Goal: Task Accomplishment & Management: Manage account settings

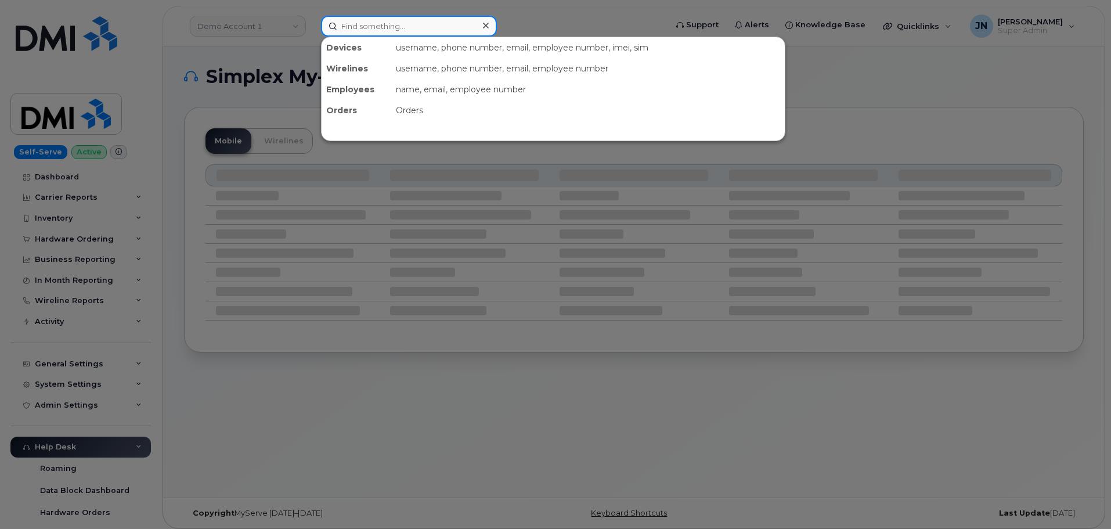
click at [398, 28] on input at bounding box center [409, 26] width 176 height 21
paste input "[PERSON_NAME]"
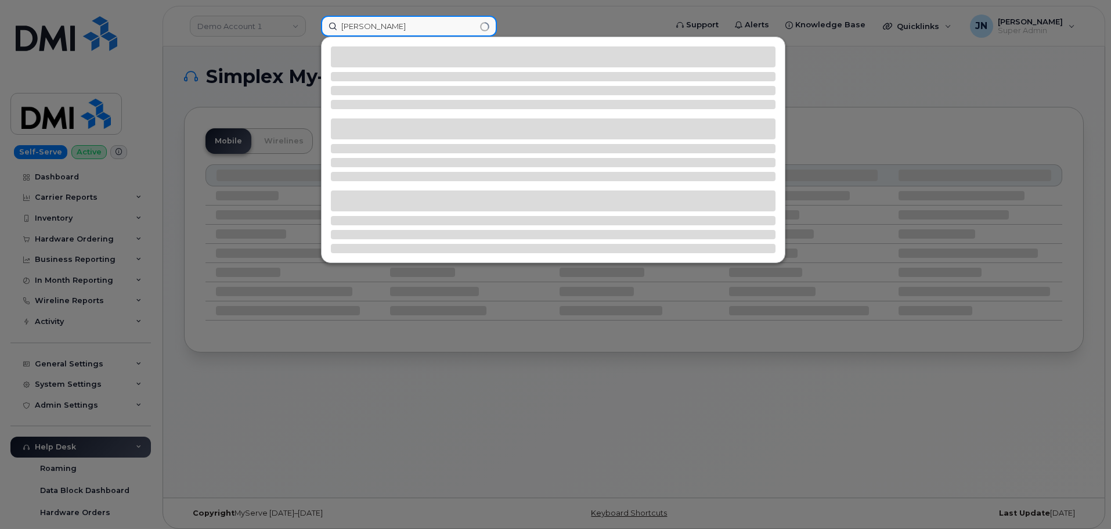
type input "[PERSON_NAME]"
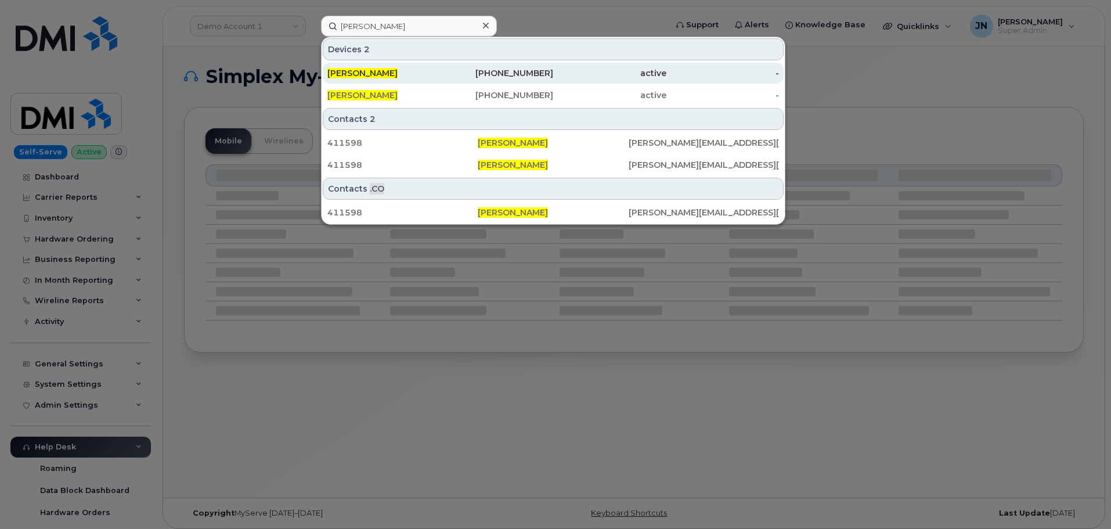
click at [431, 73] on div "[PERSON_NAME]" at bounding box center [383, 73] width 113 height 12
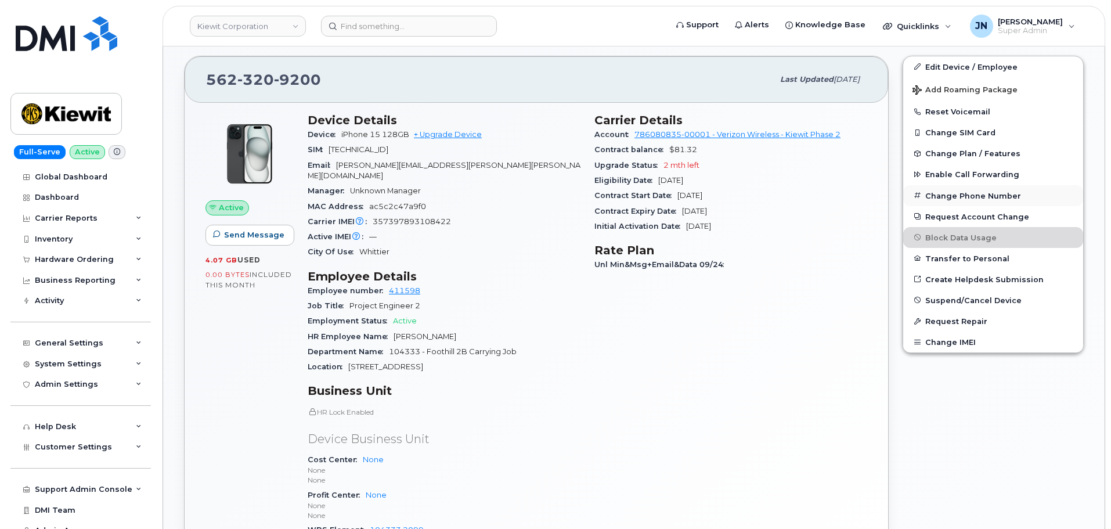
scroll to position [233, 0]
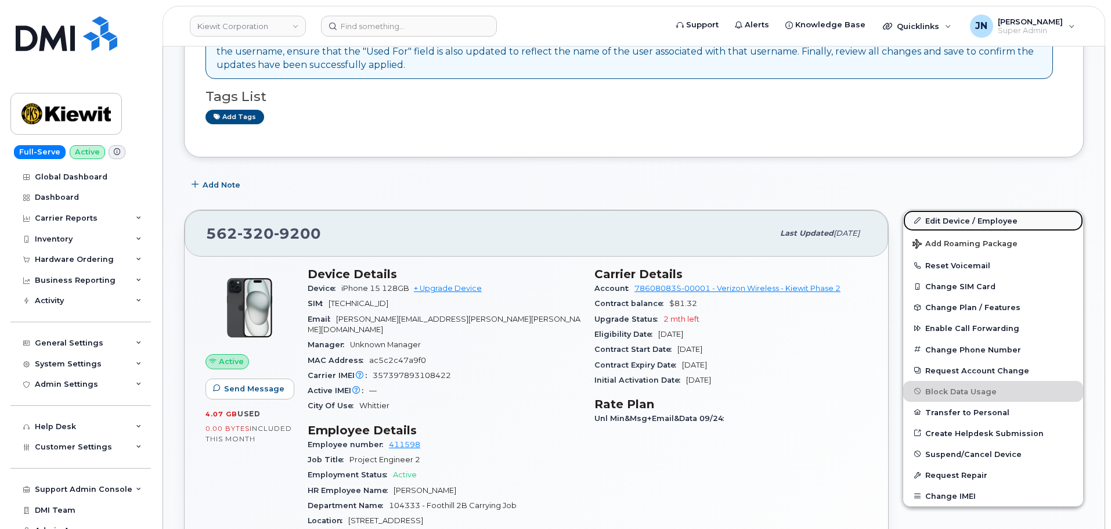
click at [950, 221] on link "Edit Device / Employee" at bounding box center [993, 220] width 180 height 21
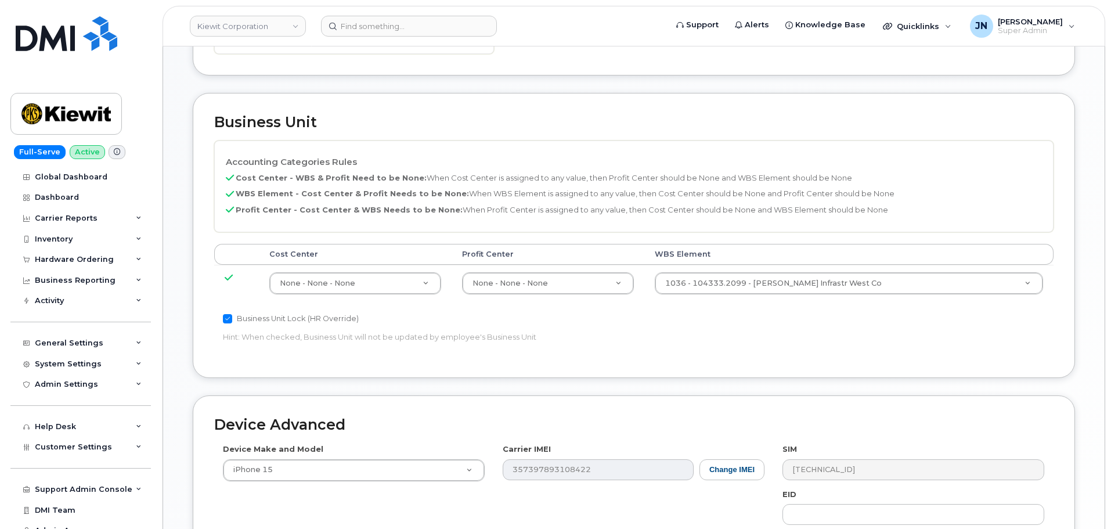
scroll to position [465, 0]
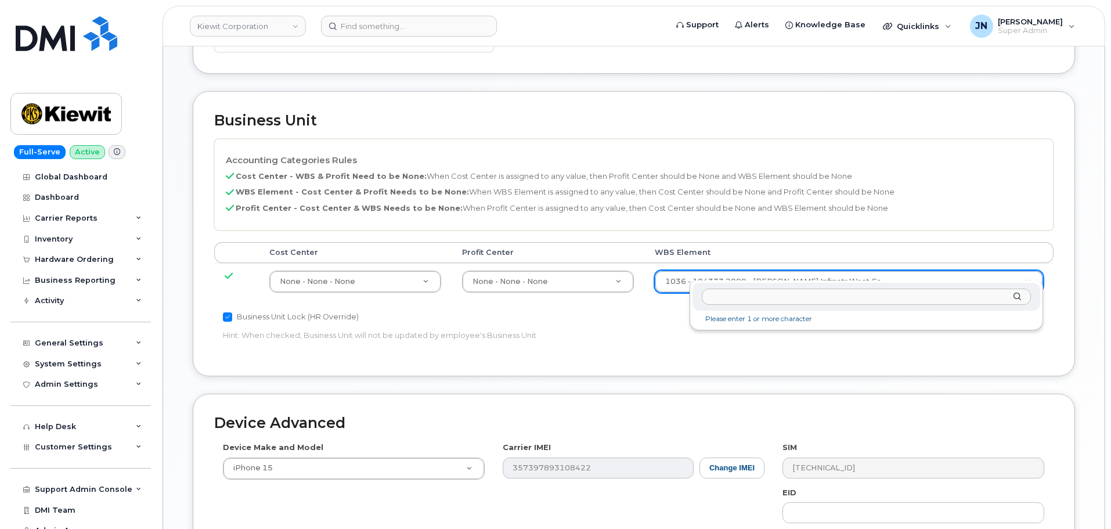
click at [773, 301] on input "text" at bounding box center [866, 297] width 329 height 17
type input "105393.1808"
type input "29852310"
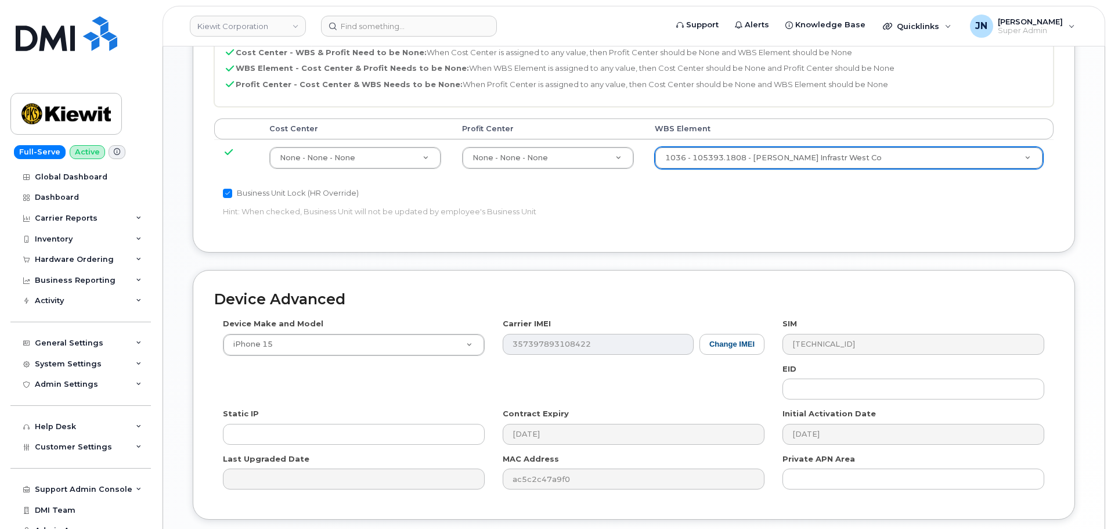
scroll to position [664, 0]
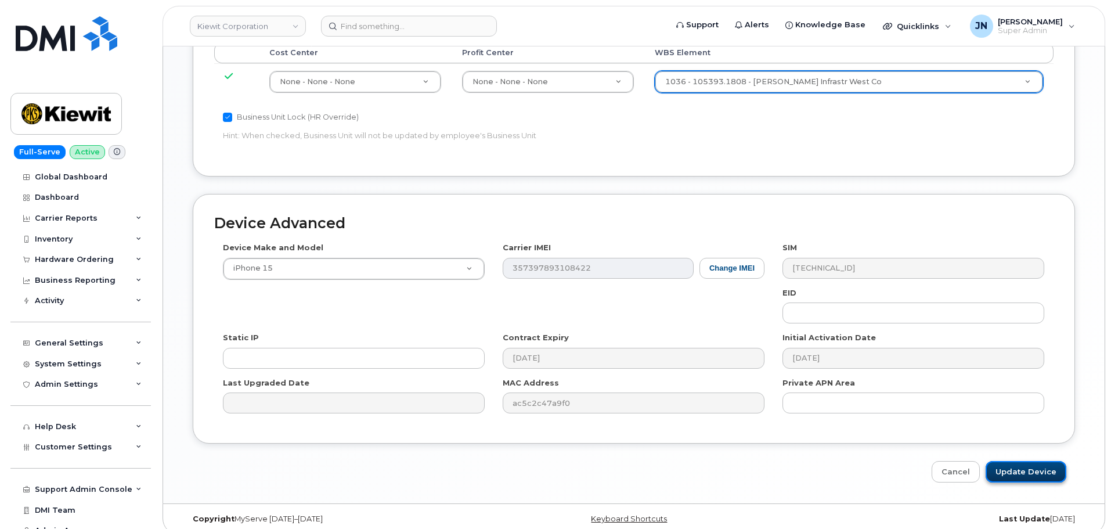
click at [1026, 461] on input "Update Device" at bounding box center [1026, 471] width 81 height 21
type input "Saving..."
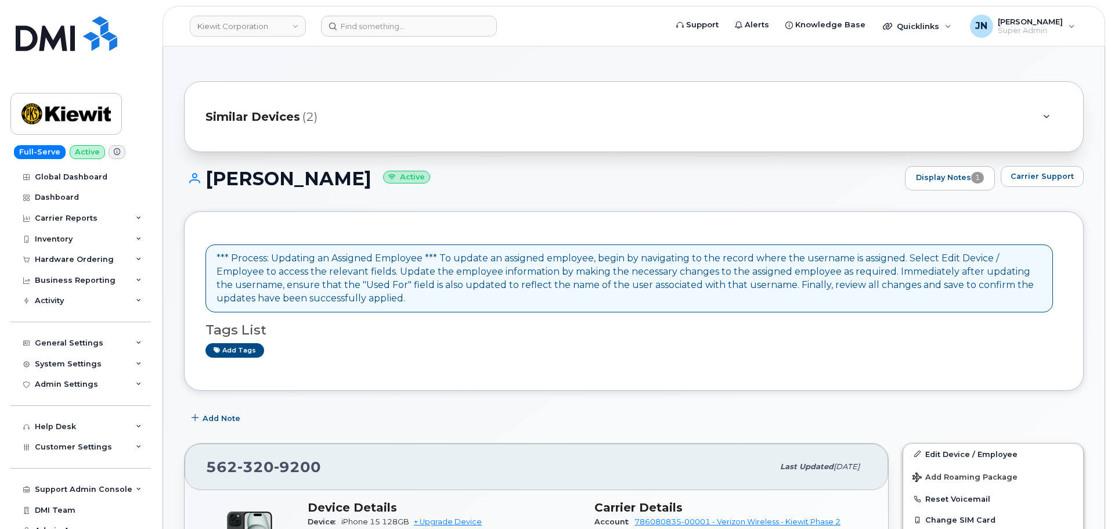
drag, startPoint x: 210, startPoint y: 174, endPoint x: 406, endPoint y: 182, distance: 195.9
click at [406, 182] on h1 "David Maciel Velasco Active" at bounding box center [541, 178] width 715 height 20
copy h1 "[PERSON_NAME]"
click at [361, 25] on input at bounding box center [409, 26] width 176 height 21
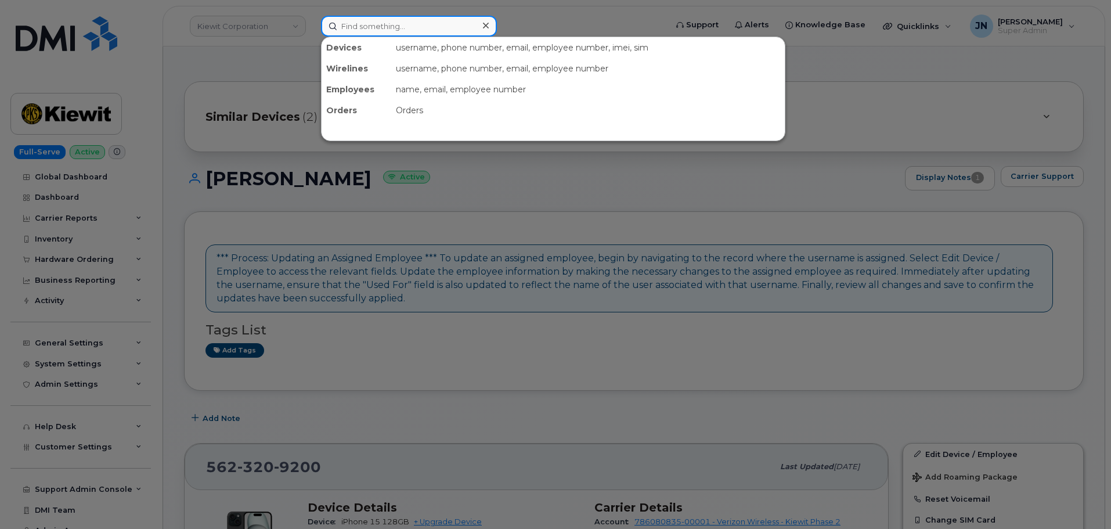
paste input "[PERSON_NAME]"
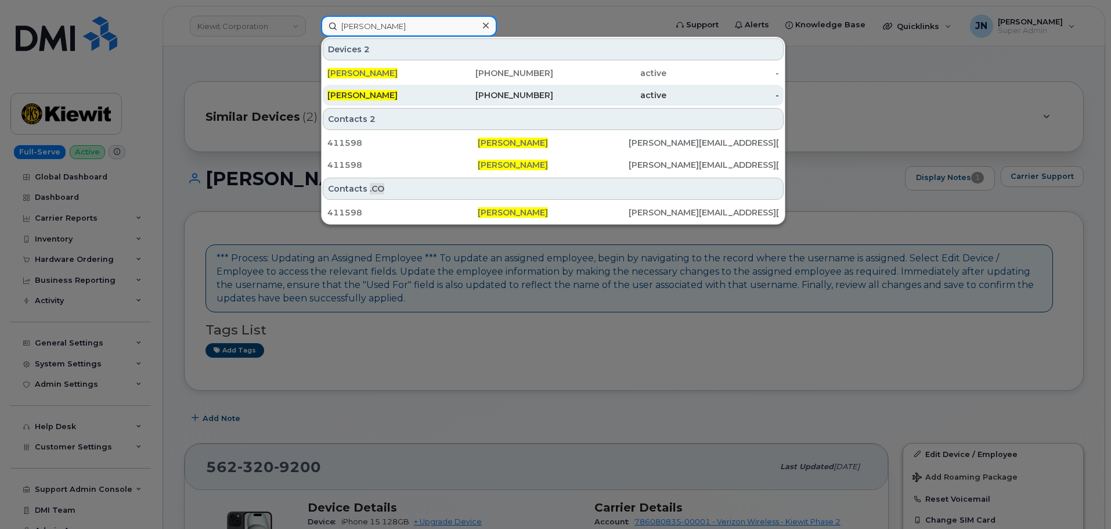
type input "[PERSON_NAME]"
click at [492, 96] on div "614-980-7375" at bounding box center [497, 95] width 113 height 12
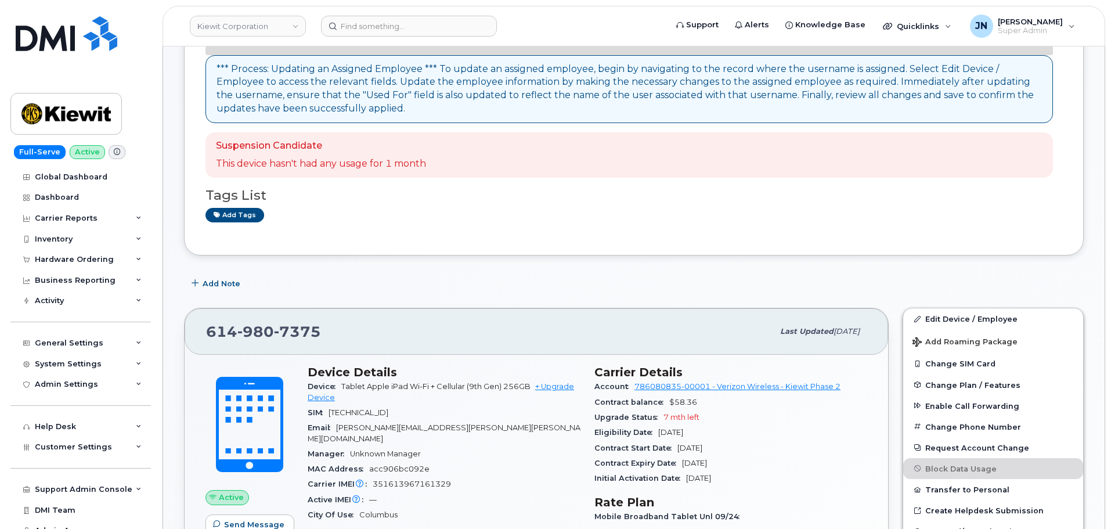
scroll to position [77, 0]
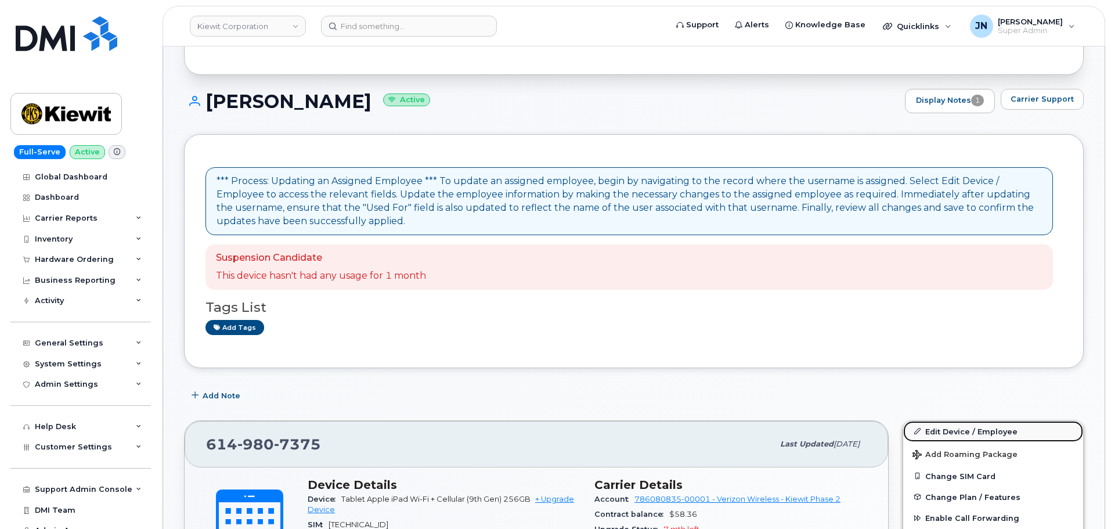
click at [945, 430] on link "Edit Device / Employee" at bounding box center [993, 431] width 180 height 21
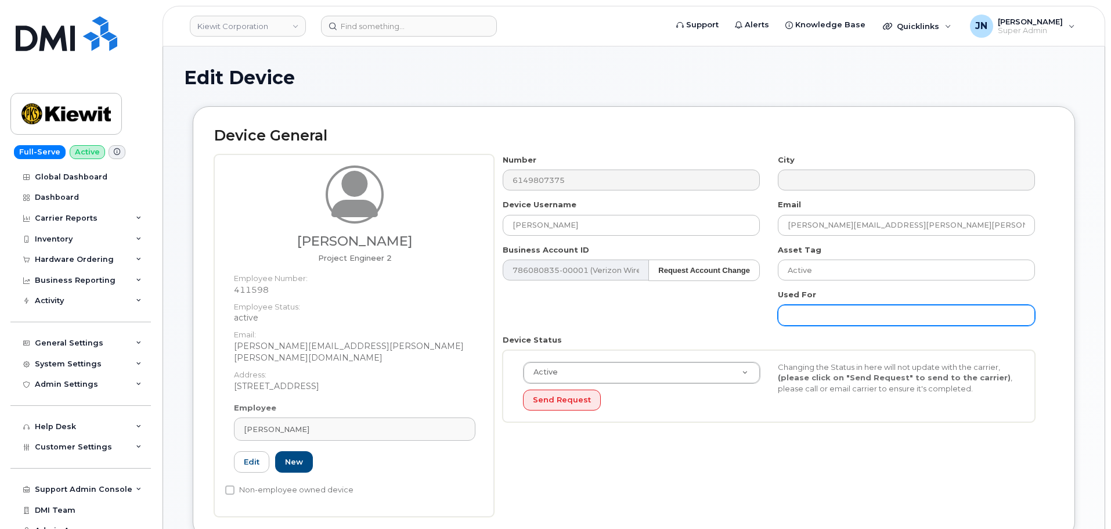
scroll to position [387, 0]
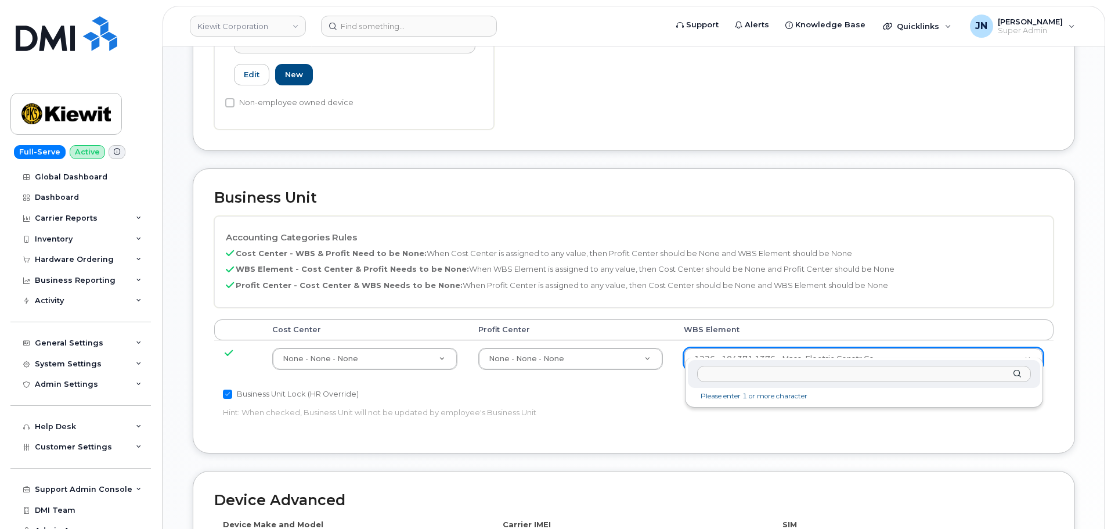
click at [827, 377] on input "text" at bounding box center [864, 374] width 334 height 17
type input "105393.1808"
type input "29852310"
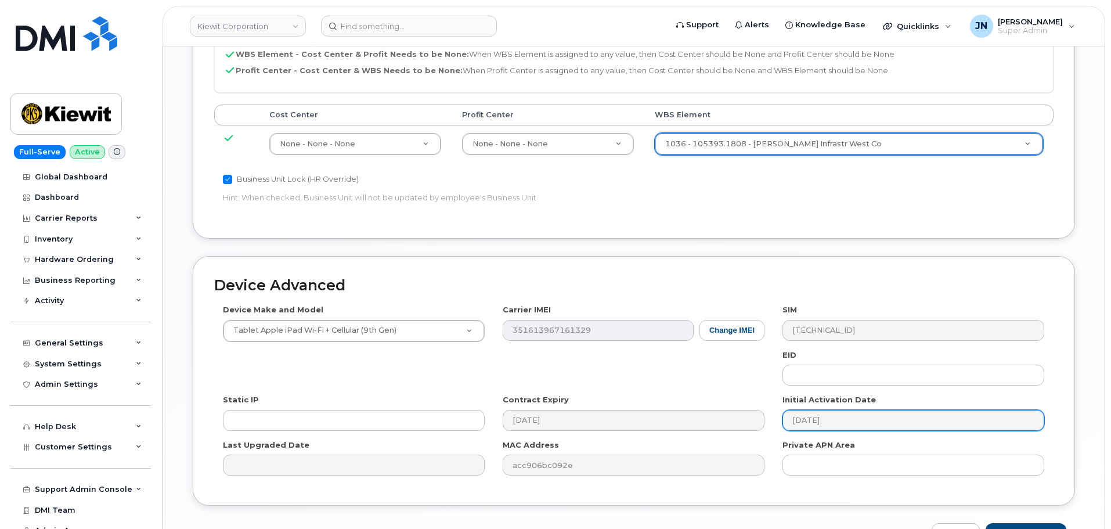
scroll to position [664, 0]
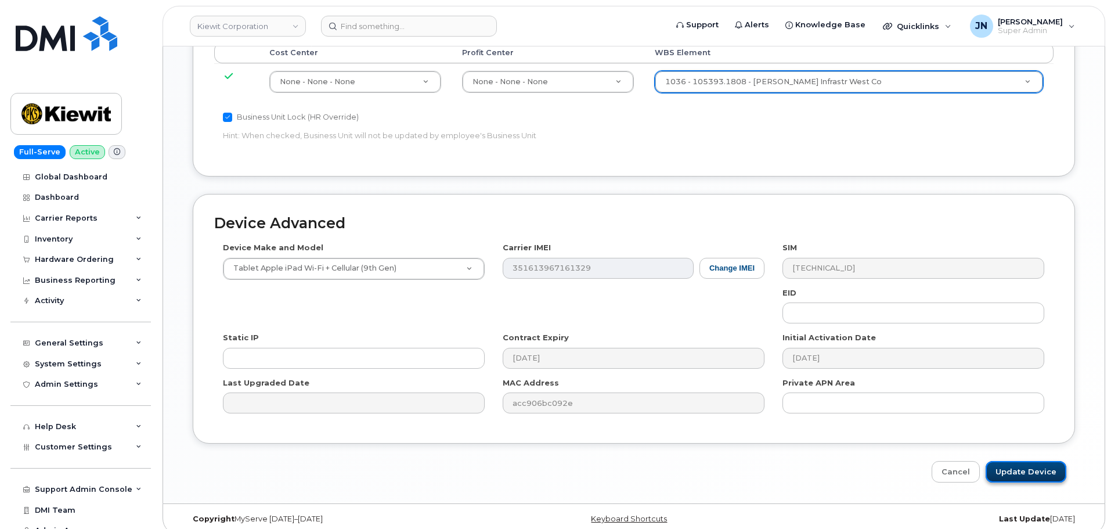
click at [1021, 461] on input "Update Device" at bounding box center [1026, 471] width 81 height 21
type input "Saving..."
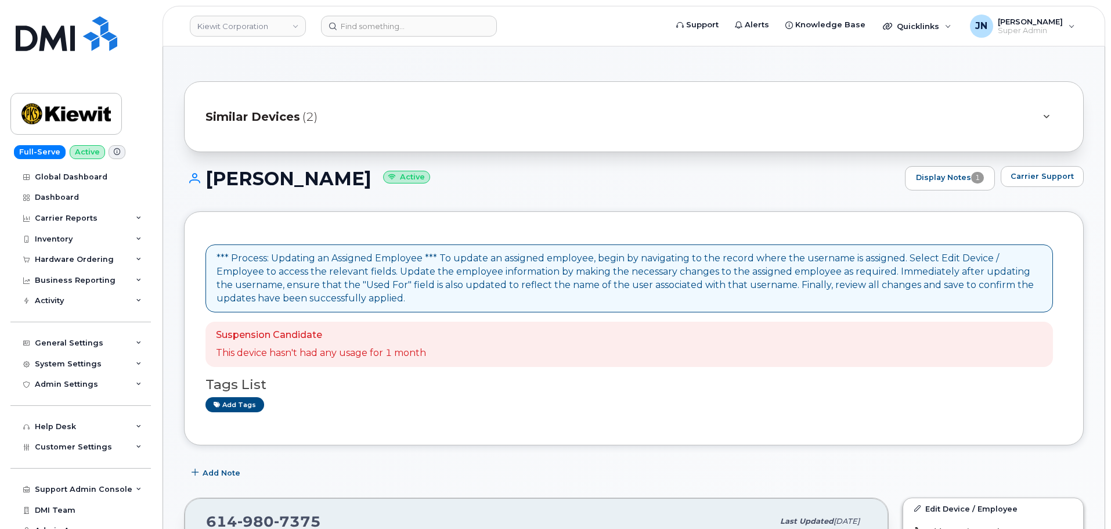
drag, startPoint x: 214, startPoint y: 181, endPoint x: 247, endPoint y: 165, distance: 36.9
click at [364, 183] on h1 "[PERSON_NAME] Active" at bounding box center [541, 178] width 715 height 20
drag, startPoint x: 210, startPoint y: 177, endPoint x: 406, endPoint y: 185, distance: 197.0
click at [406, 185] on h1 "[PERSON_NAME] Active" at bounding box center [541, 178] width 715 height 20
copy h1 "[PERSON_NAME]"
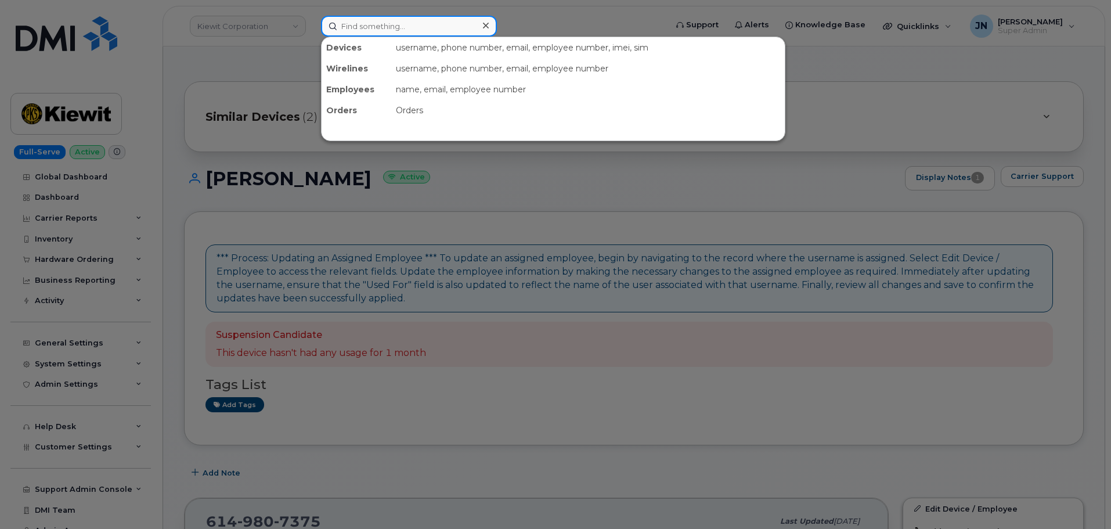
click at [397, 34] on input at bounding box center [409, 26] width 176 height 21
paste input "[PERSON_NAME]"
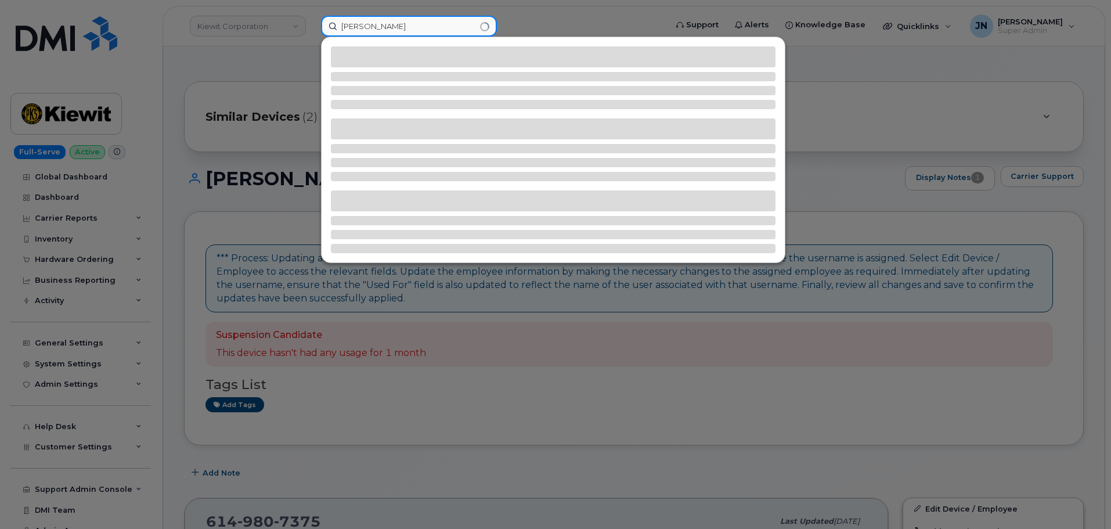
type input "[PERSON_NAME]"
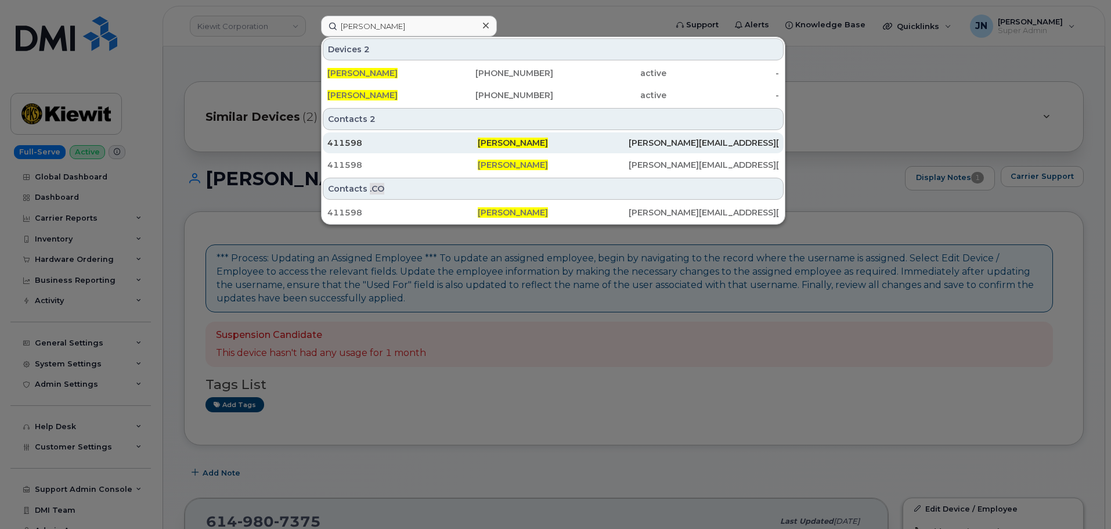
click at [509, 144] on span "[PERSON_NAME]" at bounding box center [513, 143] width 70 height 10
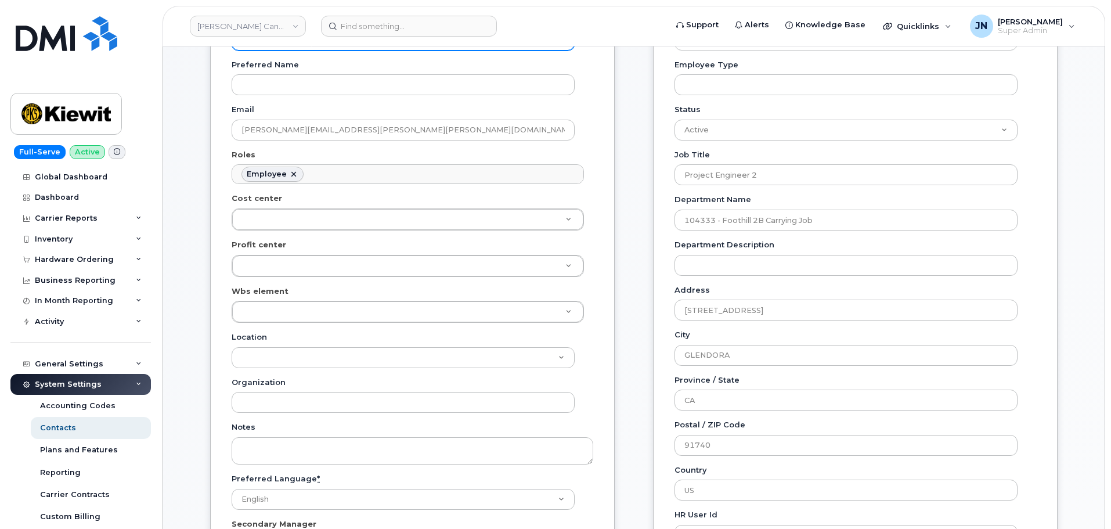
scroll to position [309, 0]
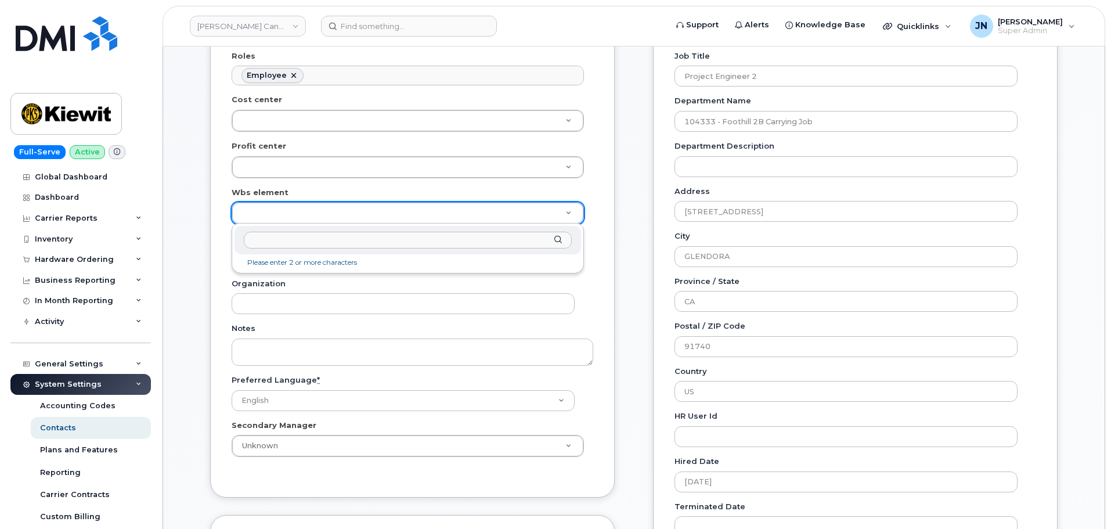
click at [349, 252] on div at bounding box center [408, 240] width 347 height 28
paste input "105393.1808"
type input "105393.1808"
type input "5619782"
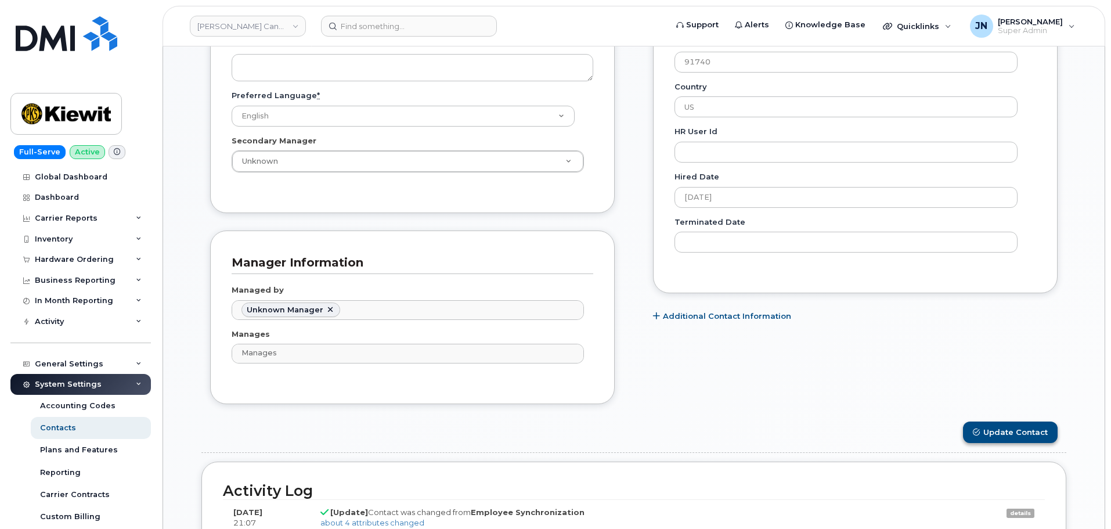
scroll to position [620, 0]
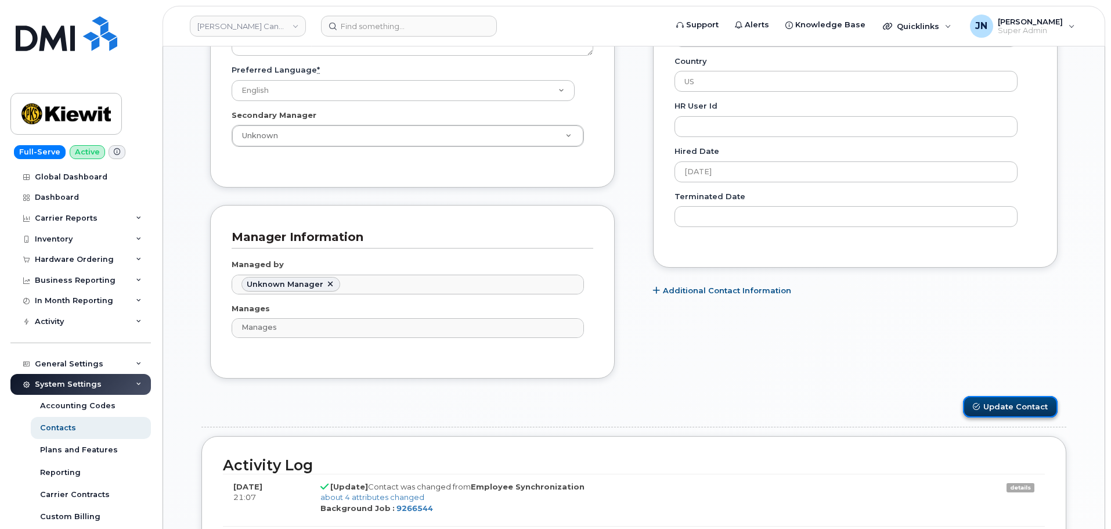
click at [1042, 406] on button "Update Contact" at bounding box center [1010, 406] width 95 height 21
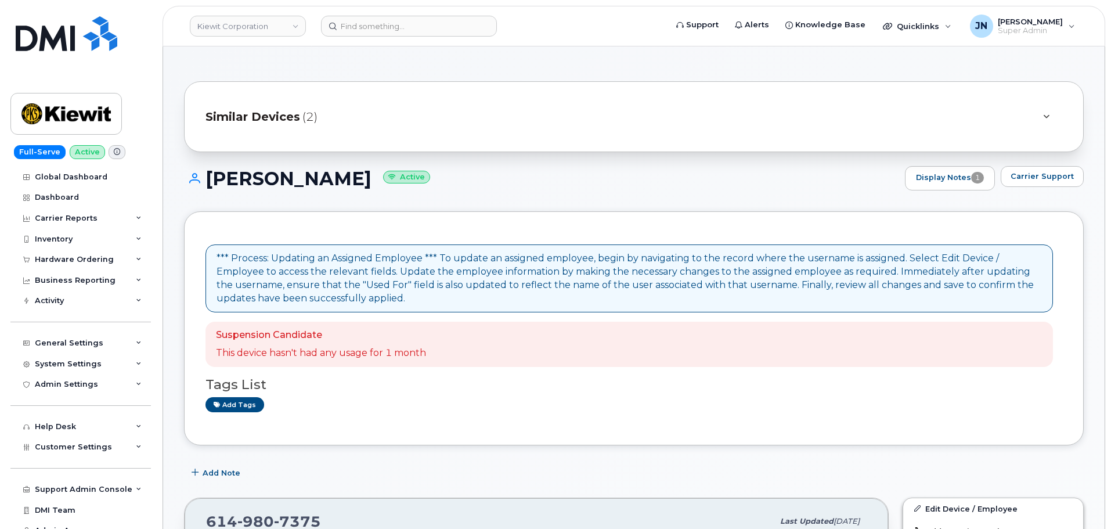
drag, startPoint x: 211, startPoint y: 174, endPoint x: 407, endPoint y: 186, distance: 196.6
click at [407, 186] on h1 "[PERSON_NAME] Active" at bounding box center [541, 178] width 715 height 20
copy h1 "[PERSON_NAME]"
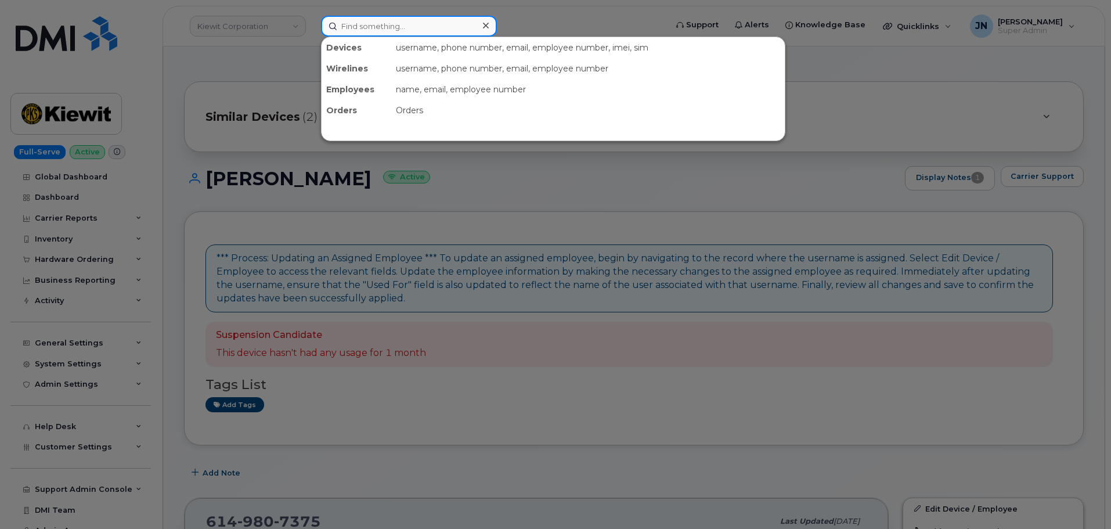
click at [393, 27] on input at bounding box center [409, 26] width 176 height 21
paste input "[PERSON_NAME]"
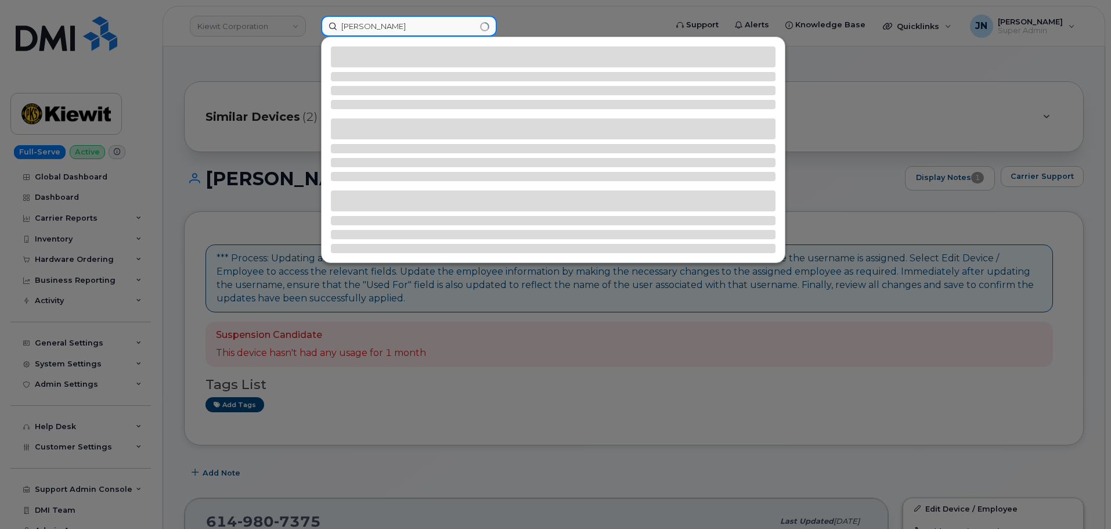
type input "[PERSON_NAME]"
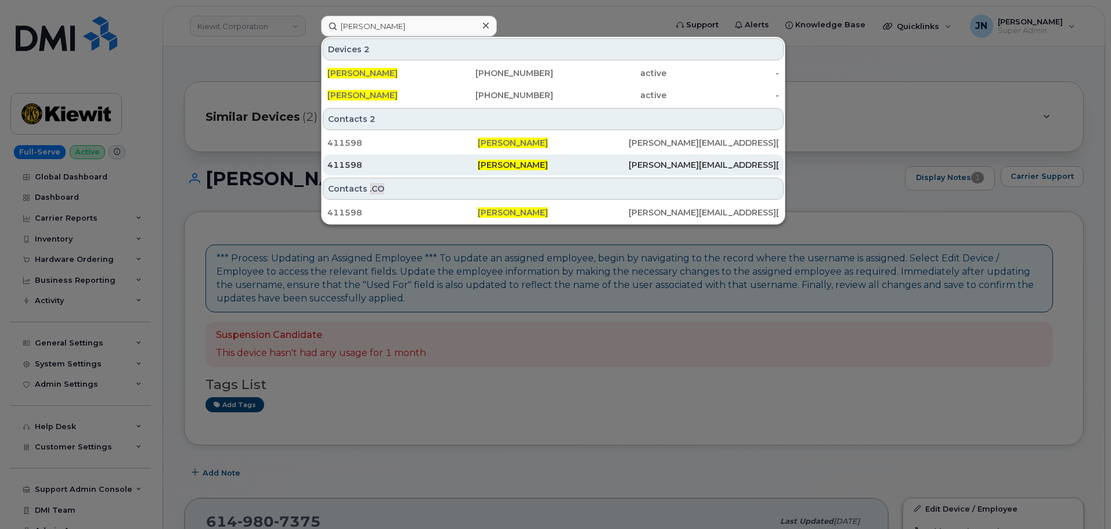
click at [518, 162] on span "[PERSON_NAME]" at bounding box center [513, 165] width 70 height 10
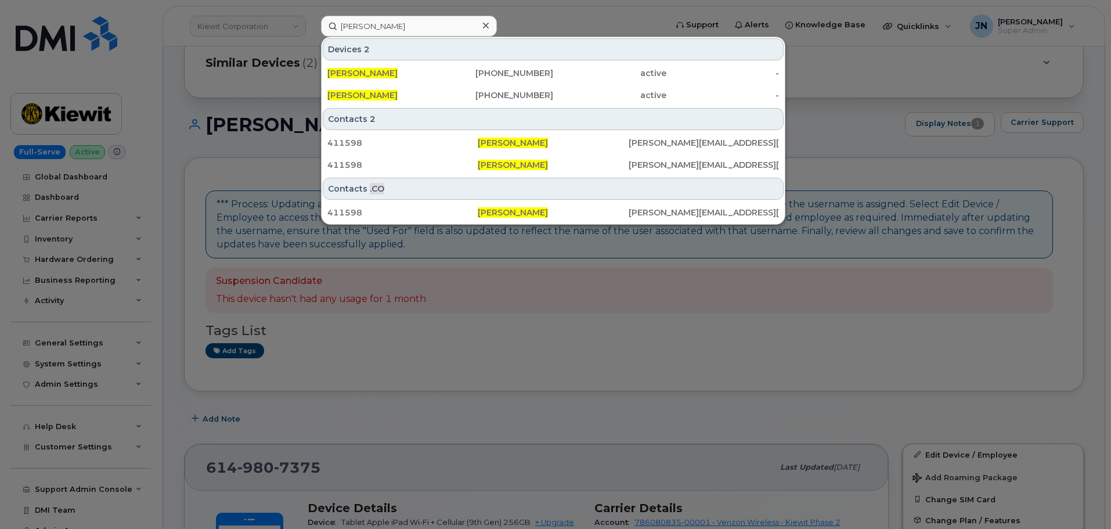
scroll to position [224, 0]
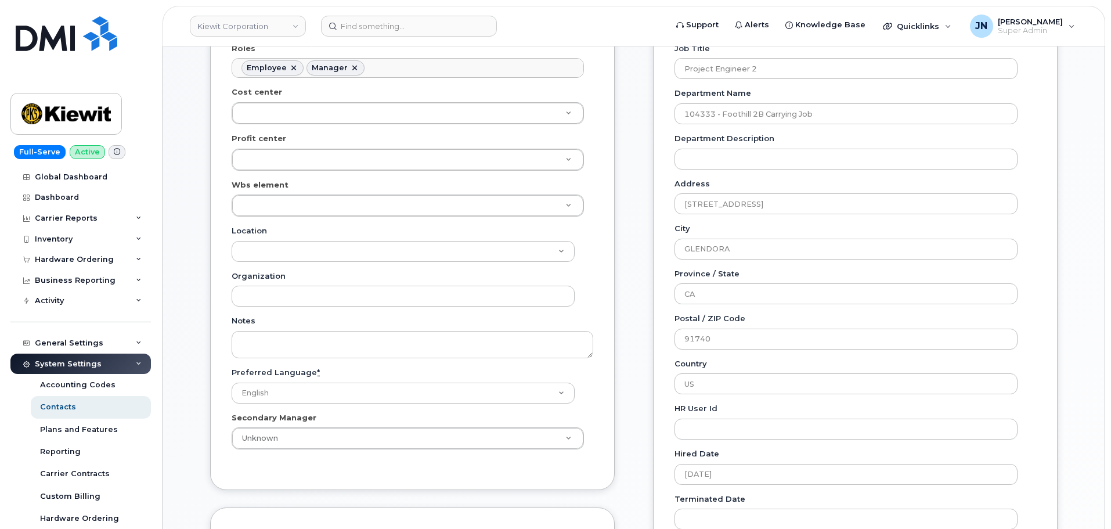
scroll to position [387, 0]
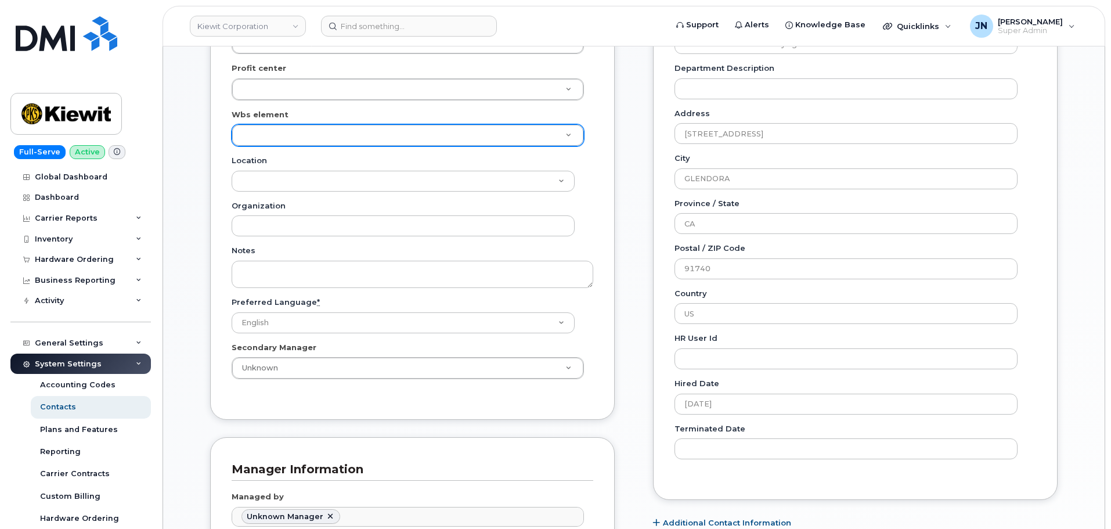
paste input "105393.1808"
type input "105393.1808"
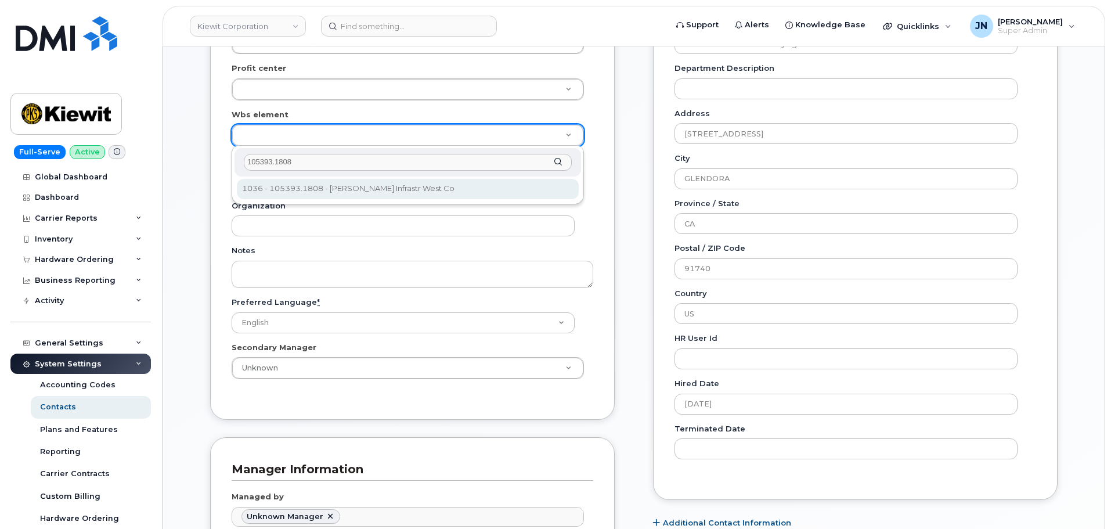
type input "105393.1808"
type input "29852310"
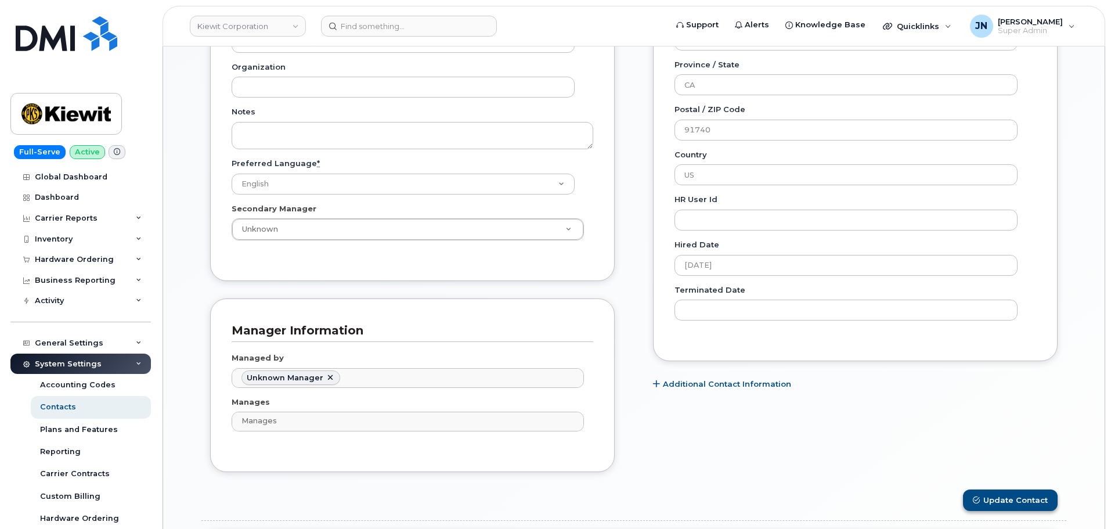
scroll to position [697, 0]
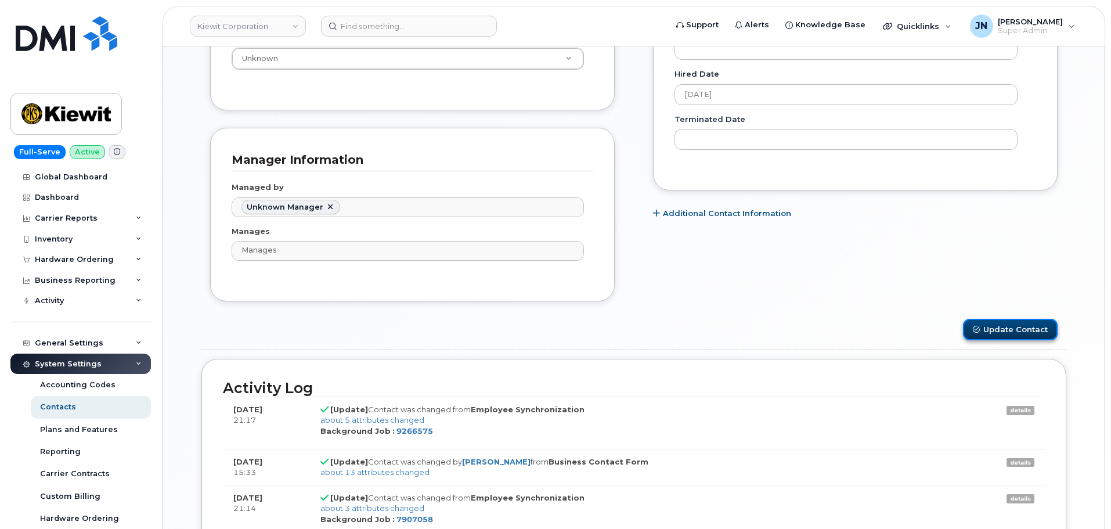
click at [1018, 332] on button "Update Contact" at bounding box center [1010, 329] width 95 height 21
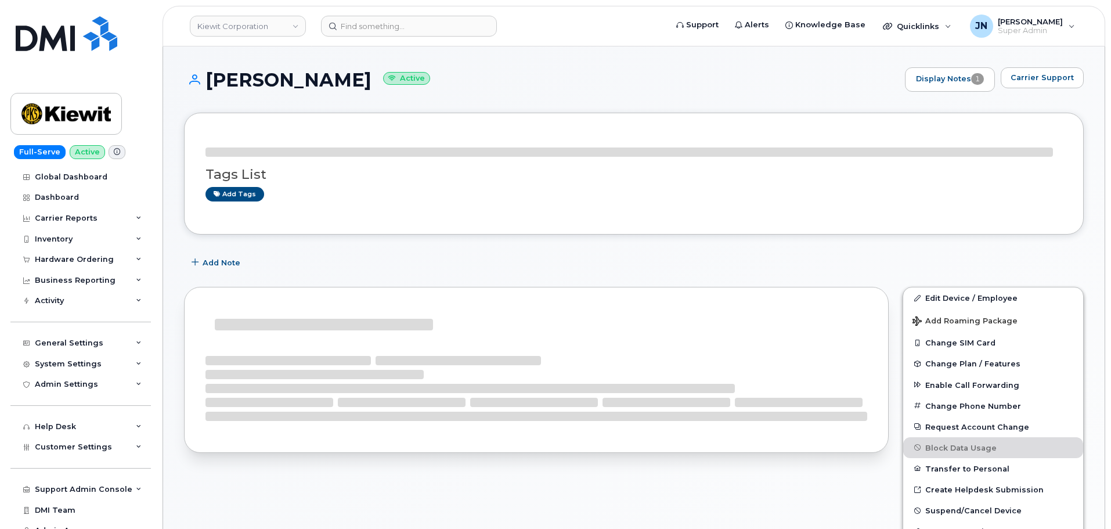
copy div
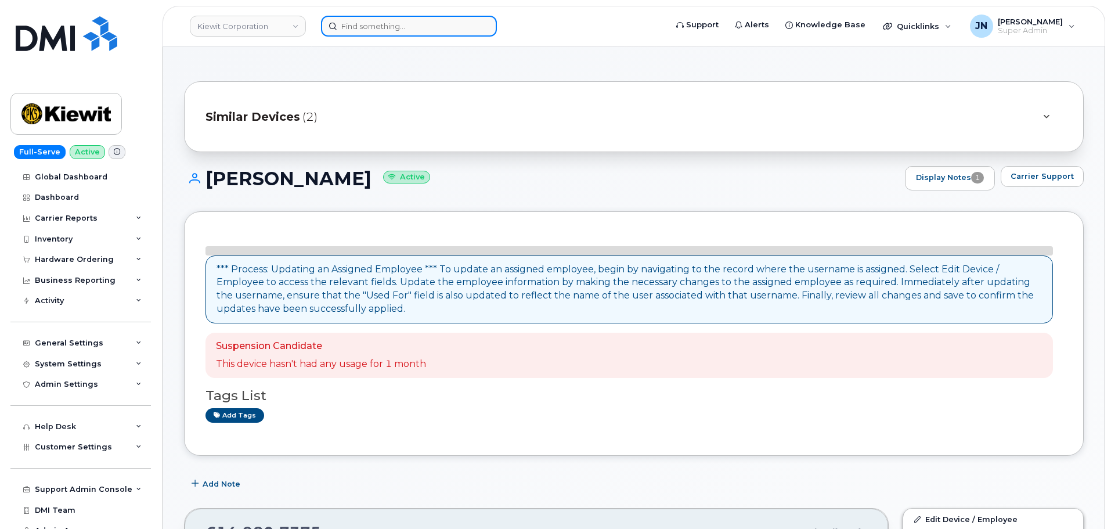
click at [417, 32] on input at bounding box center [409, 26] width 176 height 21
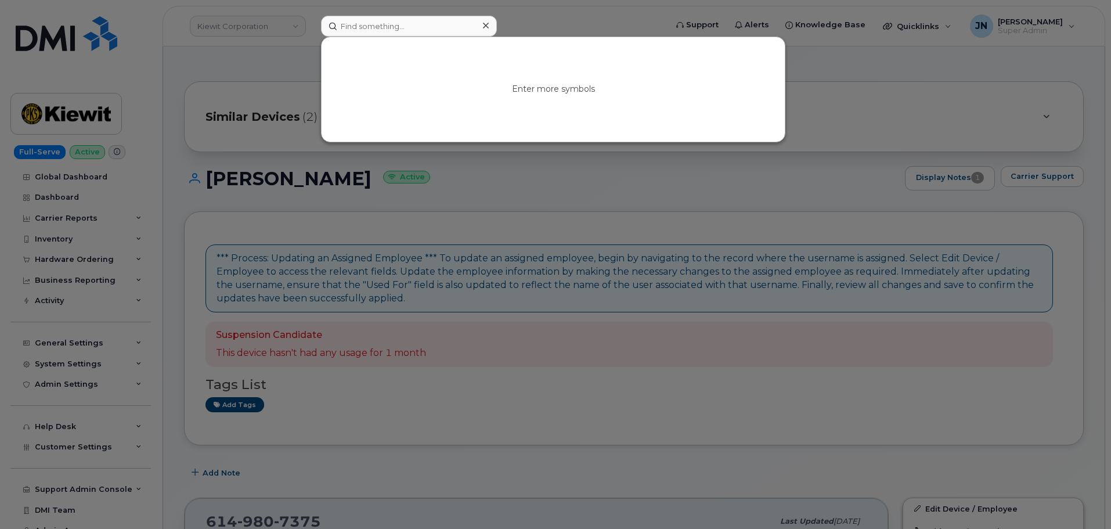
click at [253, 94] on div at bounding box center [555, 264] width 1111 height 529
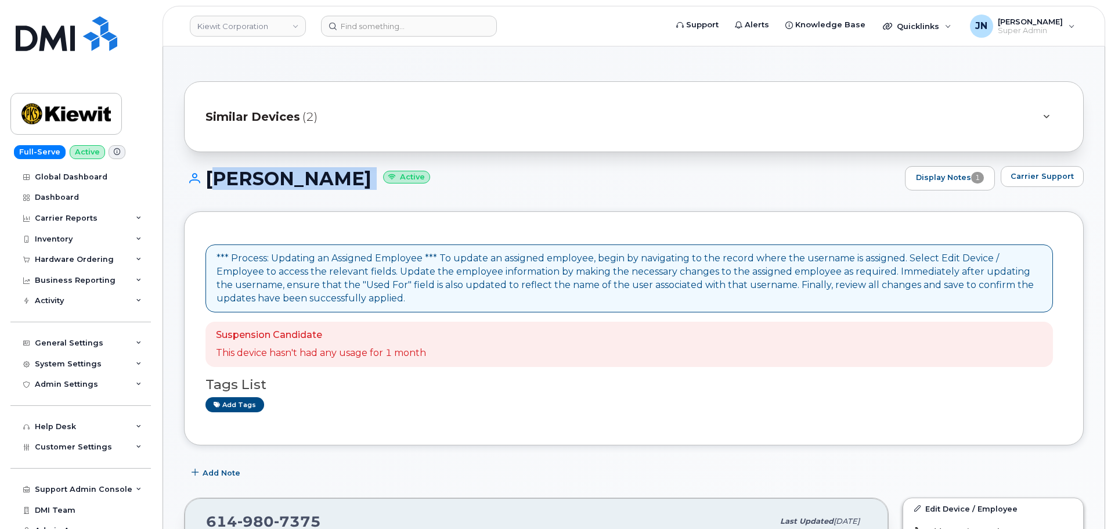
drag, startPoint x: 207, startPoint y: 179, endPoint x: 416, endPoint y: 182, distance: 208.5
click at [416, 182] on h1 "David Maciel Velasco Active" at bounding box center [541, 178] width 715 height 20
copy h1 "[PERSON_NAME]"
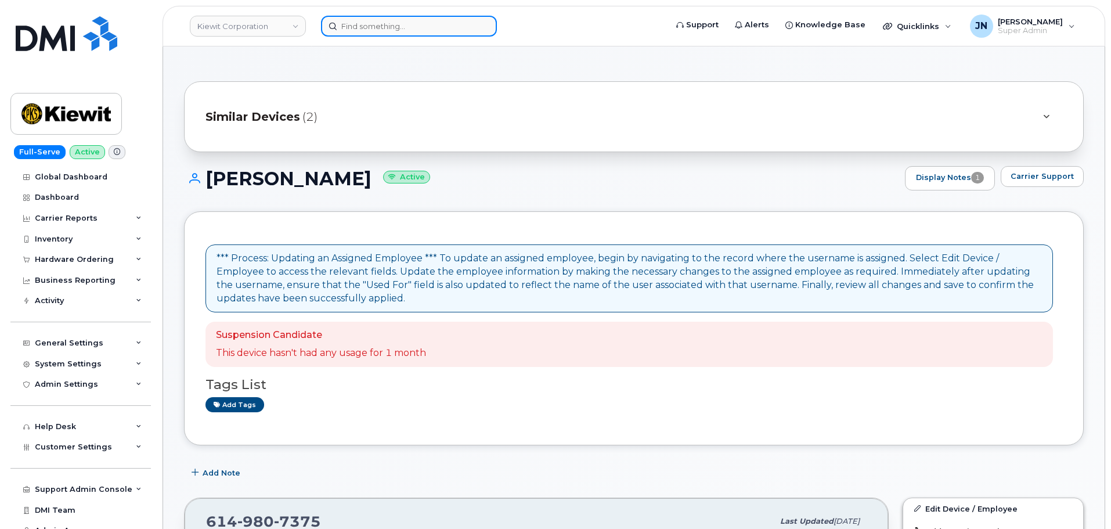
click at [422, 27] on input at bounding box center [409, 26] width 176 height 21
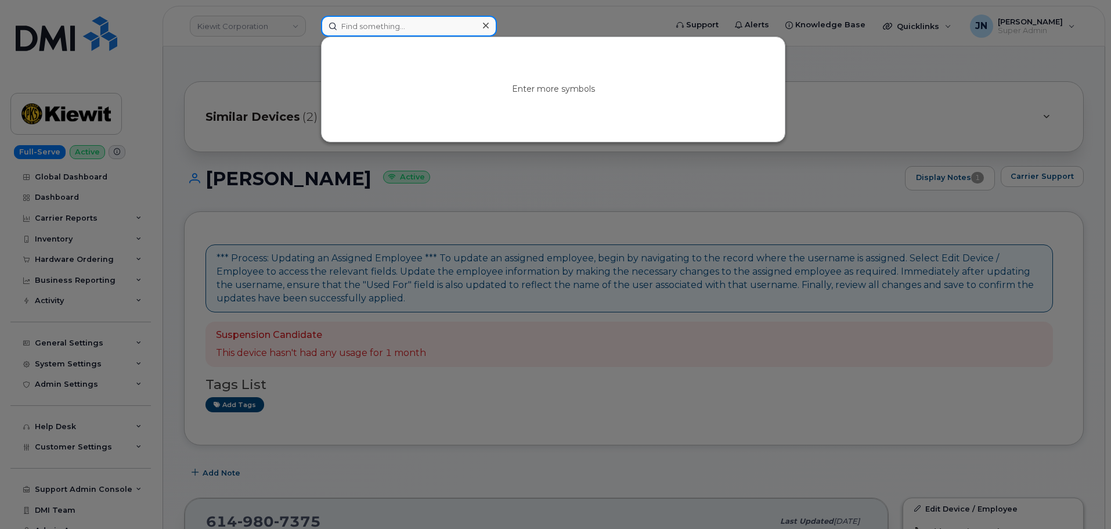
paste input "David Maciel Velasco"
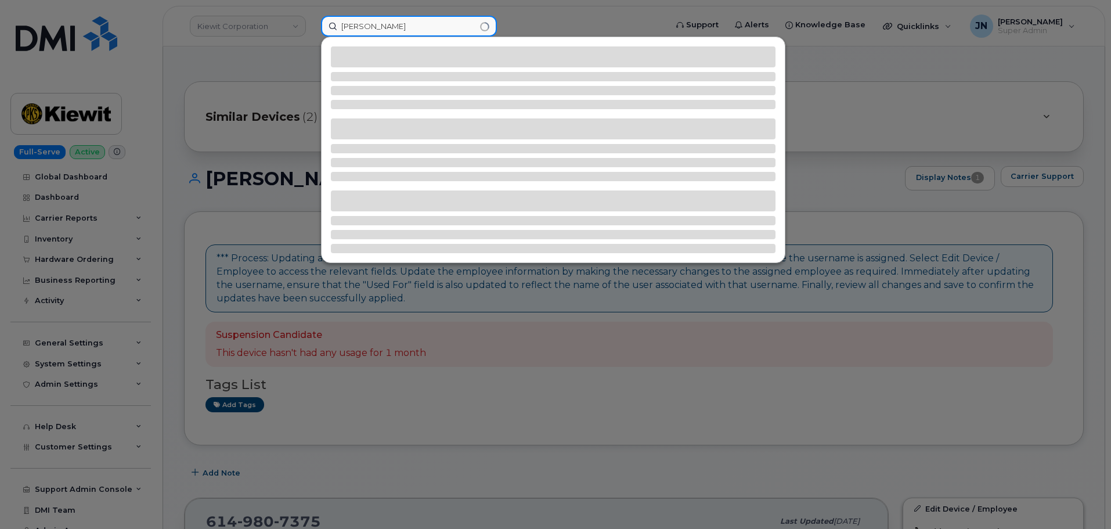
type input "David Maciel Velasco"
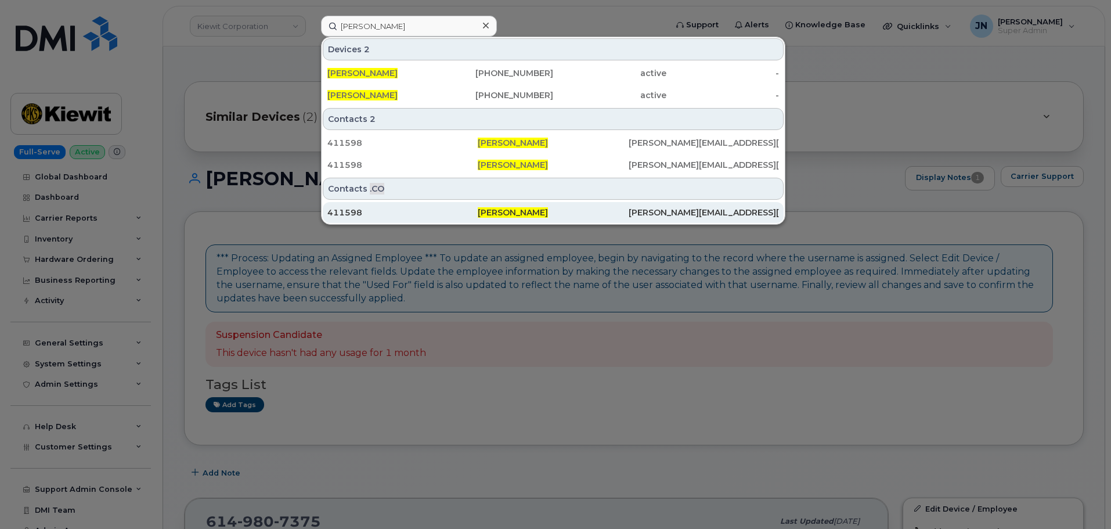
click at [512, 210] on span "David Maciel Velasco" at bounding box center [513, 212] width 70 height 10
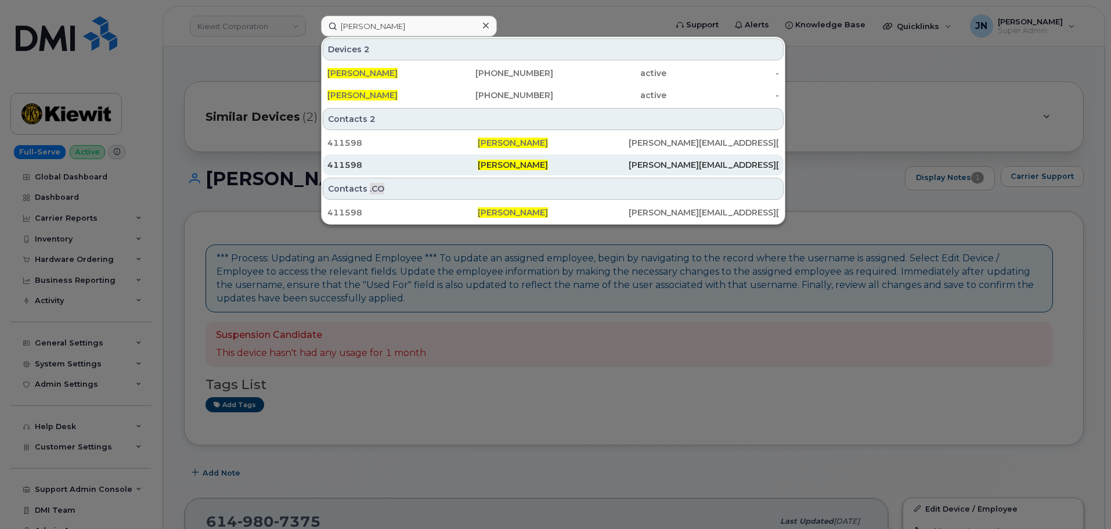
click at [370, 138] on div "411598" at bounding box center [402, 143] width 150 height 12
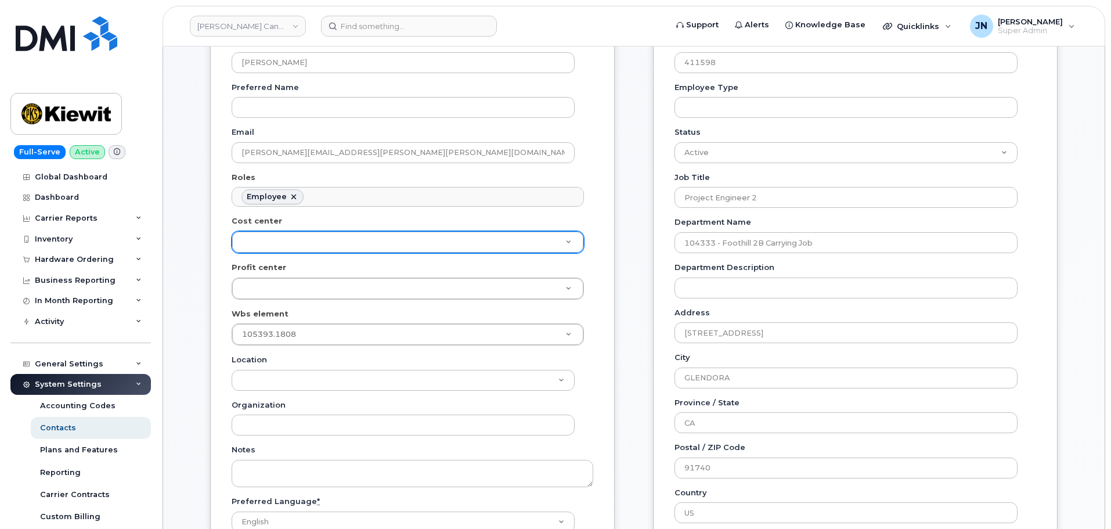
scroll to position [232, 0]
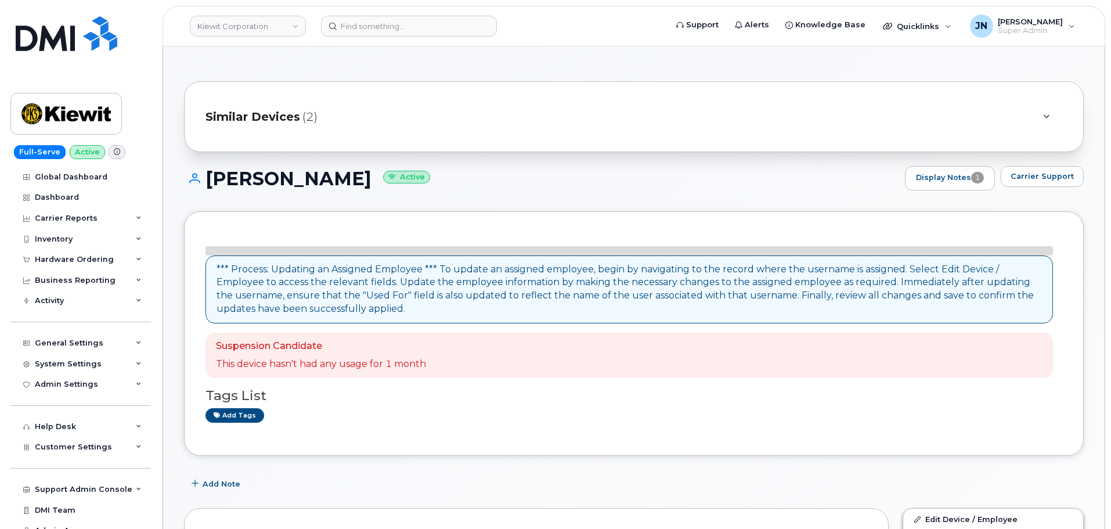
click at [358, 13] on header "Kiewit Corporation Support Alerts Knowledge Base Quicklinks Suspend / Cancel De…" at bounding box center [634, 26] width 943 height 41
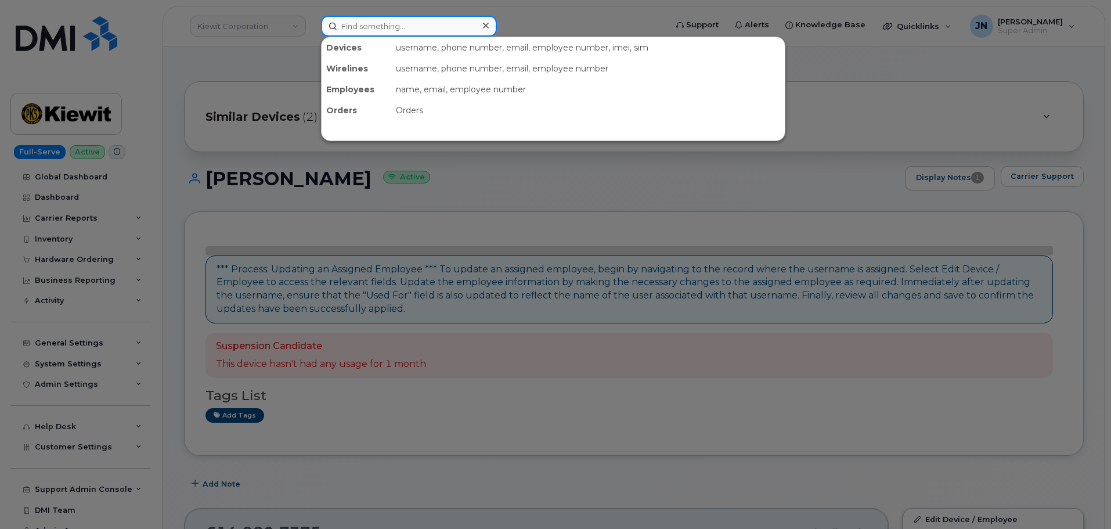
drag, startPoint x: 355, startPoint y: 27, endPoint x: 365, endPoint y: 28, distance: 9.9
click at [364, 27] on input at bounding box center [409, 26] width 176 height 21
paste input "David Maciel Velasco"
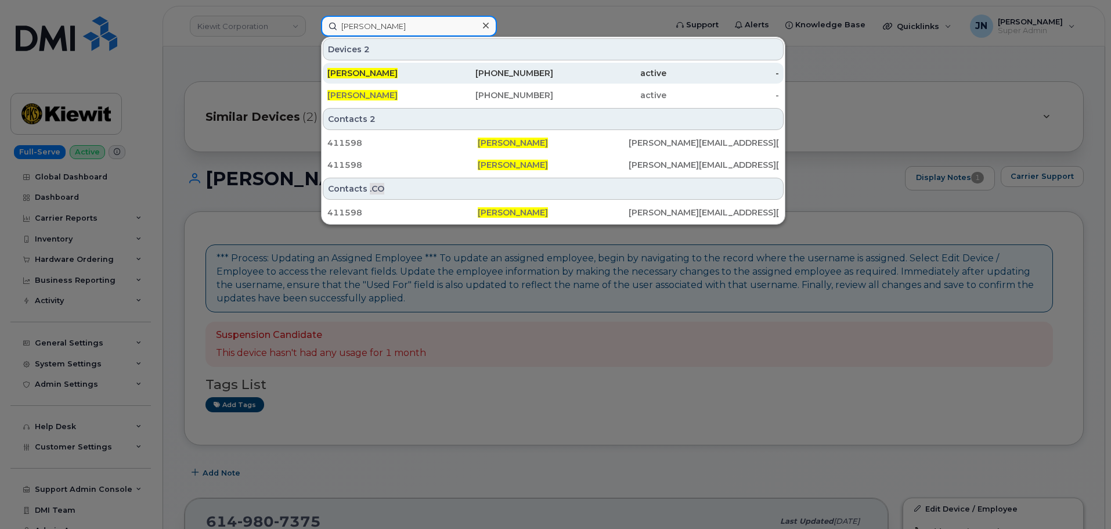
type input "David Maciel Velasco"
click at [453, 75] on div "562-320-9200" at bounding box center [497, 73] width 113 height 12
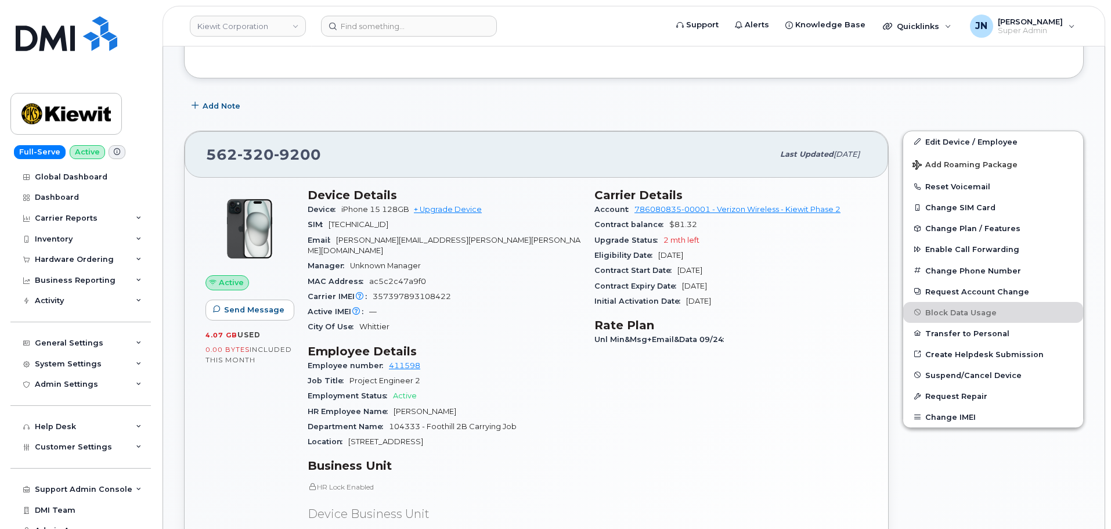
scroll to position [156, 0]
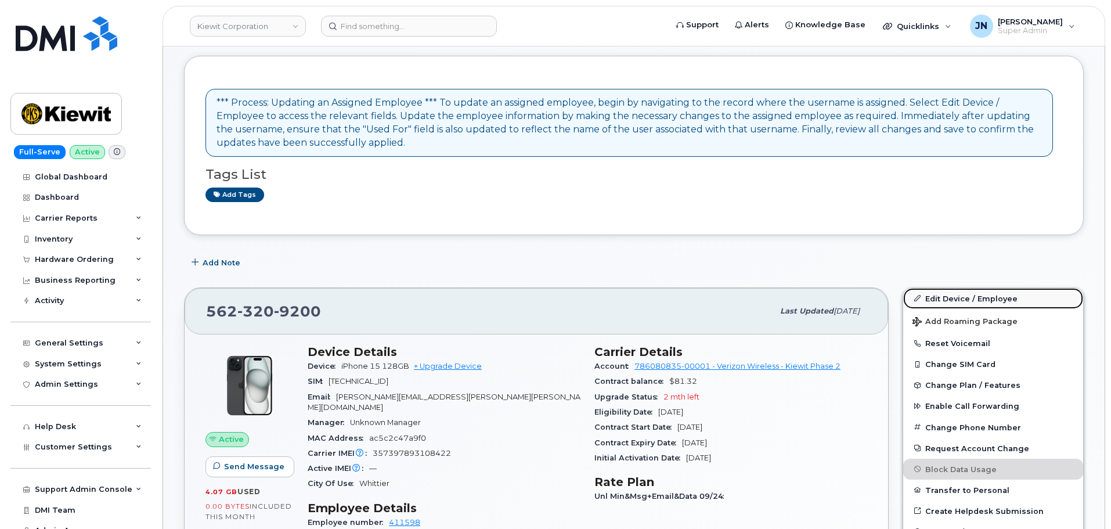
click at [983, 294] on link "Edit Device / Employee" at bounding box center [993, 298] width 180 height 21
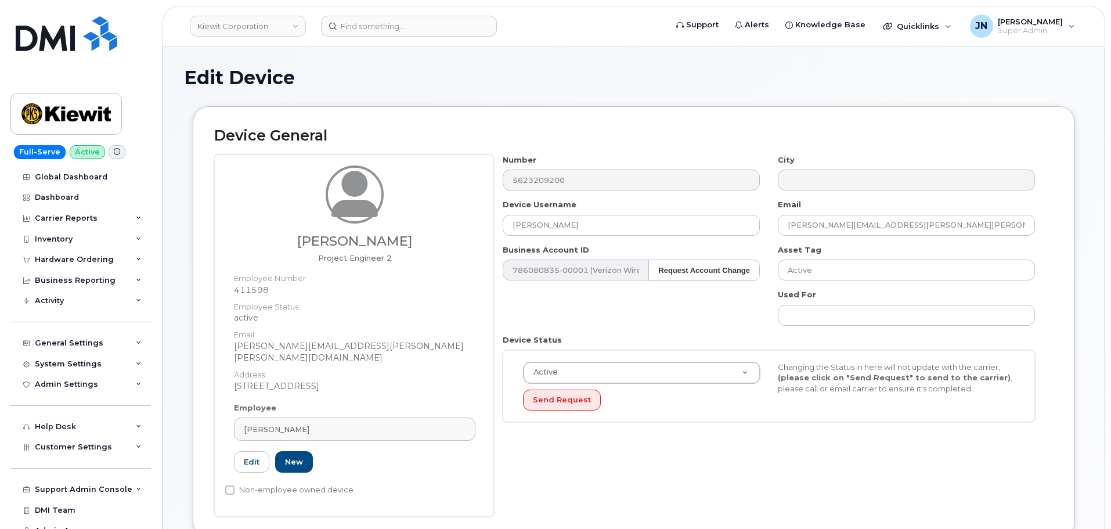
drag, startPoint x: 282, startPoint y: 240, endPoint x: 422, endPoint y: 246, distance: 140.0
click at [422, 246] on h3 "[PERSON_NAME]" at bounding box center [355, 241] width 242 height 15
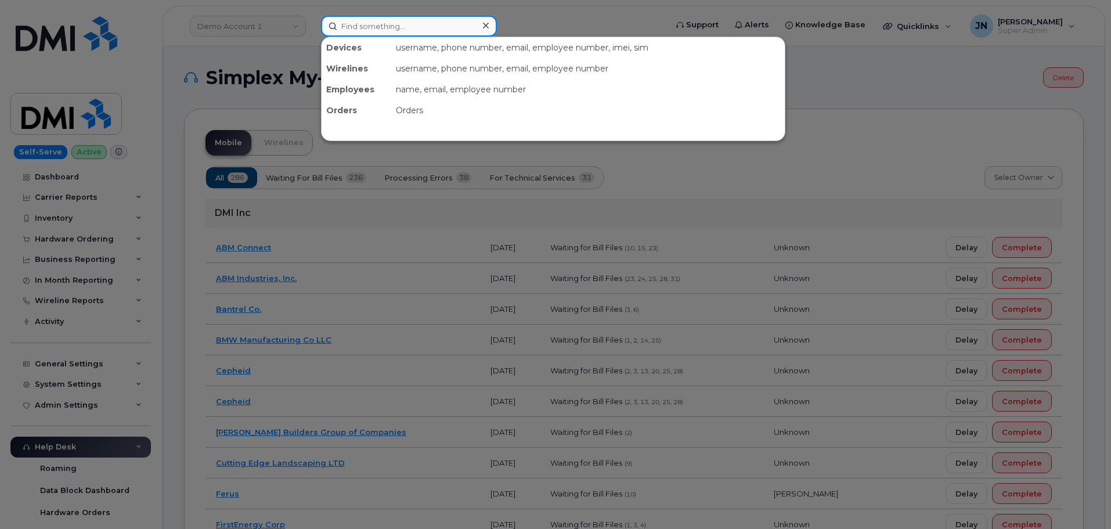
click at [458, 27] on input at bounding box center [409, 26] width 176 height 21
paste input "[PERSON_NAME]"
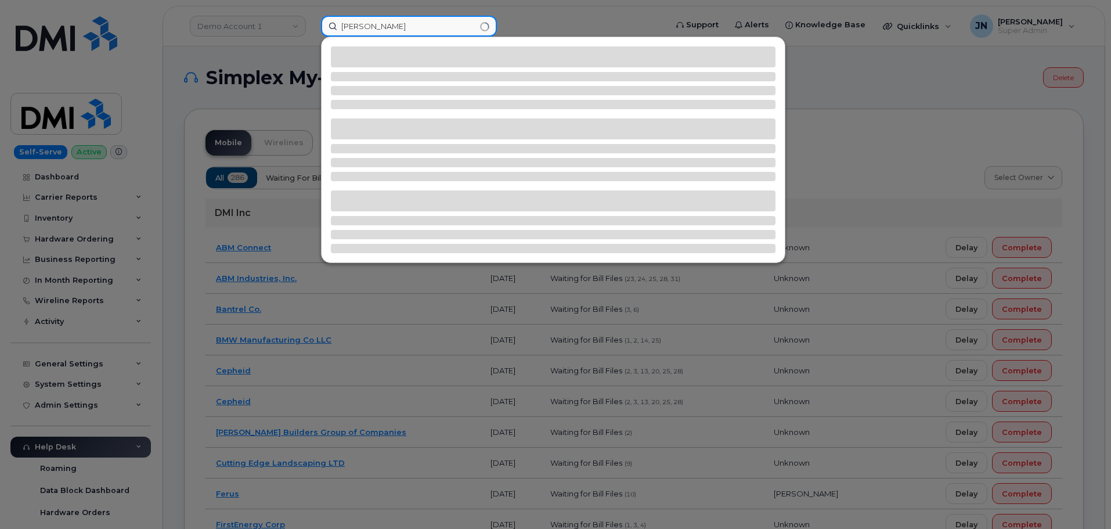
type input "[PERSON_NAME]"
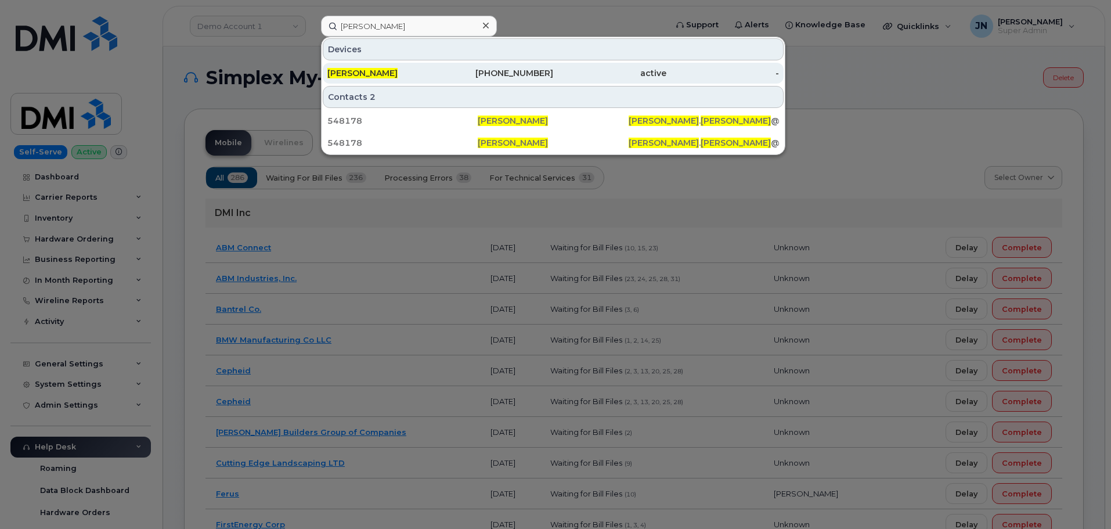
click at [545, 71] on div "480-417-3299" at bounding box center [497, 73] width 113 height 12
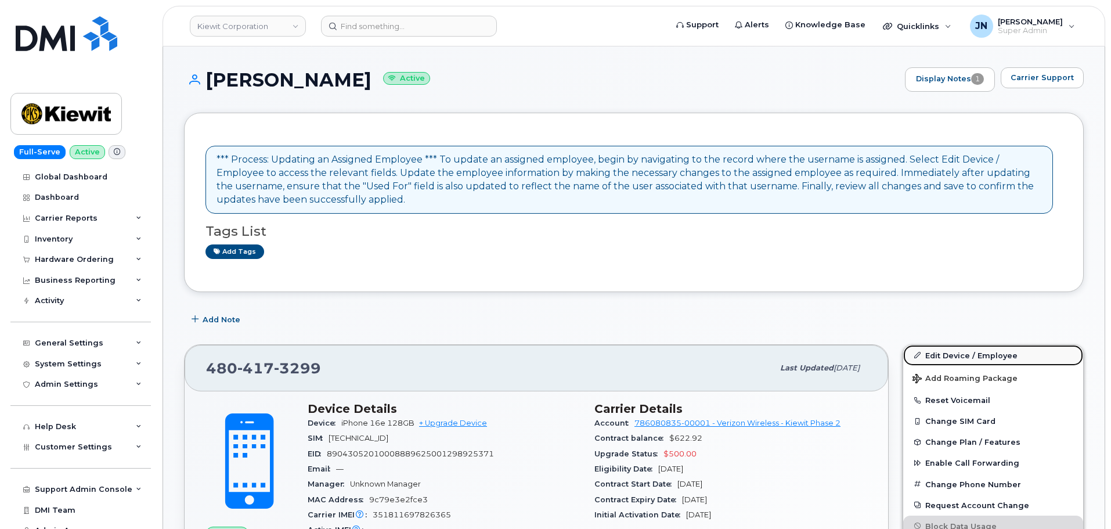
click at [987, 350] on link "Edit Device / Employee" at bounding box center [993, 355] width 180 height 21
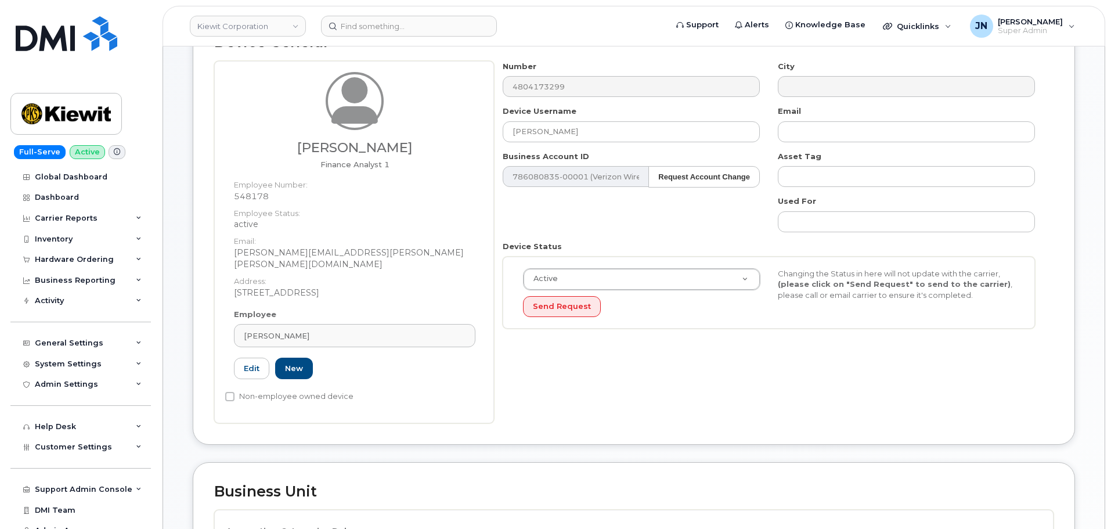
scroll to position [387, 0]
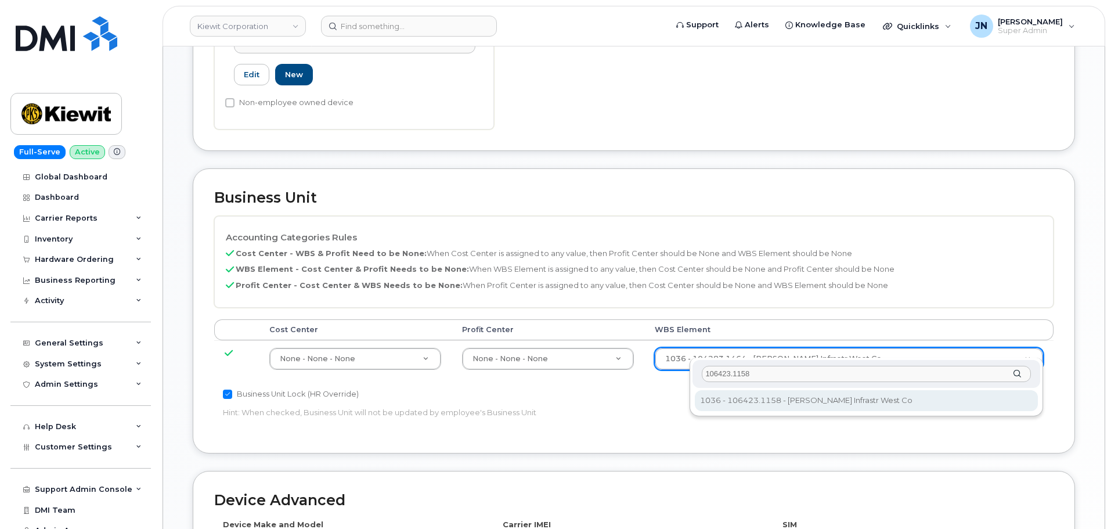
type input "106423.1158"
type input "35357142"
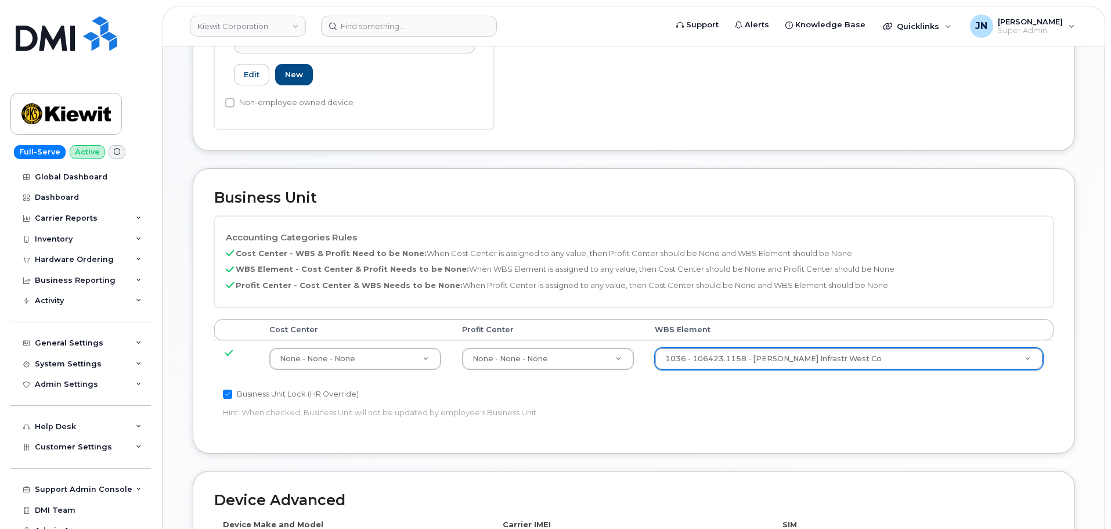
scroll to position [664, 0]
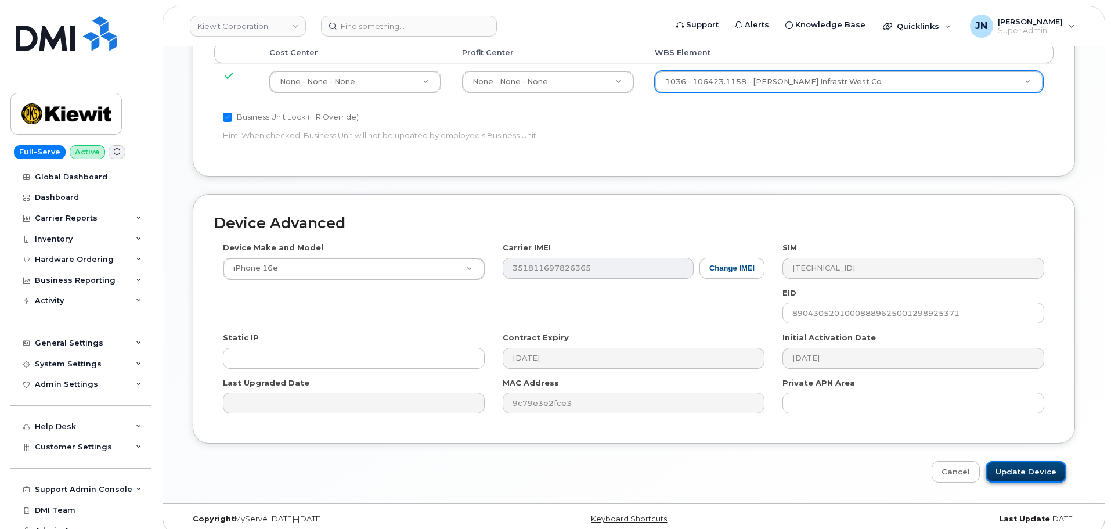
click at [1021, 461] on input "Update Device" at bounding box center [1026, 471] width 81 height 21
type input "Saving..."
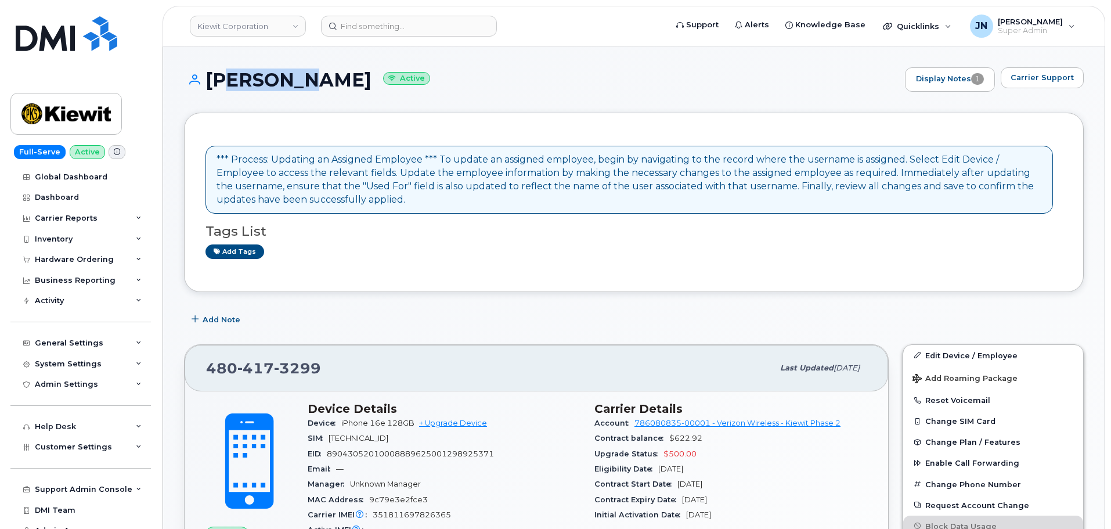
drag, startPoint x: 213, startPoint y: 77, endPoint x: 290, endPoint y: 82, distance: 78.0
click at [294, 83] on h1 "PETER TOLLEFSON Active" at bounding box center [541, 80] width 715 height 20
drag, startPoint x: 211, startPoint y: 80, endPoint x: 388, endPoint y: 82, distance: 177.1
click at [388, 82] on h1 "PETER TOLLEFSON Active" at bounding box center [541, 80] width 715 height 20
copy h1 "[PERSON_NAME]"
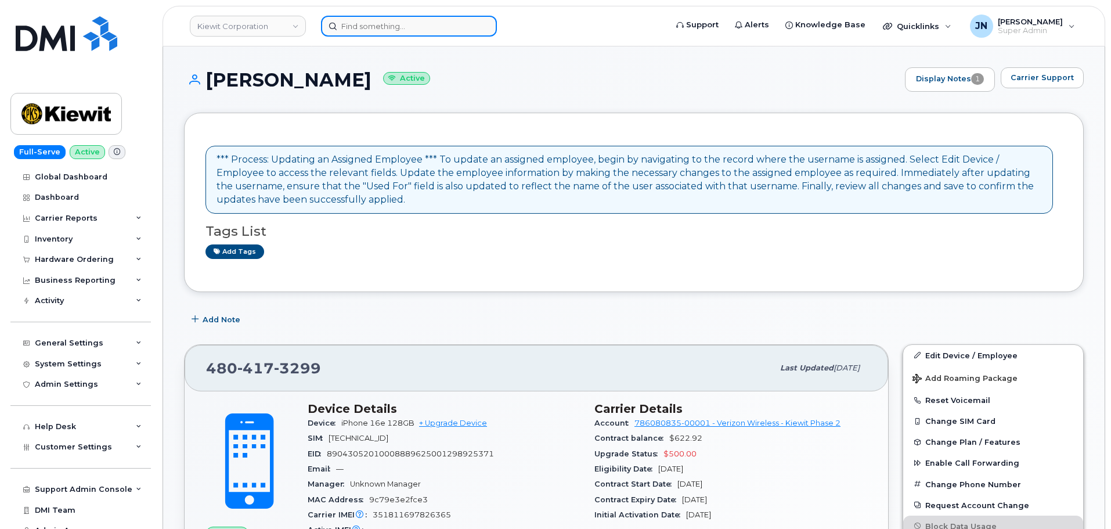
paste input "[PERSON_NAME]"
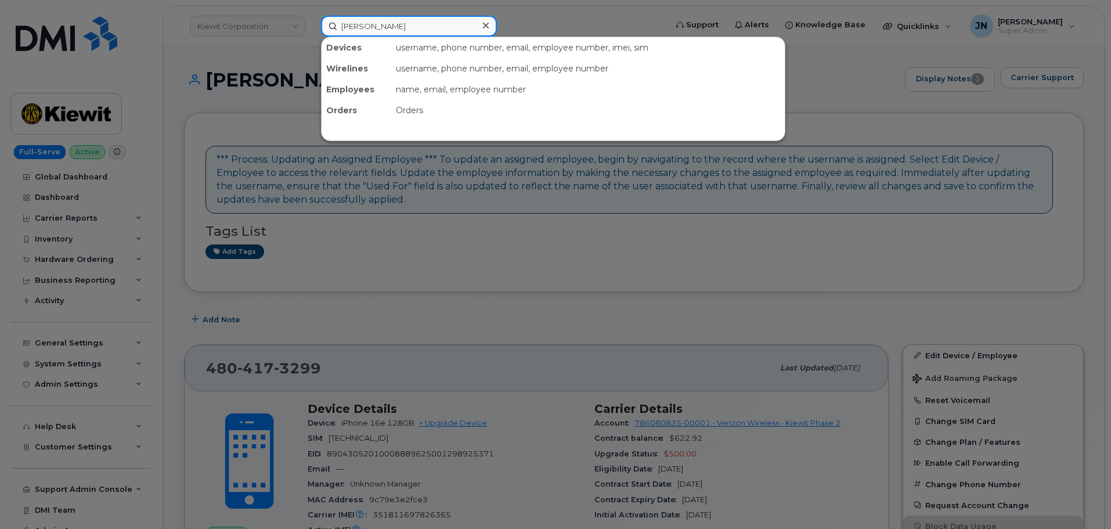
click at [394, 31] on input "[PERSON_NAME]" at bounding box center [409, 26] width 176 height 21
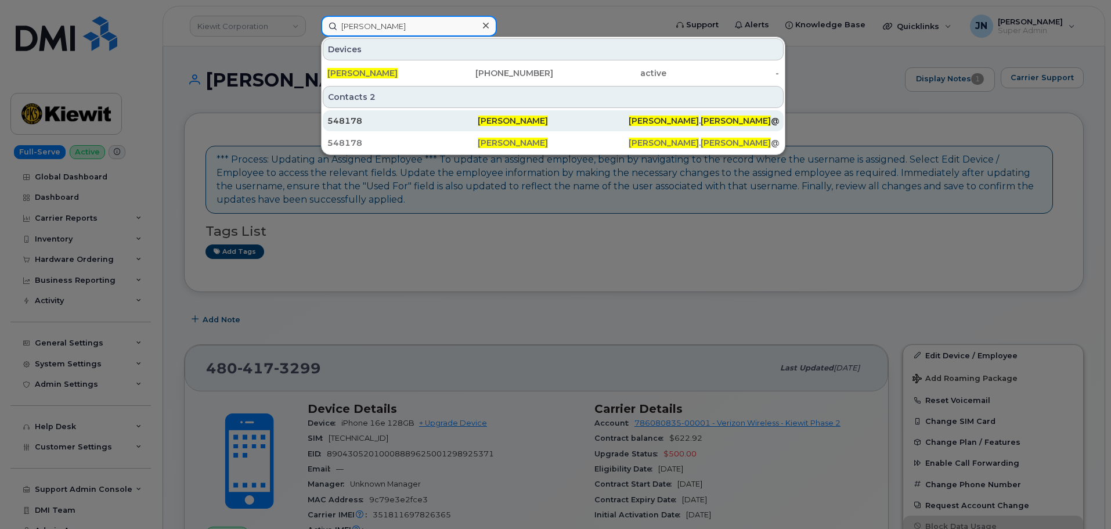
type input "[PERSON_NAME]"
click at [475, 120] on div "548178" at bounding box center [402, 121] width 150 height 12
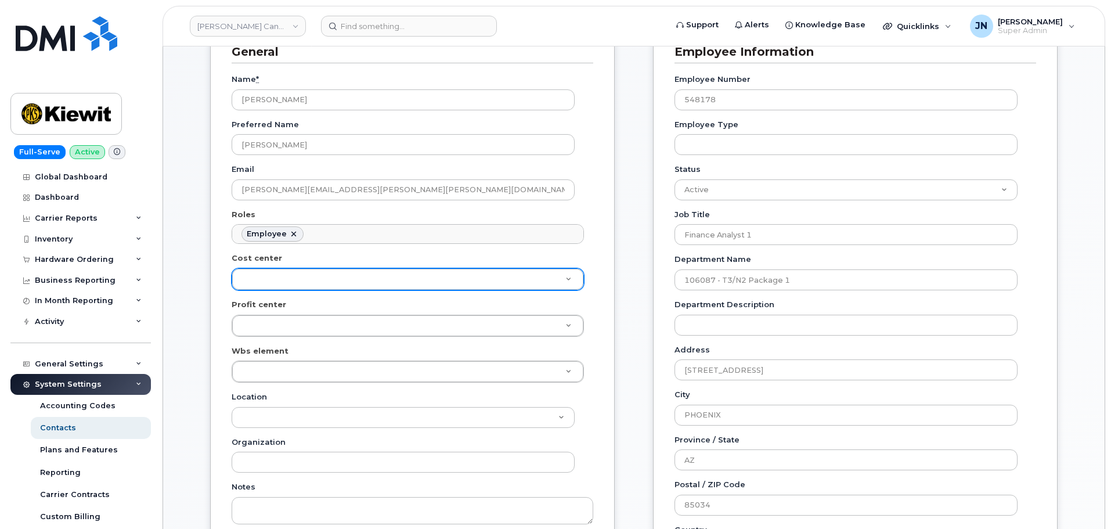
scroll to position [232, 0]
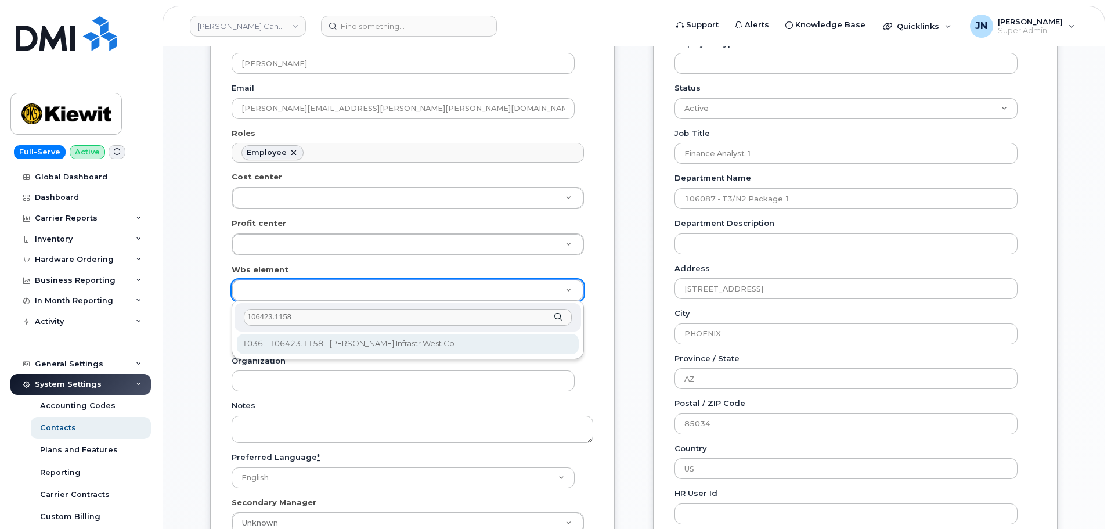
type input "106423.1158"
type input "35339749"
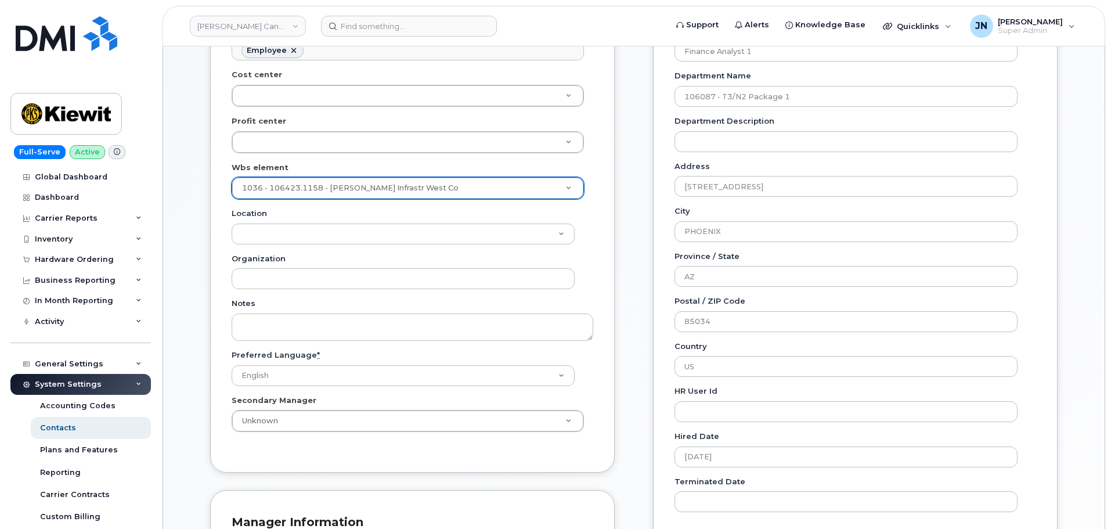
scroll to position [542, 0]
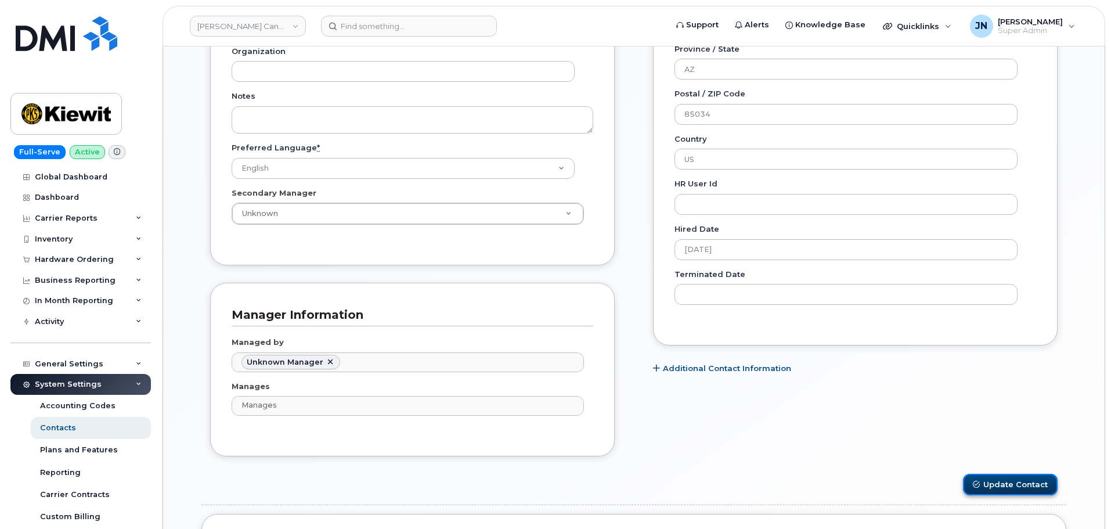
click at [1041, 483] on button "Update Contact" at bounding box center [1010, 484] width 95 height 21
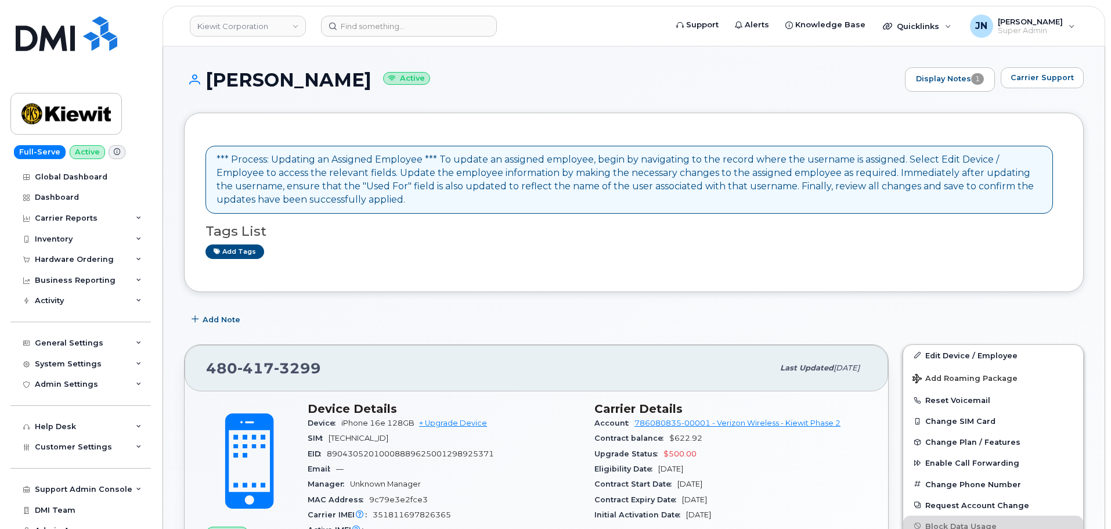
click at [214, 77] on h1 "PETER TOLLEFSON Active" at bounding box center [541, 80] width 715 height 20
drag, startPoint x: 247, startPoint y: 82, endPoint x: 384, endPoint y: 81, distance: 137.0
click at [384, 81] on h1 "PETER TOLLEFSON Active" at bounding box center [541, 80] width 715 height 20
copy h1 "PETER TOLLEFSON"
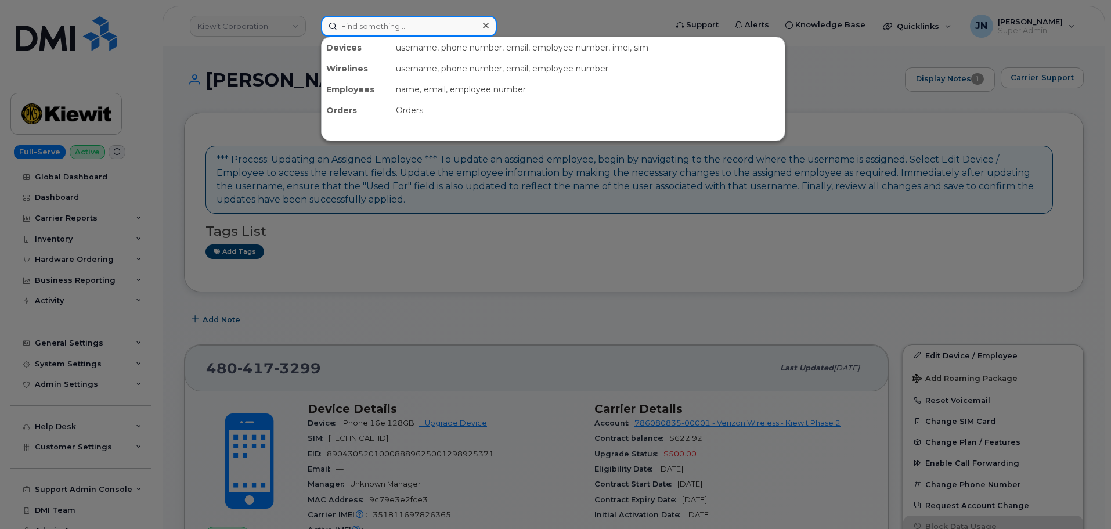
click at [398, 24] on input at bounding box center [409, 26] width 176 height 21
paste input "PETER TOLLEFSON"
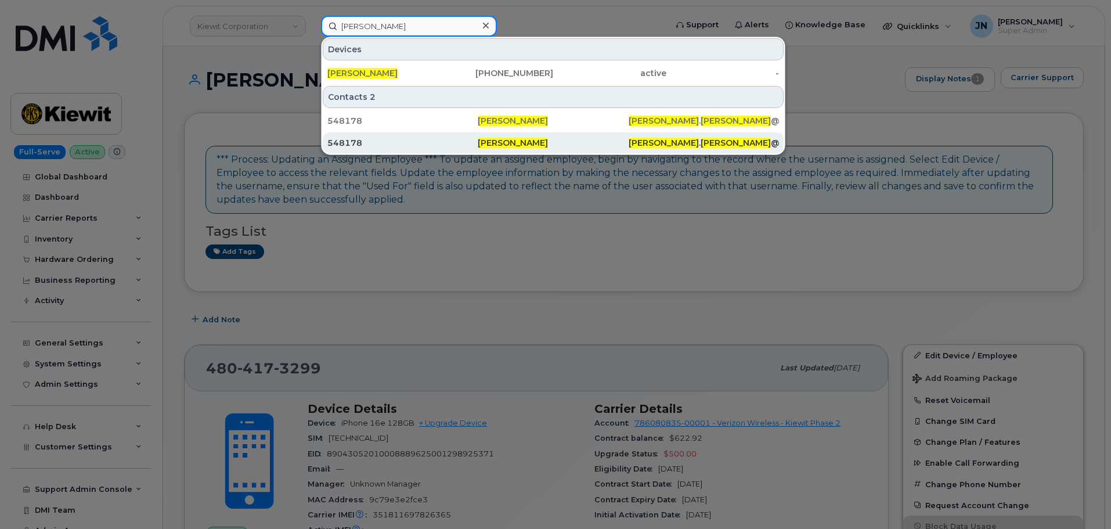
type input "PETER TOLLEFSON"
click at [471, 145] on div "548178" at bounding box center [402, 143] width 150 height 12
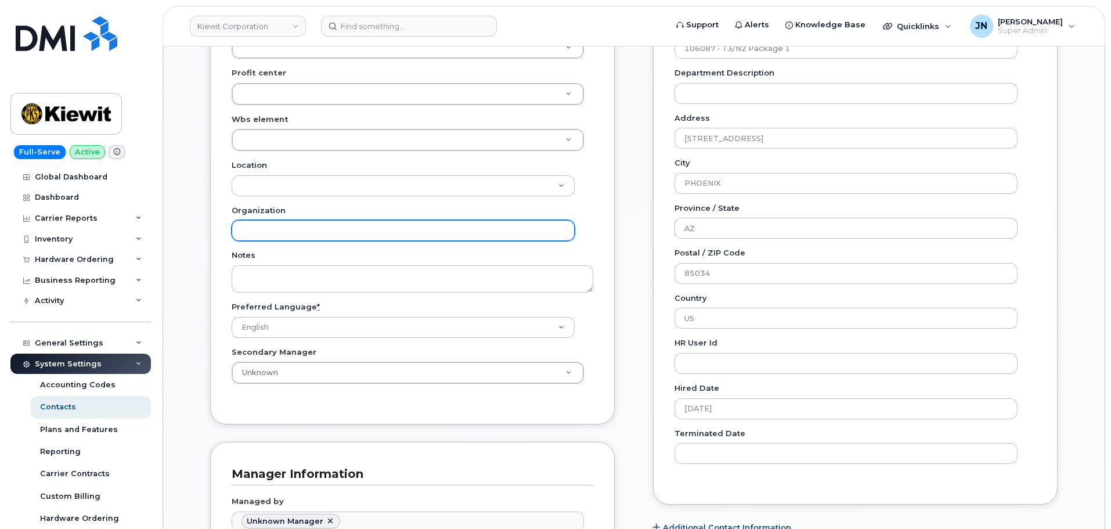
scroll to position [387, 0]
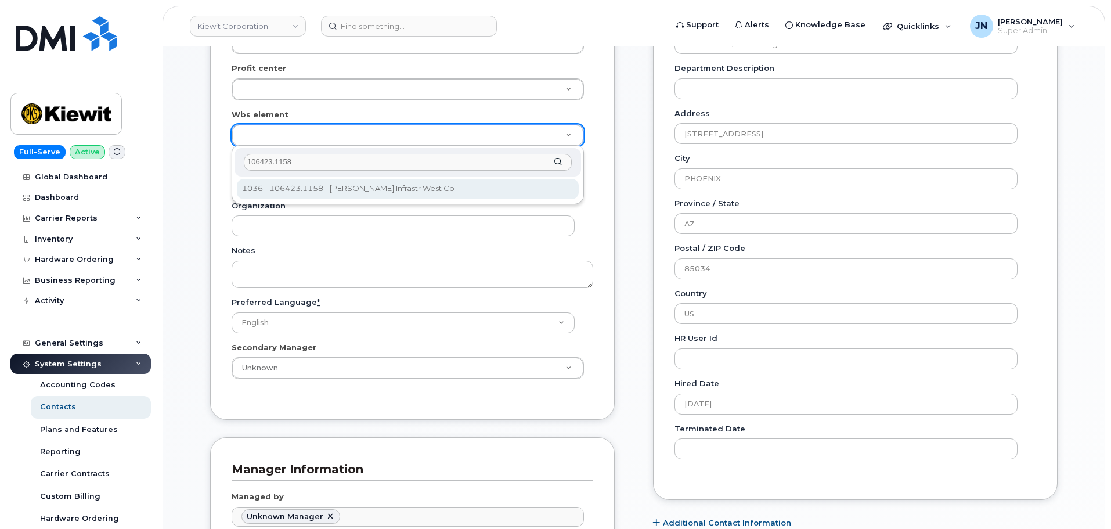
type input "106423.1158"
type input "35357142"
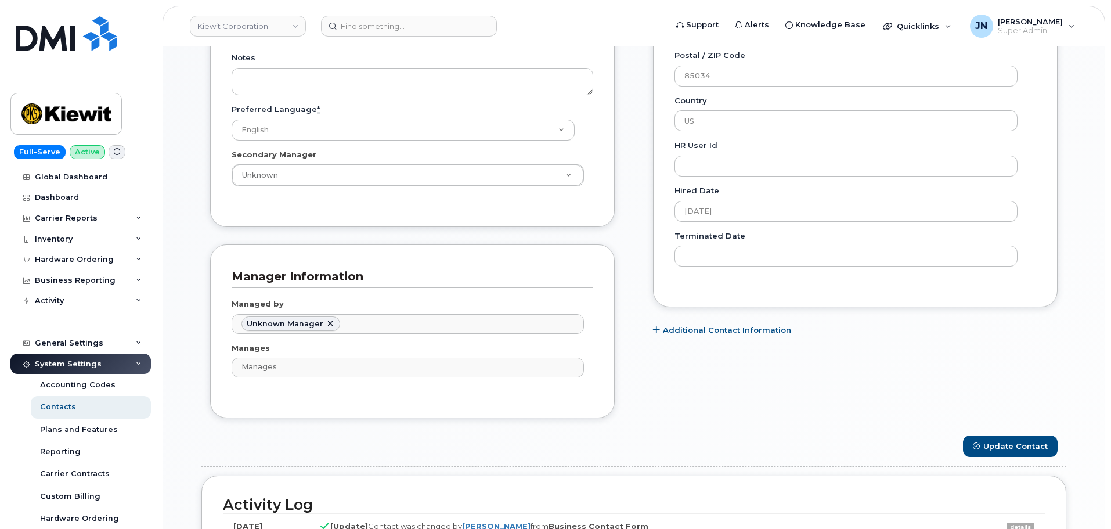
scroll to position [774, 0]
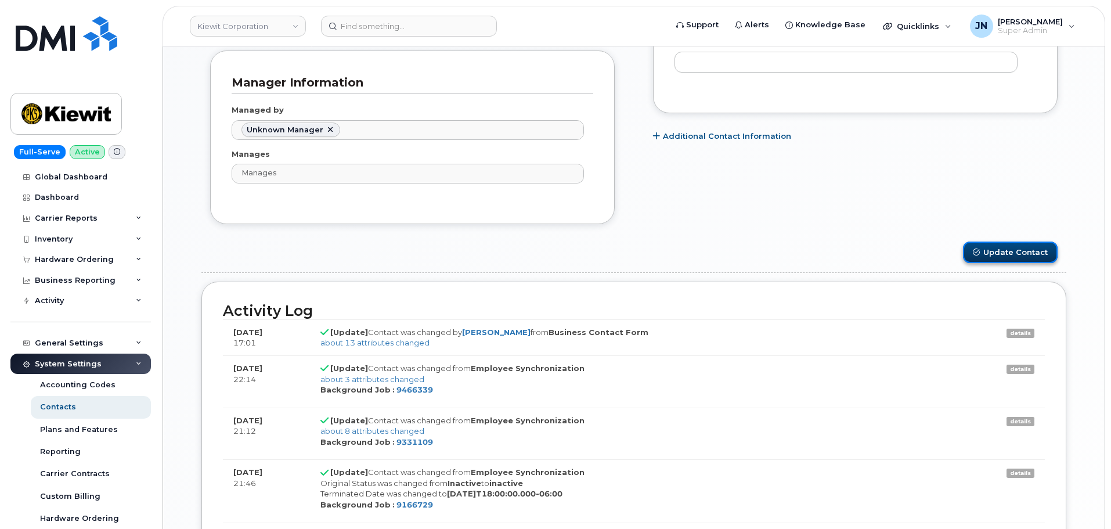
click at [1028, 246] on button "Update Contact" at bounding box center [1010, 252] width 95 height 21
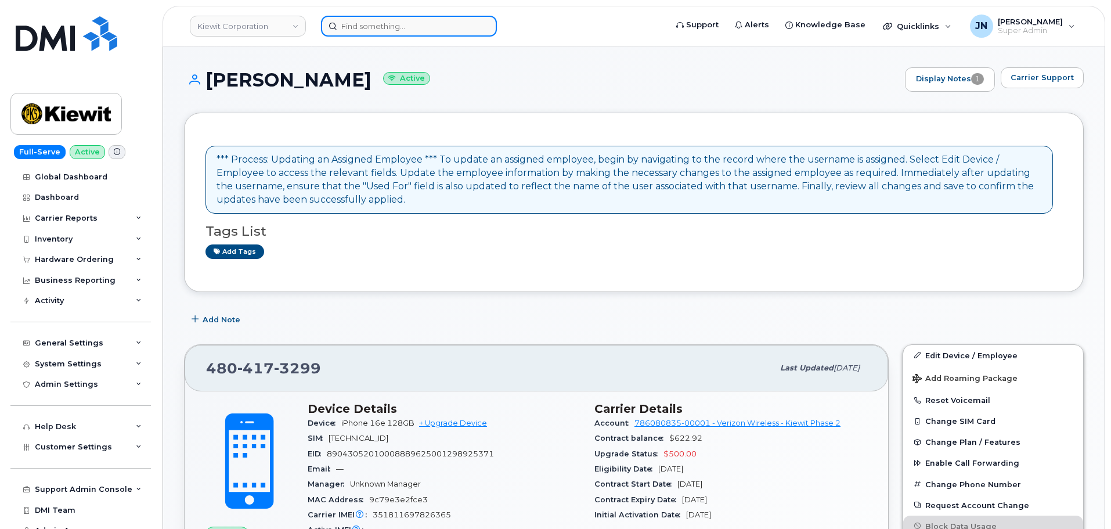
click at [375, 30] on input at bounding box center [409, 26] width 176 height 21
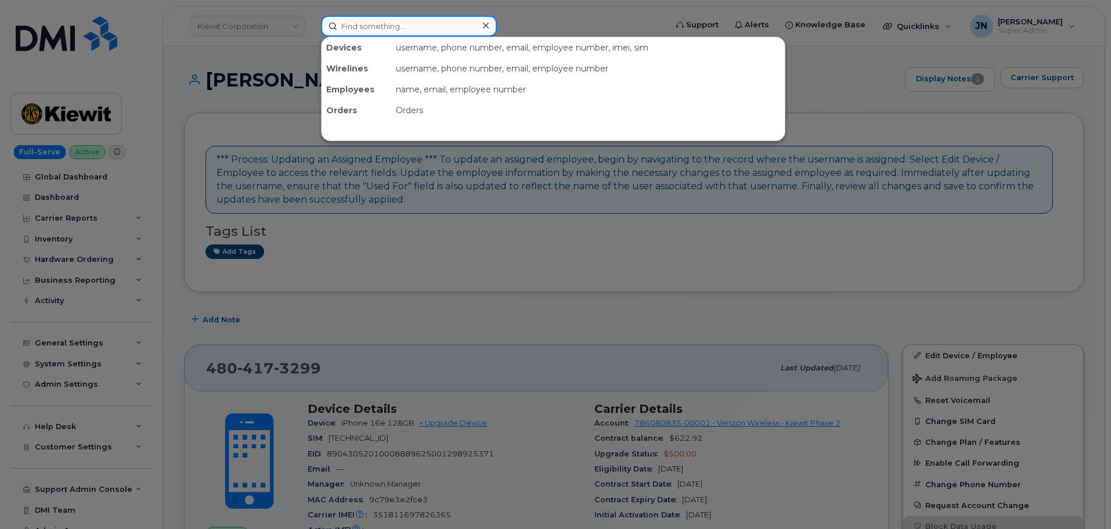
paste input "[PERSON_NAME]"
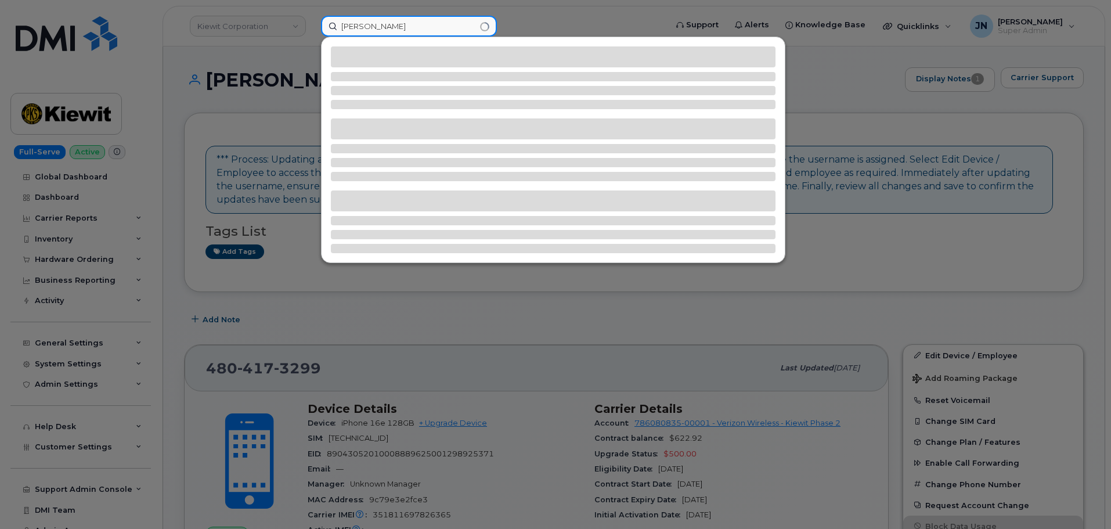
type input "[PERSON_NAME]"
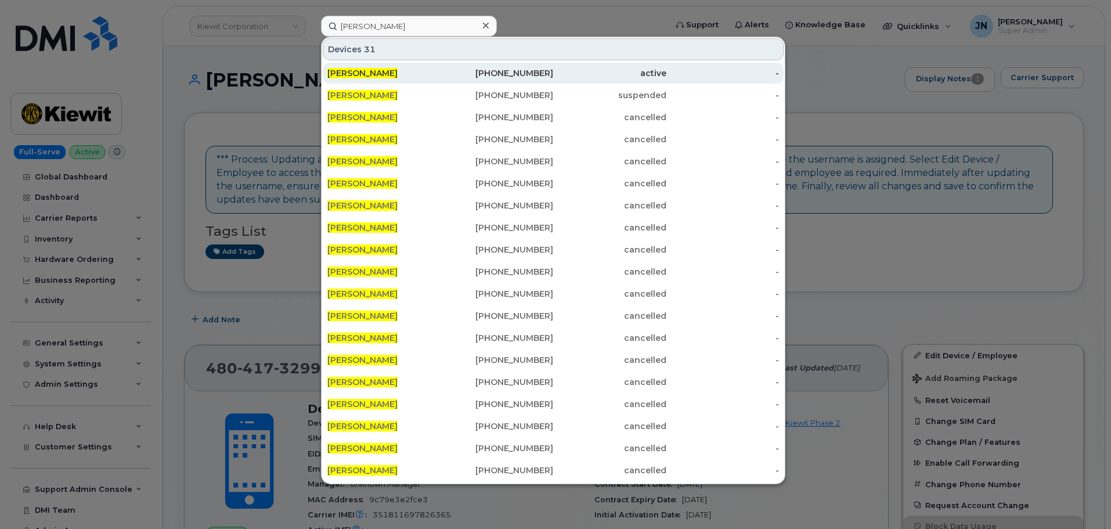
click at [360, 68] on div "[PERSON_NAME]" at bounding box center [383, 73] width 113 height 12
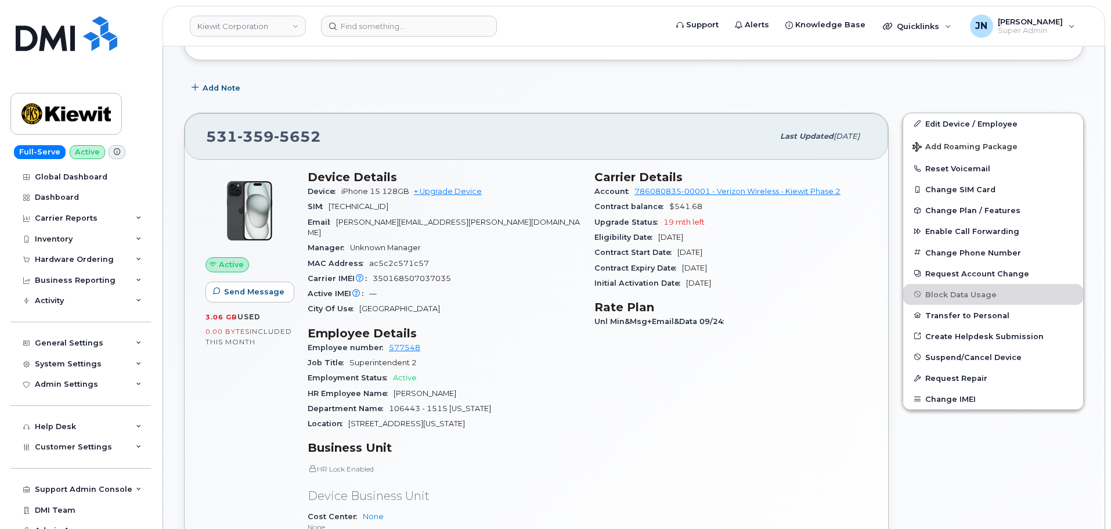
scroll to position [232, 0]
drag, startPoint x: 953, startPoint y: 123, endPoint x: 765, endPoint y: 181, distance: 197.1
click at [954, 123] on link "Edit Device / Employee" at bounding box center [993, 123] width 180 height 21
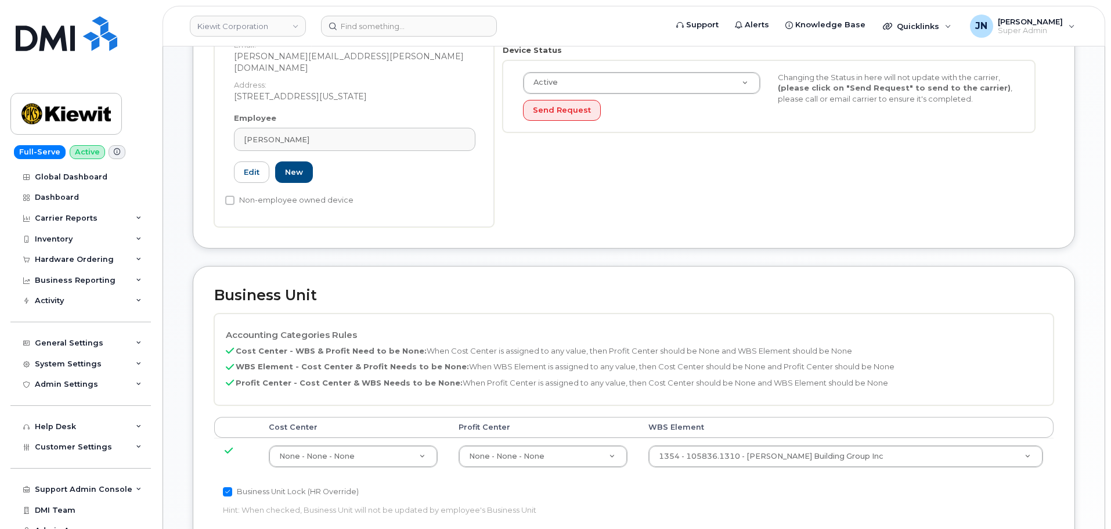
scroll to position [309, 0]
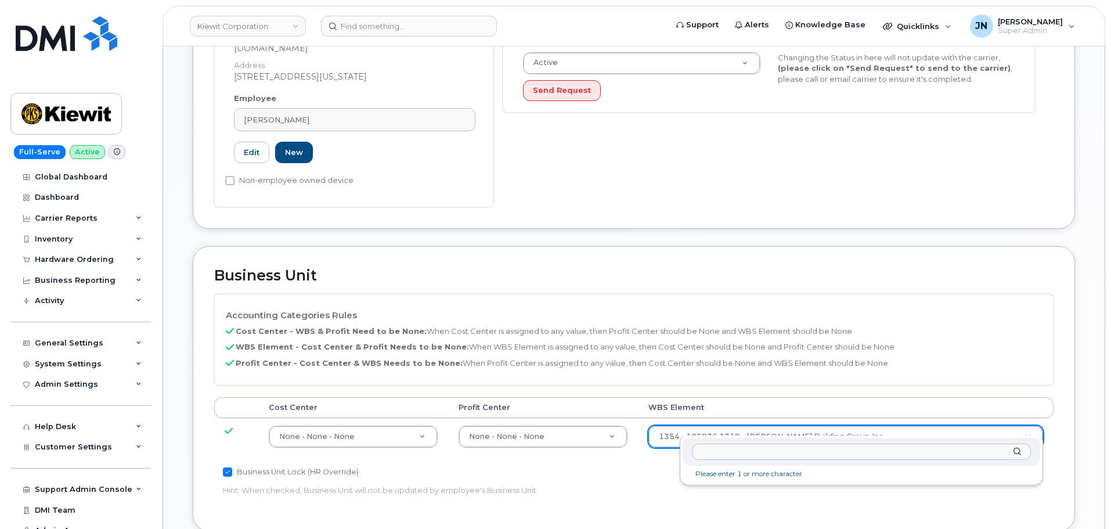
click at [757, 453] on input "text" at bounding box center [861, 452] width 339 height 17
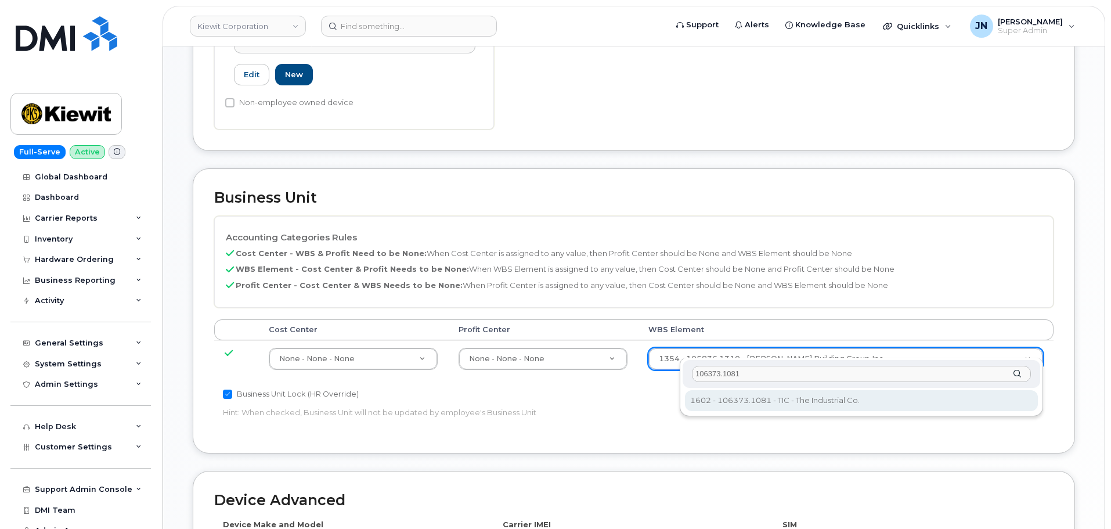
type input "106373.1081"
type input "35050978"
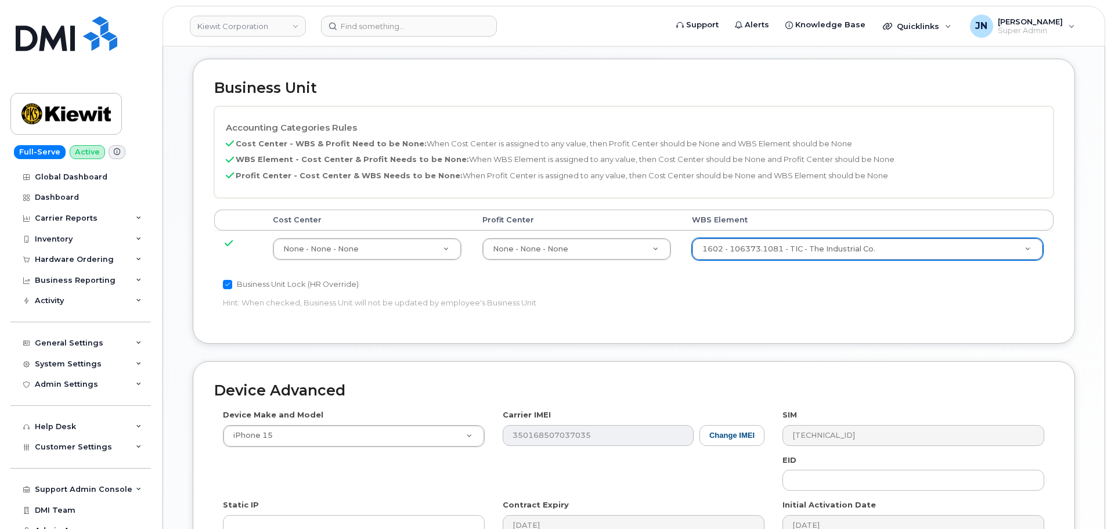
scroll to position [664, 0]
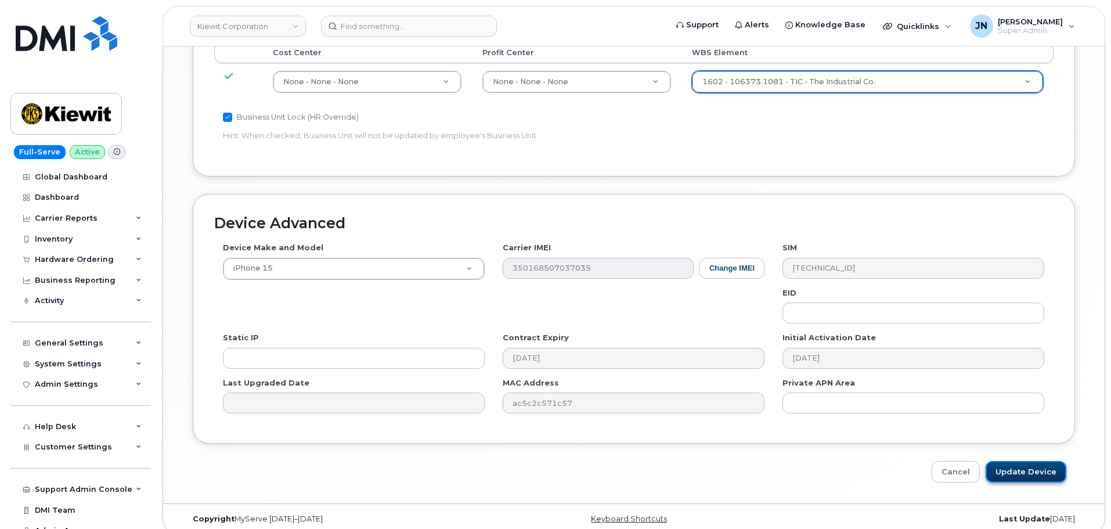
click at [1038, 463] on input "Update Device" at bounding box center [1026, 471] width 81 height 21
type input "Saving..."
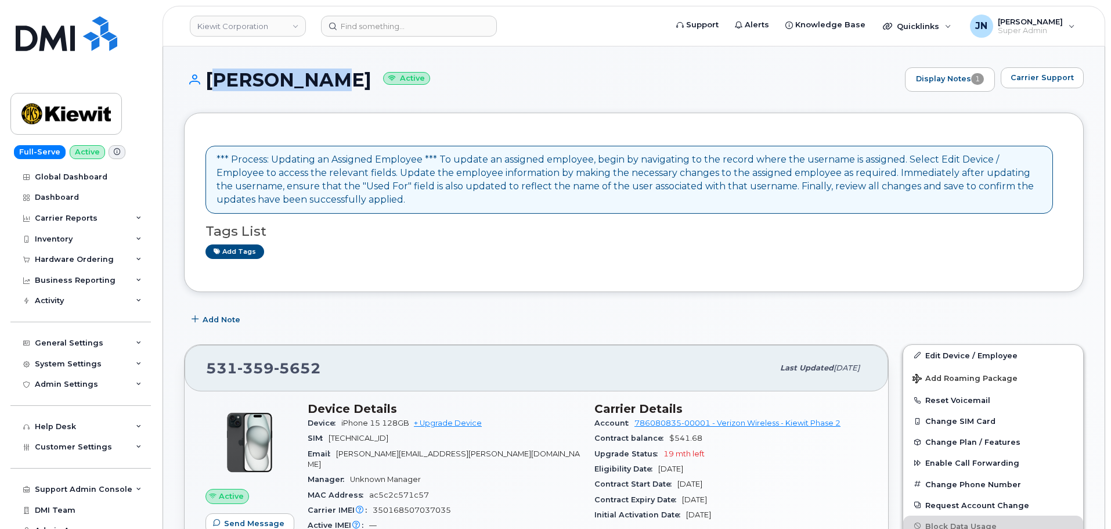
drag, startPoint x: 208, startPoint y: 74, endPoint x: 336, endPoint y: 80, distance: 127.9
click at [336, 80] on h1 "JASON BYRD Active" at bounding box center [541, 80] width 715 height 20
copy h1 "[PERSON_NAME]"
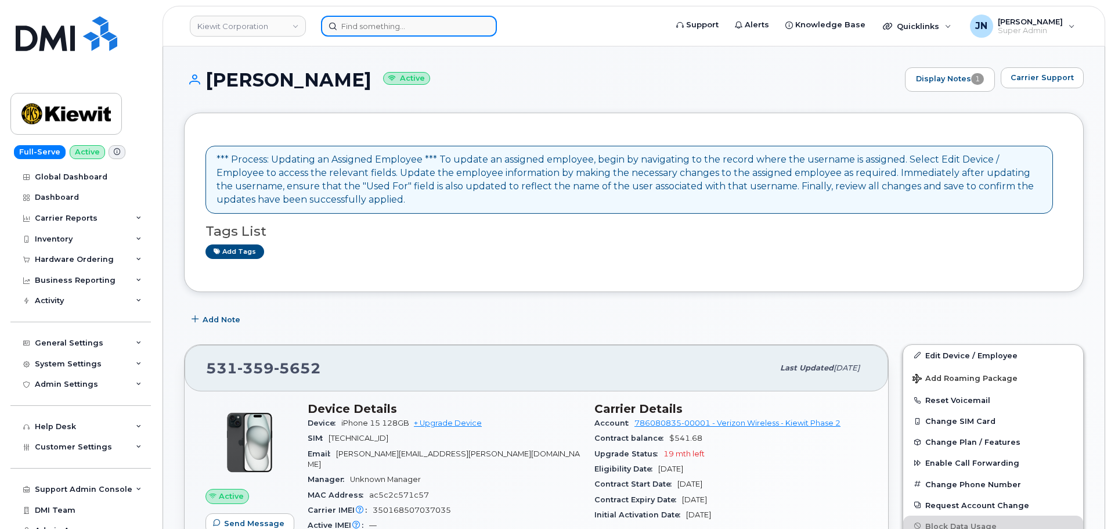
paste input "[PERSON_NAME]"
click at [373, 28] on input "[PERSON_NAME]" at bounding box center [409, 26] width 176 height 21
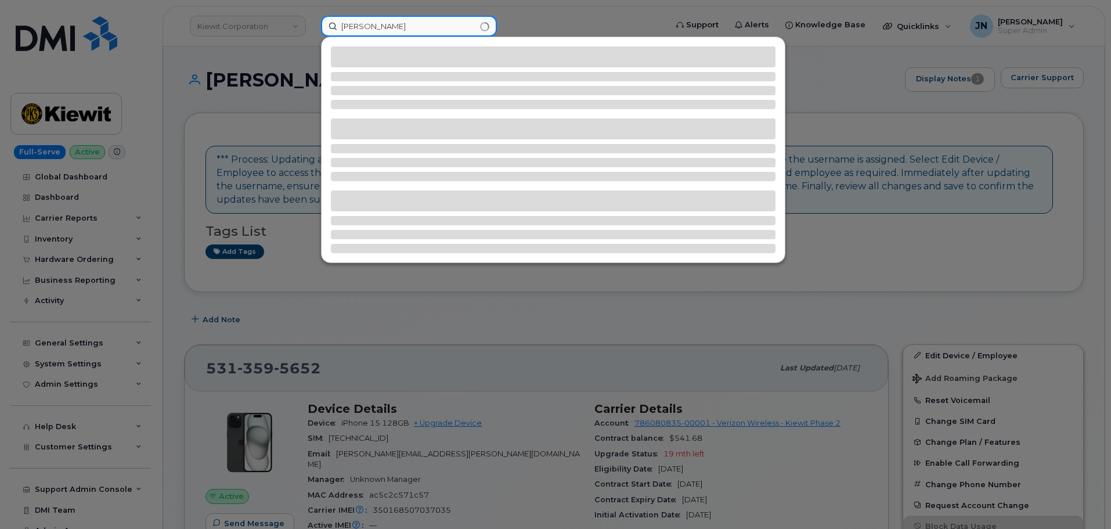
type input "[PERSON_NAME]"
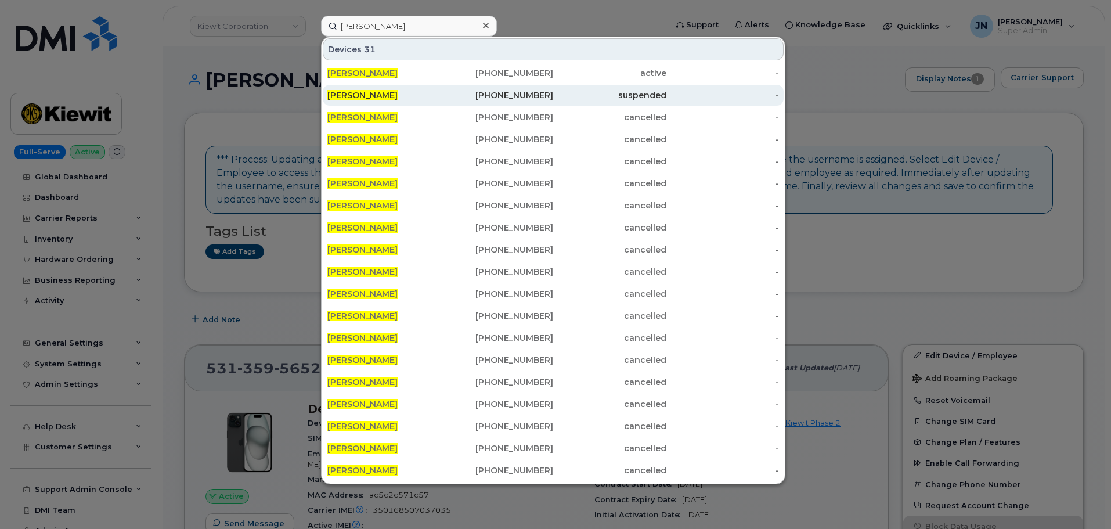
click at [368, 96] on span "[PERSON_NAME]" at bounding box center [362, 95] width 70 height 10
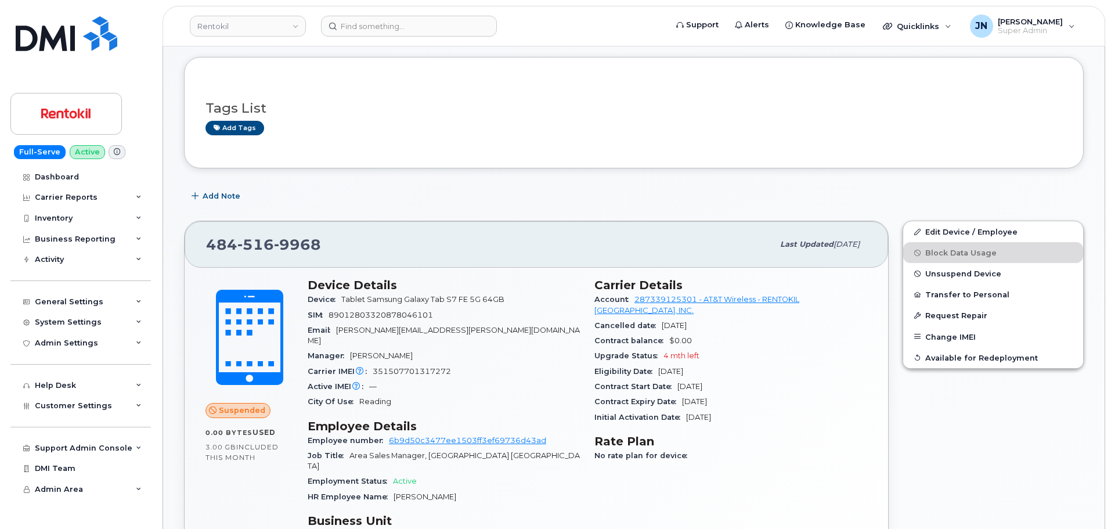
scroll to position [232, 0]
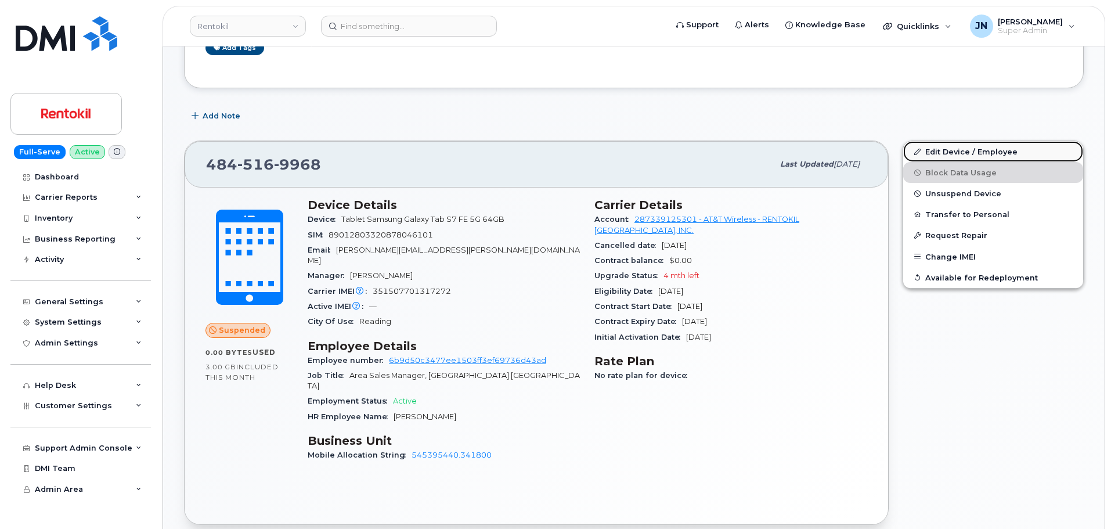
click at [957, 152] on link "Edit Device / Employee" at bounding box center [993, 151] width 180 height 21
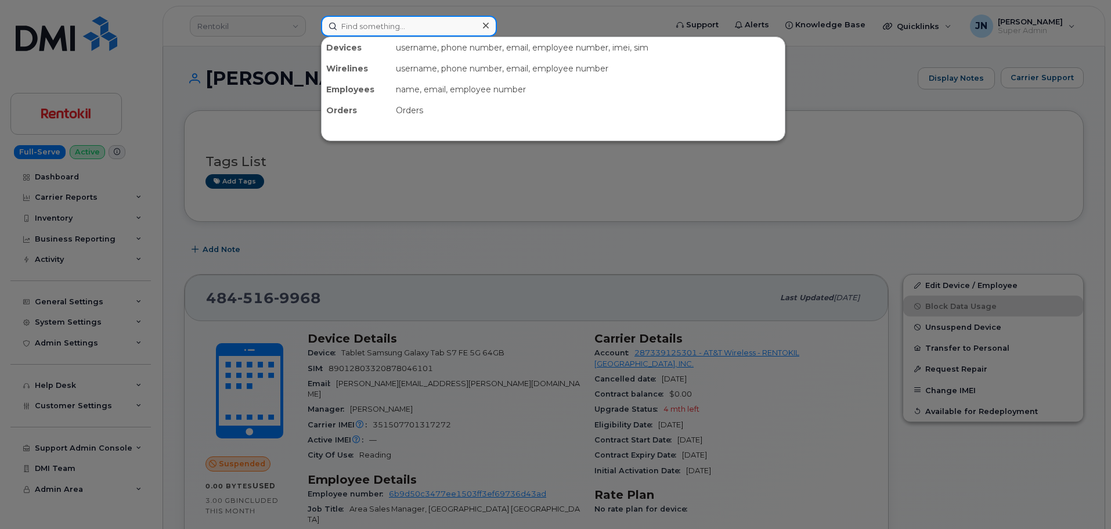
click at [357, 29] on input at bounding box center [409, 26] width 176 height 21
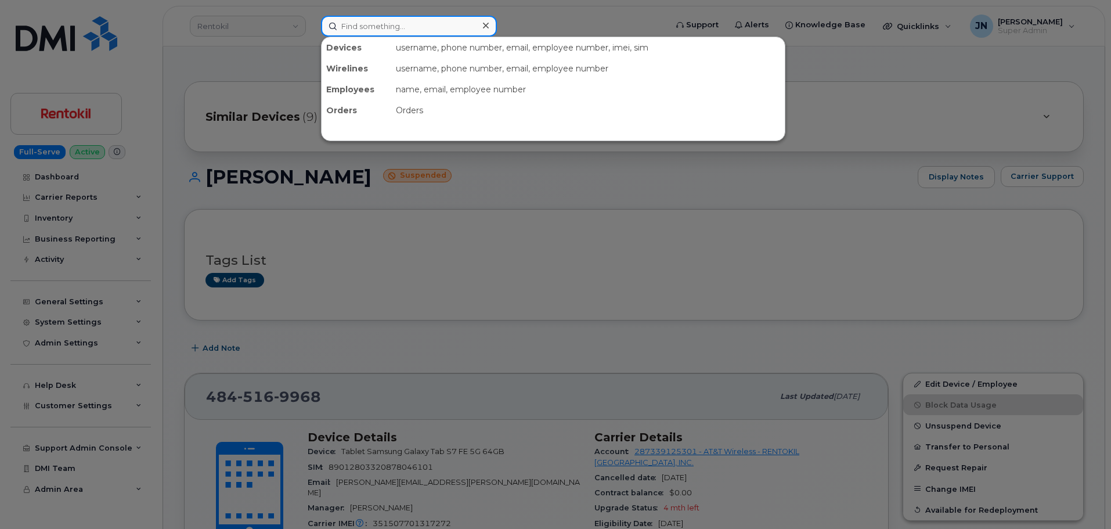
paste input "[PERSON_NAME]"
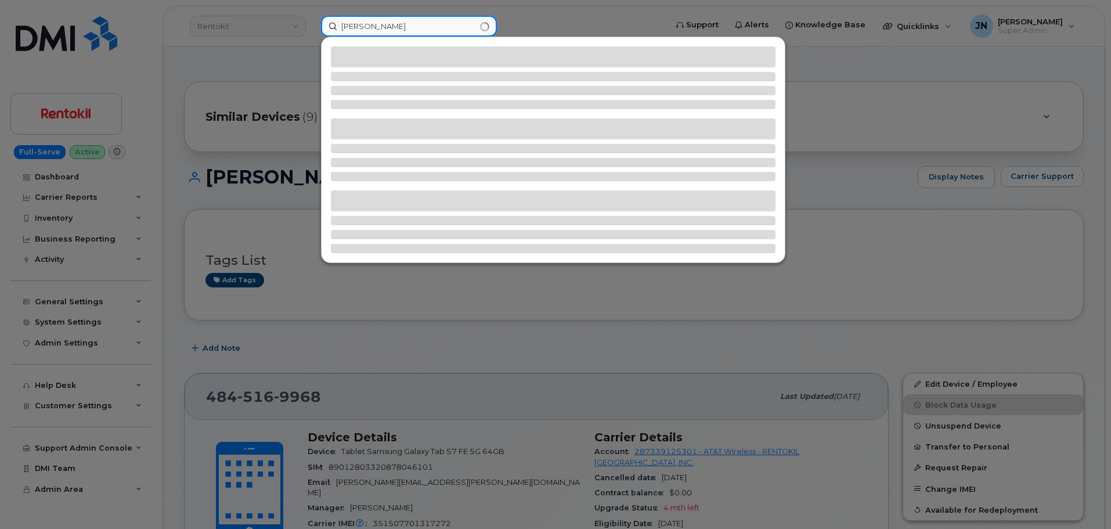
type input "[PERSON_NAME]"
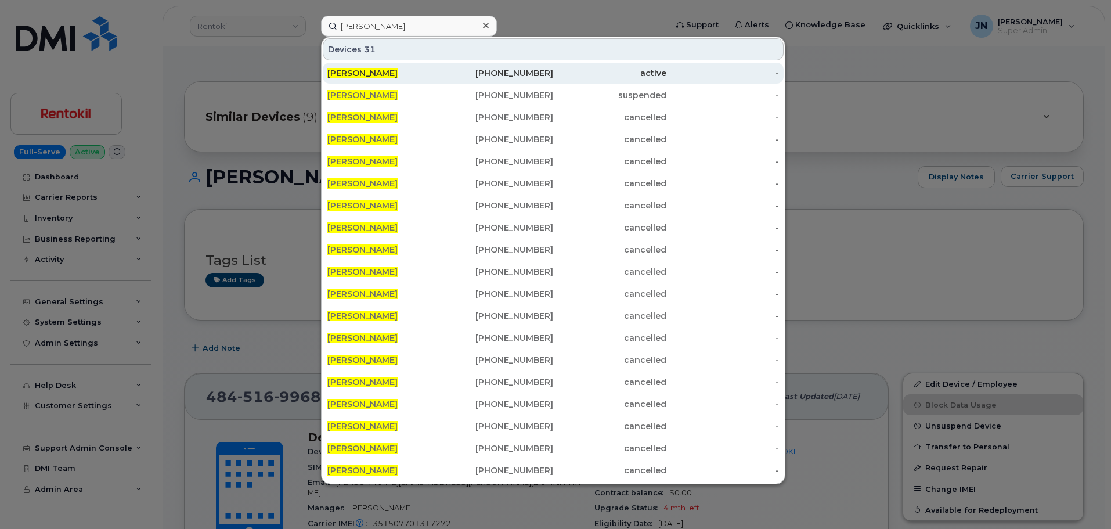
click at [469, 74] on div "531-359-5652" at bounding box center [497, 73] width 113 height 12
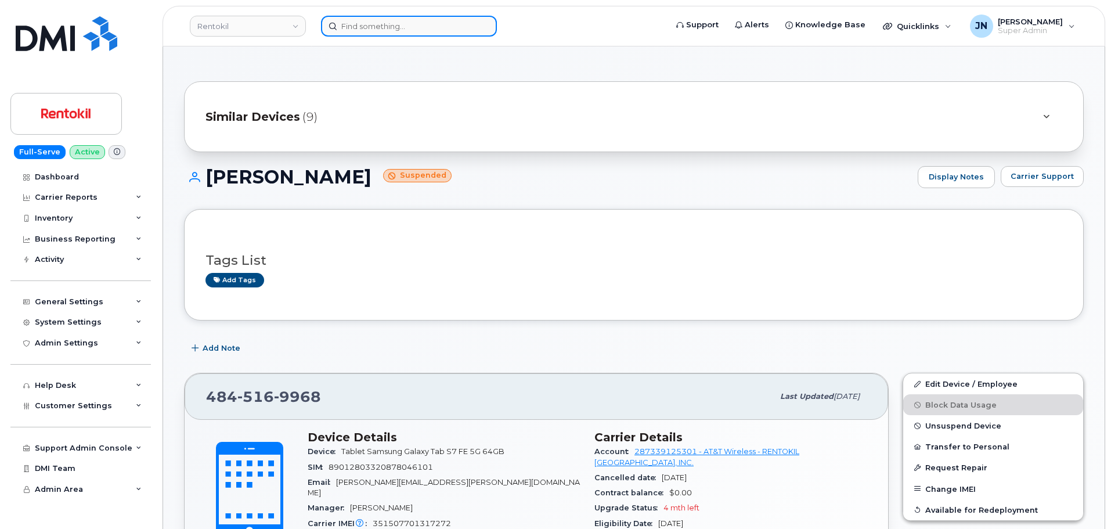
click at [381, 30] on input at bounding box center [409, 26] width 176 height 21
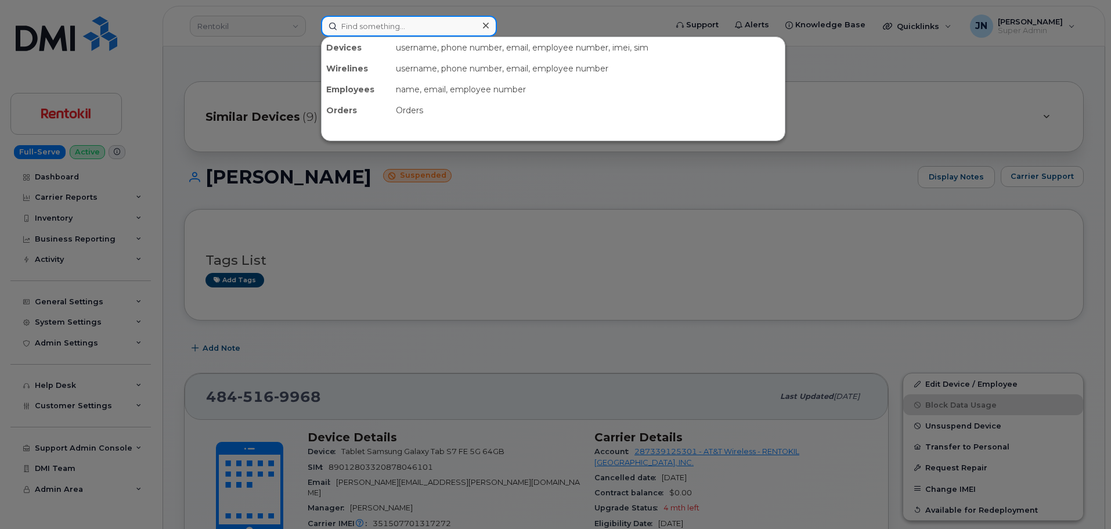
paste input "JASON BYRD"
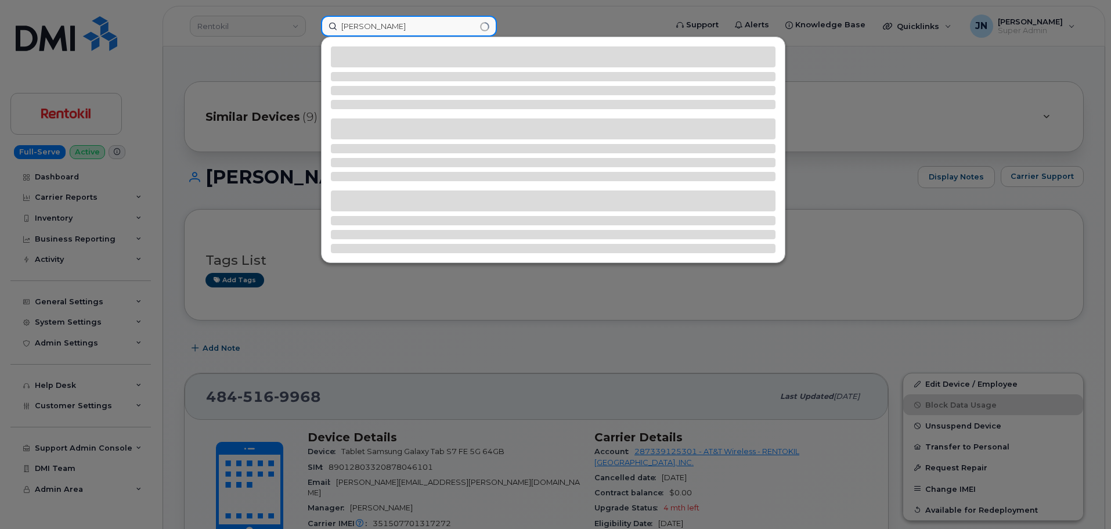
type input "JASON BYRD"
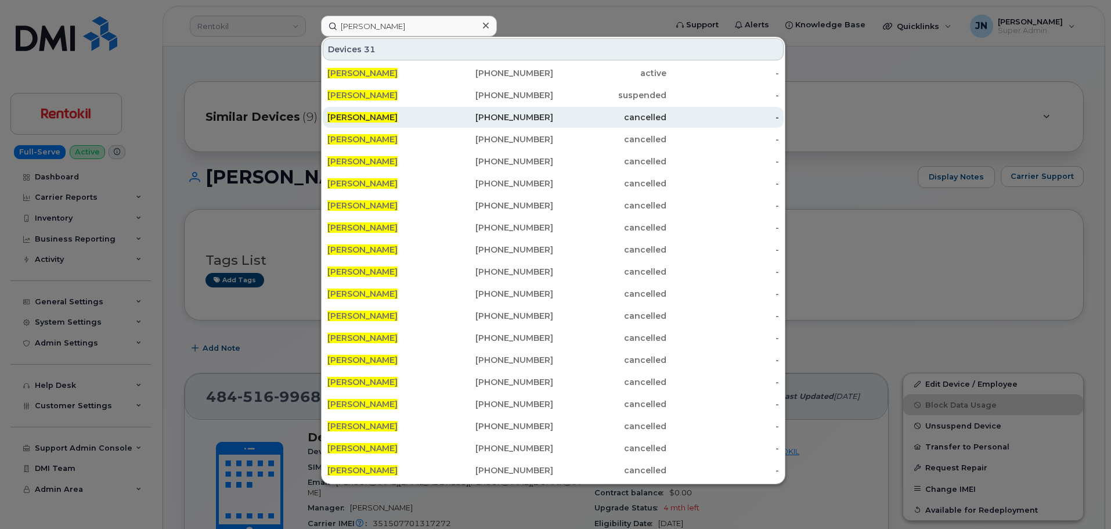
click at [489, 121] on div "610-914-9877" at bounding box center [497, 117] width 113 height 12
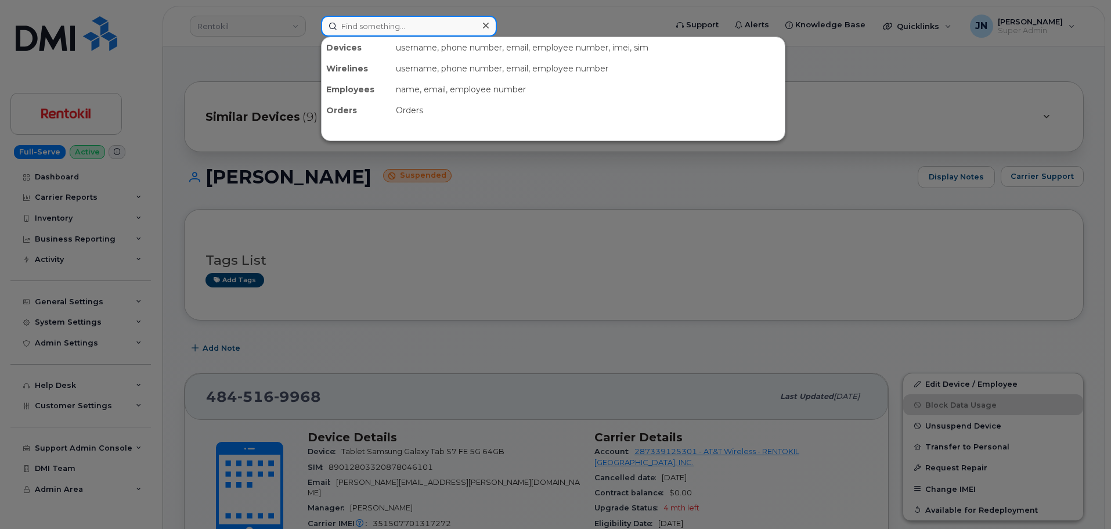
paste input "[PERSON_NAME]"
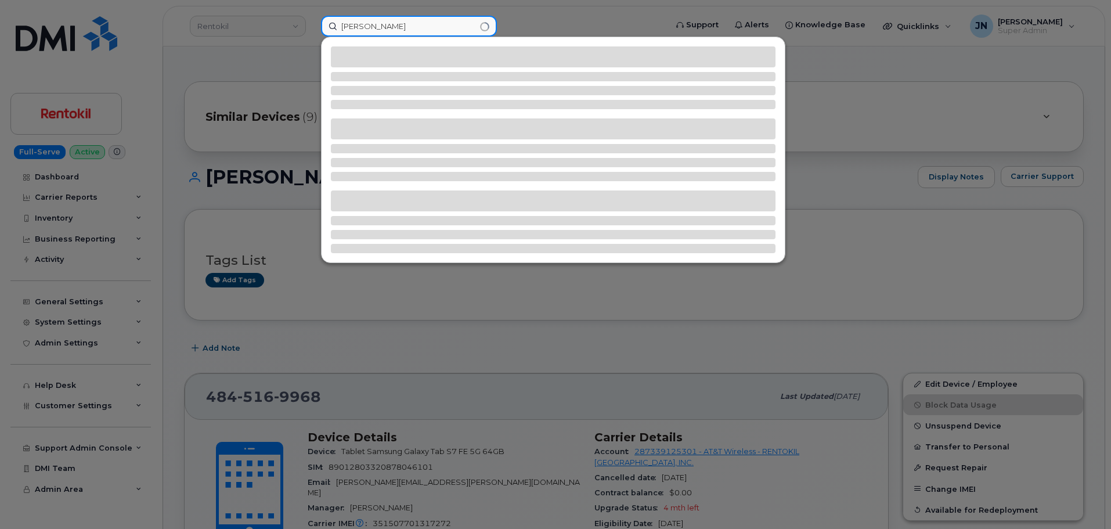
type input "[PERSON_NAME]"
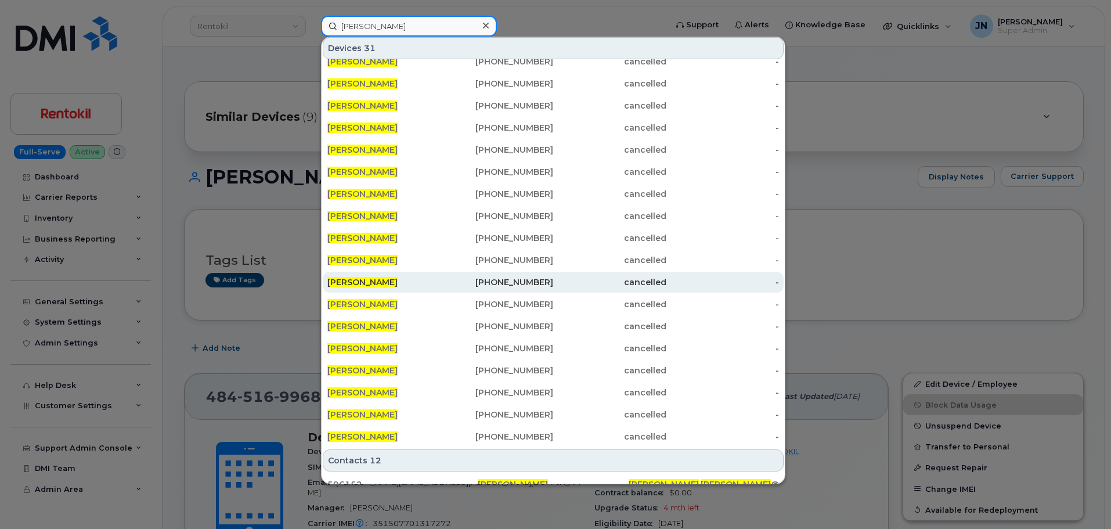
scroll to position [112, 0]
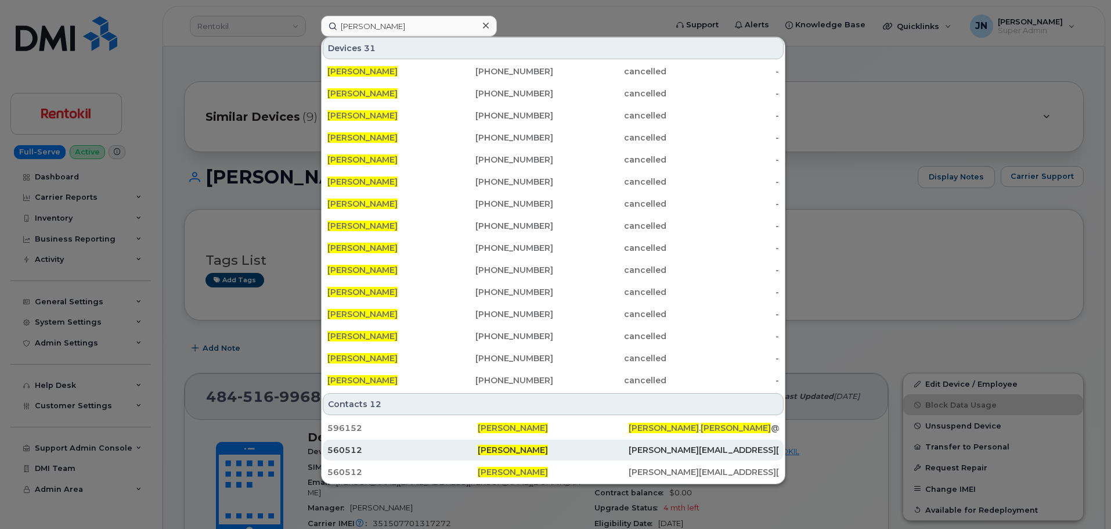
click at [498, 451] on span "[PERSON_NAME]" at bounding box center [513, 450] width 70 height 10
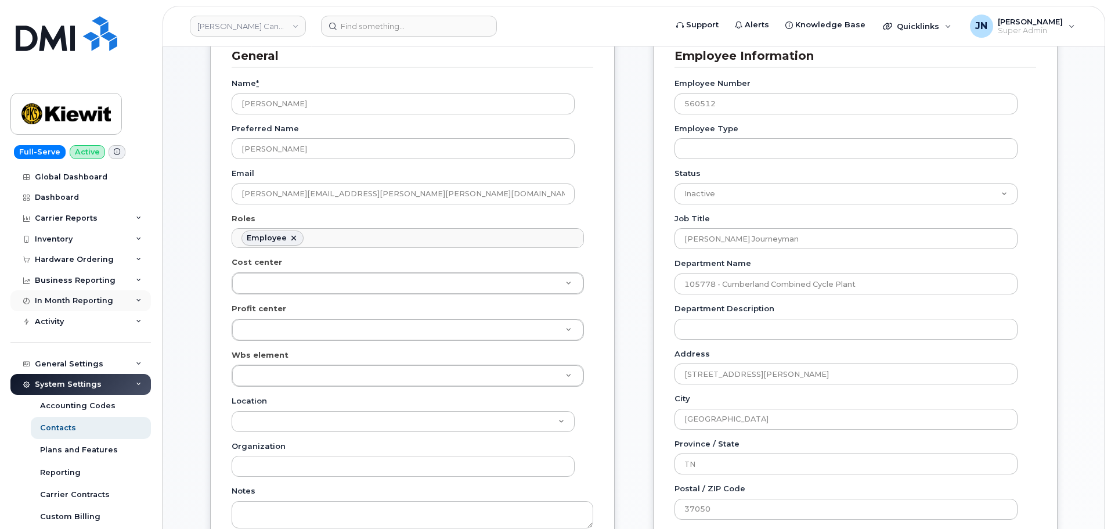
scroll to position [155, 0]
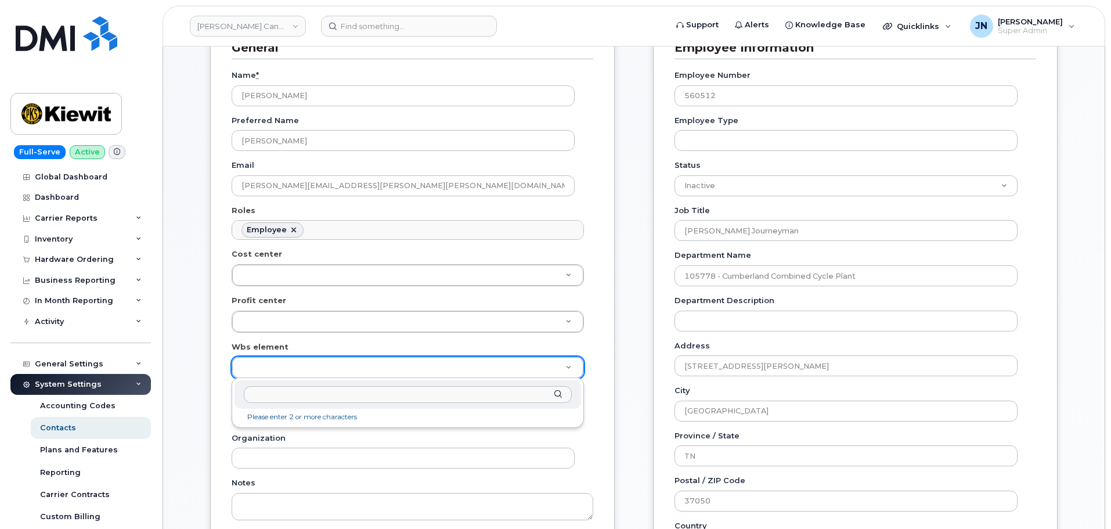
drag, startPoint x: 319, startPoint y: 377, endPoint x: 254, endPoint y: 365, distance: 65.6
drag, startPoint x: 256, startPoint y: 366, endPoint x: 320, endPoint y: 391, distance: 68.4
paste input "106373.1081"
type input "106373.1081"
type input "35043709"
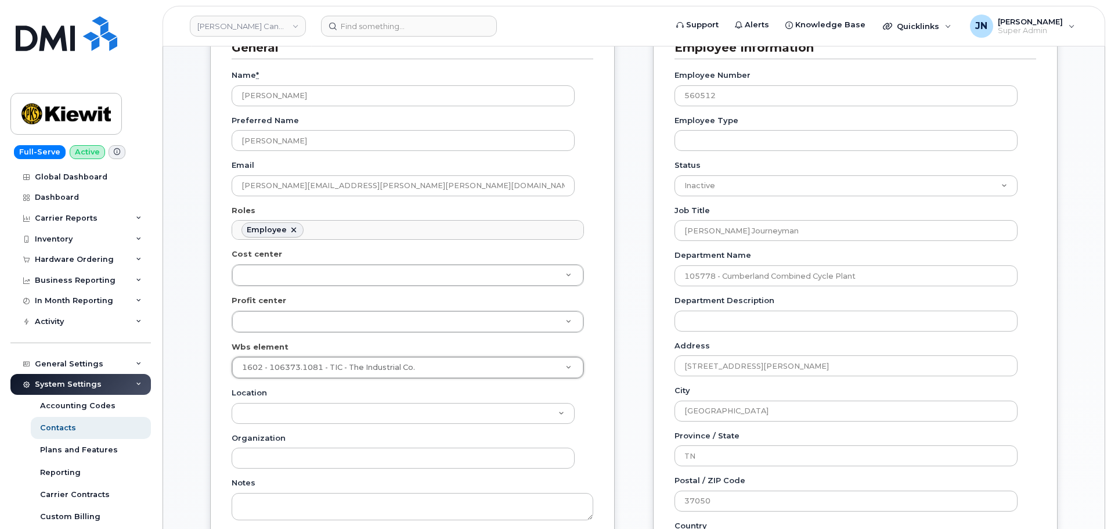
scroll to position [542, 0]
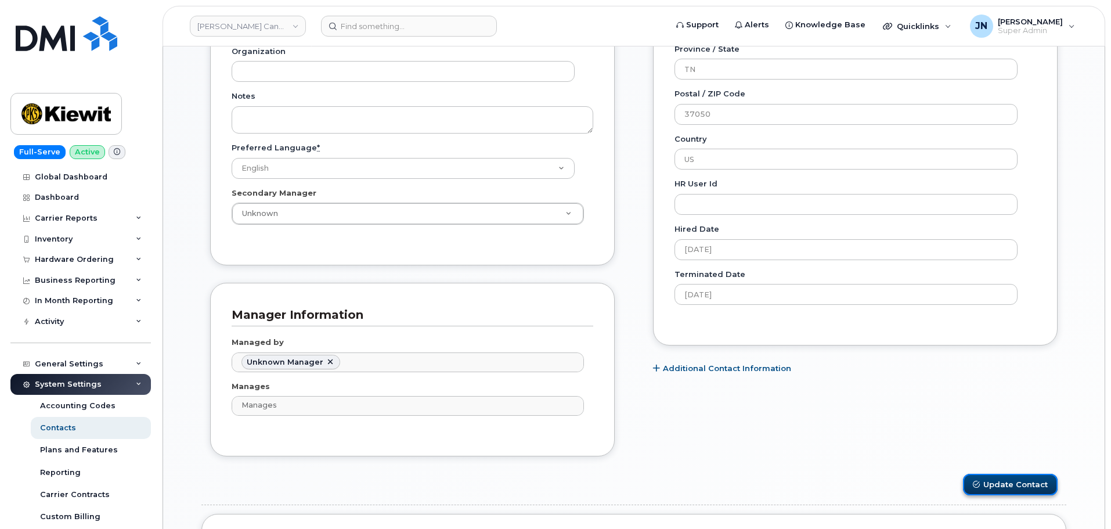
click at [1034, 482] on button "Update Contact" at bounding box center [1010, 484] width 95 height 21
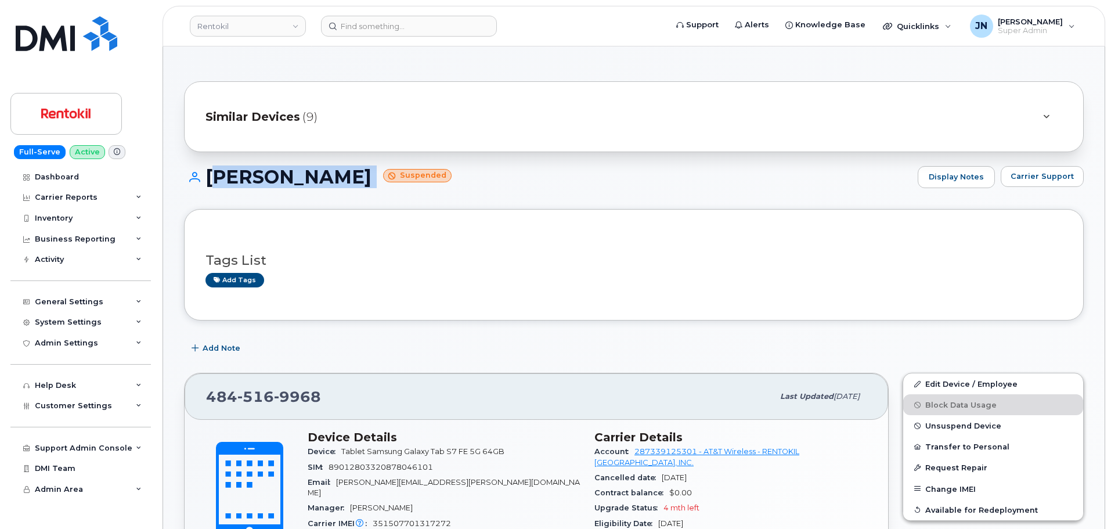
drag, startPoint x: 207, startPoint y: 172, endPoint x: 305, endPoint y: 175, distance: 98.2
click at [337, 181] on h1 "JASON BYRD Suspended" at bounding box center [548, 177] width 728 height 20
copy h1 "JASON BYRD"
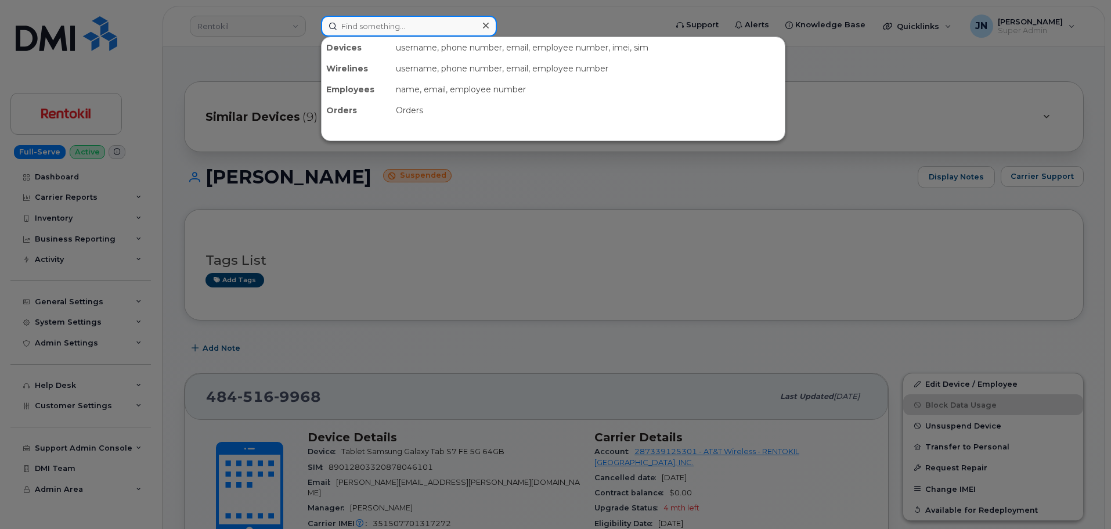
paste input "JASON BYRD"
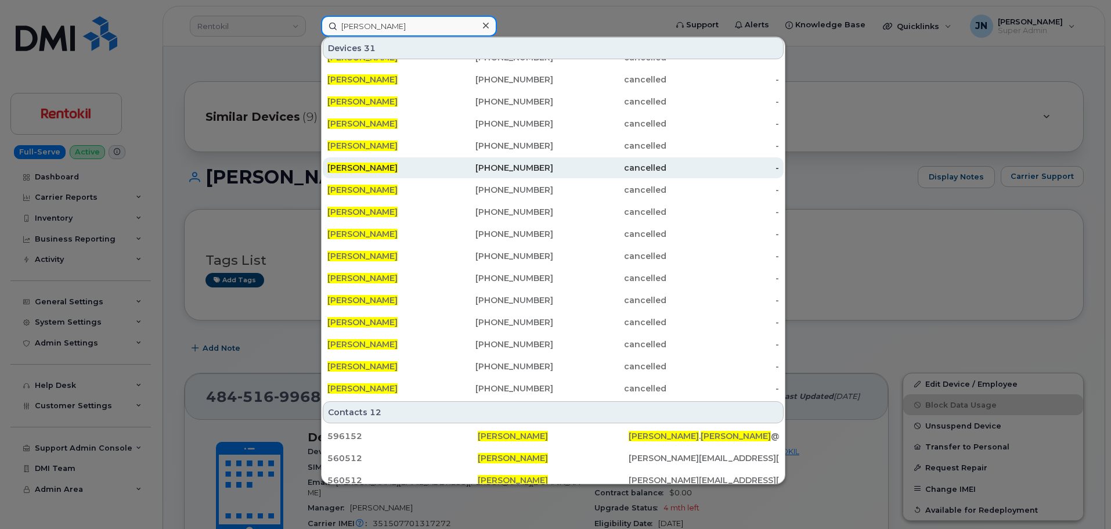
scroll to position [112, 0]
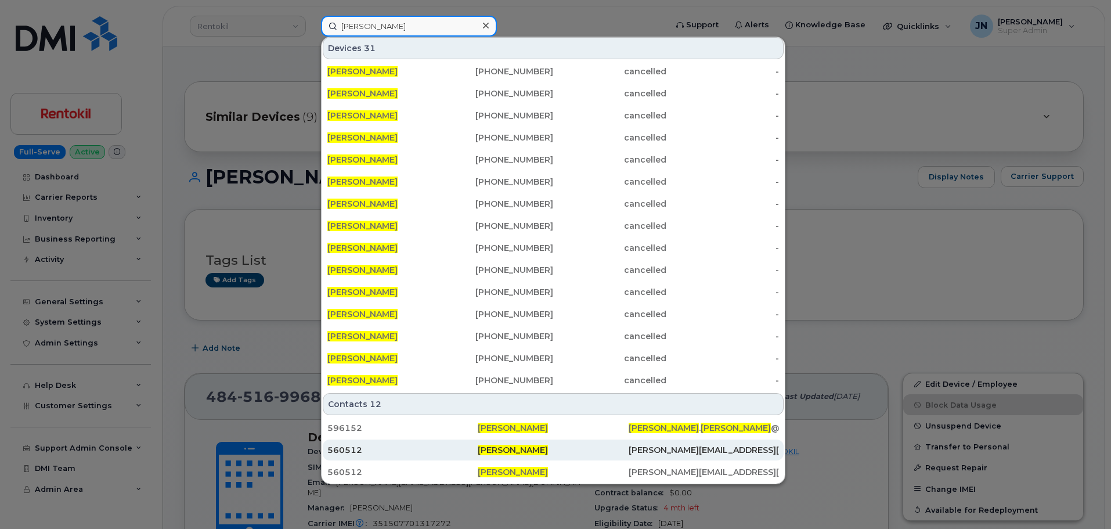
type input "[PERSON_NAME]"
drag, startPoint x: 488, startPoint y: 457, endPoint x: 500, endPoint y: 450, distance: 13.5
click at [488, 457] on div "[PERSON_NAME]" at bounding box center [553, 450] width 150 height 21
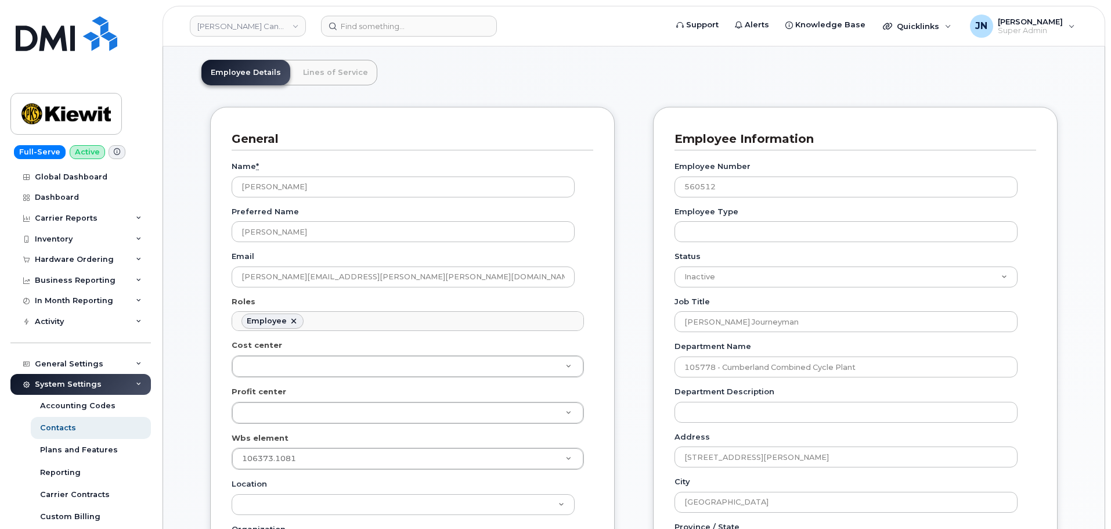
scroll to position [155, 0]
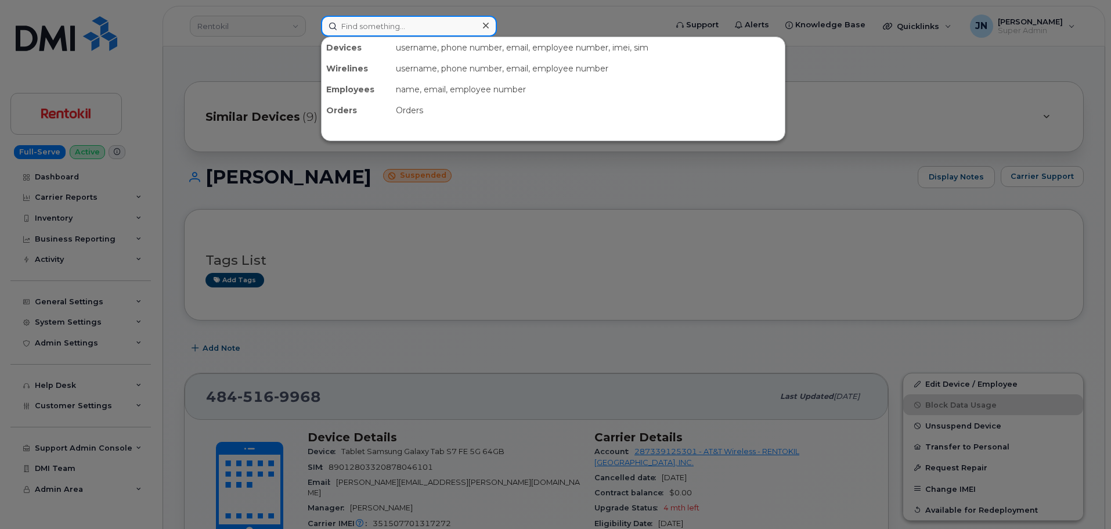
paste input "[PERSON_NAME]"
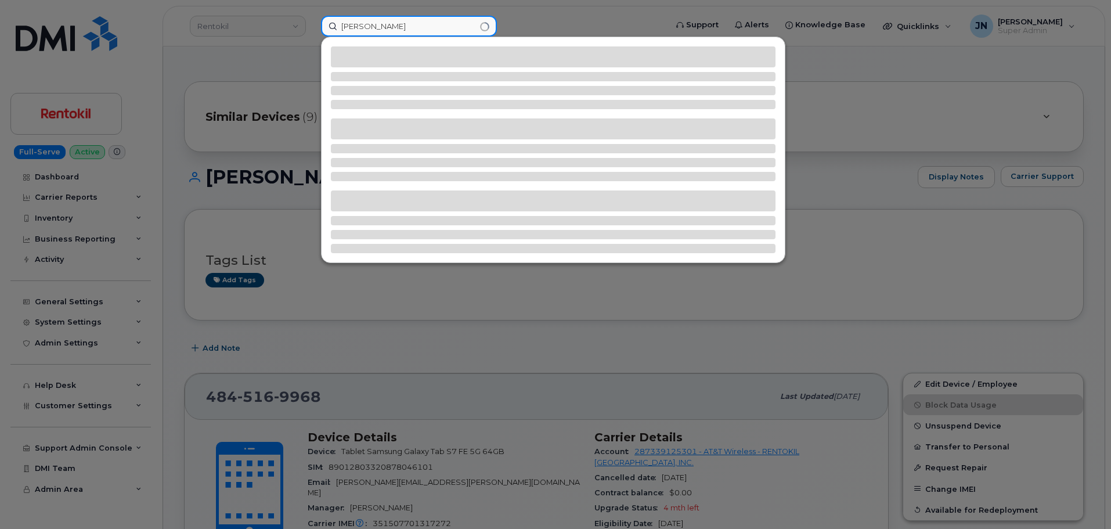
type input "[PERSON_NAME]"
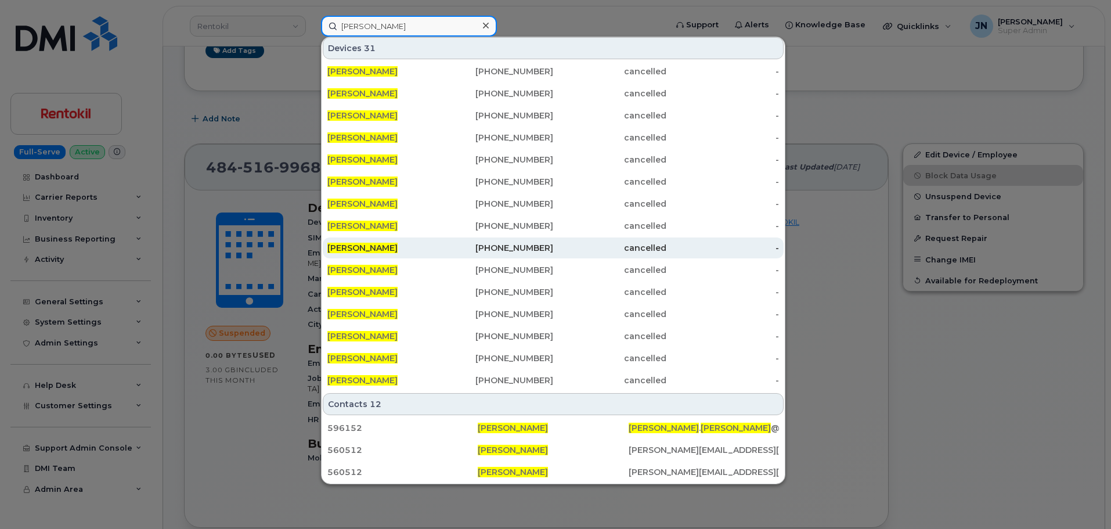
scroll to position [232, 0]
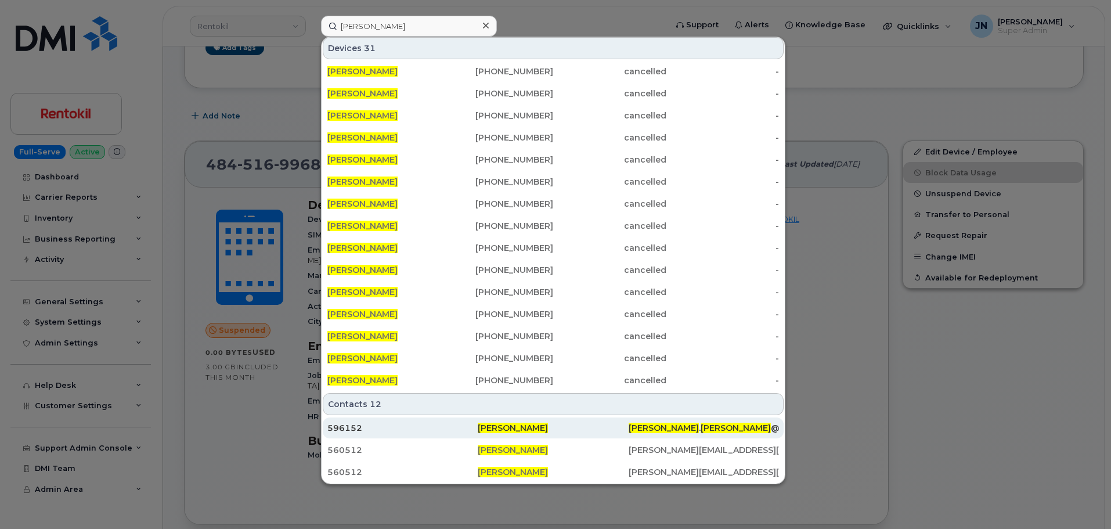
click at [528, 424] on div "[PERSON_NAME]" at bounding box center [553, 428] width 150 height 12
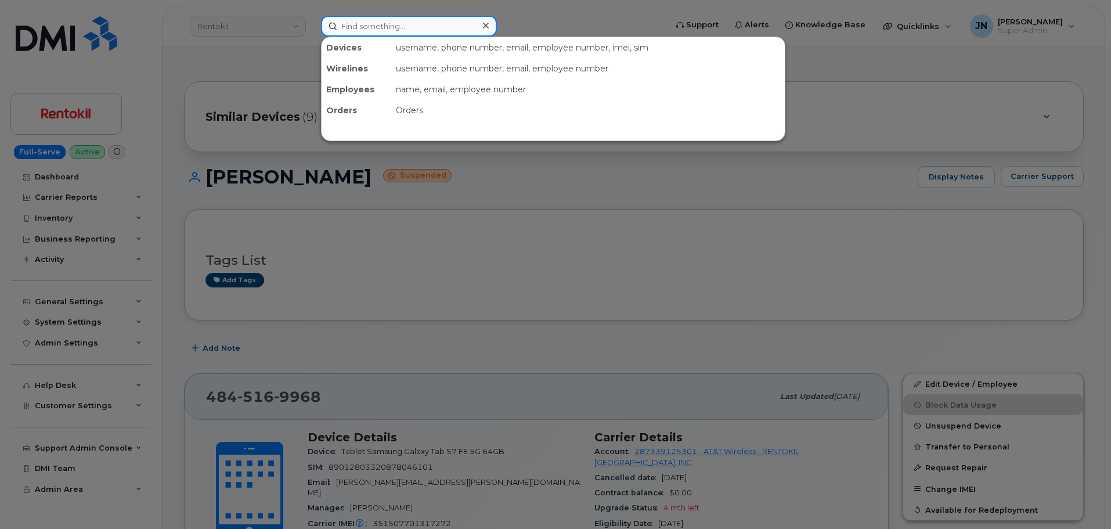
click at [376, 22] on input at bounding box center [409, 26] width 176 height 21
paste input "[PERSON_NAME]"
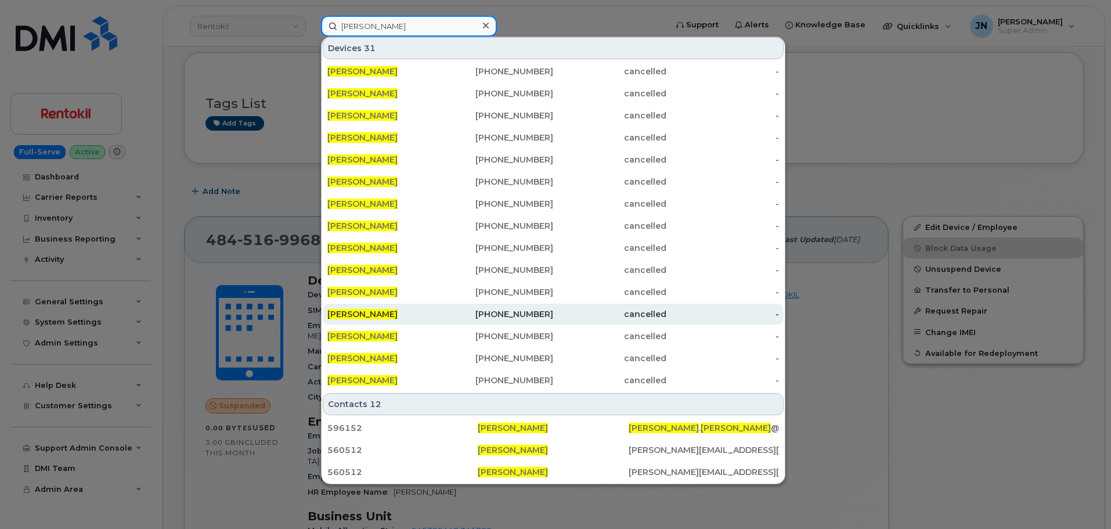
scroll to position [387, 0]
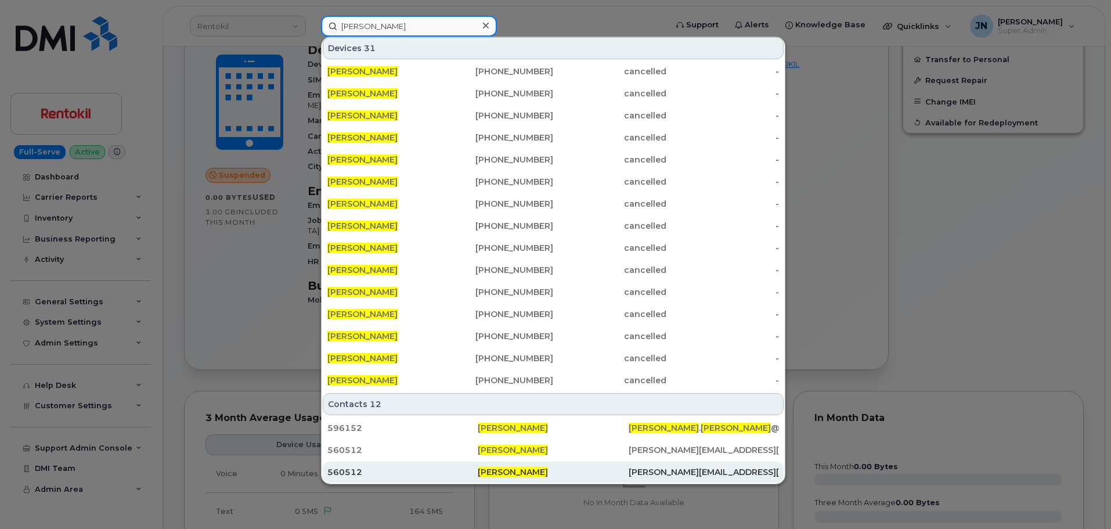
type input "[PERSON_NAME]"
click at [527, 470] on div "[PERSON_NAME]" at bounding box center [553, 472] width 150 height 12
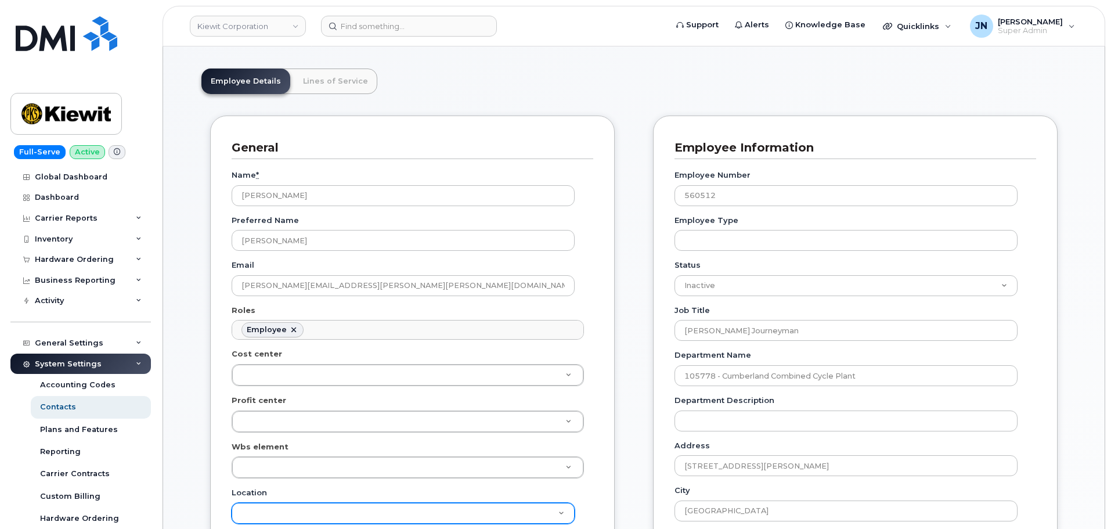
scroll to position [155, 0]
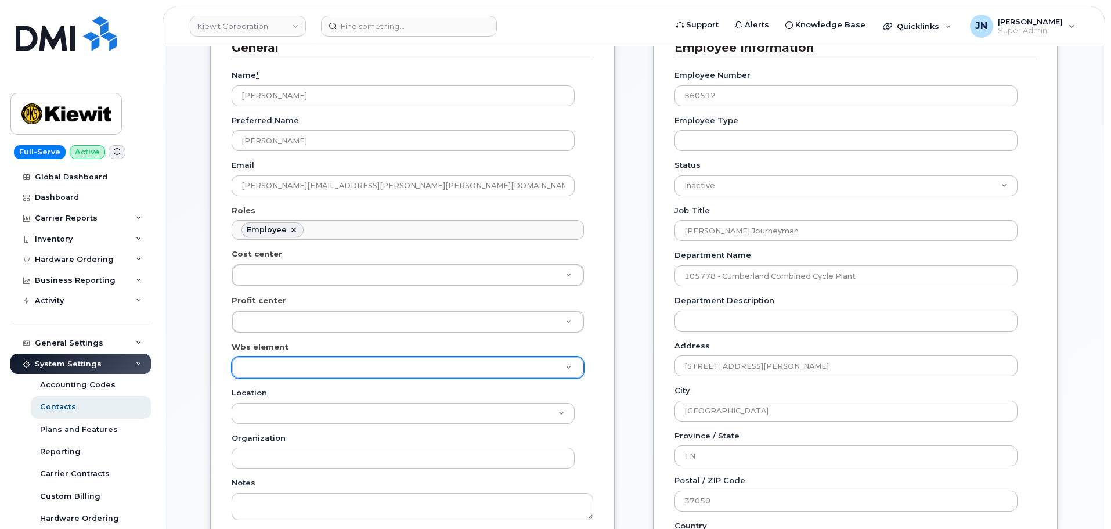
paste input "JASON BYRD"
type input "JASON BYRD"
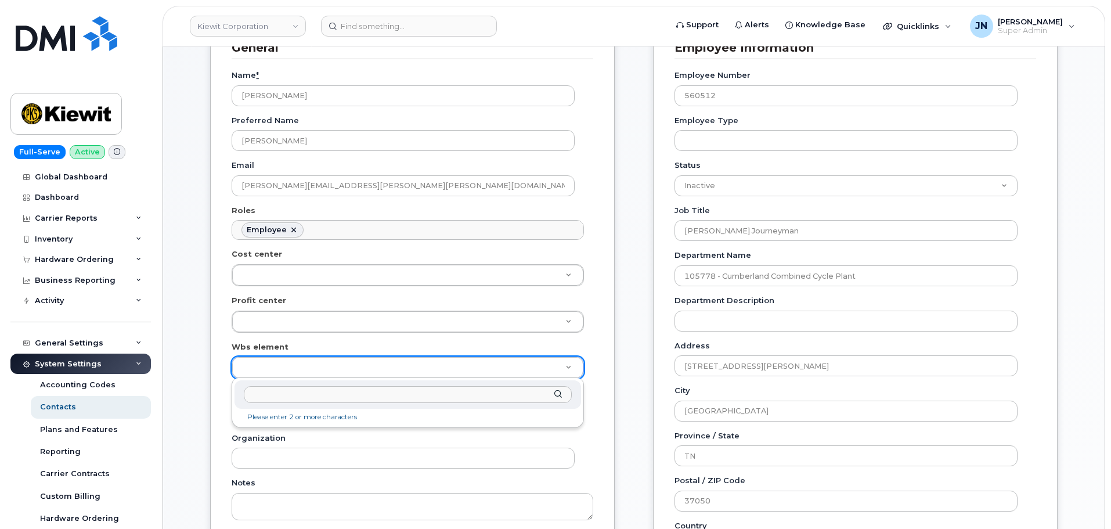
paste input "106373.1081"
type input "106373.1081"
type input "35050978"
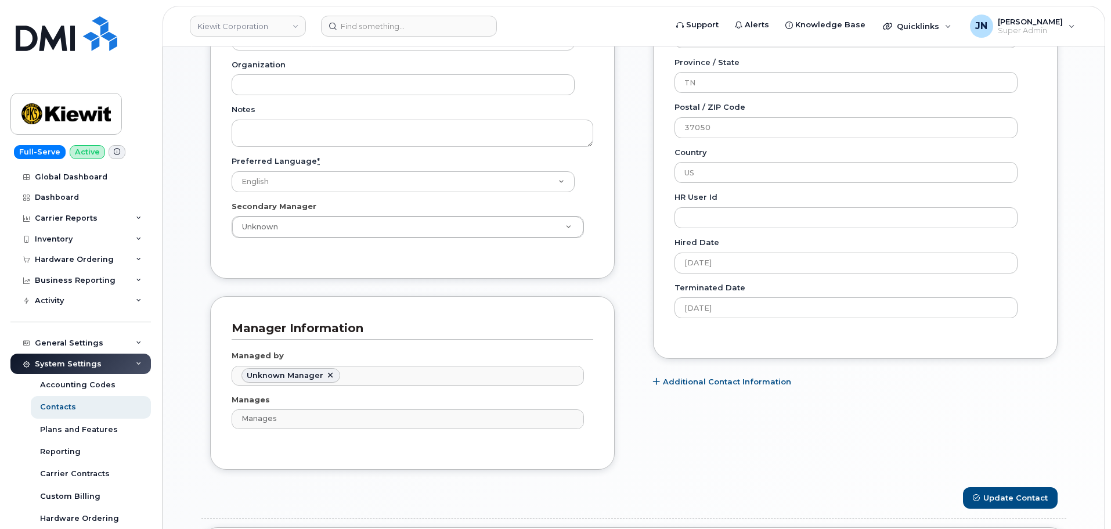
scroll to position [542, 0]
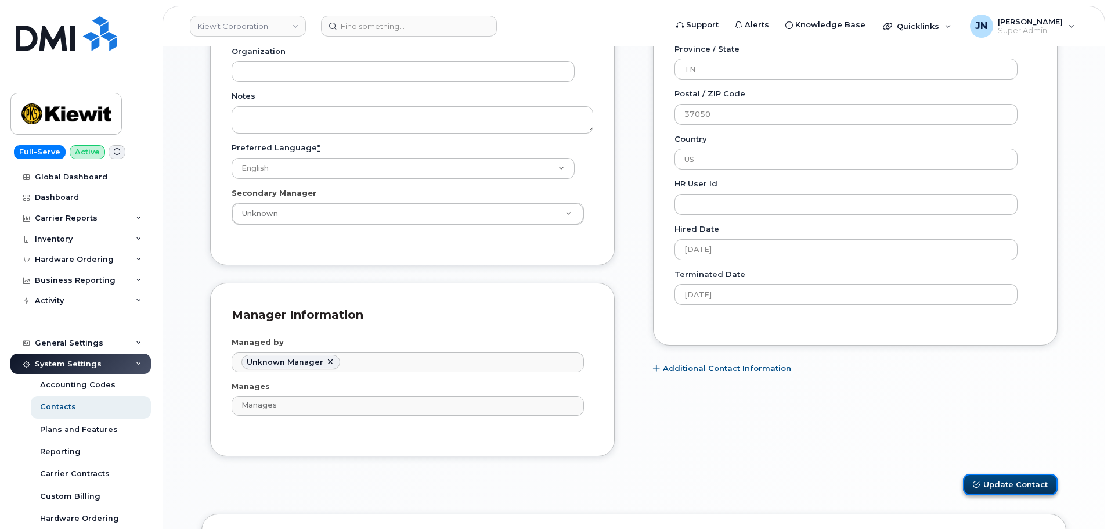
drag, startPoint x: 1032, startPoint y: 480, endPoint x: 1023, endPoint y: 477, distance: 9.7
click at [1032, 480] on button "Update Contact" at bounding box center [1010, 484] width 95 height 21
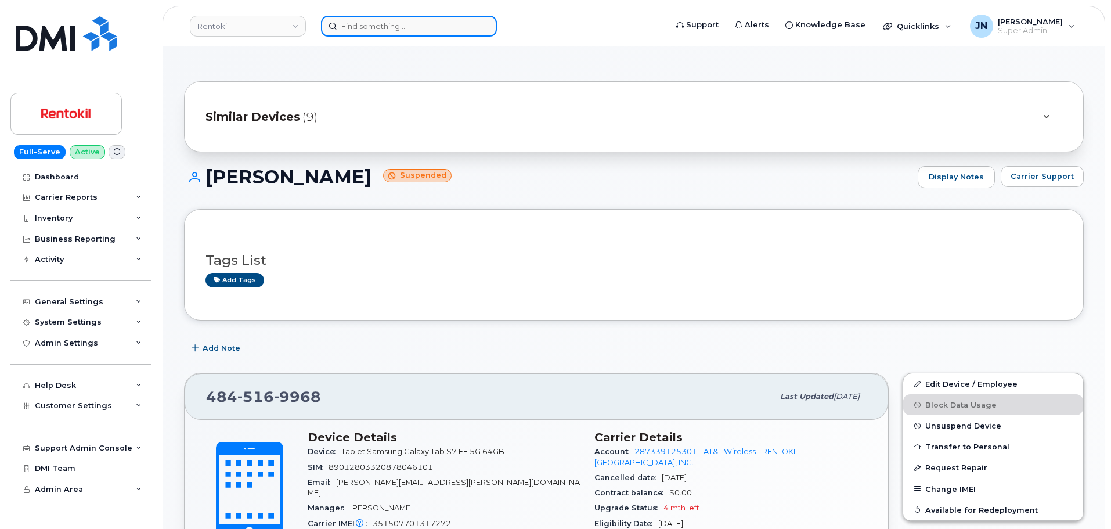
click at [428, 28] on input at bounding box center [409, 26] width 176 height 21
paste input "[PERSON_NAME]"
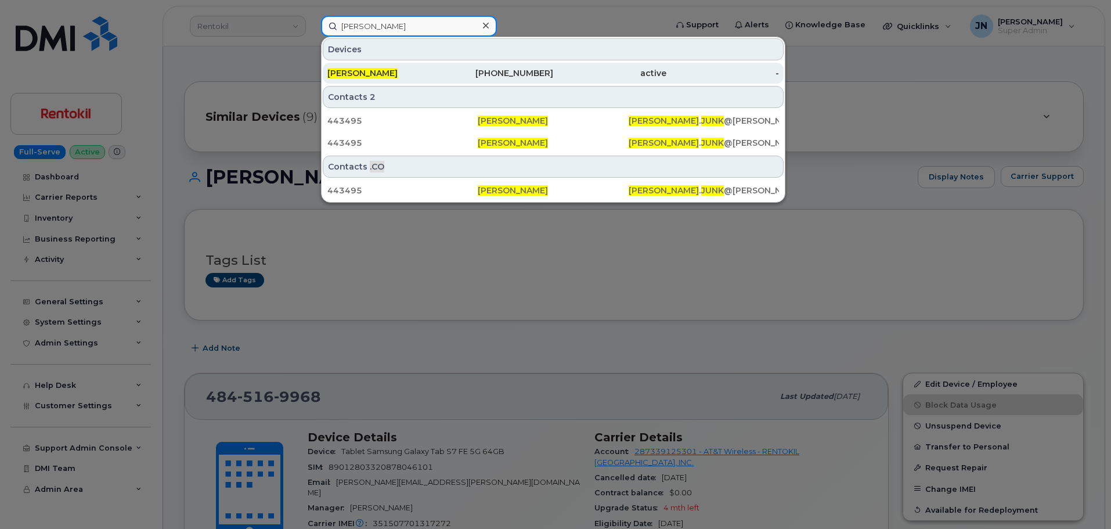
type input "[PERSON_NAME]"
click at [498, 70] on div "480-601-6522" at bounding box center [497, 73] width 113 height 12
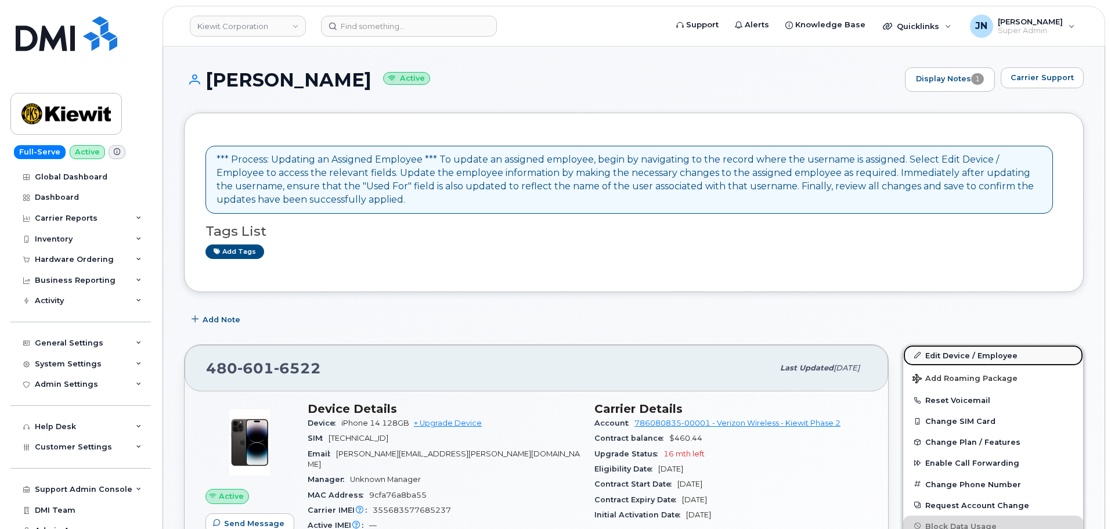
click at [956, 353] on link "Edit Device / Employee" at bounding box center [993, 355] width 180 height 21
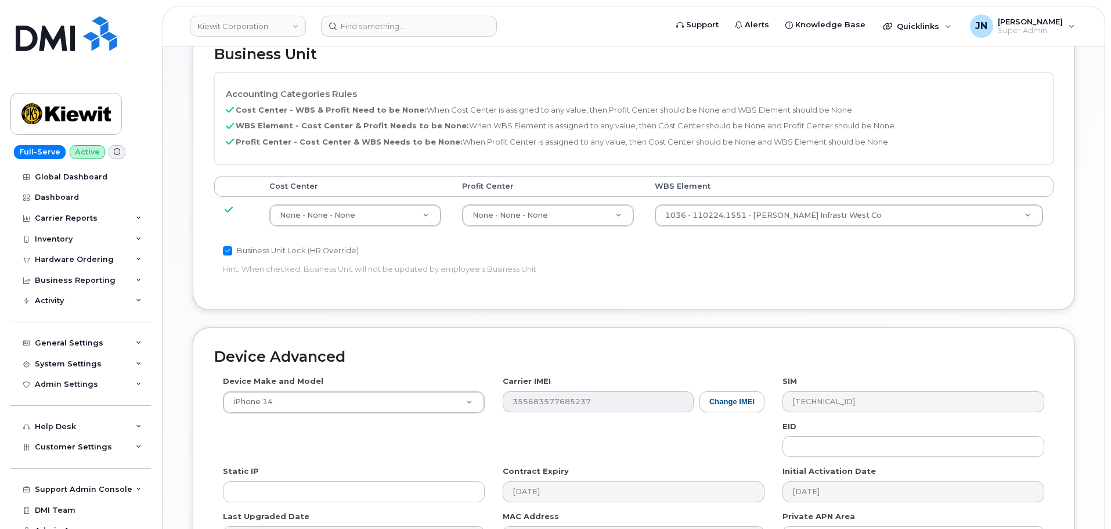
scroll to position [542, 0]
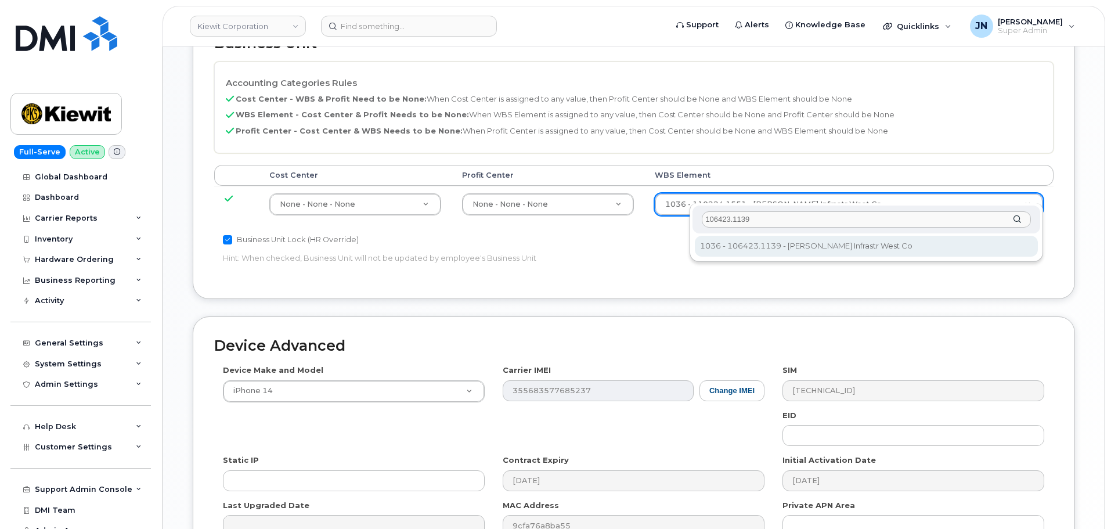
type input "106423.1139"
type input "35357031"
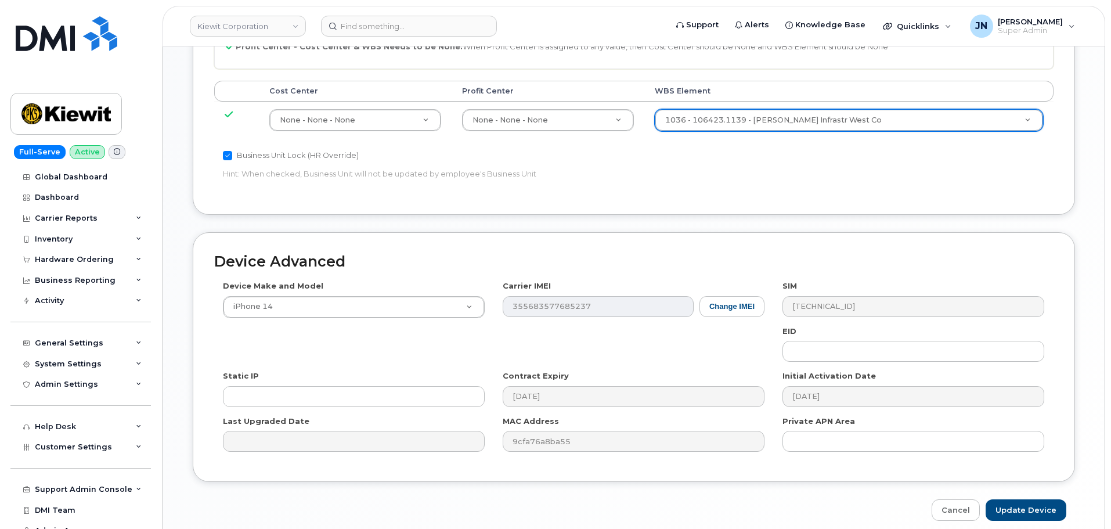
scroll to position [664, 0]
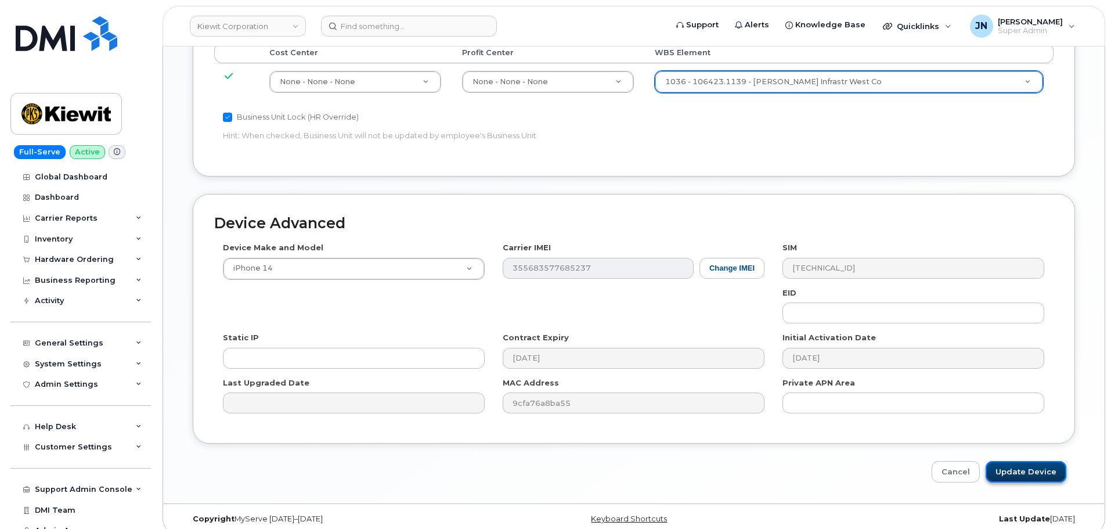
click at [1019, 461] on input "Update Device" at bounding box center [1026, 471] width 81 height 21
type input "Saving..."
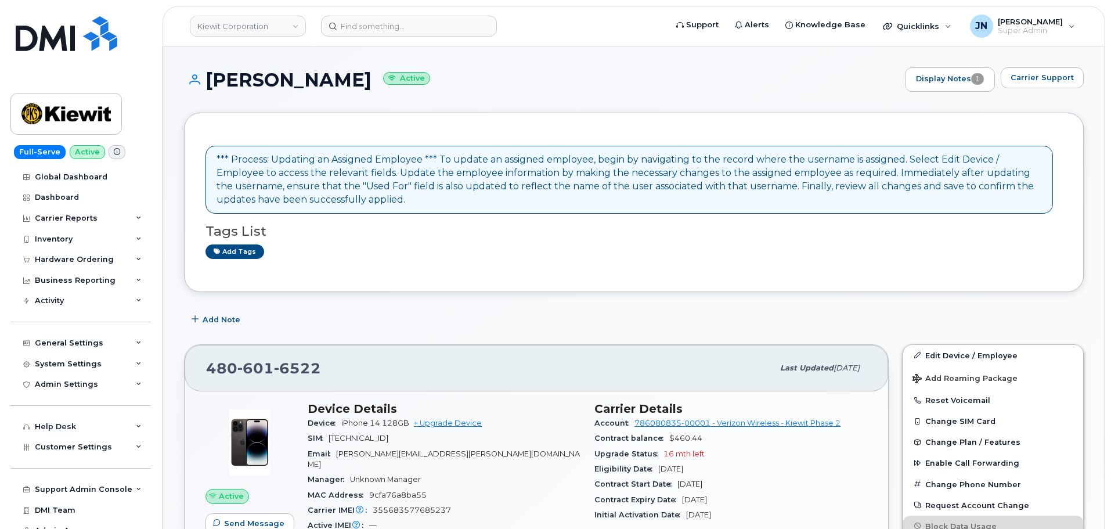
drag, startPoint x: 211, startPoint y: 77, endPoint x: 362, endPoint y: 81, distance: 151.0
click at [362, 81] on h1 "BRITTANY JUNK Active" at bounding box center [541, 80] width 715 height 20
copy h1 "[PERSON_NAME]"
paste input "[PERSON_NAME]"
click at [371, 27] on input at bounding box center [409, 26] width 176 height 21
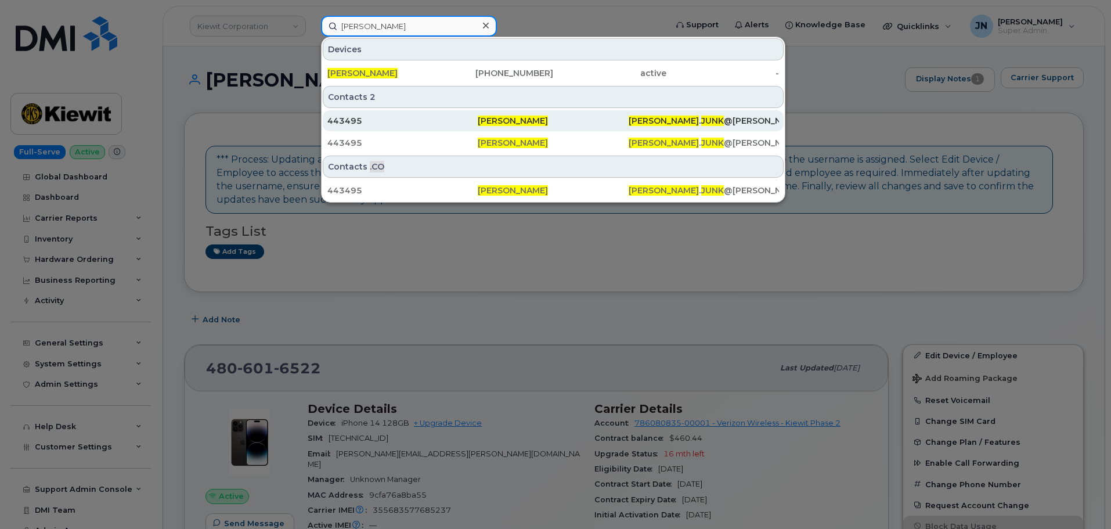
type input "[PERSON_NAME]"
click at [471, 123] on div "443495" at bounding box center [402, 121] width 150 height 12
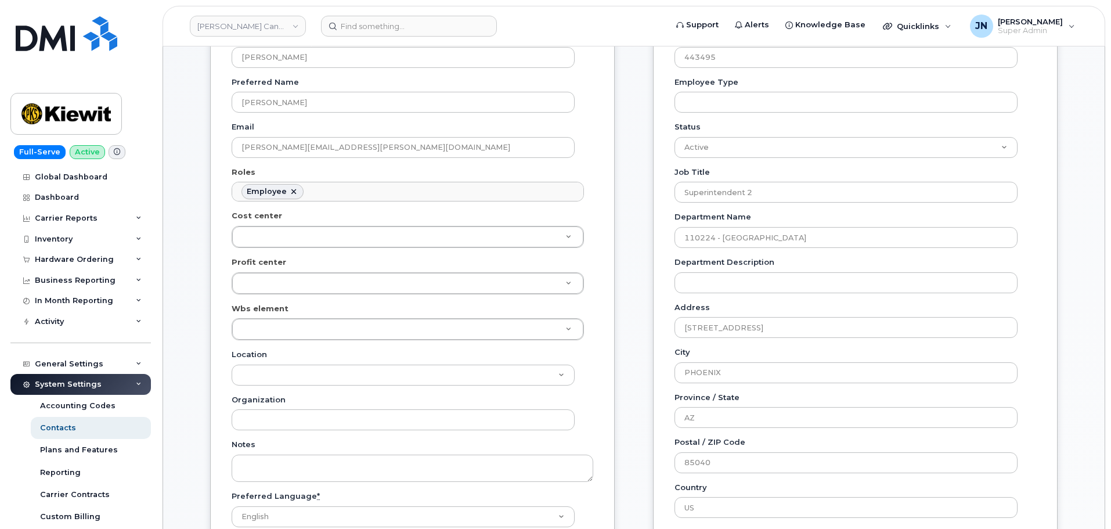
scroll to position [232, 0]
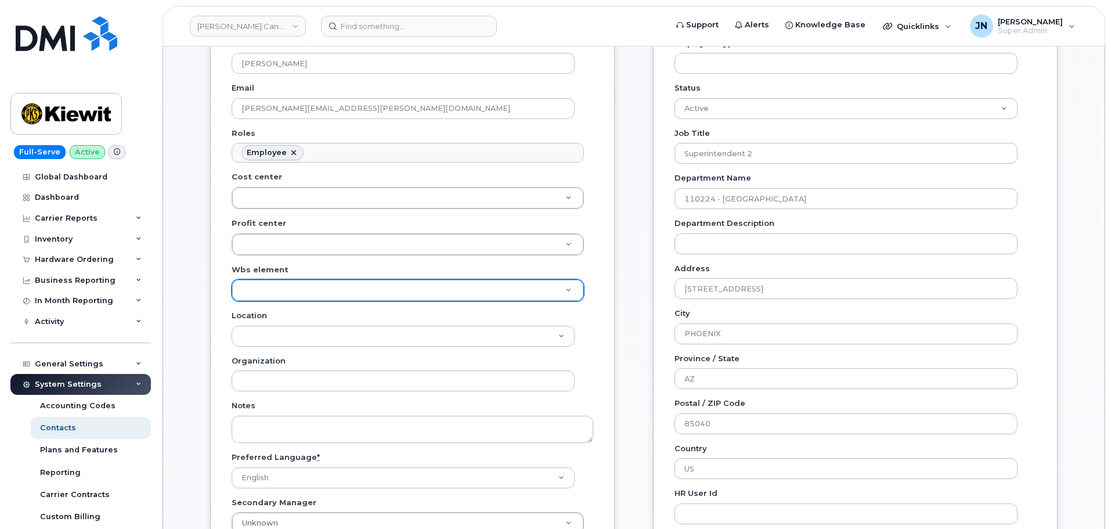
paste input "106423.1139"
type input "106423.1139"
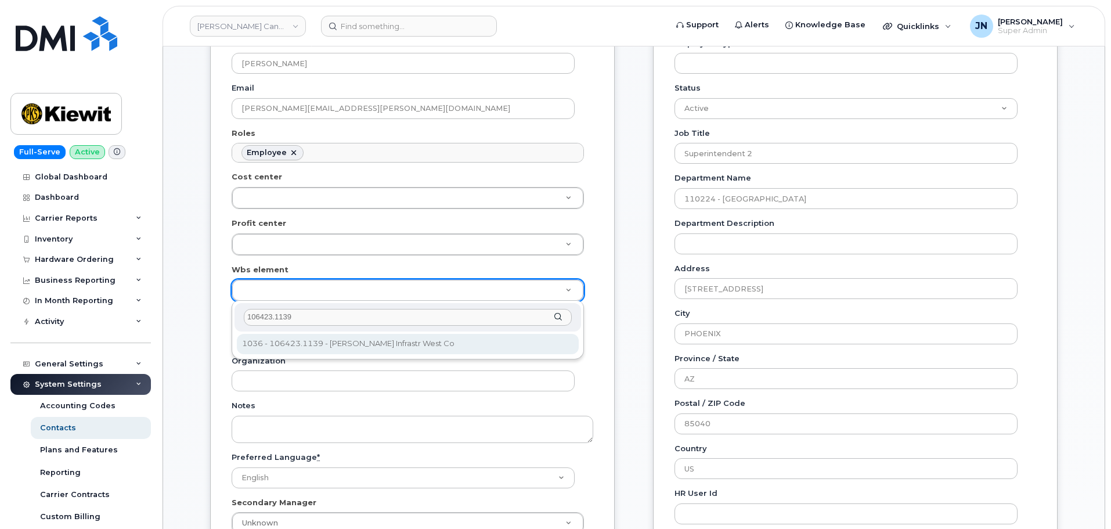
type input "106423.1139"
type input "35339627"
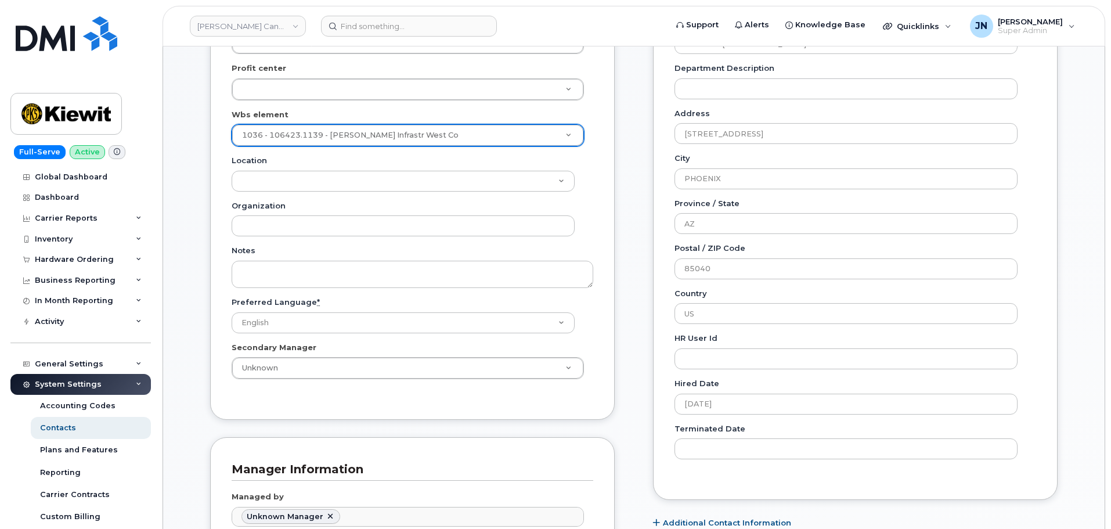
scroll to position [620, 0]
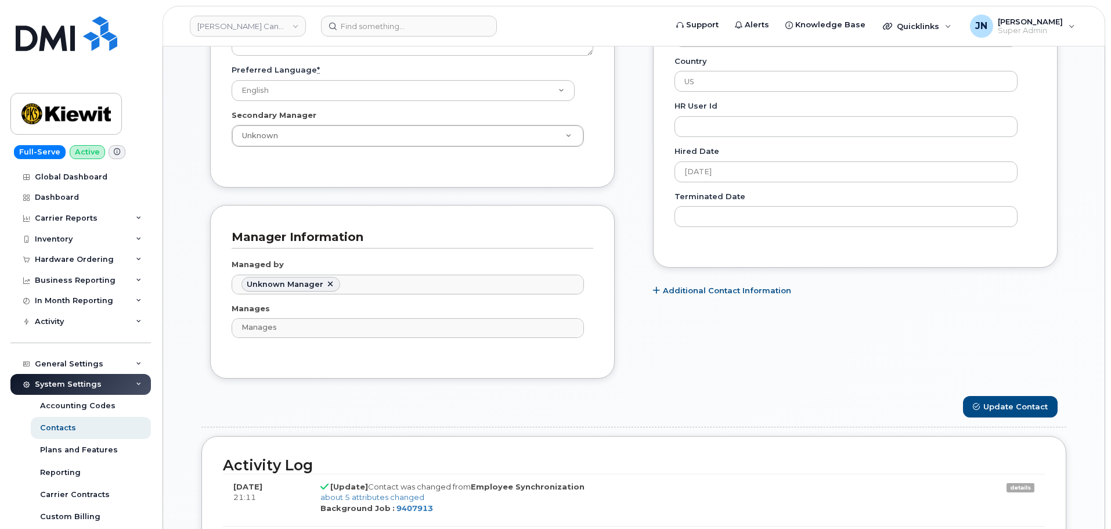
click at [1014, 406] on button "Update Contact" at bounding box center [1010, 406] width 95 height 21
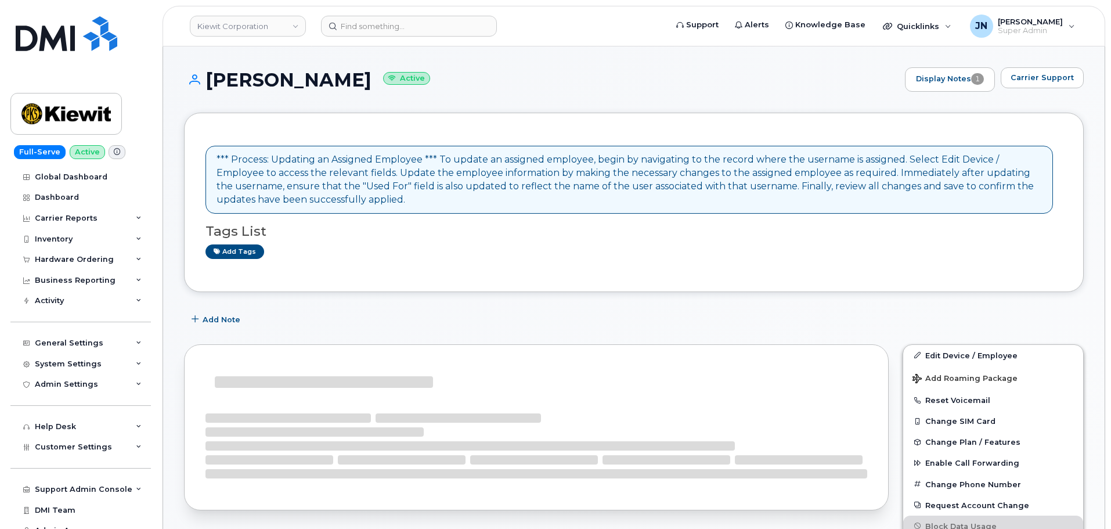
copy h1 "[PERSON_NAME]"
drag, startPoint x: 234, startPoint y: 83, endPoint x: 362, endPoint y: 85, distance: 128.3
click at [362, 85] on h1 "BRITTANY JUNK Active" at bounding box center [541, 80] width 715 height 20
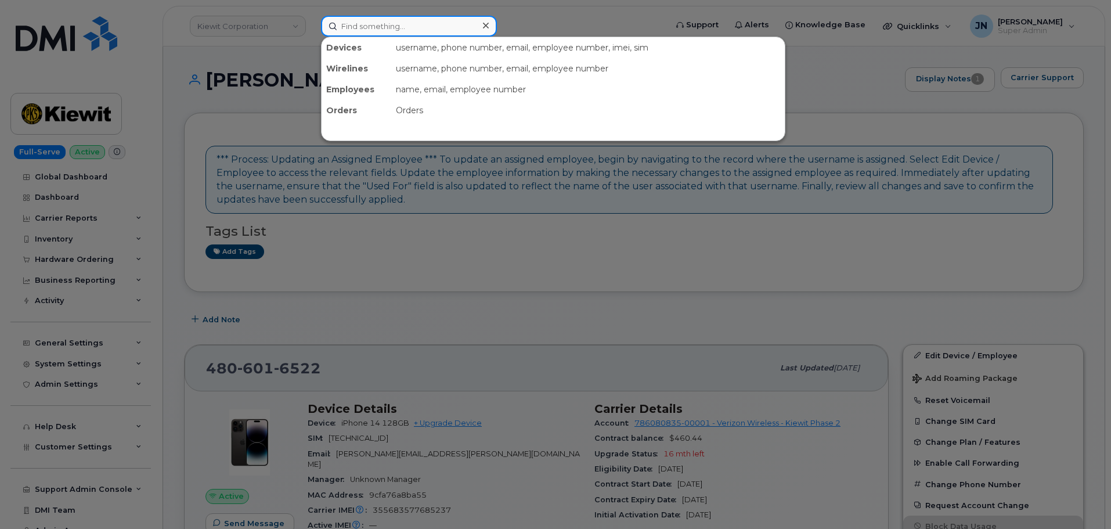
click at [379, 28] on input at bounding box center [409, 26] width 176 height 21
paste input "[PERSON_NAME]"
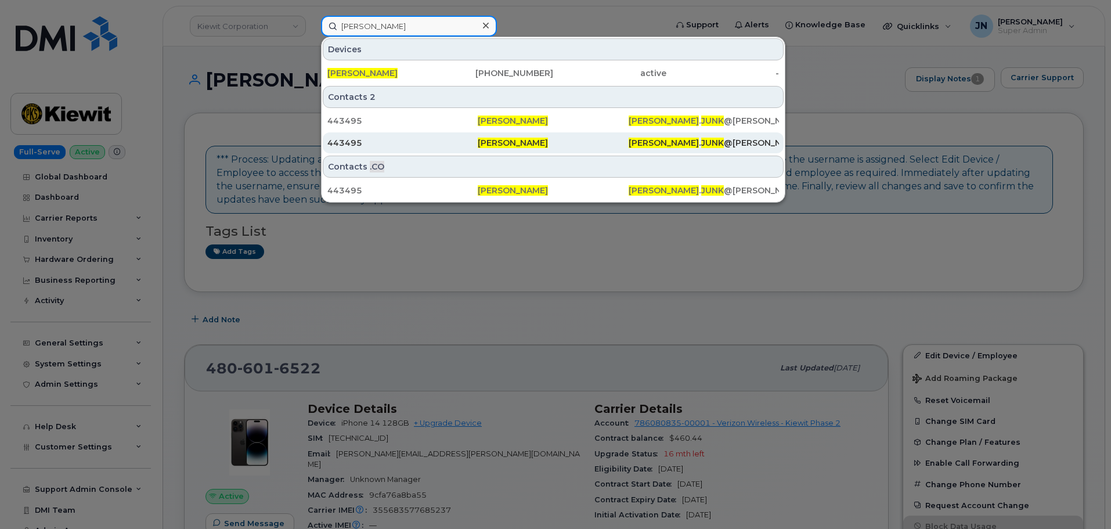
type input "BRITTANY JUNK"
click at [455, 145] on div "443495" at bounding box center [402, 143] width 150 height 12
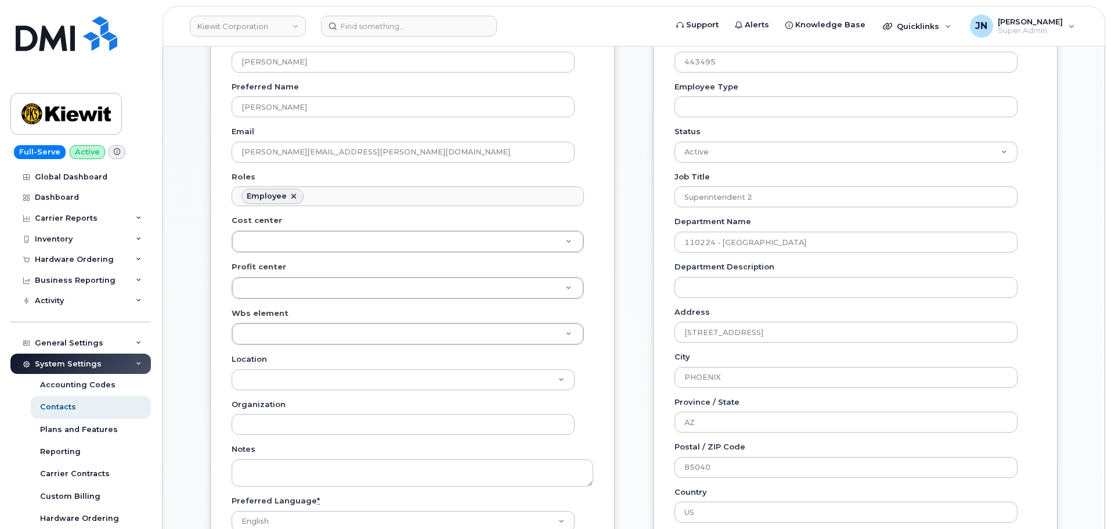
scroll to position [232, 0]
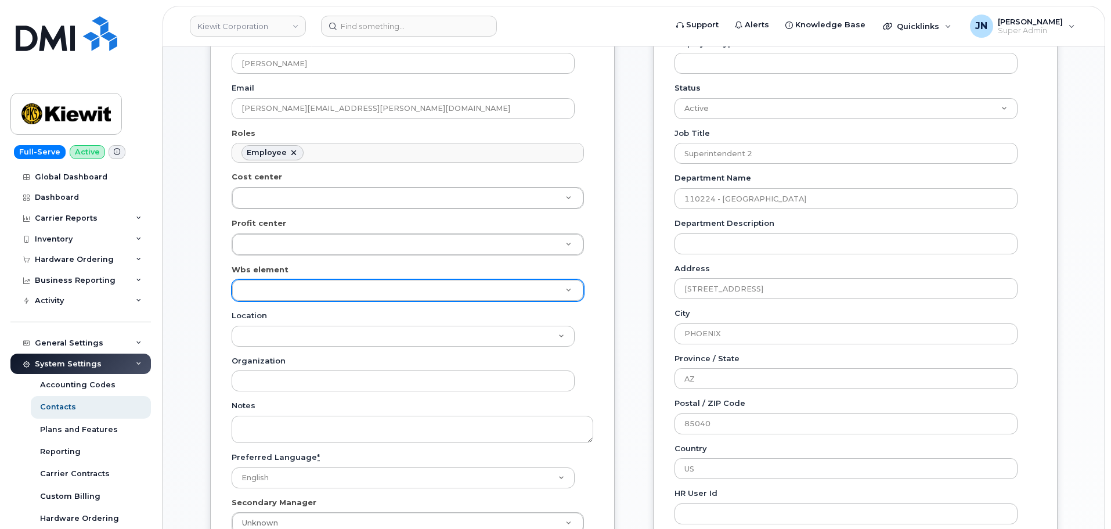
paste input "106423.1139"
type input "106423.1139"
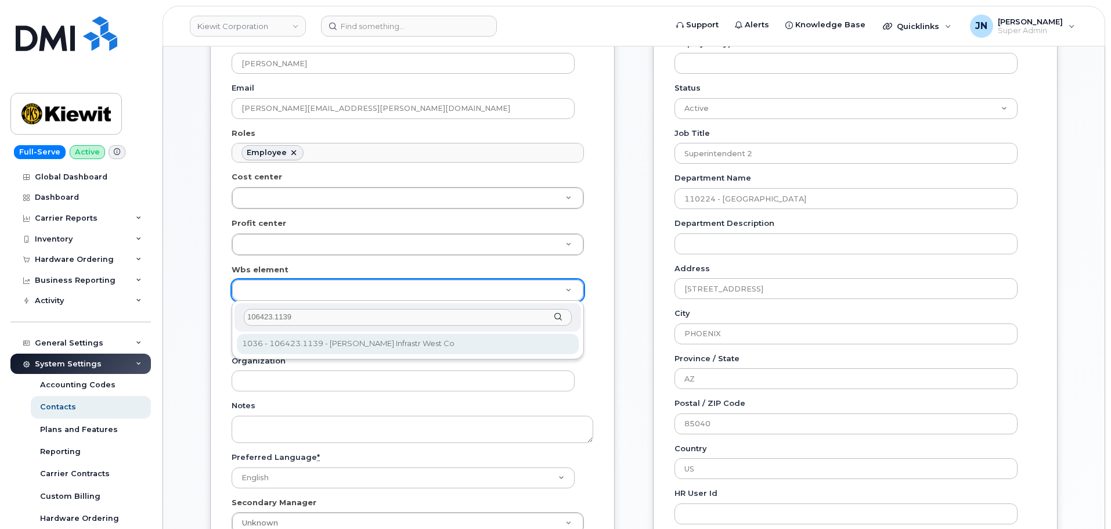
type input "106423.1139"
drag, startPoint x: 326, startPoint y: 345, endPoint x: 359, endPoint y: 350, distance: 33.4
type input "35357031"
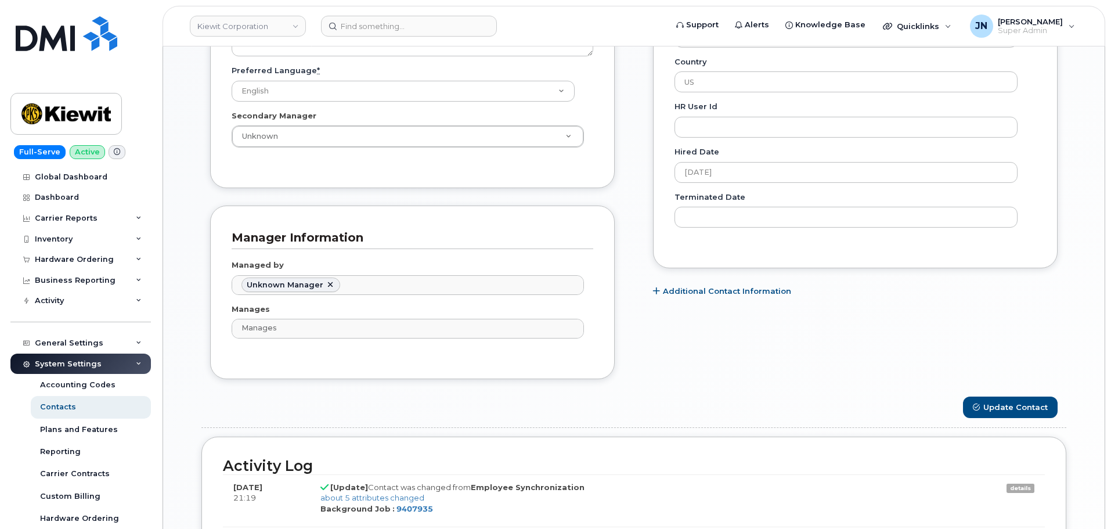
scroll to position [620, 0]
drag, startPoint x: 1038, startPoint y: 412, endPoint x: 972, endPoint y: 404, distance: 66.2
click at [1037, 412] on button "Update Contact" at bounding box center [1010, 406] width 95 height 21
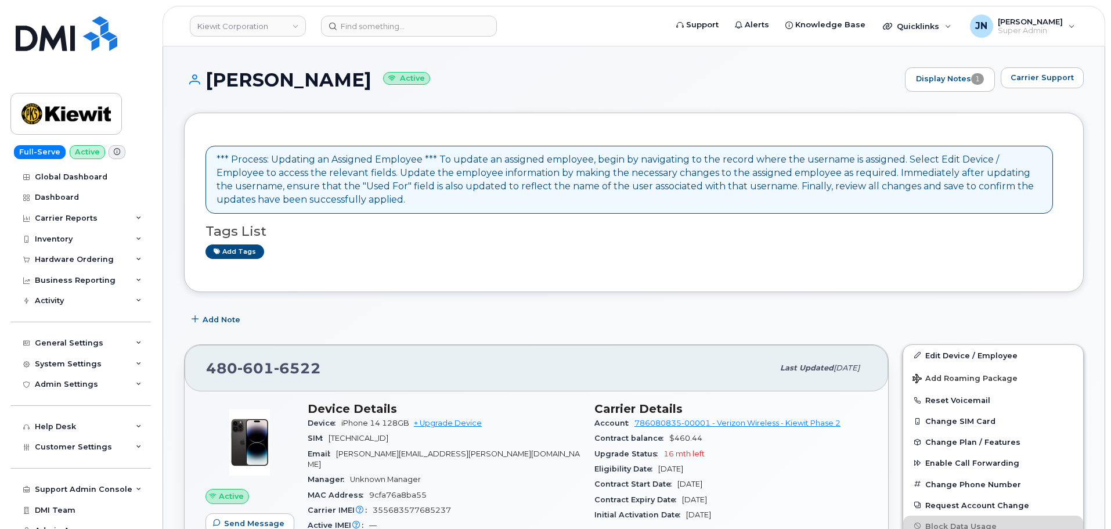
copy h1 "[PERSON_NAME]"
drag, startPoint x: 208, startPoint y: 81, endPoint x: 359, endPoint y: 85, distance: 150.4
click at [359, 85] on h1 "[PERSON_NAME] Active" at bounding box center [541, 80] width 715 height 20
paste input "[PERSON_NAME]"
click at [377, 32] on input "[PERSON_NAME]" at bounding box center [409, 26] width 176 height 21
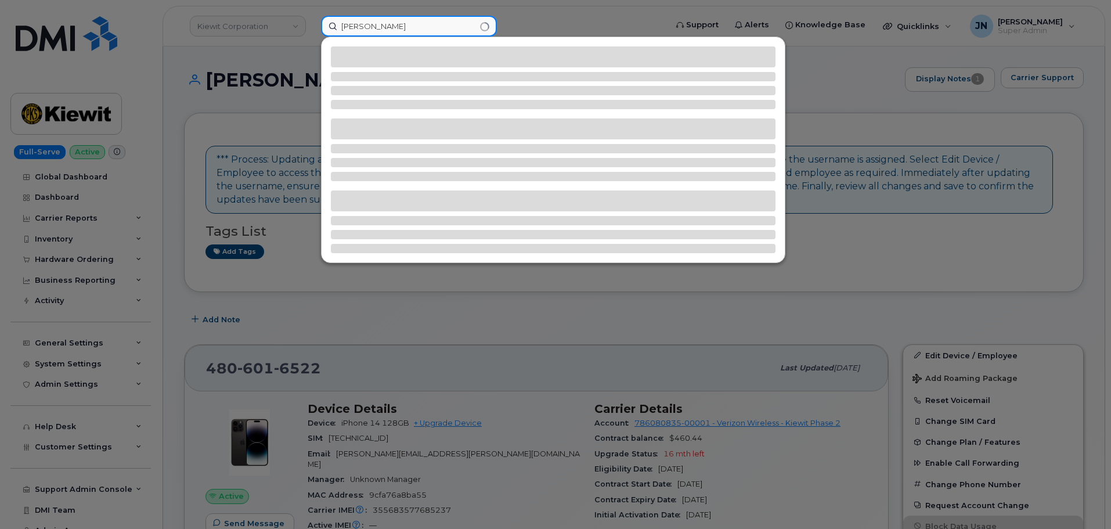
click at [435, 29] on input "[PERSON_NAME]" at bounding box center [409, 26] width 176 height 21
type input "[PERSON_NAME]"
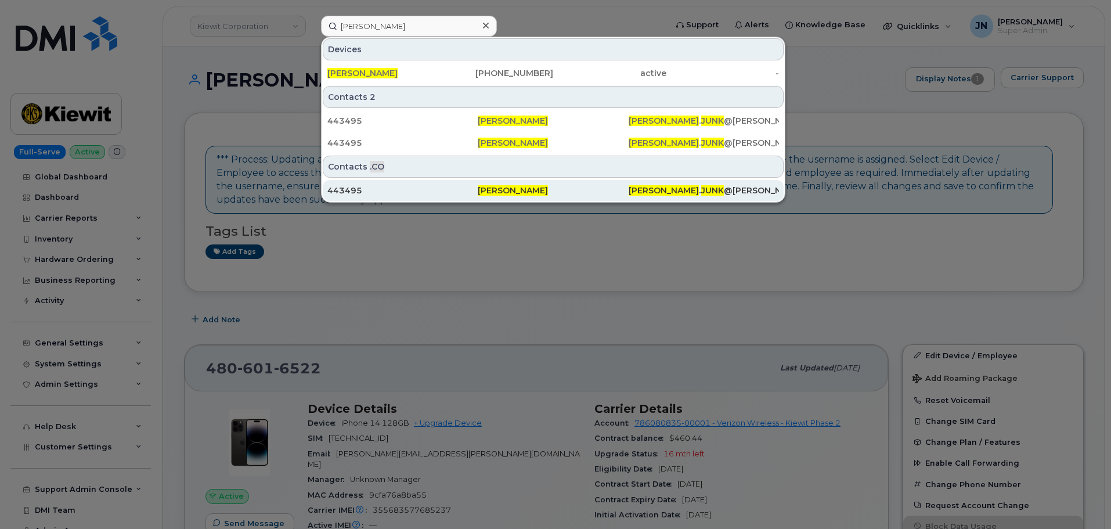
click at [569, 191] on div "[PERSON_NAME]" at bounding box center [553, 191] width 150 height 12
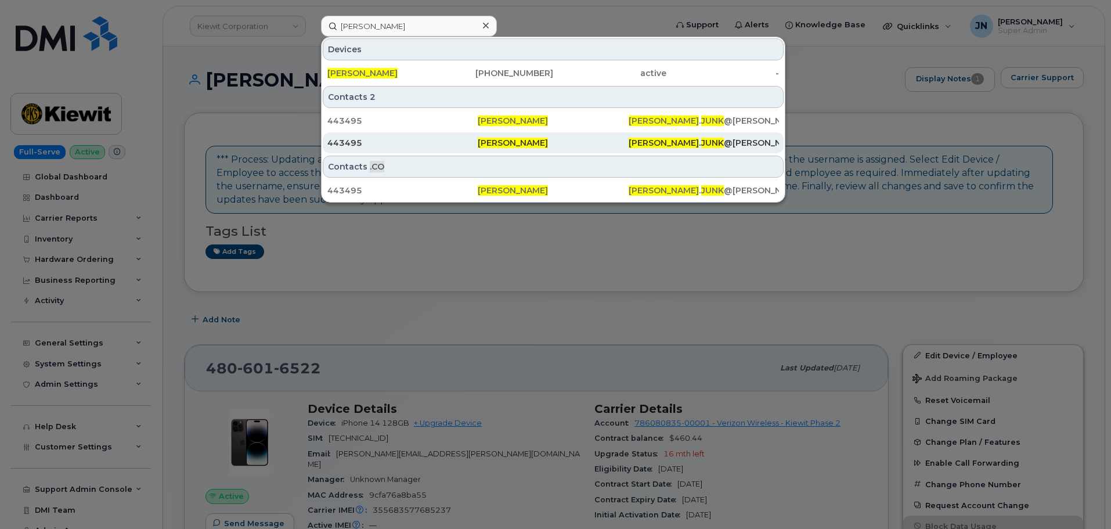
click at [458, 138] on div "443495" at bounding box center [402, 143] width 150 height 12
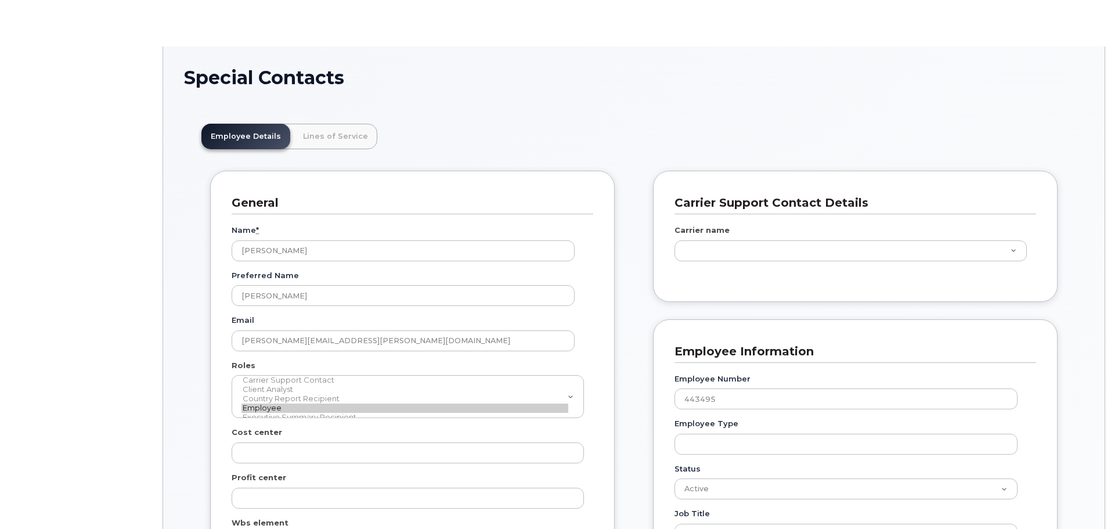
scroll to position [34, 0]
type input "35357031"
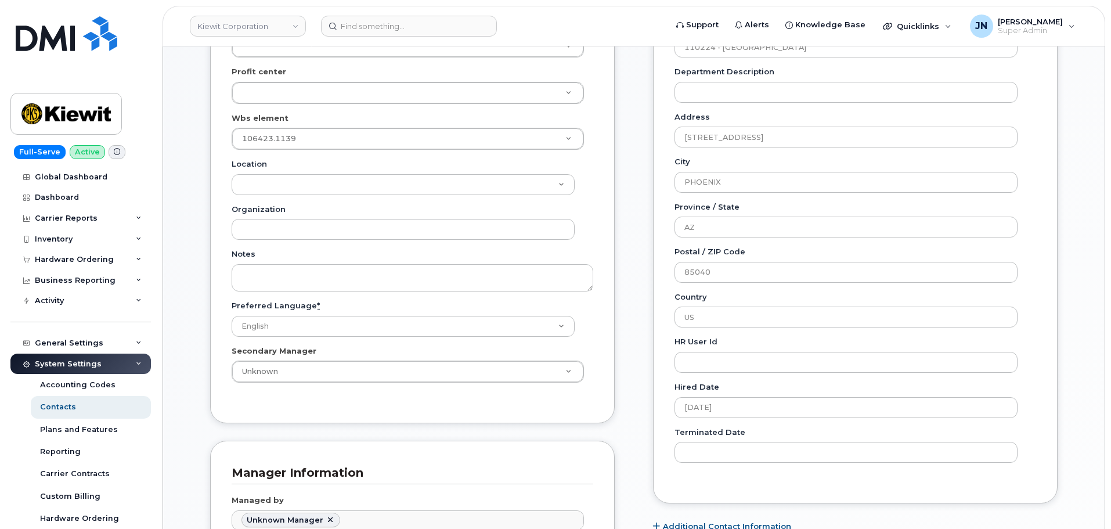
scroll to position [387, 0]
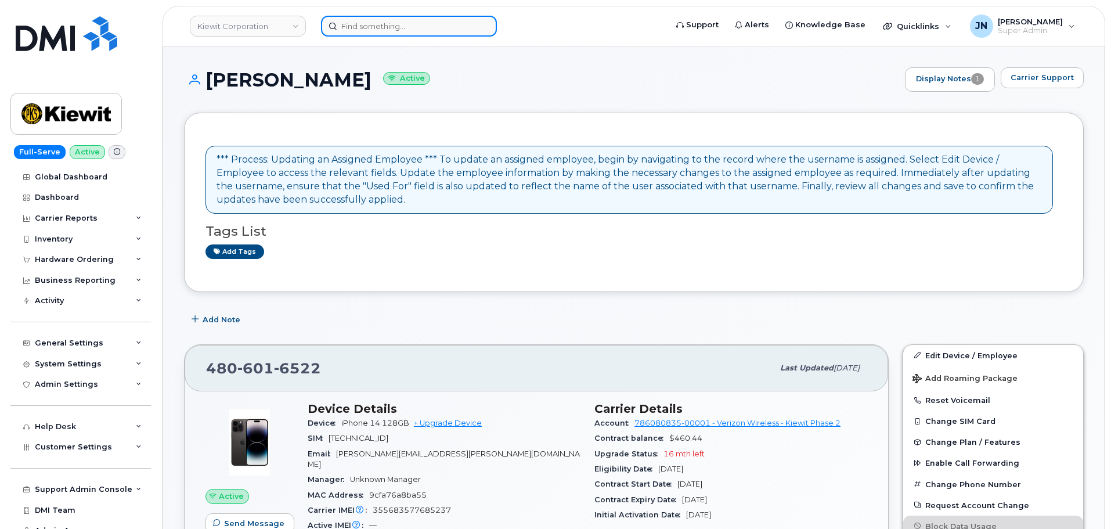
click at [369, 28] on input at bounding box center [409, 26] width 176 height 21
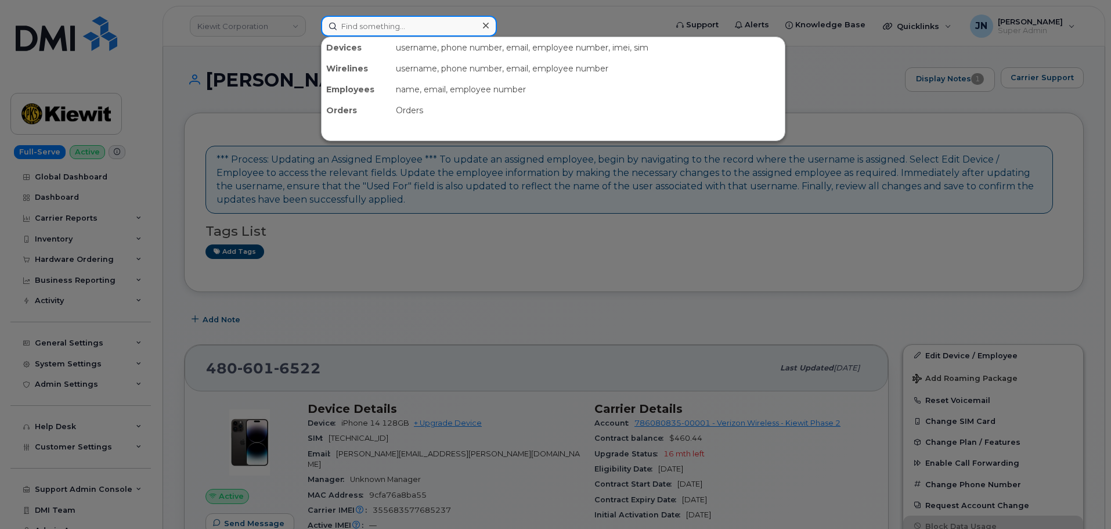
paste input "BRITTANY JUNK"
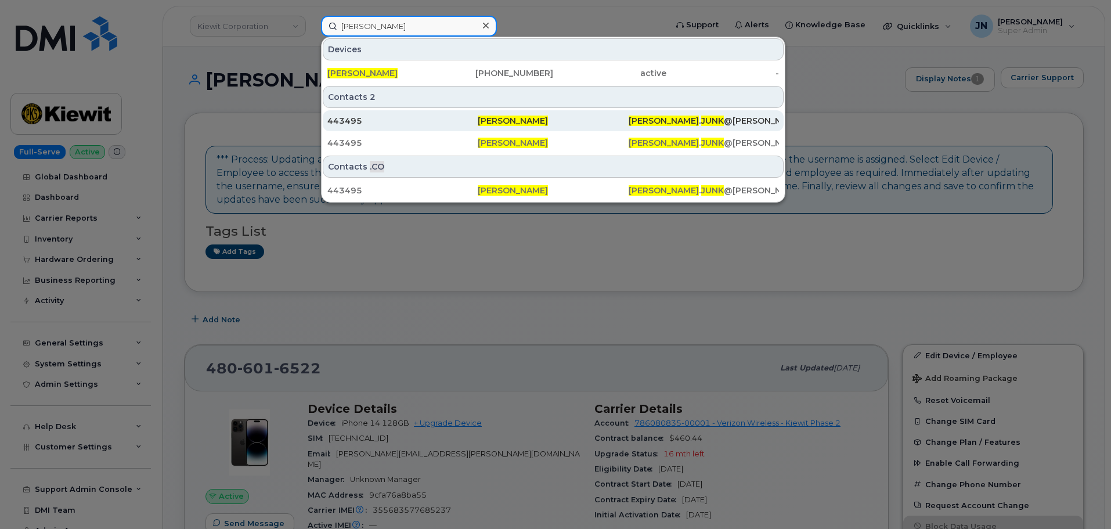
type input "[PERSON_NAME]"
click at [444, 120] on div "443495" at bounding box center [402, 121] width 150 height 12
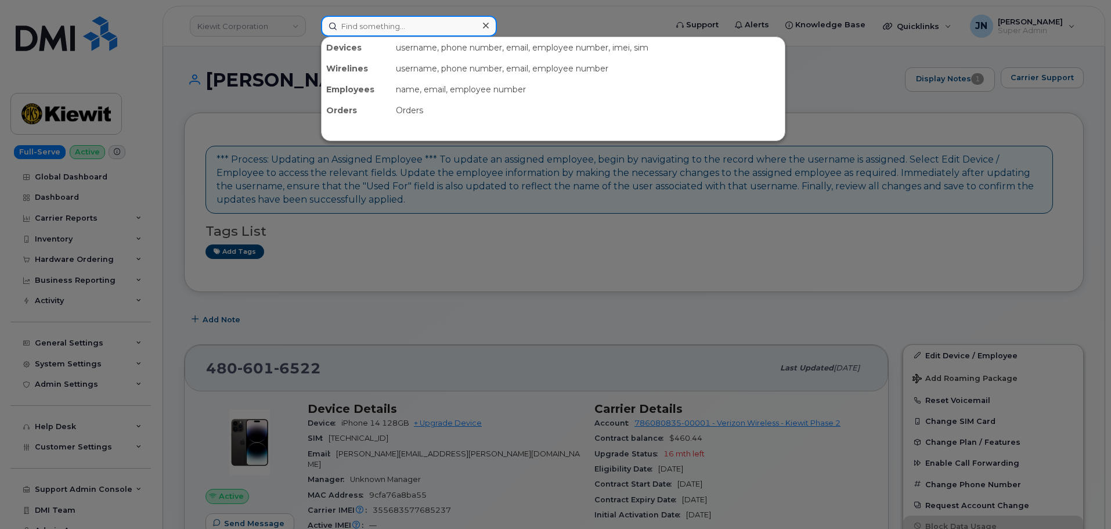
click at [401, 31] on input at bounding box center [409, 26] width 176 height 21
paste input "[PERSON_NAME]"
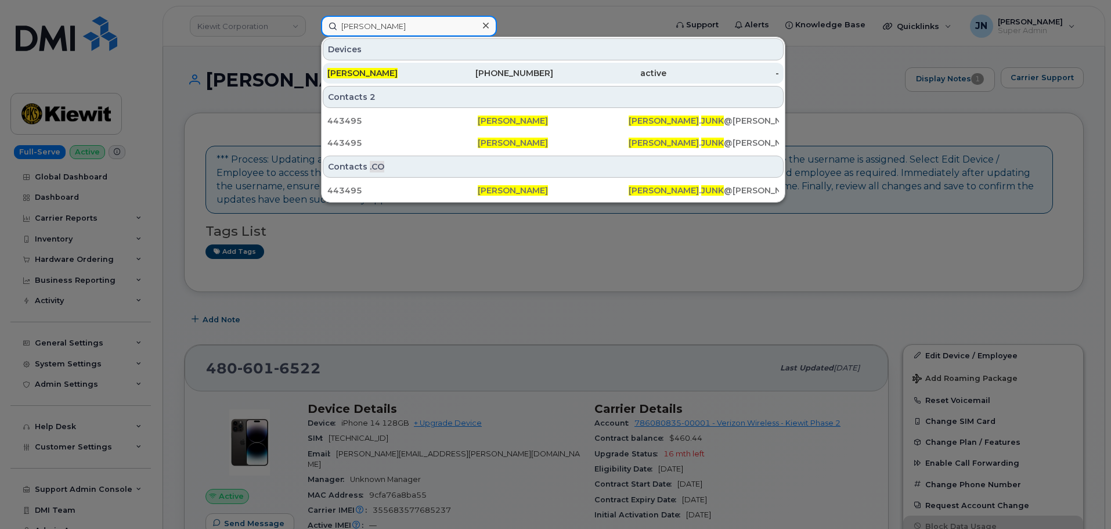
type input "[PERSON_NAME]"
click at [422, 67] on div "[PERSON_NAME]" at bounding box center [383, 73] width 113 height 21
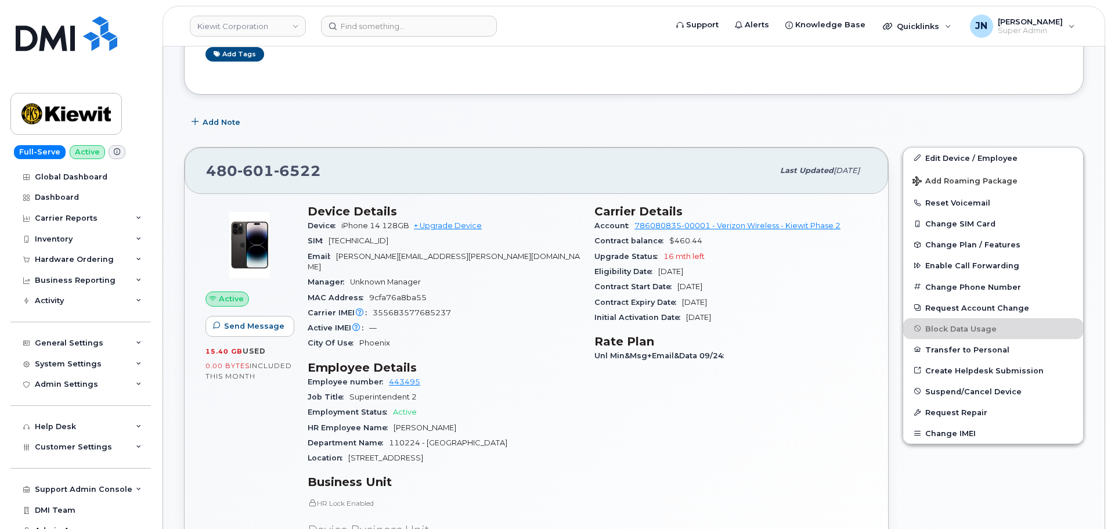
scroll to position [77, 0]
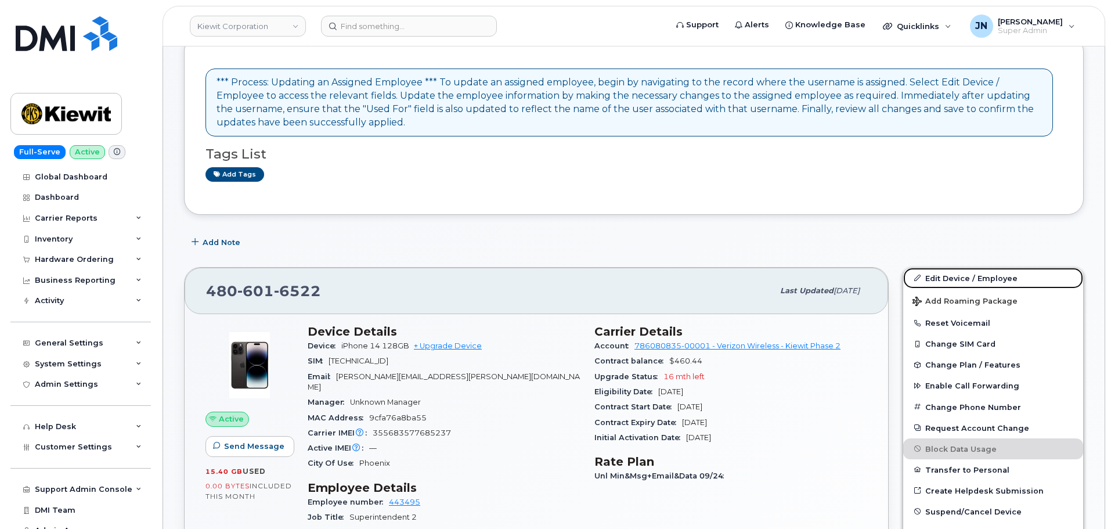
drag, startPoint x: 970, startPoint y: 275, endPoint x: 782, endPoint y: 244, distance: 190.0
click at [970, 275] on link "Edit Device / Employee" at bounding box center [993, 278] width 180 height 21
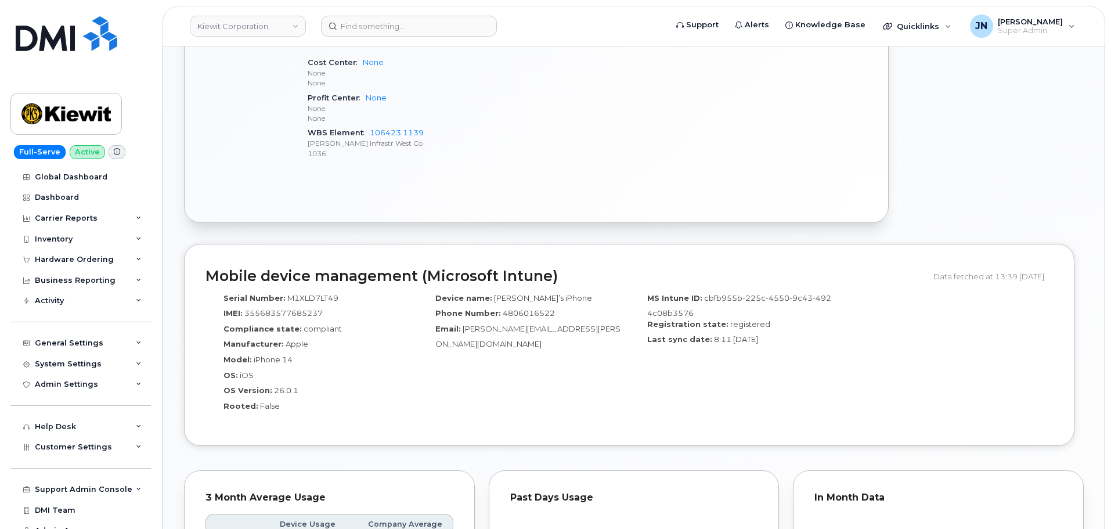
scroll to position [697, 0]
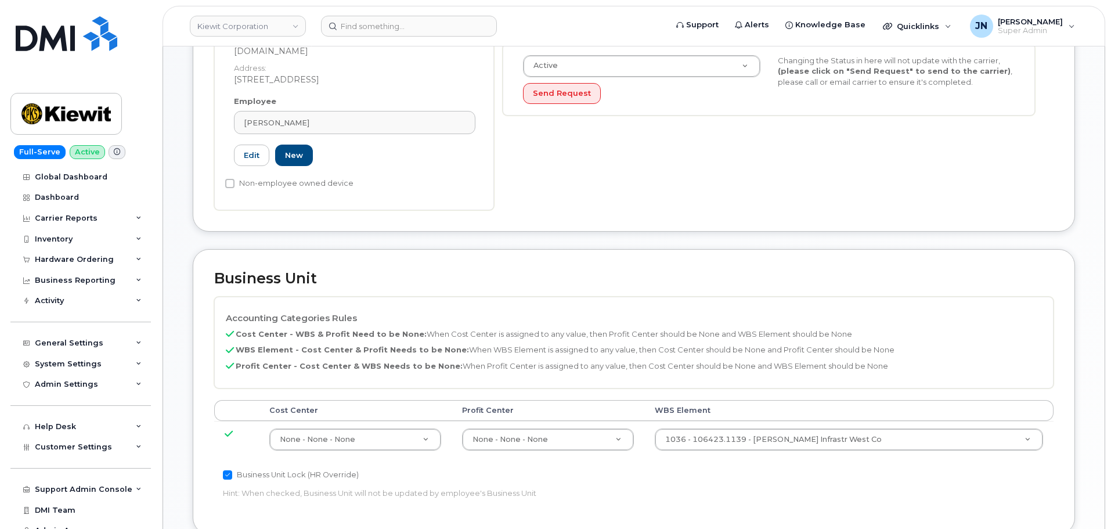
scroll to position [309, 0]
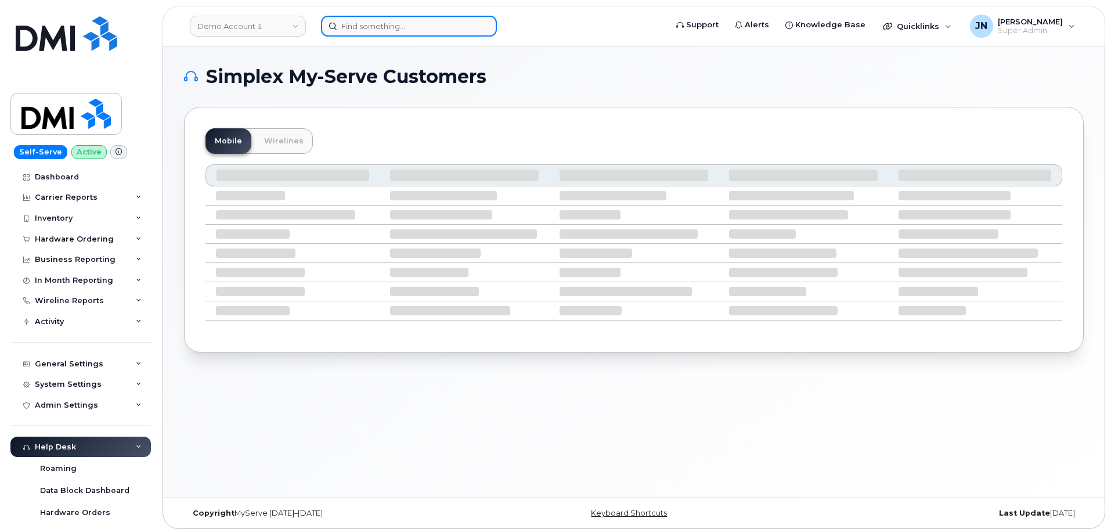
click at [397, 31] on input at bounding box center [409, 26] width 176 height 21
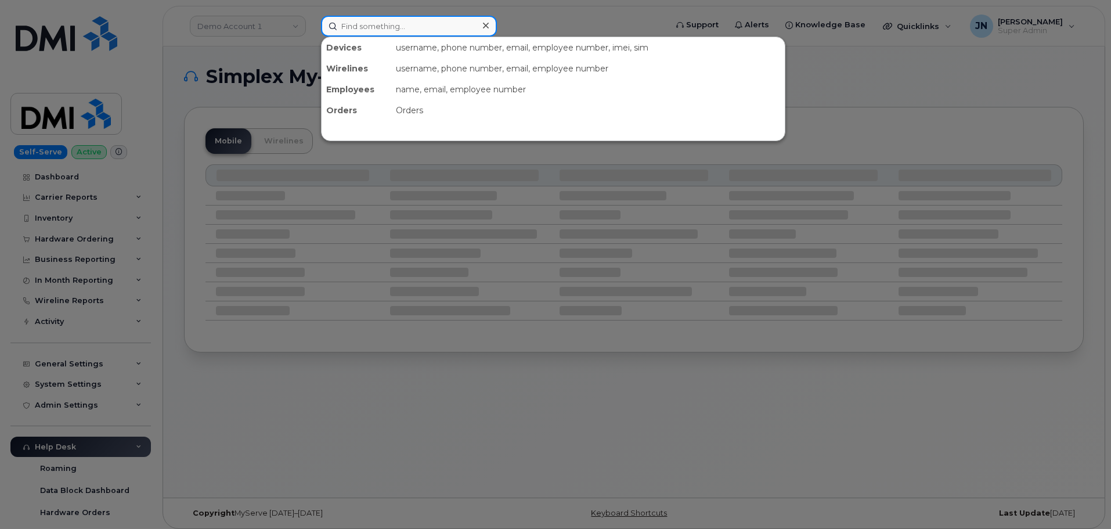
paste input "[PERSON_NAME]"
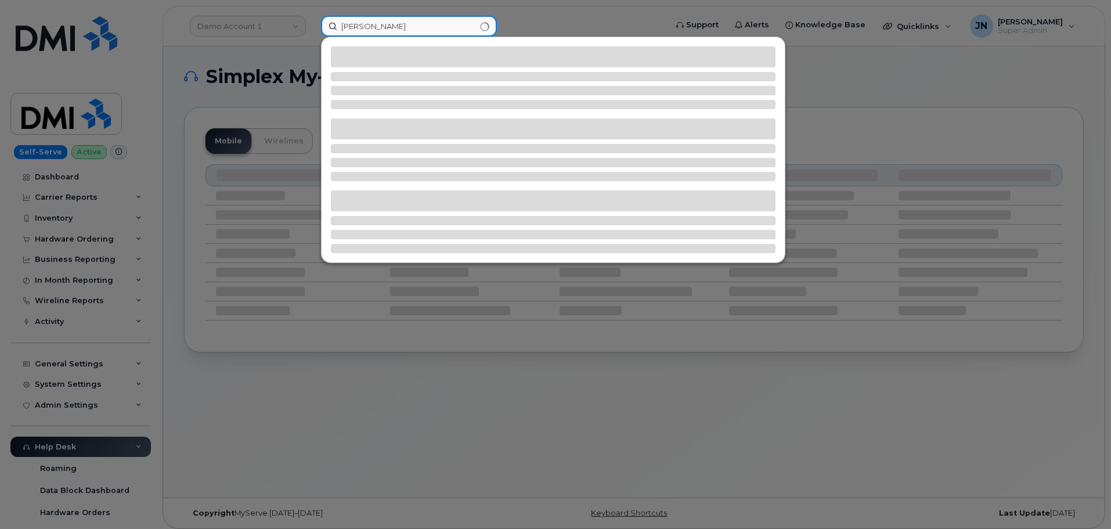
type input "[PERSON_NAME]"
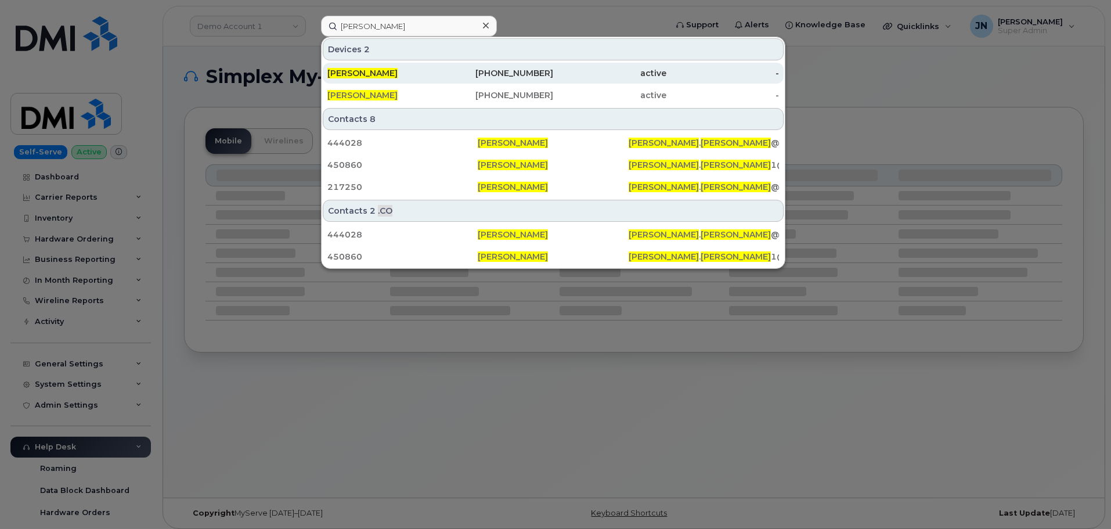
click at [493, 72] on div "[PHONE_NUMBER]" at bounding box center [497, 73] width 113 height 12
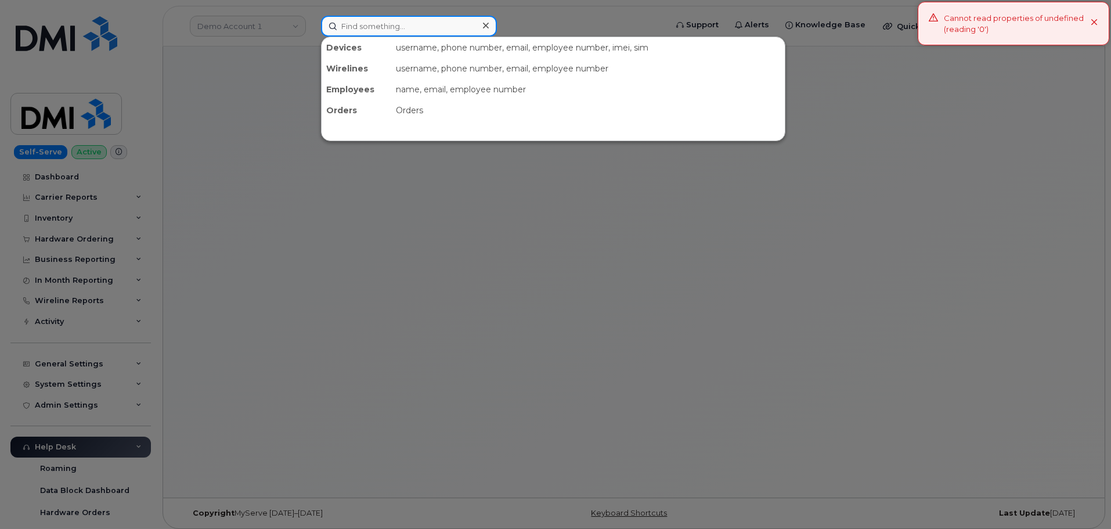
click at [346, 24] on input at bounding box center [409, 26] width 176 height 21
paste input "[PERSON_NAME]"
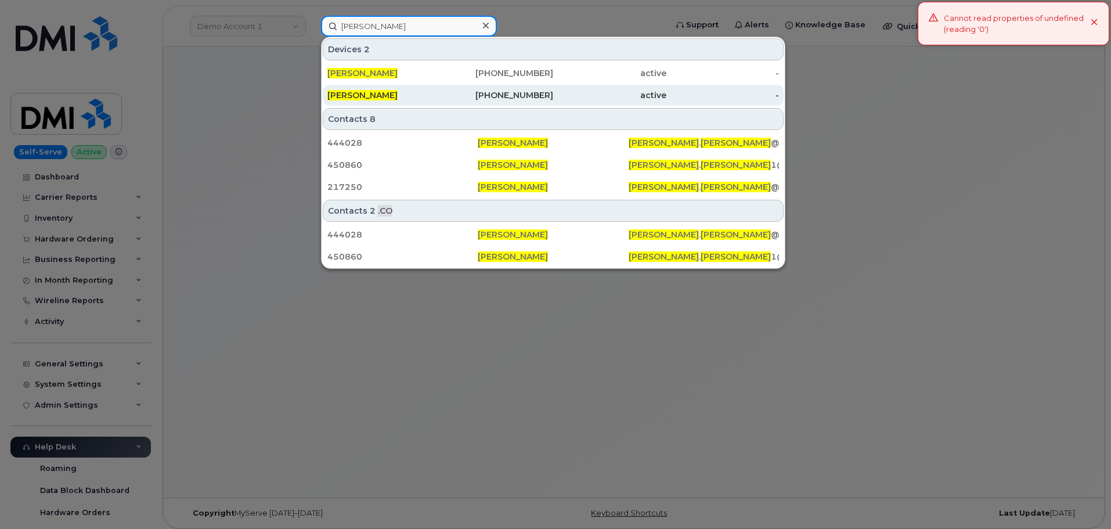
type input "[PERSON_NAME]"
click at [489, 94] on div "707-227-2859" at bounding box center [497, 95] width 113 height 12
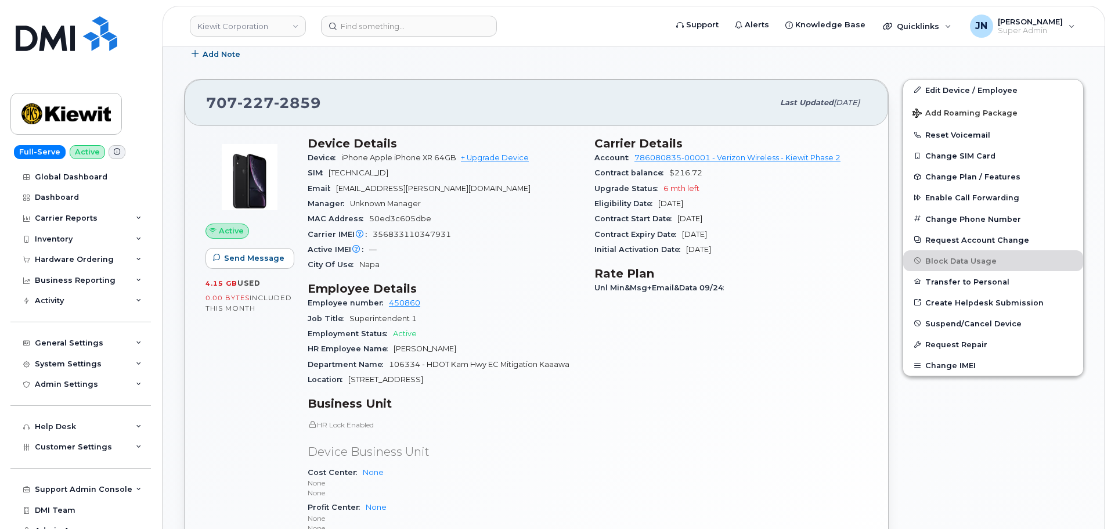
scroll to position [155, 0]
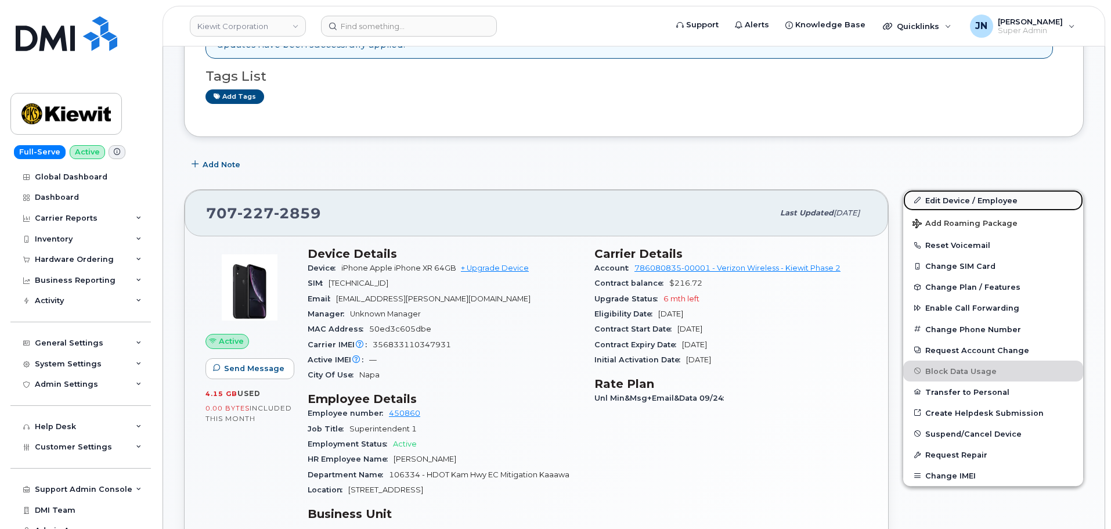
click at [967, 199] on link "Edit Device / Employee" at bounding box center [993, 200] width 180 height 21
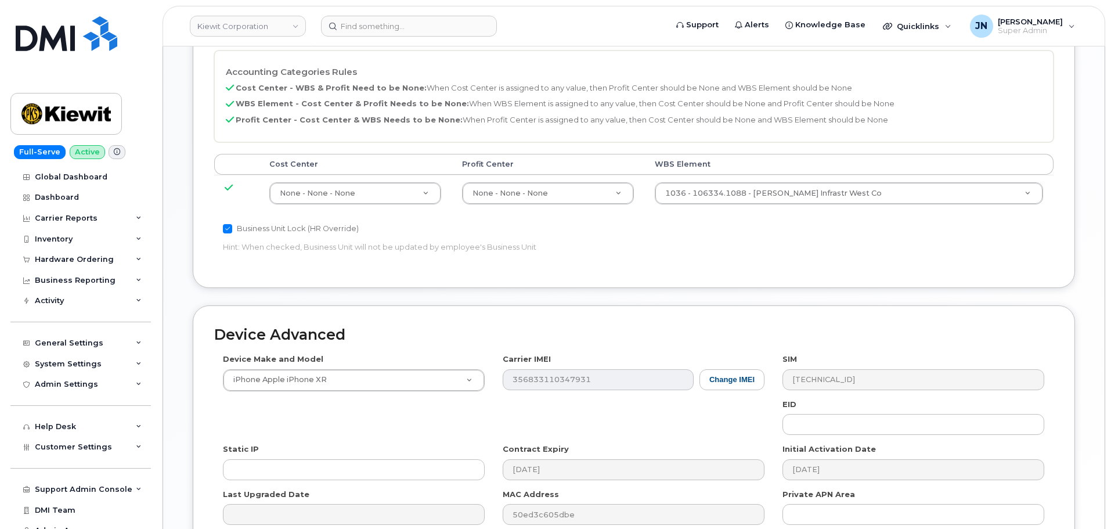
scroll to position [542, 0]
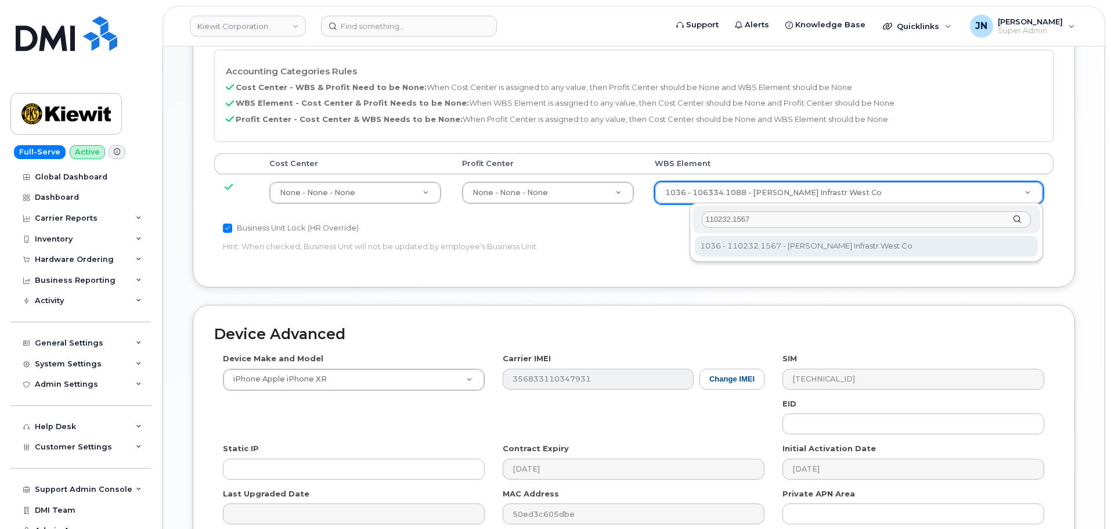
type input "110232.1567"
type input "33838641"
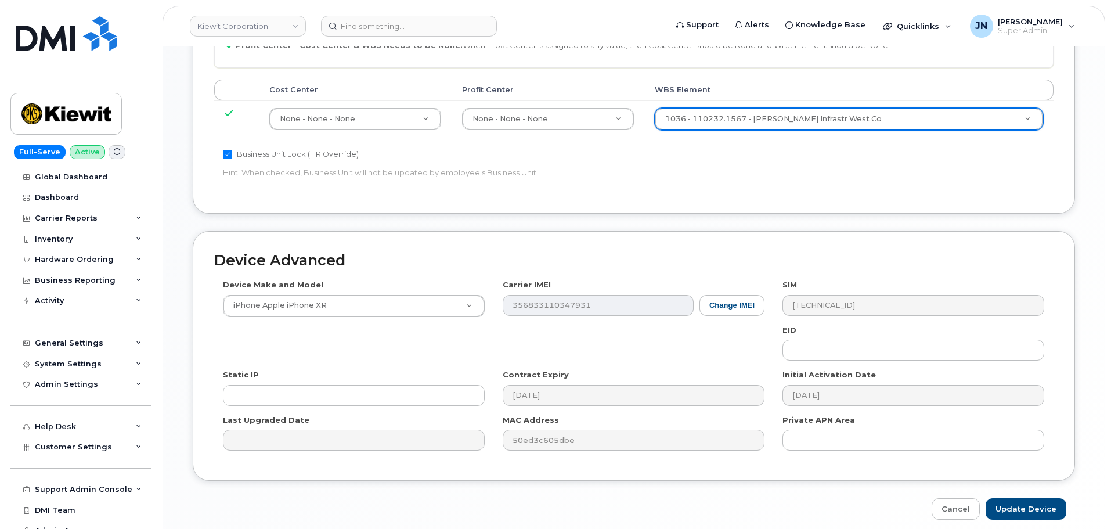
scroll to position [664, 0]
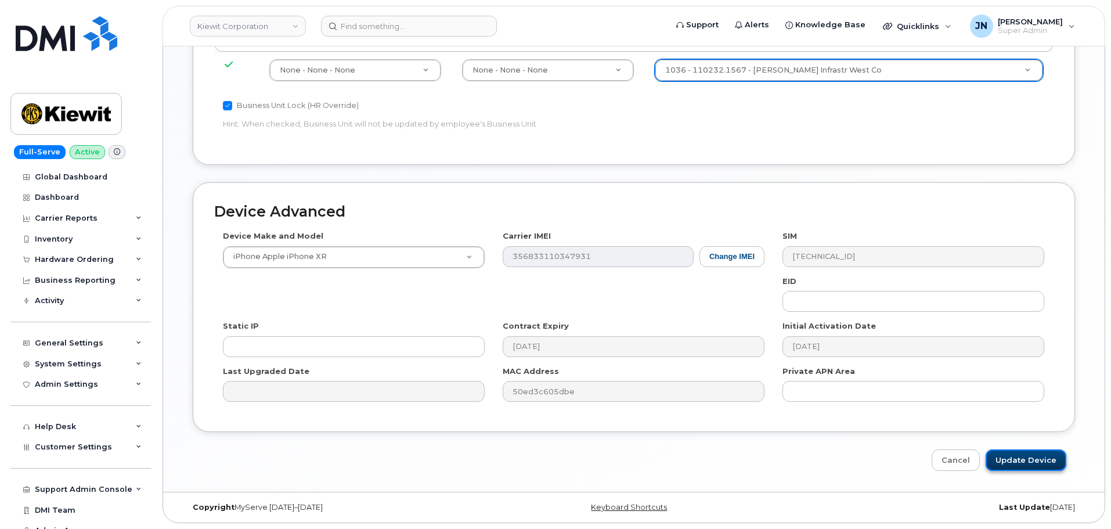
click at [1038, 462] on input "Update Device" at bounding box center [1026, 459] width 81 height 21
type input "Saving..."
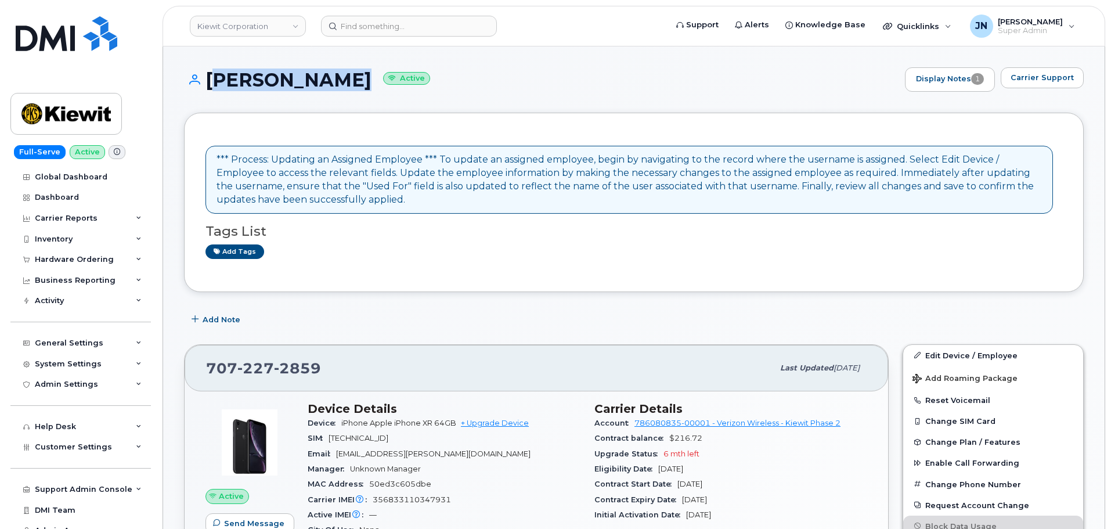
drag, startPoint x: 242, startPoint y: 74, endPoint x: 347, endPoint y: 77, distance: 105.1
click at [347, 77] on div "JACOB PIERCE Active Display Notes 1 Carrier Support" at bounding box center [634, 79] width 900 height 24
copy h1 "JACOB PIERCE"
click at [381, 13] on header "Kiewit Corporation Support Alerts Knowledge Base Quicklinks Suspend / Cancel De…" at bounding box center [634, 26] width 943 height 41
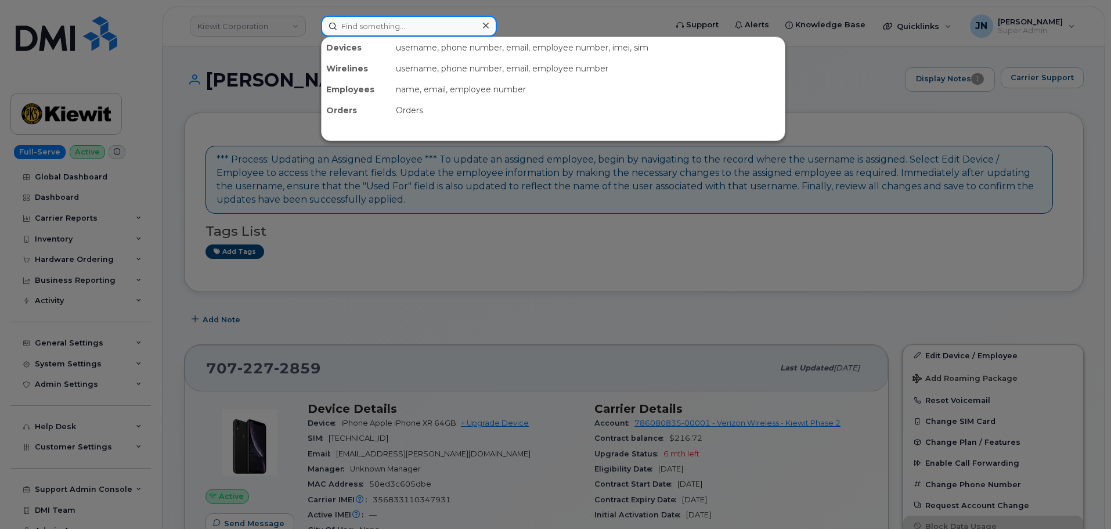
click at [379, 20] on input at bounding box center [409, 26] width 176 height 21
paste input "JACOB PIERCE"
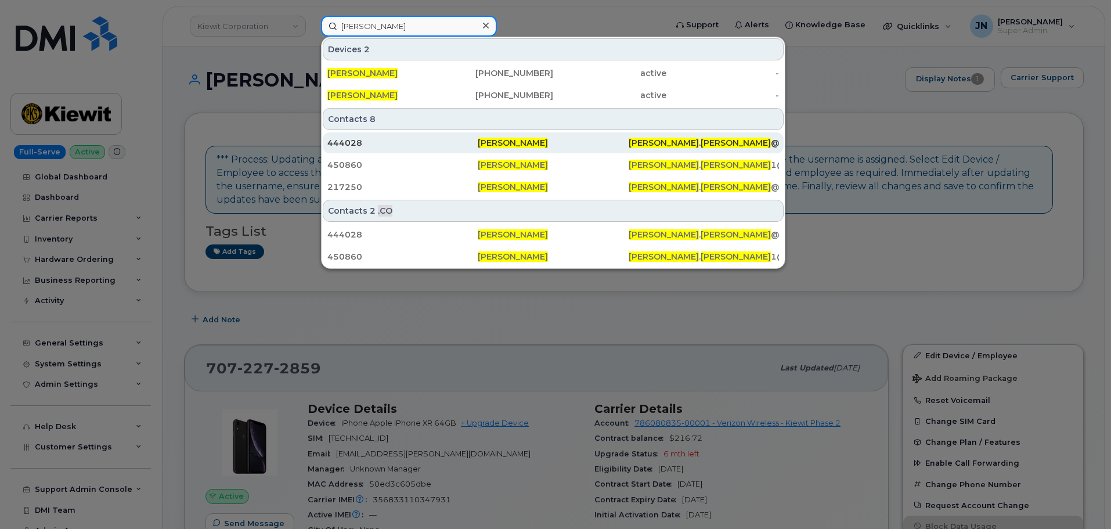
type input "JACOB PIERCE"
click at [505, 139] on span "[PERSON_NAME]" at bounding box center [513, 143] width 70 height 10
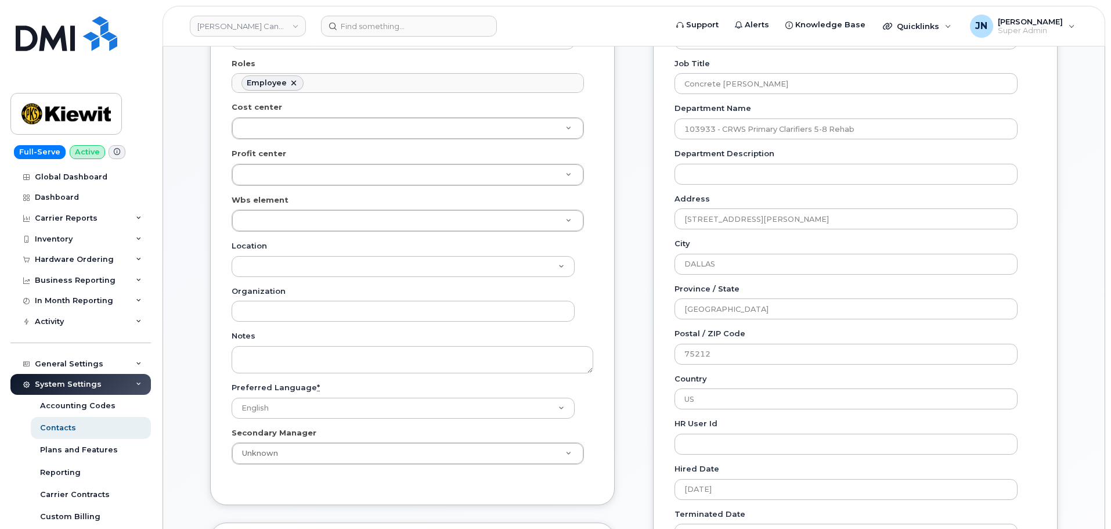
scroll to position [309, 0]
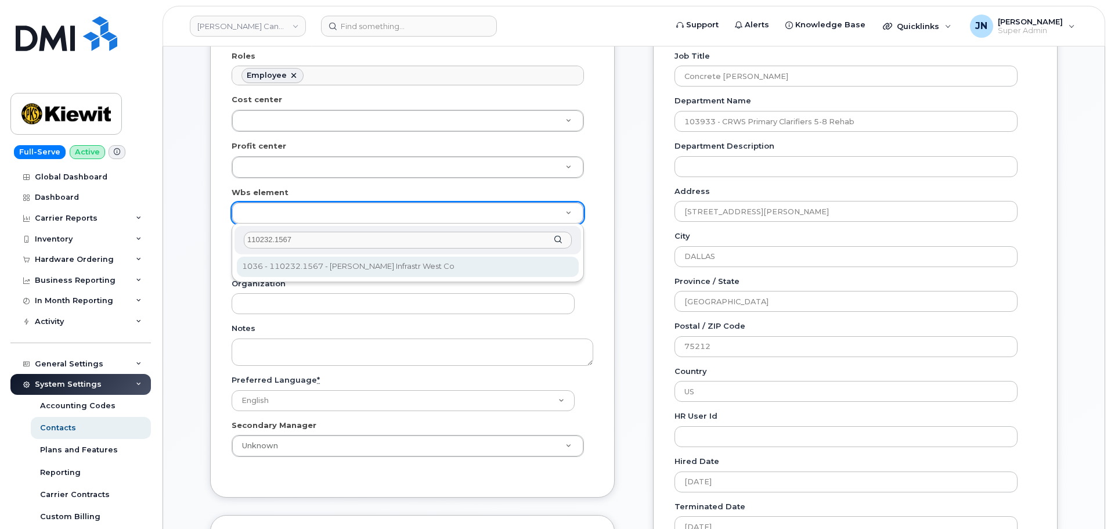
type input "110232.1567"
type input "33444710"
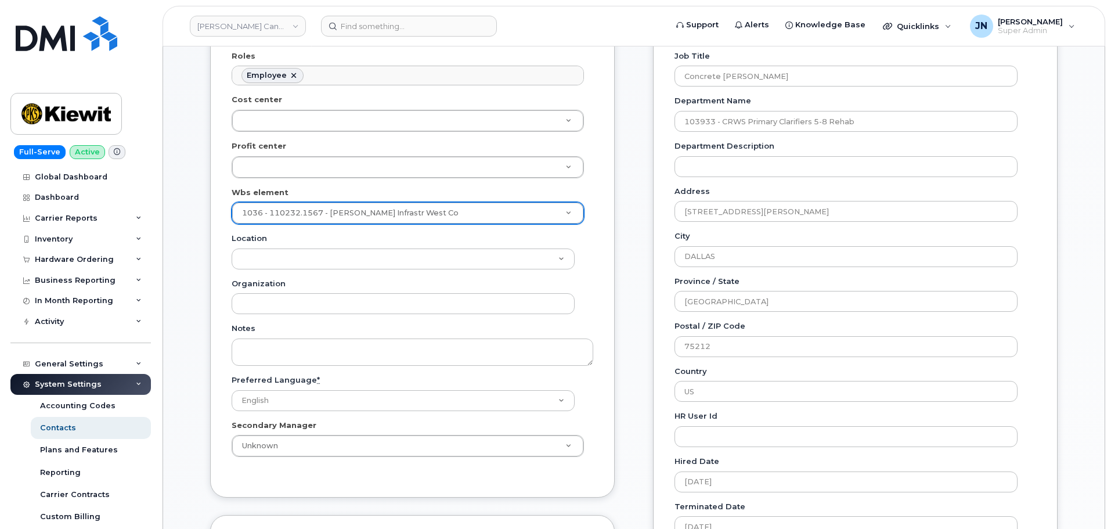
scroll to position [697, 0]
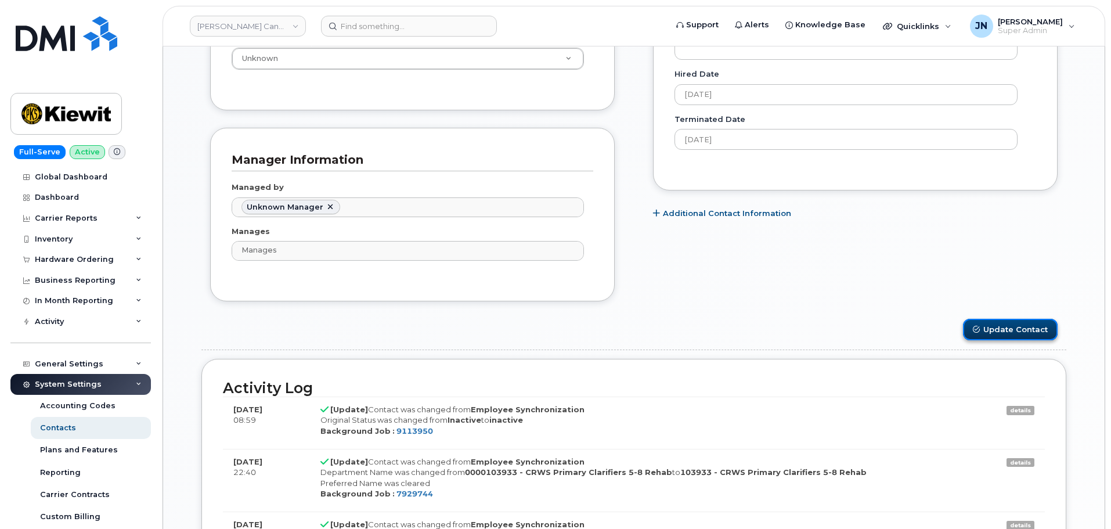
click at [1022, 330] on button "Update Contact" at bounding box center [1010, 329] width 95 height 21
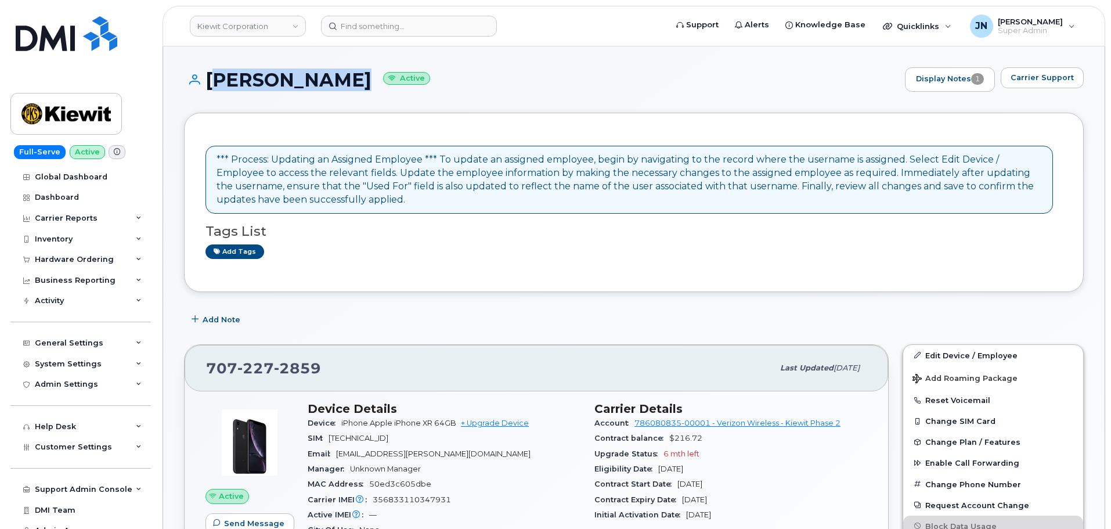
drag, startPoint x: 209, startPoint y: 80, endPoint x: 347, endPoint y: 80, distance: 137.6
click at [347, 80] on h1 "[PERSON_NAME] Active" at bounding box center [541, 80] width 715 height 20
copy h1 "[PERSON_NAME]"
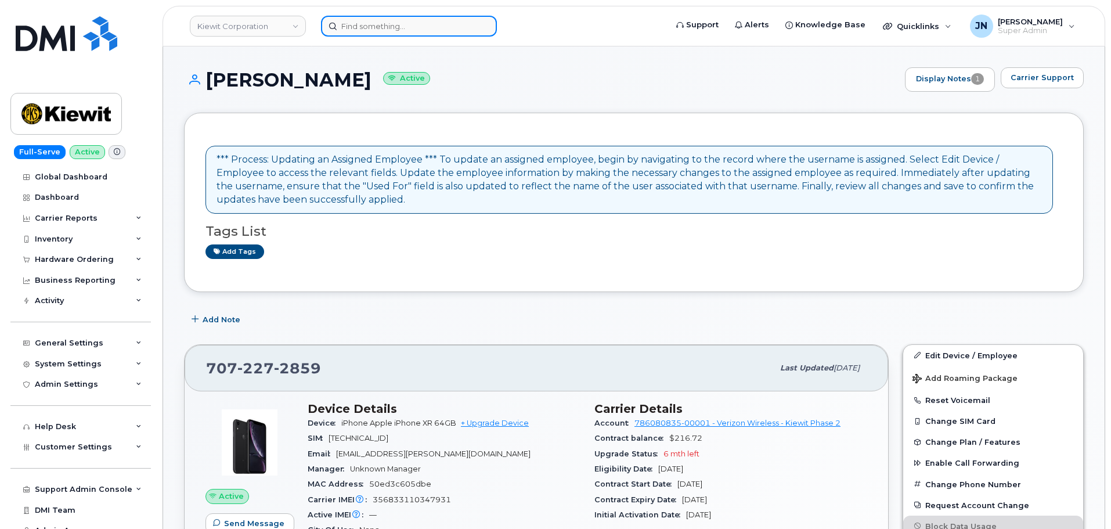
paste input "[PERSON_NAME]"
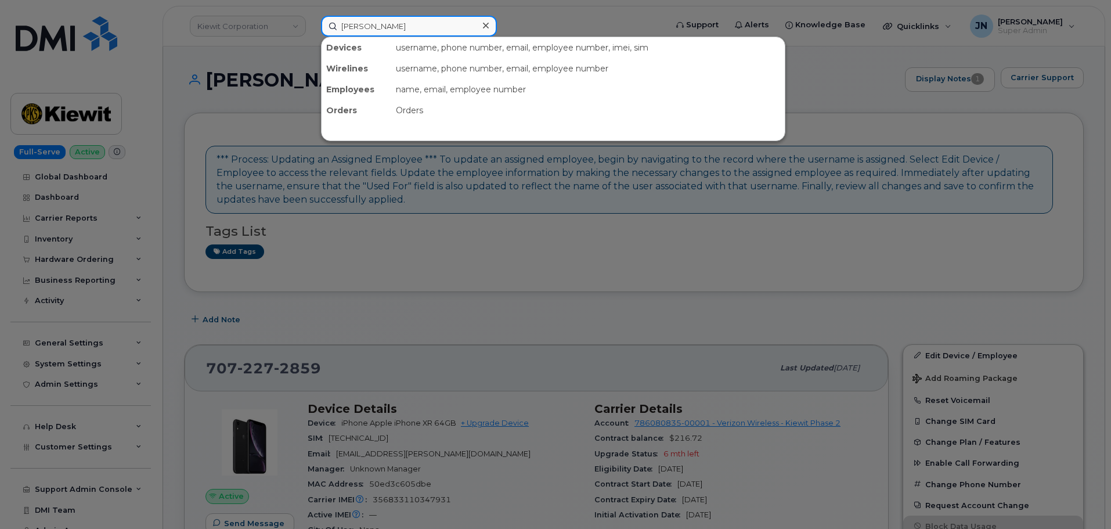
click at [382, 29] on input "JACOB PIERCE" at bounding box center [409, 26] width 176 height 21
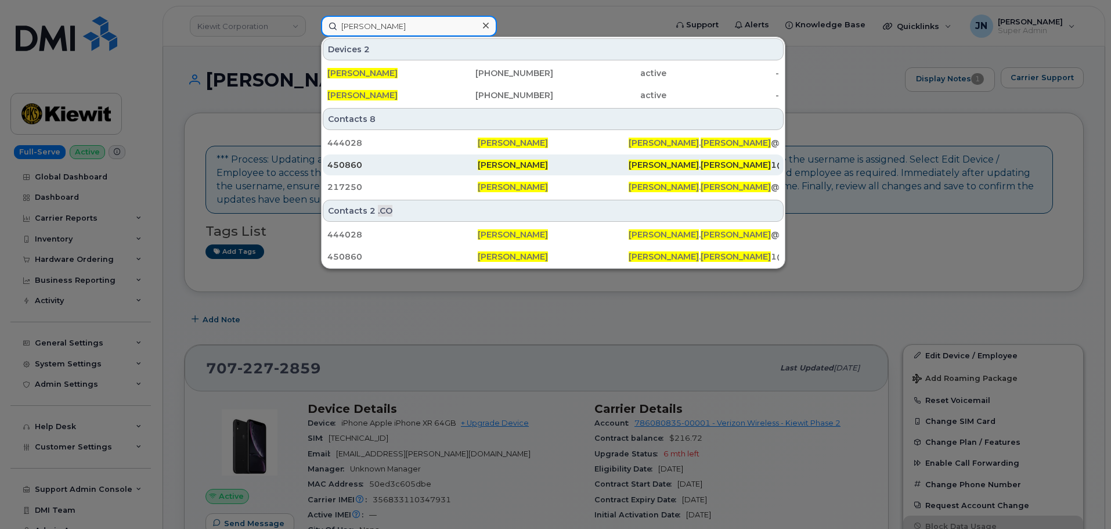
type input "JACOB PIERCE"
click at [450, 169] on div "450860" at bounding box center [402, 165] width 150 height 12
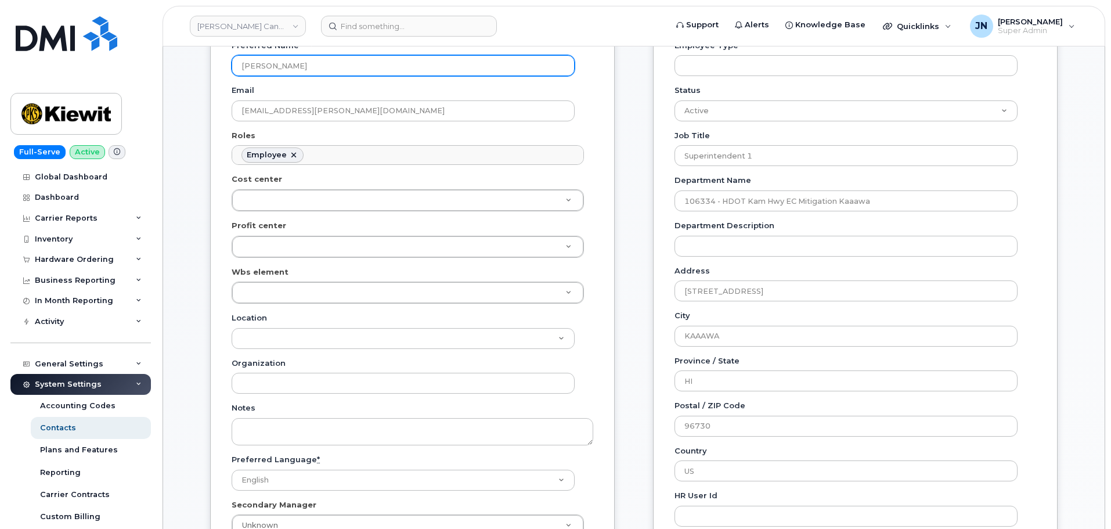
scroll to position [232, 0]
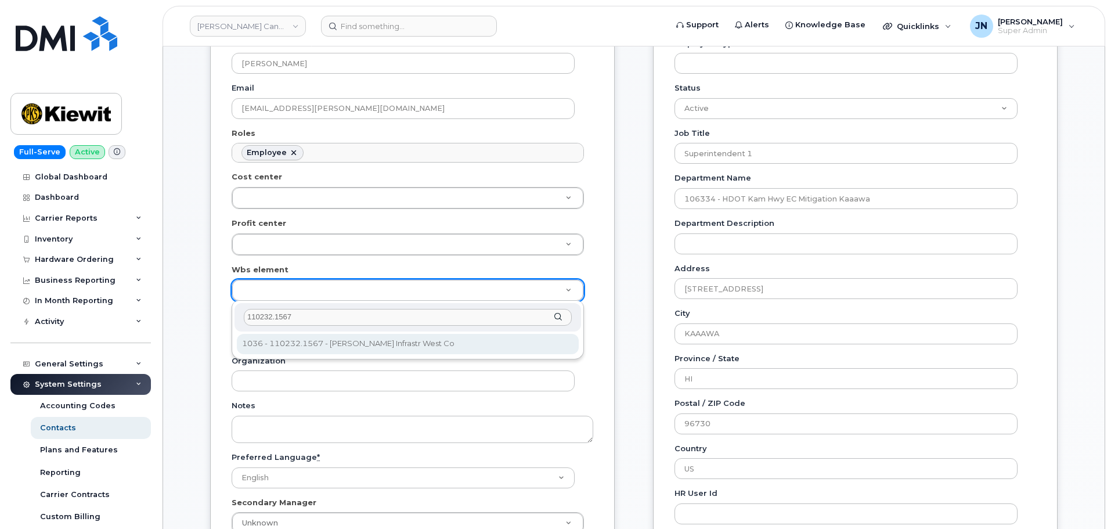
type input "110232.1567"
type input "33444710"
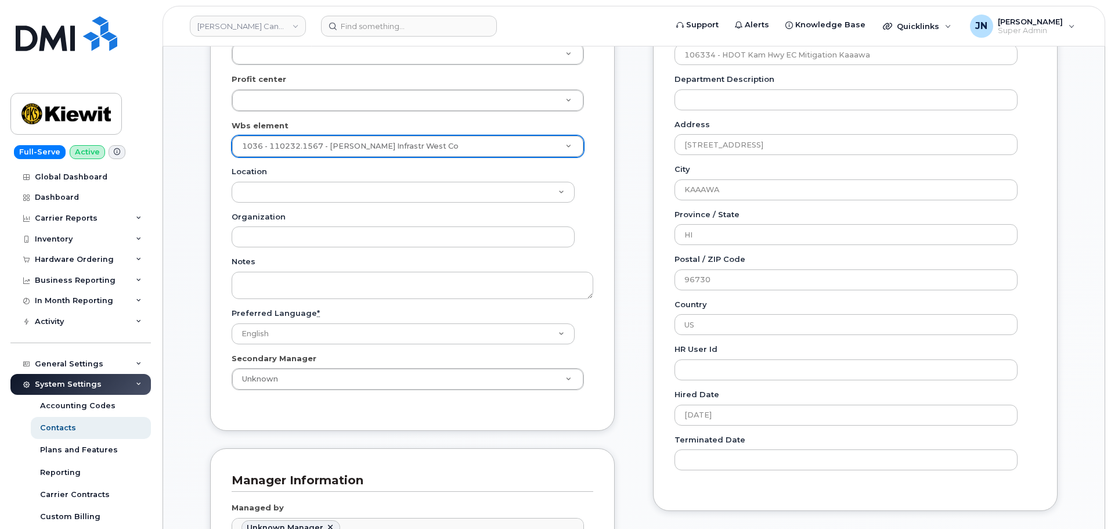
scroll to position [542, 0]
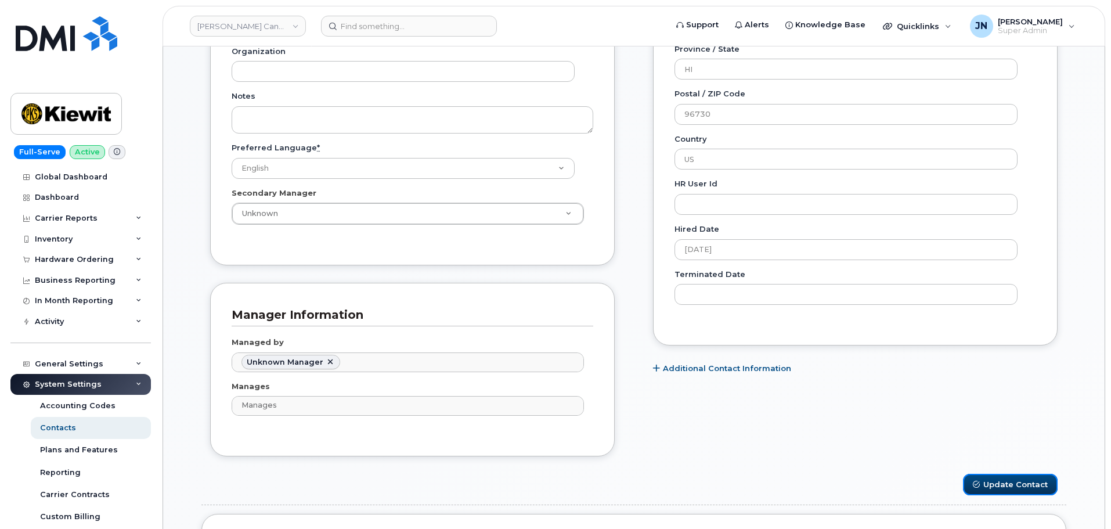
drag, startPoint x: 1004, startPoint y: 481, endPoint x: 956, endPoint y: 464, distance: 50.7
click at [1004, 482] on button "Update Contact" at bounding box center [1010, 484] width 95 height 21
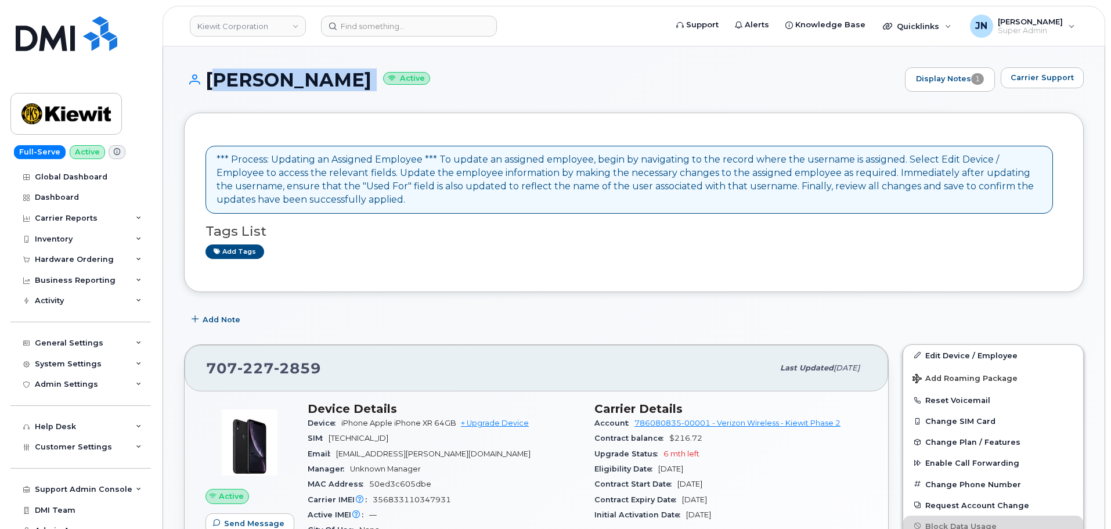
drag, startPoint x: 207, startPoint y: 82, endPoint x: 362, endPoint y: 82, distance: 154.4
click at [362, 82] on h1 "[PERSON_NAME] Active" at bounding box center [541, 80] width 715 height 20
copy h1 "[PERSON_NAME]"
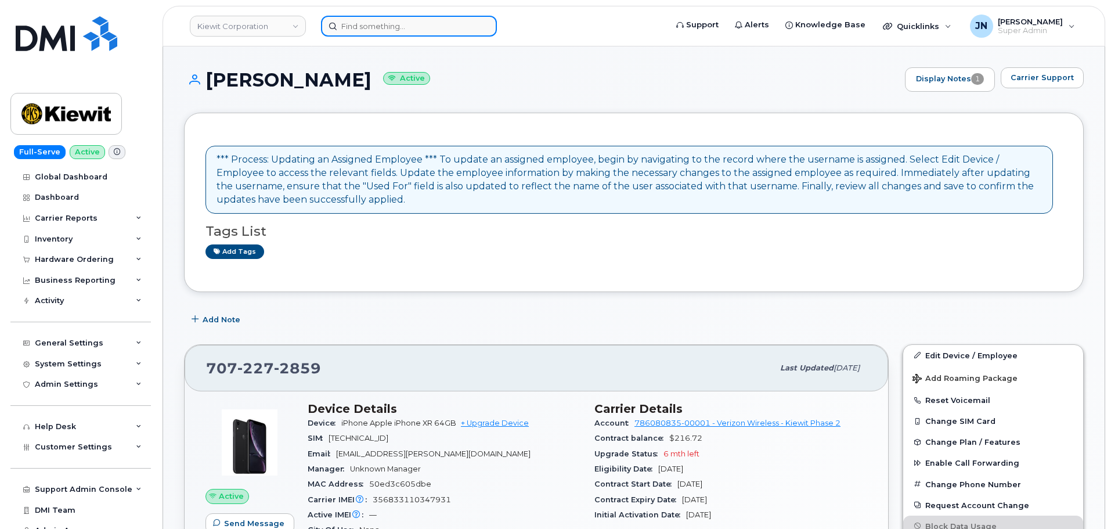
click at [365, 24] on input at bounding box center [409, 26] width 176 height 21
paste input "JACOB PIERCE"
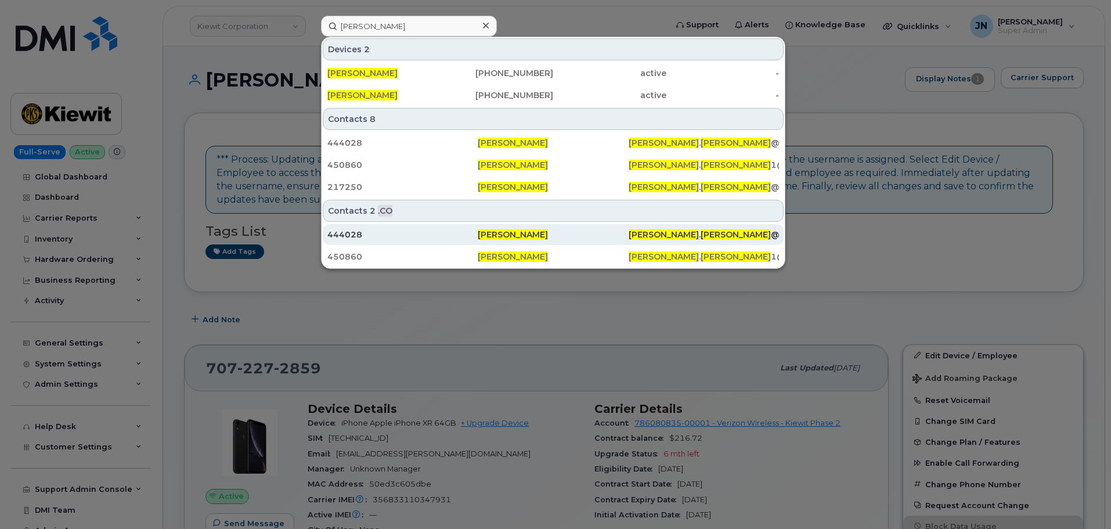
click at [485, 230] on span "[PERSON_NAME]" at bounding box center [513, 234] width 70 height 10
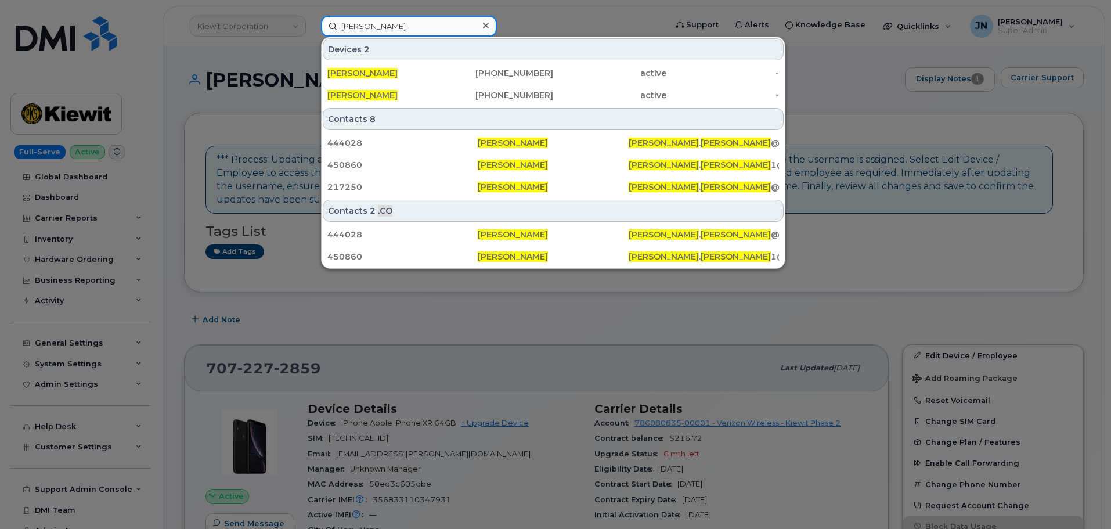
click at [388, 24] on input "JACOB PIERCE" at bounding box center [409, 26] width 176 height 21
paste input "[PERSON_NAME]"
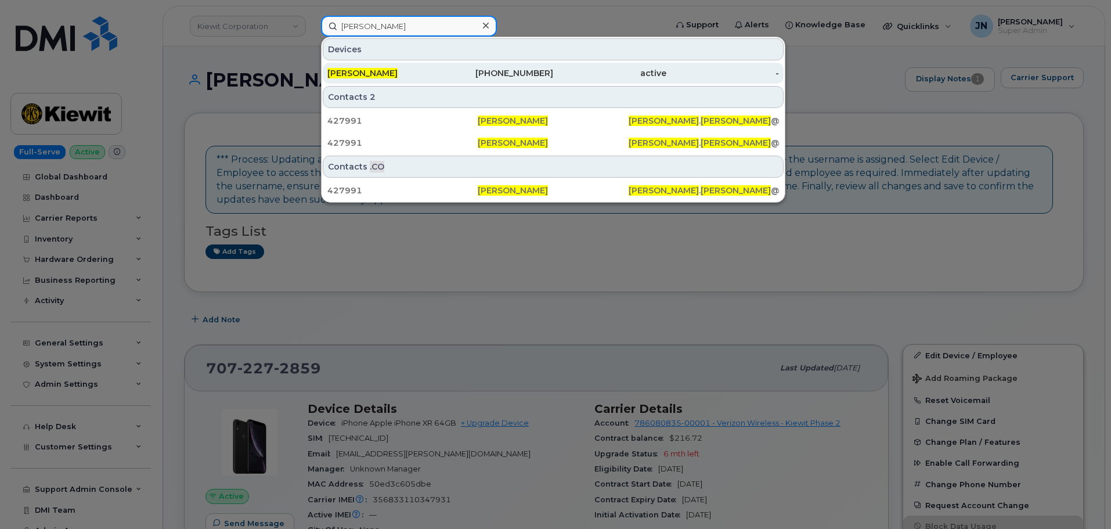
type input "[PERSON_NAME]"
click at [481, 70] on div "402-660-5031" at bounding box center [497, 73] width 113 height 12
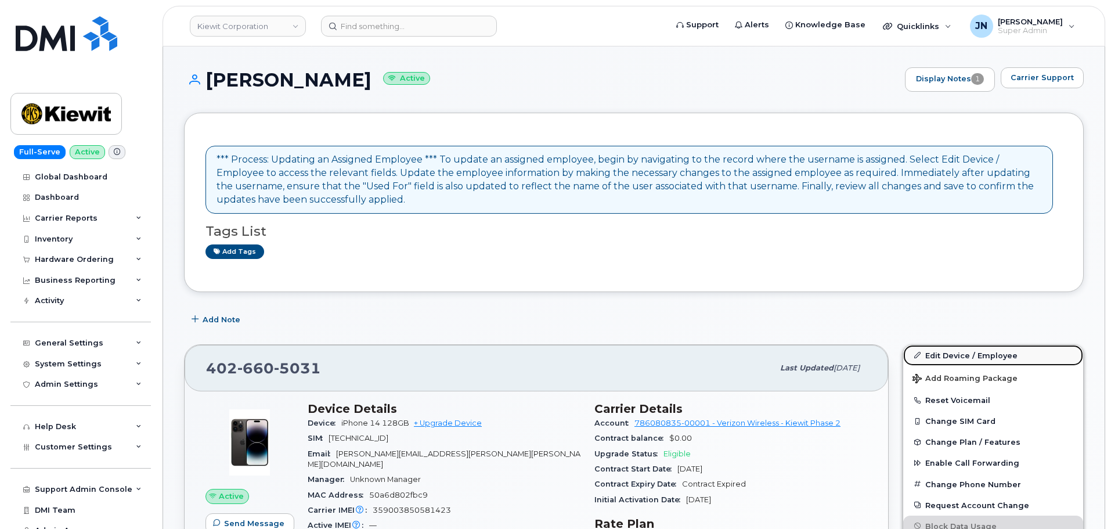
click at [966, 350] on link "Edit Device / Employee" at bounding box center [993, 355] width 180 height 21
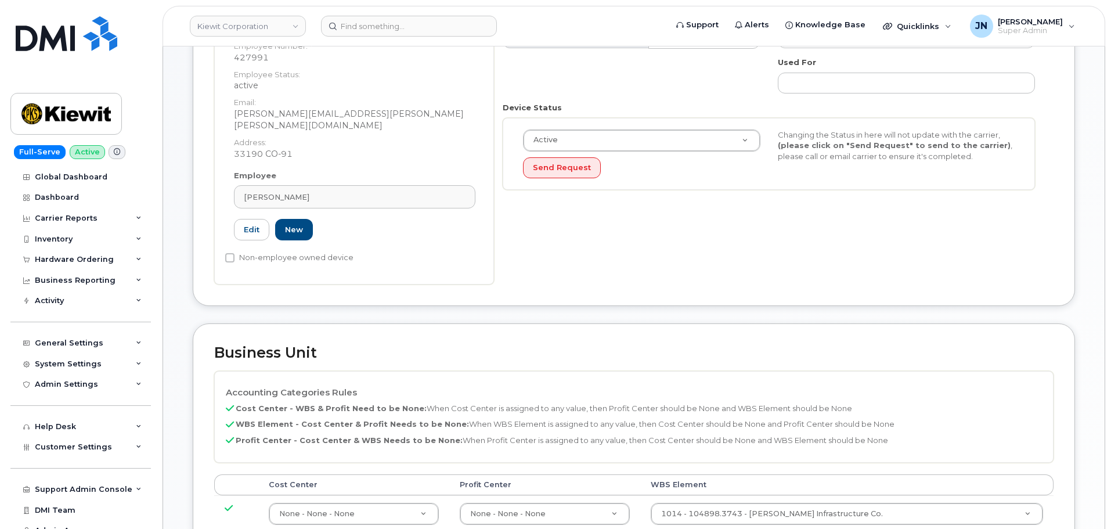
scroll to position [387, 0]
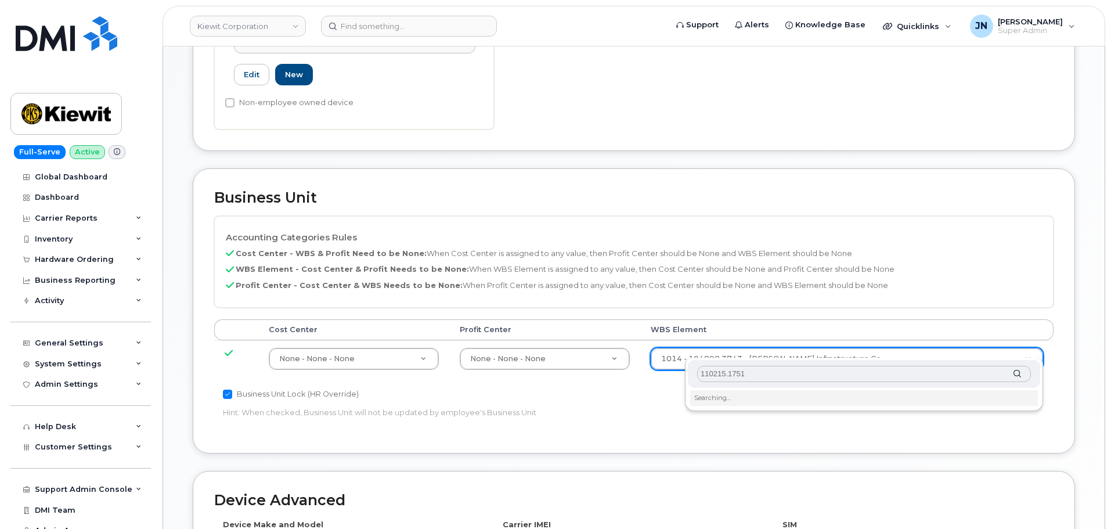
click at [770, 379] on input "110215.1751" at bounding box center [864, 374] width 334 height 17
type input "110215.1751"
type input "33465987"
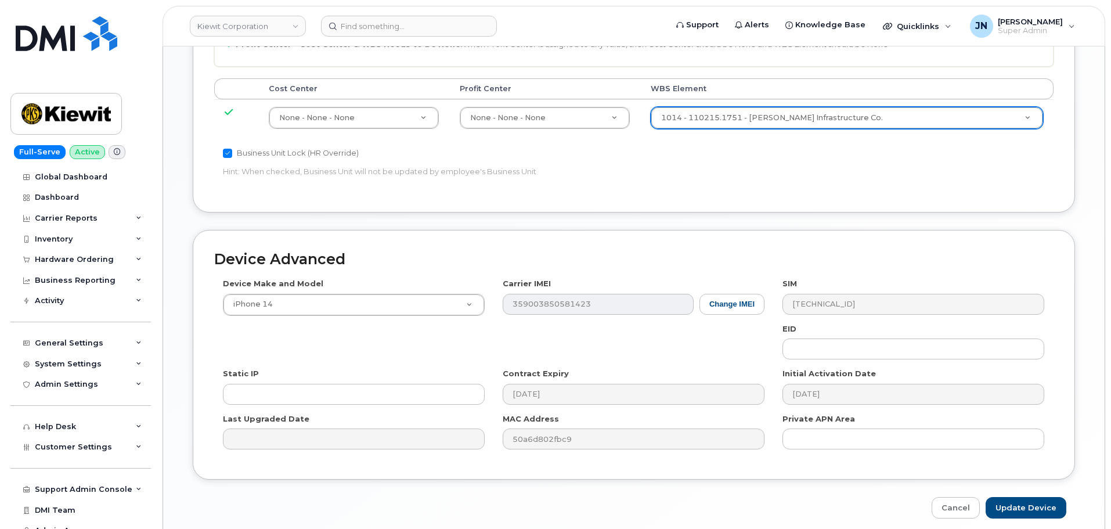
scroll to position [664, 0]
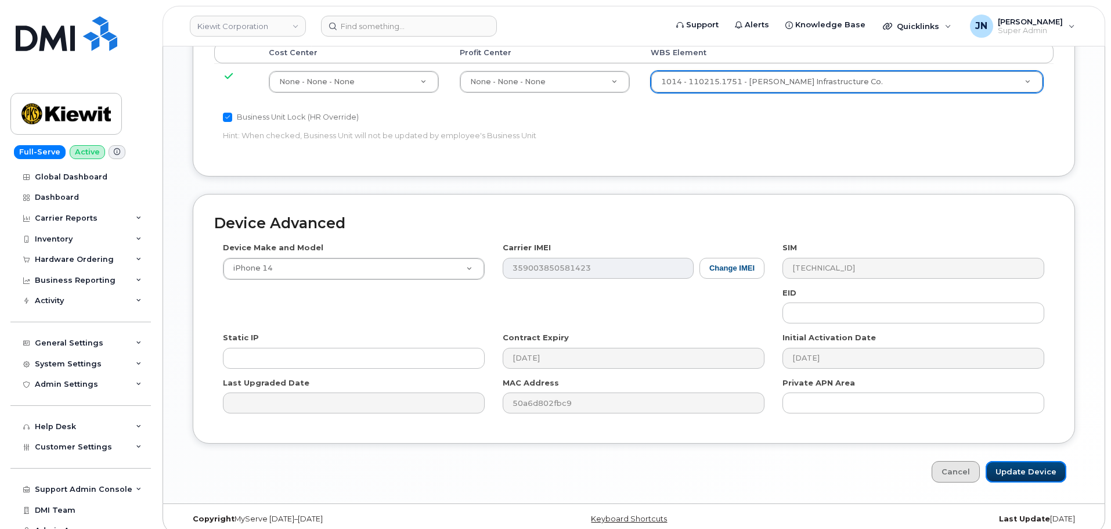
click at [1029, 466] on input "Update Device" at bounding box center [1026, 471] width 81 height 21
type input "Saving..."
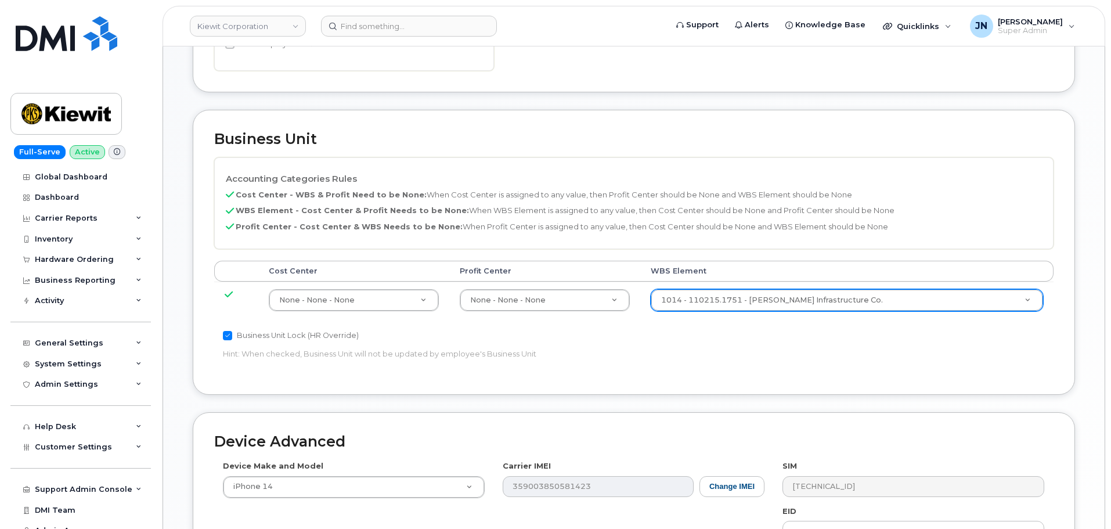
scroll to position [277, 0]
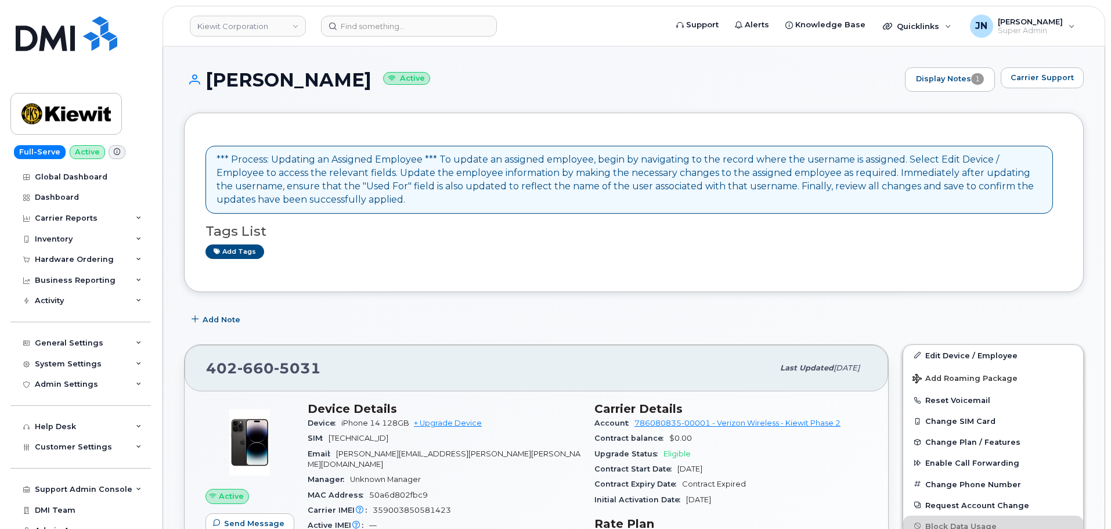
drag, startPoint x: 213, startPoint y: 80, endPoint x: 406, endPoint y: 81, distance: 193.9
click at [406, 81] on h1 "[PERSON_NAME] Active" at bounding box center [541, 80] width 715 height 20
copy h1 "RICHARD DEMARCO"
click at [388, 34] on input at bounding box center [409, 26] width 176 height 21
paste input "RICHARD DEMARCO"
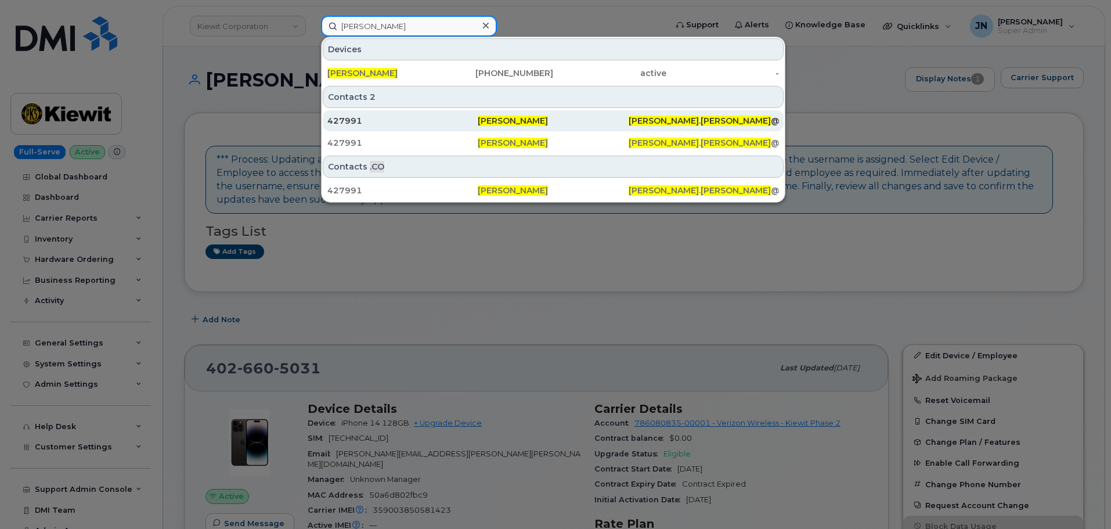
type input "RICHARD DEMARCO"
click at [398, 120] on div "427991" at bounding box center [402, 121] width 150 height 12
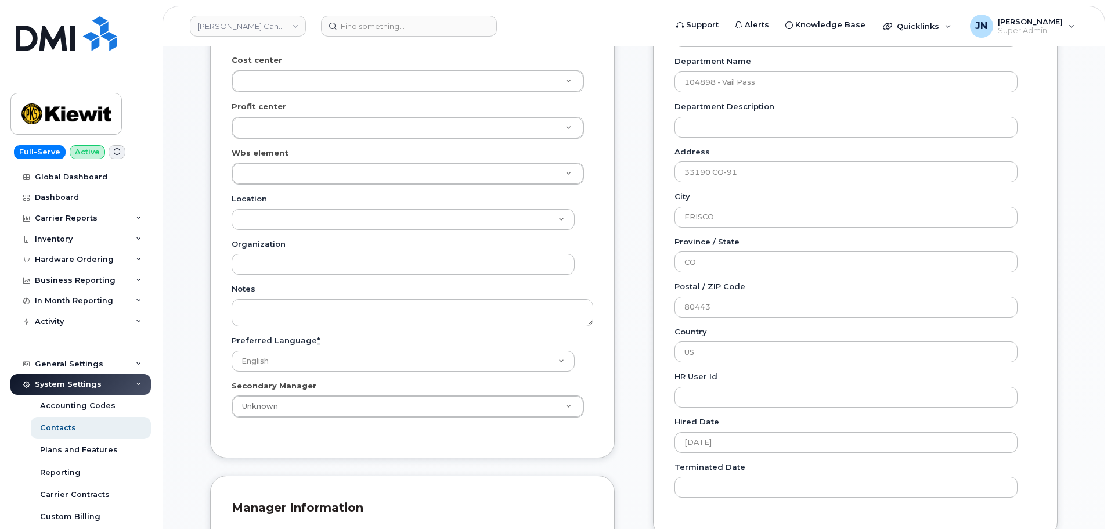
scroll to position [309, 0]
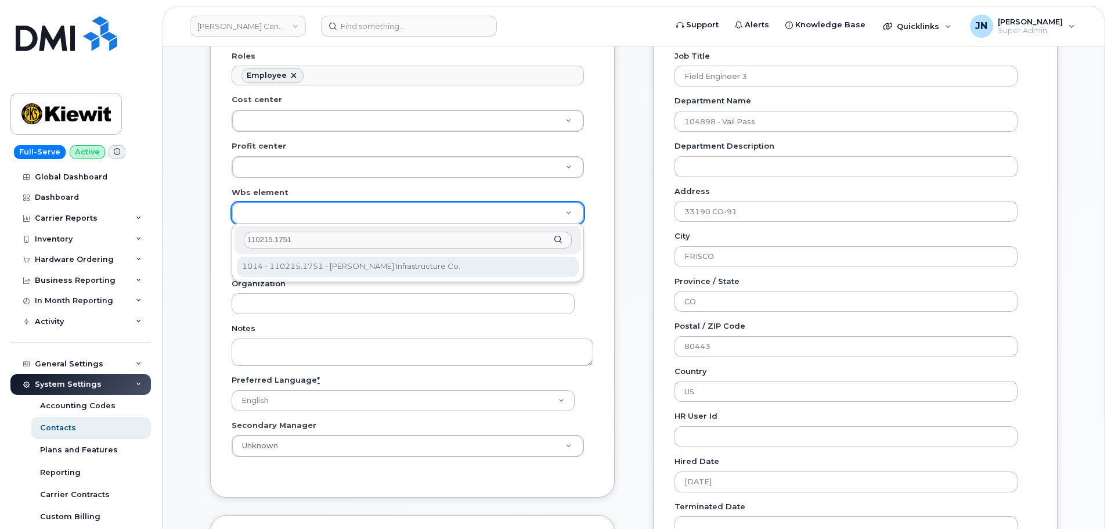
type input "110215.1751"
type input "33462894"
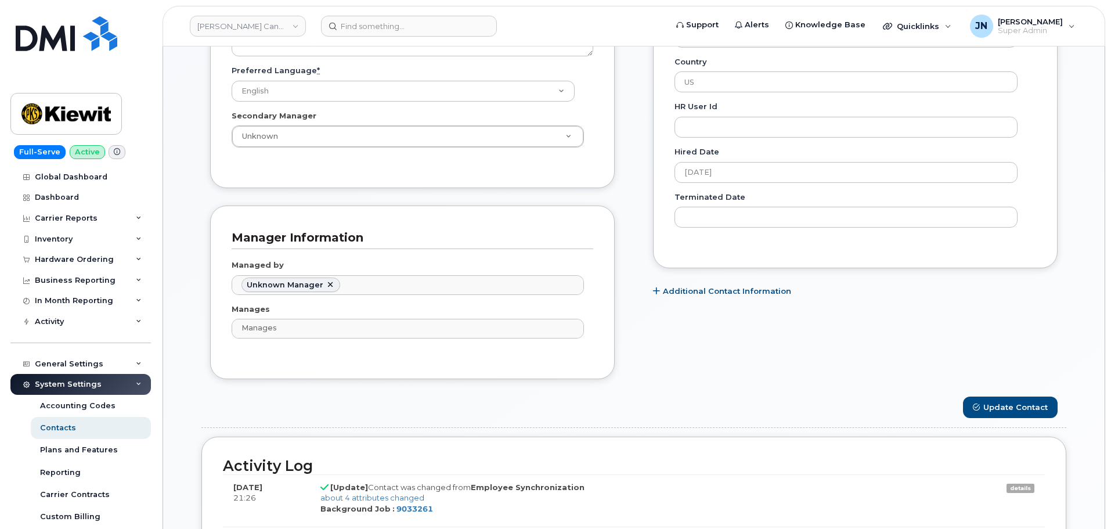
scroll to position [620, 0]
drag, startPoint x: 1018, startPoint y: 402, endPoint x: 949, endPoint y: 374, distance: 74.7
click at [1018, 402] on button "Update Contact" at bounding box center [1010, 406] width 95 height 21
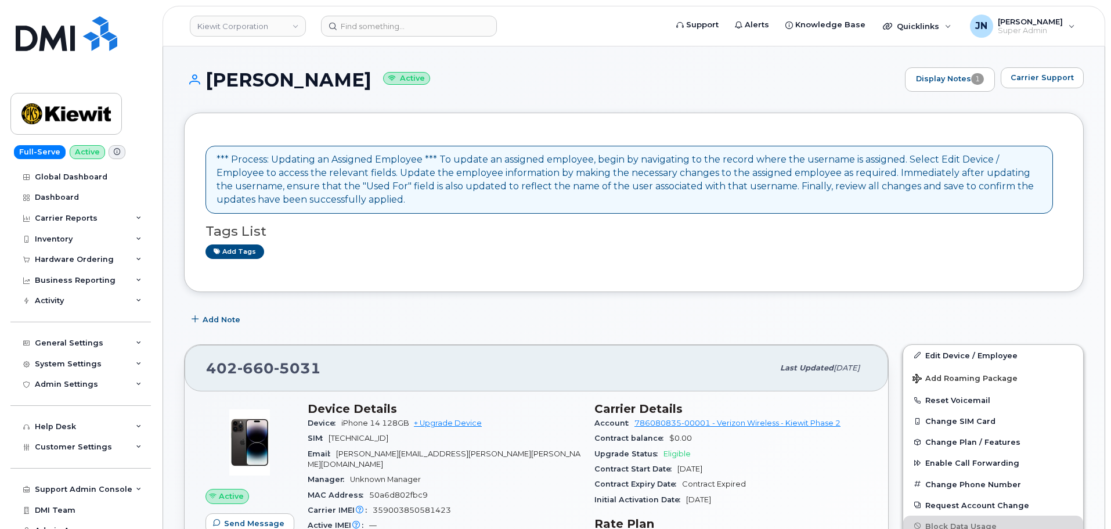
drag, startPoint x: 208, startPoint y: 73, endPoint x: 411, endPoint y: 82, distance: 202.3
click at [411, 82] on h1 "[PERSON_NAME] Active" at bounding box center [541, 80] width 715 height 20
copy h1 "[PERSON_NAME]"
click at [382, 15] on header "Kiewit Corporation Support Alerts Knowledge Base Quicklinks Suspend / Cancel De…" at bounding box center [634, 26] width 943 height 41
click at [381, 21] on input at bounding box center [409, 26] width 176 height 21
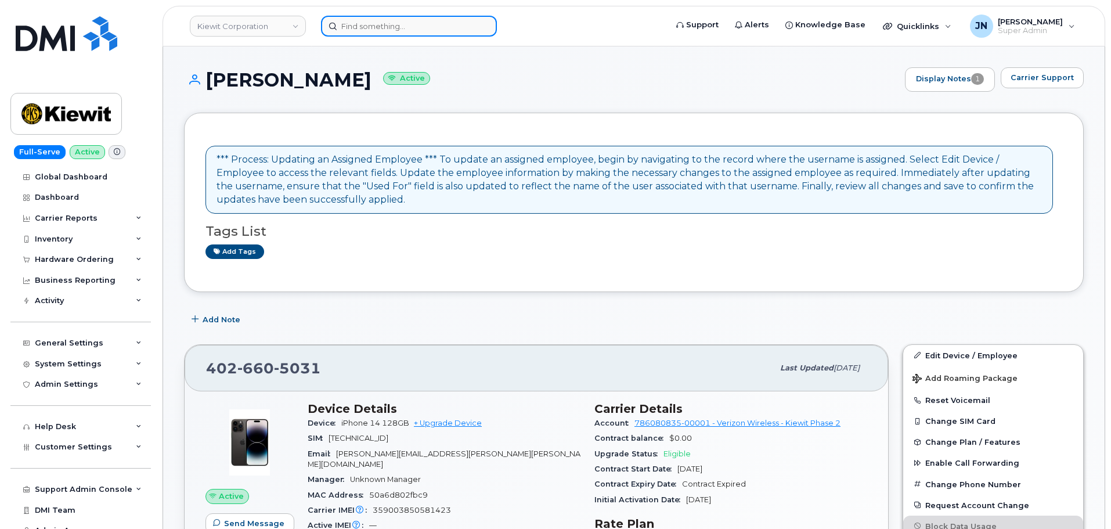
paste input "[PERSON_NAME]"
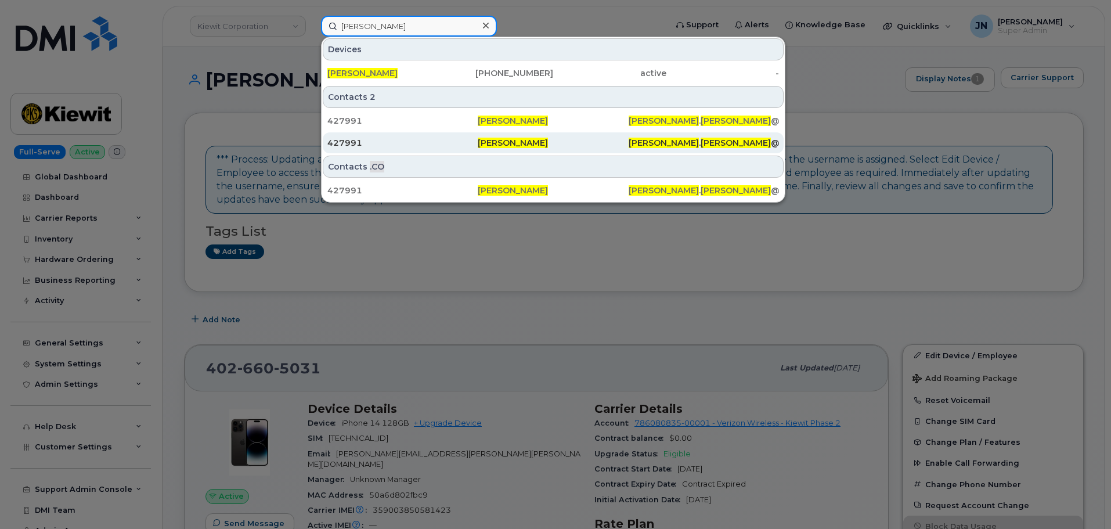
type input "[PERSON_NAME]"
click at [489, 142] on span "[PERSON_NAME]" at bounding box center [513, 143] width 70 height 10
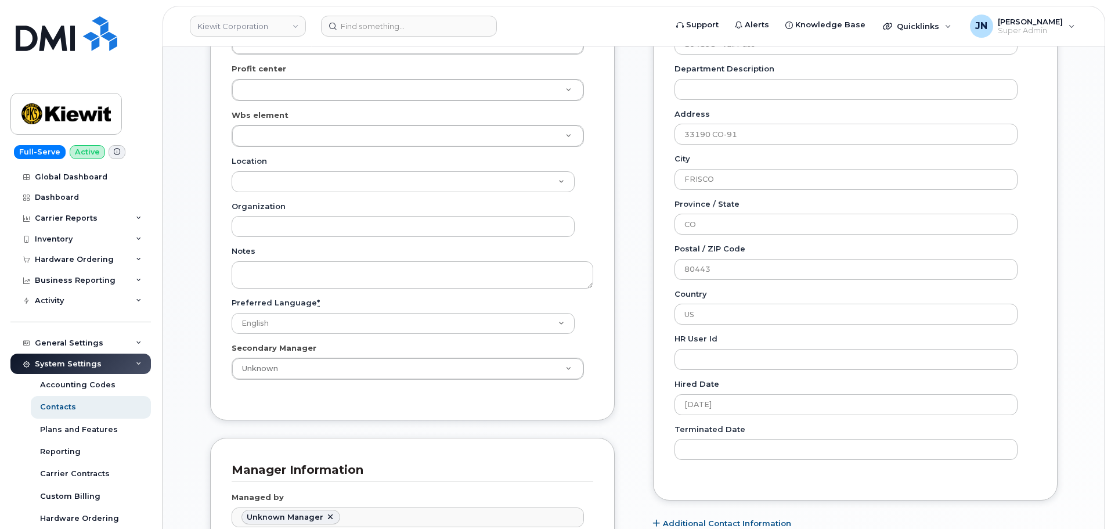
scroll to position [387, 0]
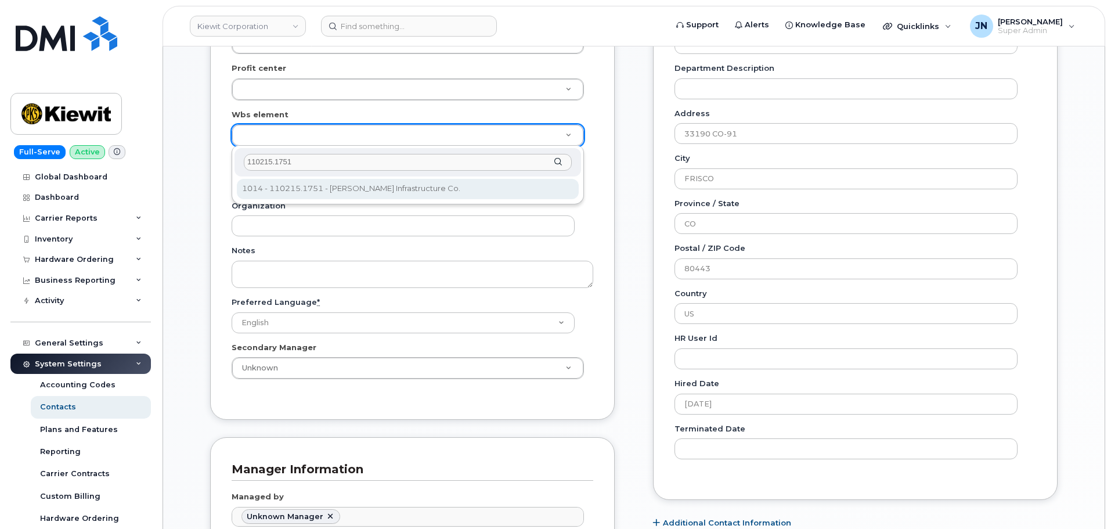
type input "110215.1751"
type input "33465987"
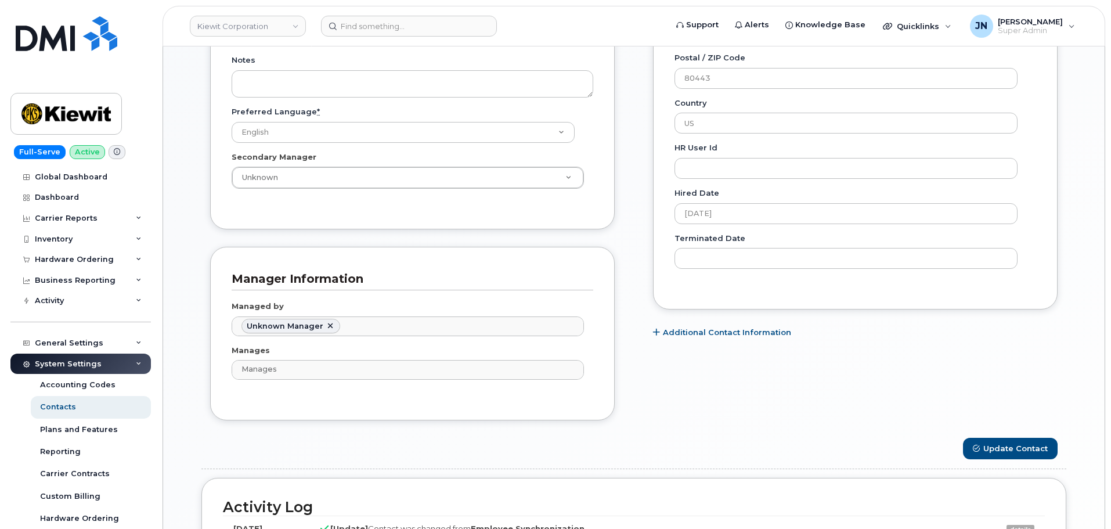
scroll to position [774, 0]
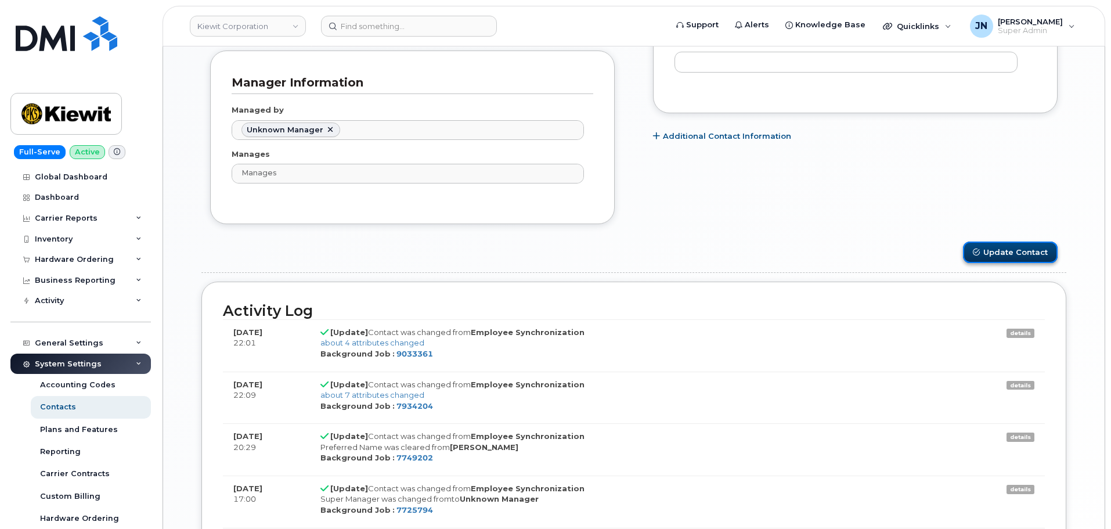
click at [1010, 254] on button "Update Contact" at bounding box center [1010, 252] width 95 height 21
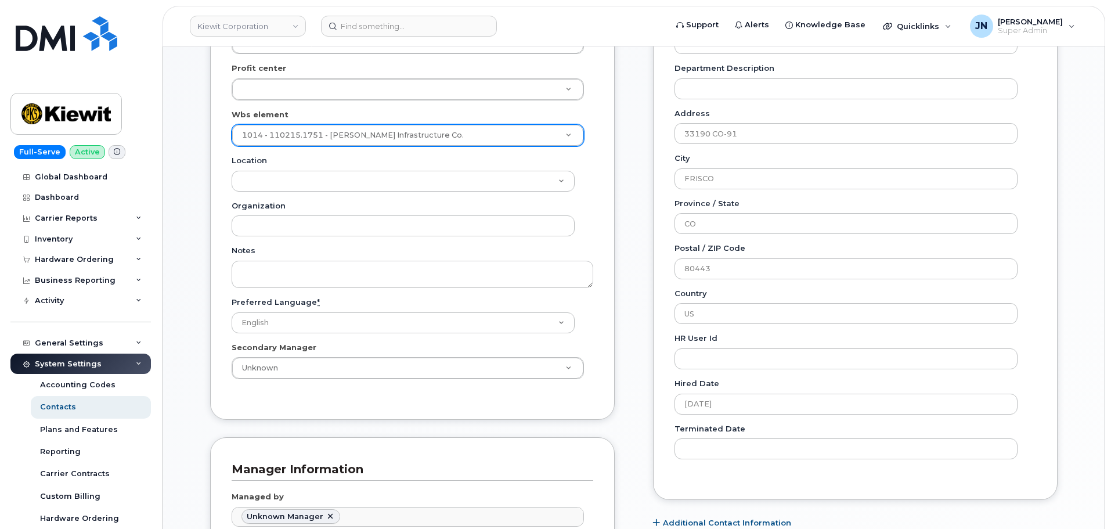
scroll to position [190, 0]
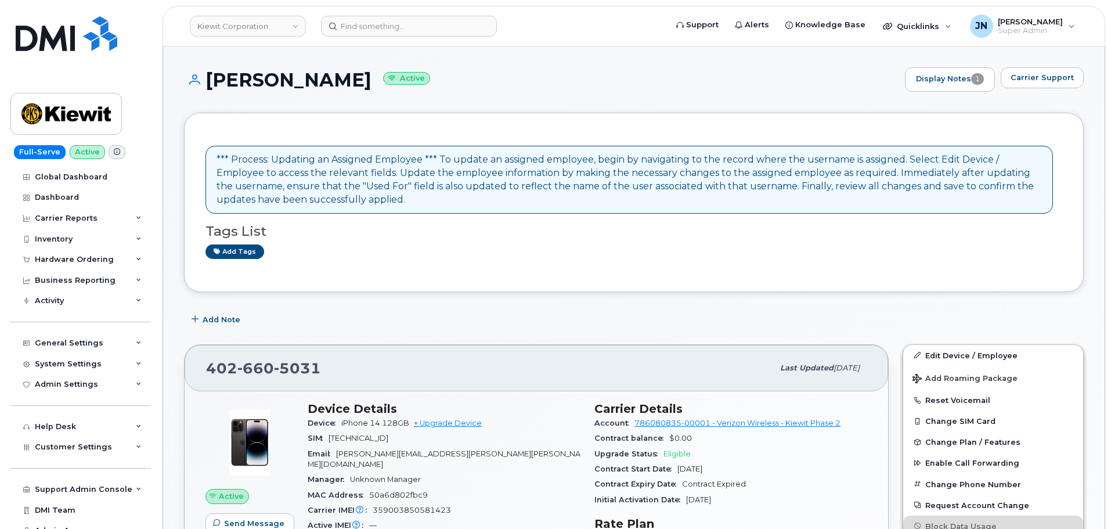
drag, startPoint x: 204, startPoint y: 76, endPoint x: 405, endPoint y: 88, distance: 201.3
click at [405, 88] on h1 "RICHARD DEMARCO Active" at bounding box center [541, 80] width 715 height 20
copy h1 "RICHARD DEMARCO"
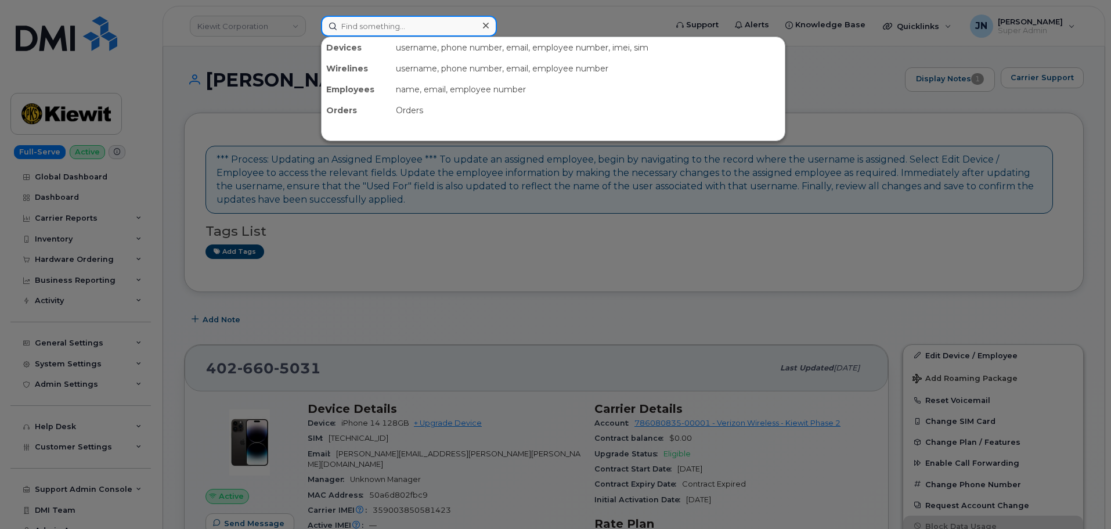
paste input "RICHARD DEMARCO"
click at [406, 32] on input "RICHARD DEMARCO" at bounding box center [409, 26] width 176 height 21
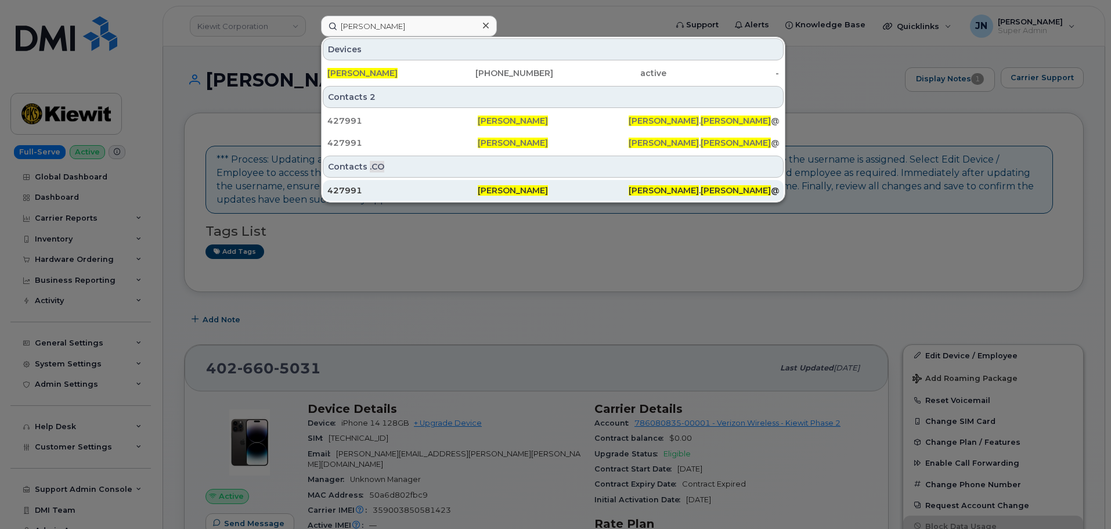
click at [490, 190] on span "Richard DeMarco" at bounding box center [513, 190] width 70 height 10
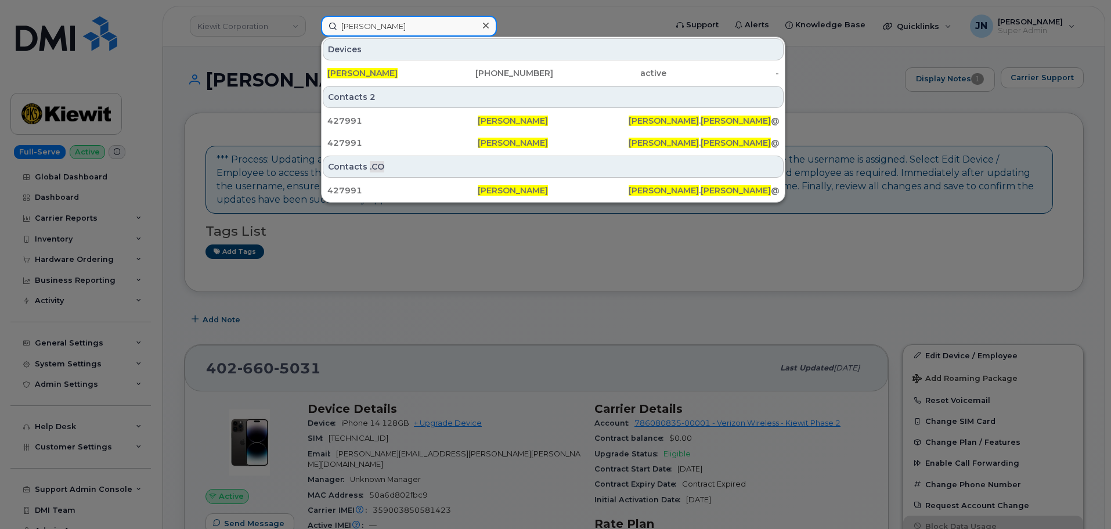
click at [391, 20] on input "RICHARD DEMARCO" at bounding box center [409, 26] width 176 height 21
click at [387, 26] on input "RICHARD DEMARCO" at bounding box center [409, 26] width 176 height 21
paste input "[PERSON_NAME]"
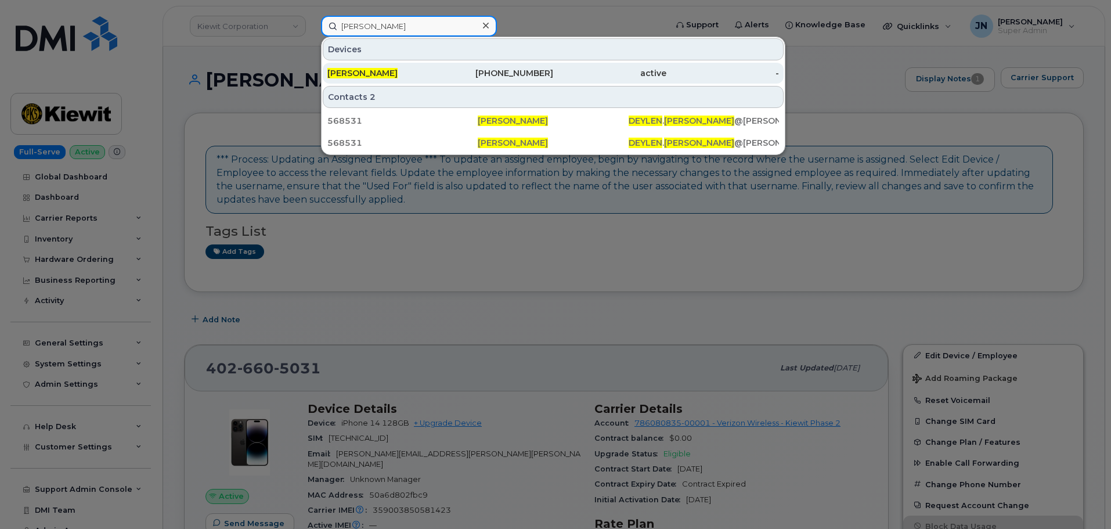
type input "[PERSON_NAME]"
click at [424, 72] on div "[PERSON_NAME]" at bounding box center [383, 73] width 113 height 12
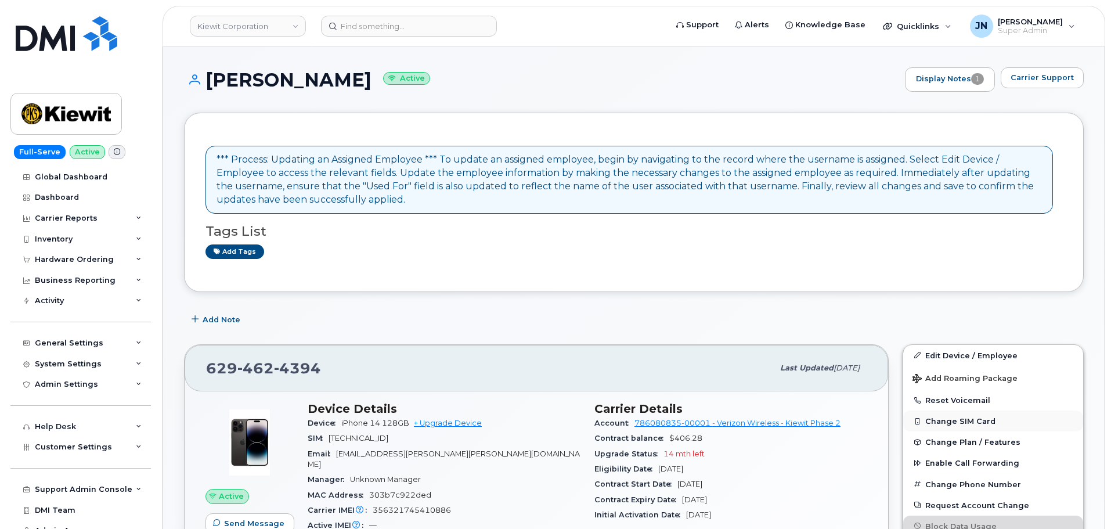
scroll to position [77, 0]
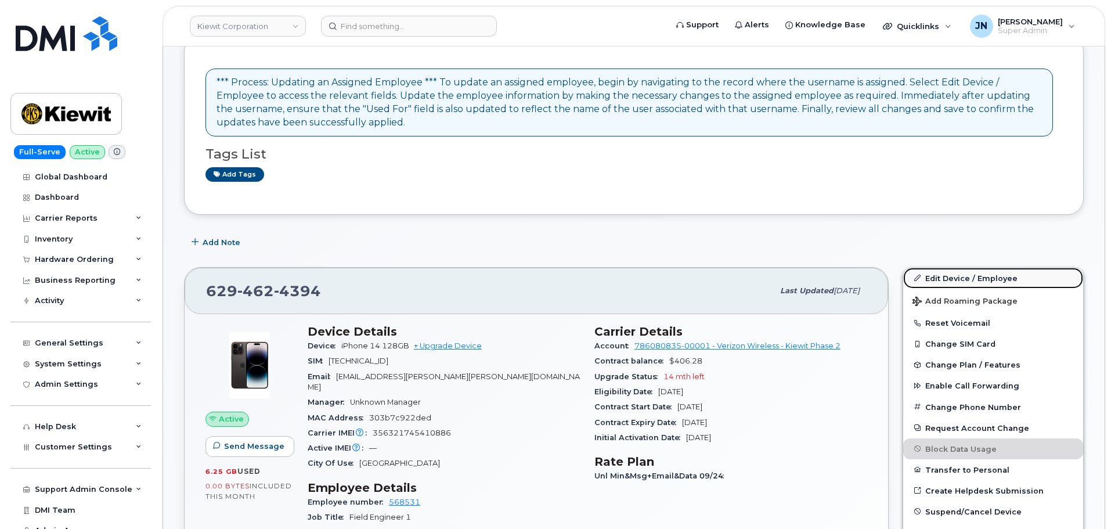
drag, startPoint x: 967, startPoint y: 273, endPoint x: 936, endPoint y: 279, distance: 31.8
click at [967, 273] on link "Edit Device / Employee" at bounding box center [993, 278] width 180 height 21
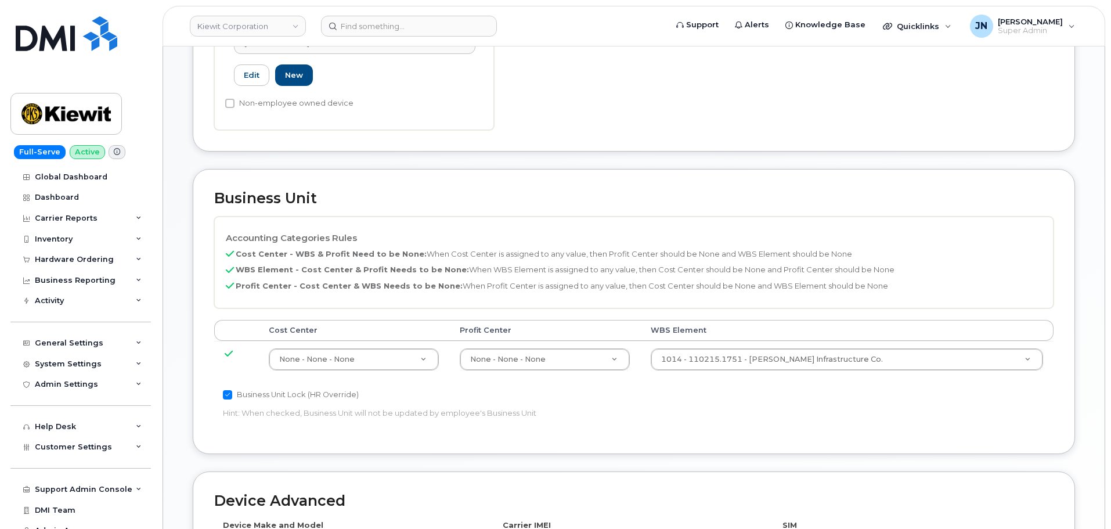
scroll to position [387, 0]
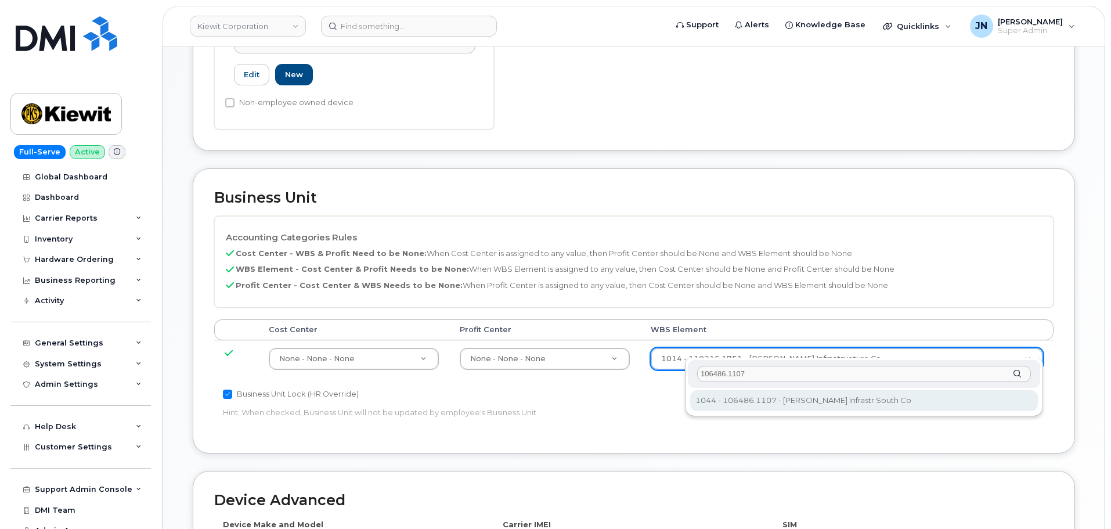
type input "106486.1107"
type input "35742708"
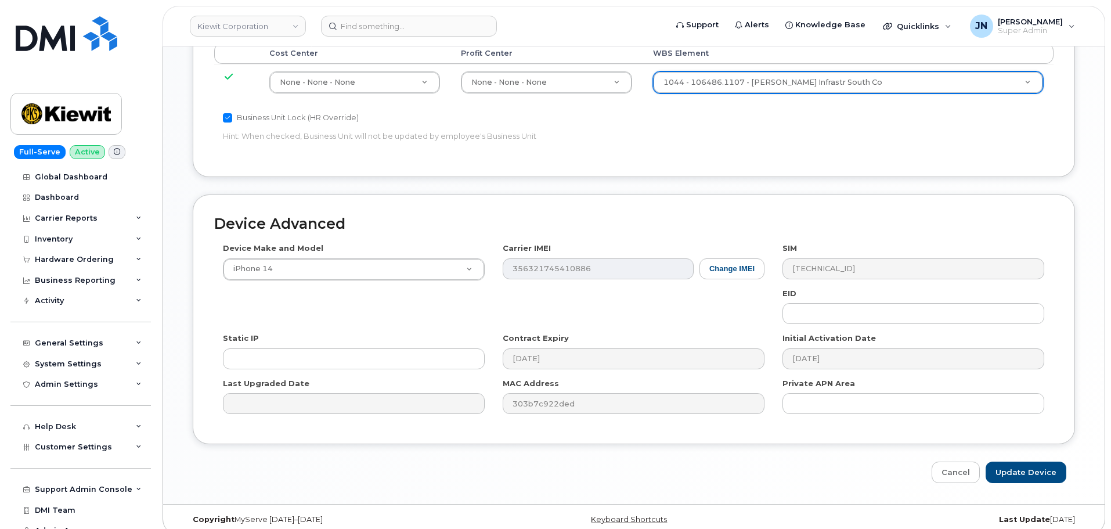
scroll to position [664, 0]
click at [1019, 467] on input "Update Device" at bounding box center [1026, 471] width 81 height 21
type input "Saving..."
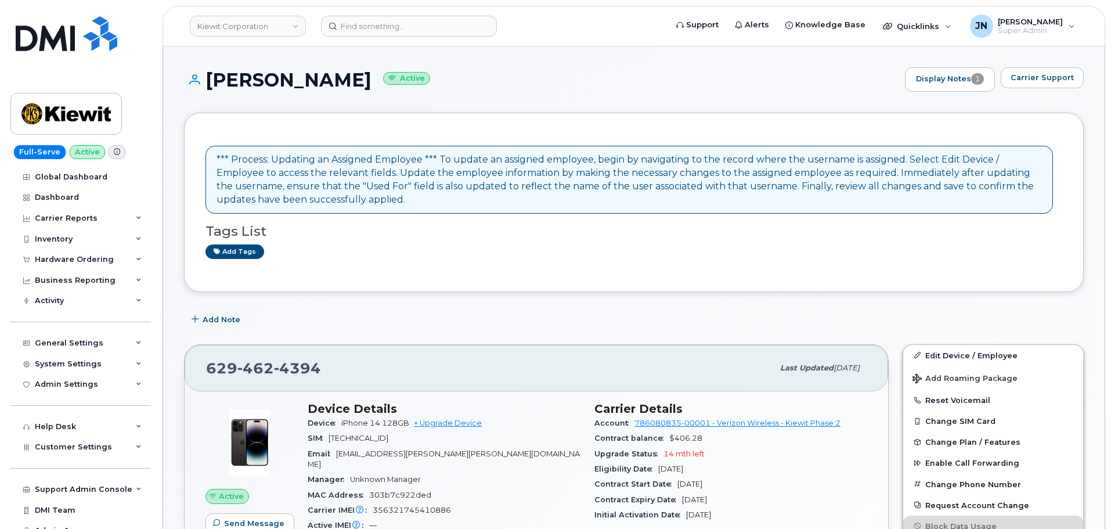
drag, startPoint x: 207, startPoint y: 76, endPoint x: 387, endPoint y: 77, distance: 180.0
click at [387, 77] on h1 "DEYLEN COLLIGAN Active" at bounding box center [541, 80] width 715 height 20
copy h1 "DEYLEN COLLIGAN"
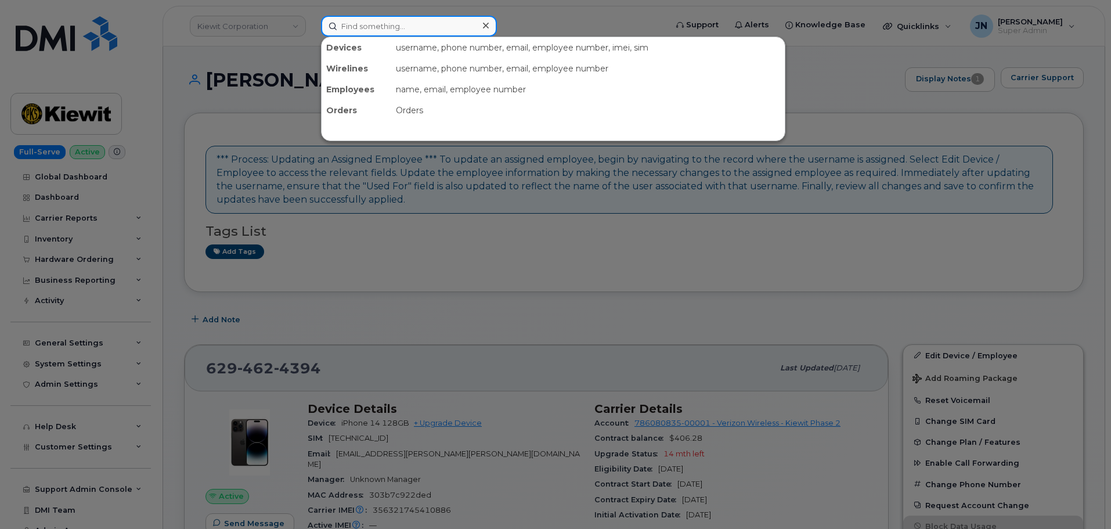
click at [398, 21] on input at bounding box center [409, 26] width 176 height 21
paste input "DEYLEN COLLIGAN"
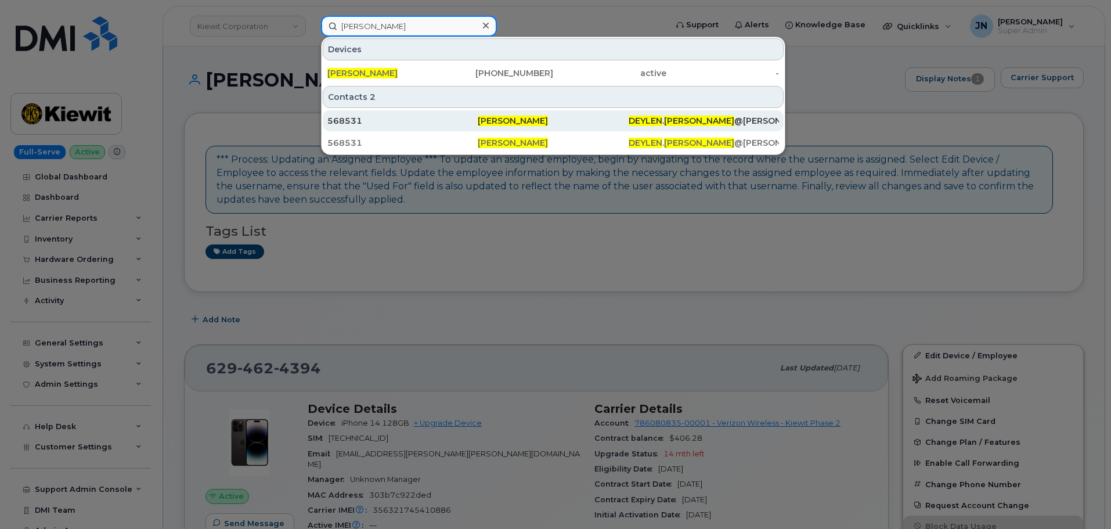
type input "DEYLEN COLLIGAN"
click at [506, 125] on span "[PERSON_NAME]" at bounding box center [513, 121] width 70 height 10
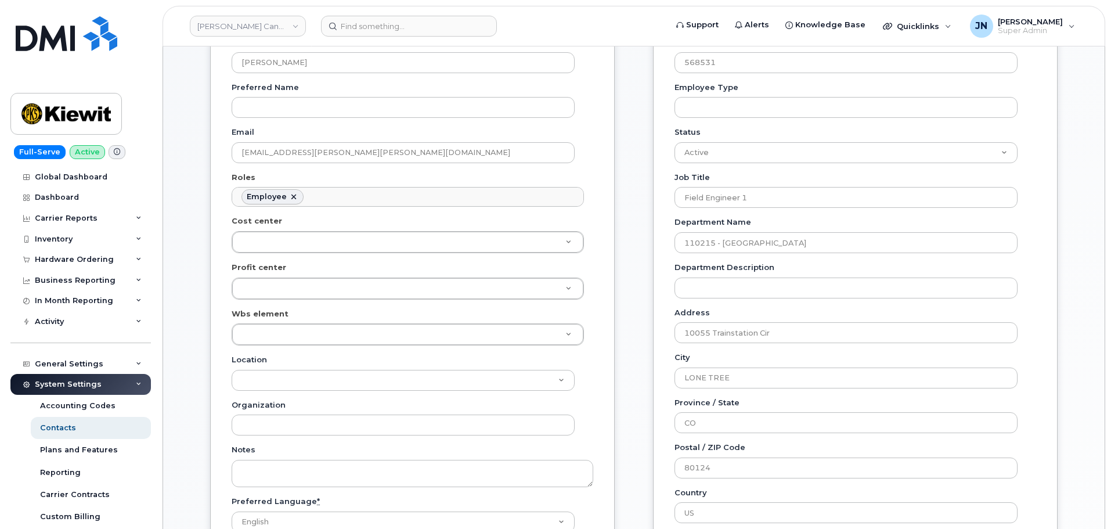
scroll to position [232, 0]
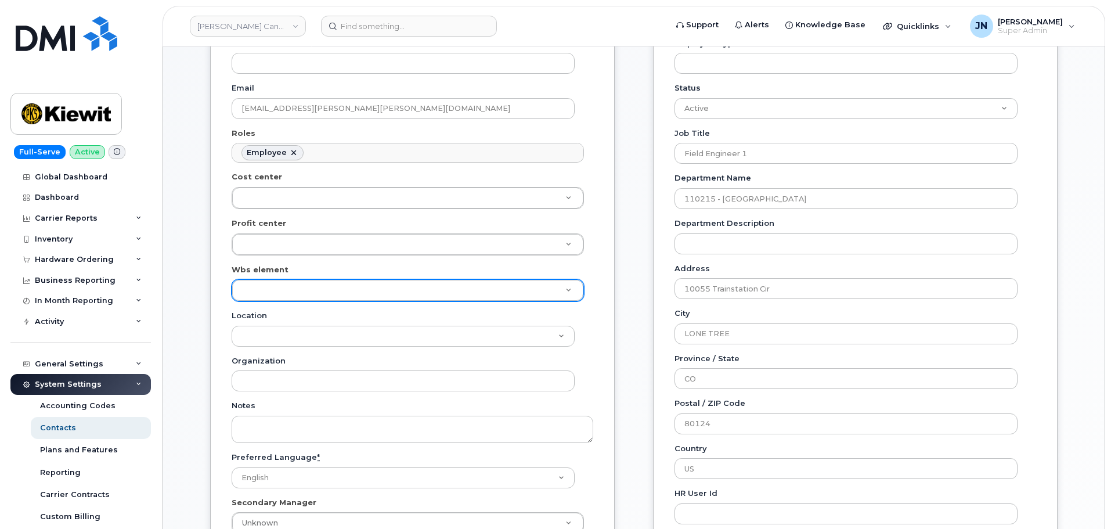
paste input "106486.1107"
type input "106486.1107"
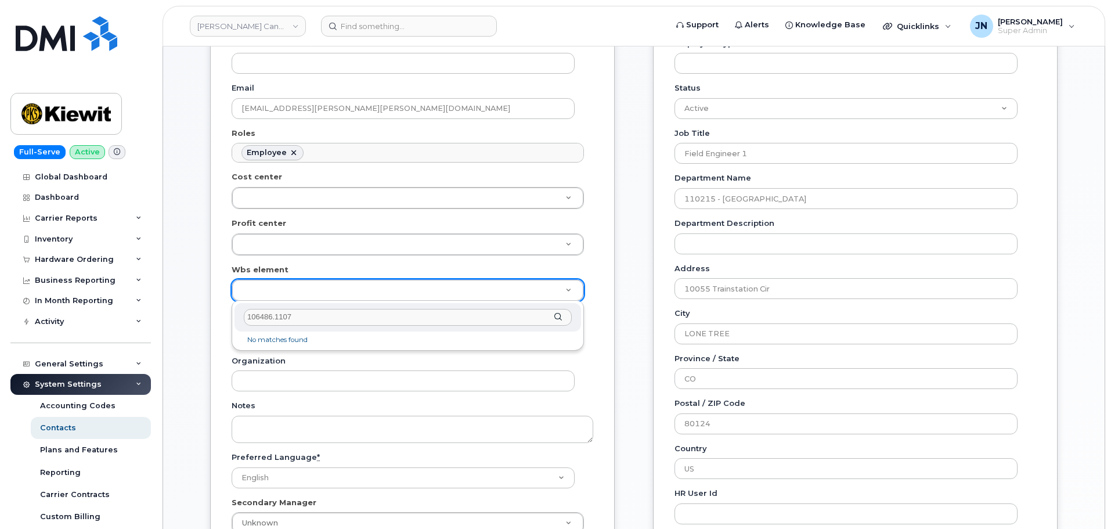
click at [329, 344] on li "No matches found" at bounding box center [408, 340] width 342 height 12
click at [250, 315] on input "106486.1107" at bounding box center [408, 317] width 328 height 17
type input "106486.1107"
type input "35737242"
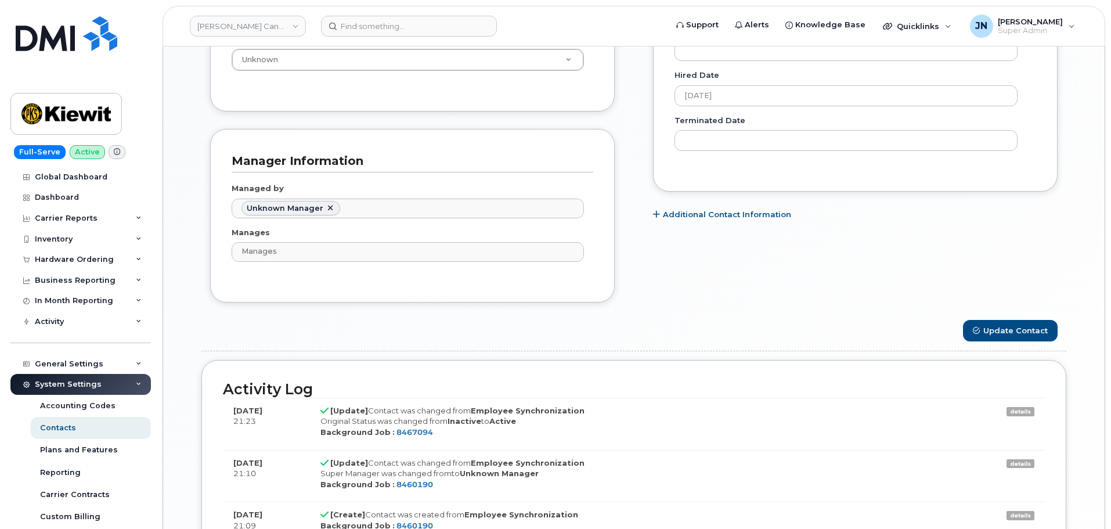
scroll to position [697, 0]
click at [1024, 320] on button "Update Contact" at bounding box center [1010, 329] width 95 height 21
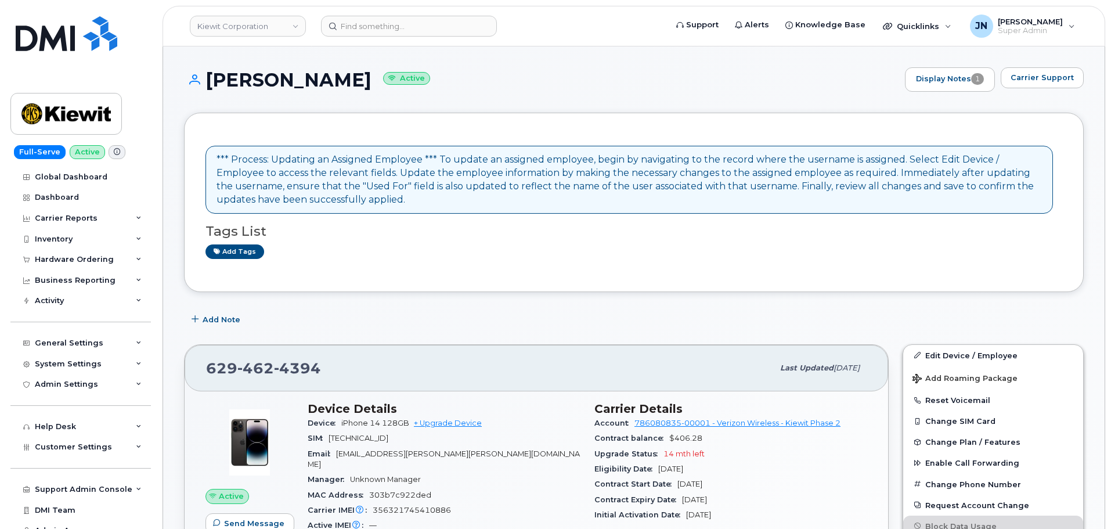
drag, startPoint x: 204, startPoint y: 77, endPoint x: 391, endPoint y: 84, distance: 186.5
click at [391, 84] on h1 "DEYLEN COLLIGAN Active" at bounding box center [541, 80] width 715 height 20
copy h1 "[PERSON_NAME]"
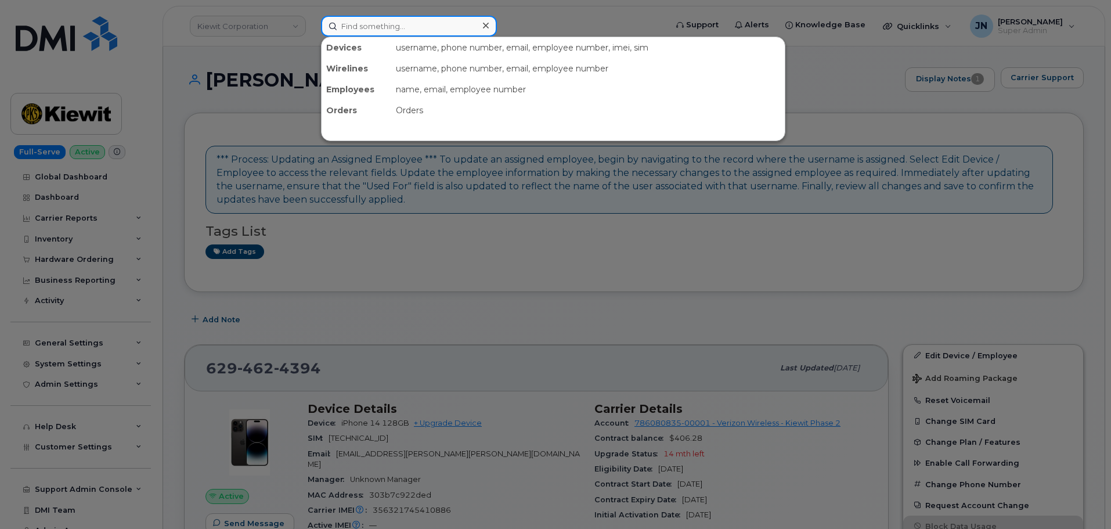
paste input "[PERSON_NAME]"
click at [397, 29] on input "[PERSON_NAME]" at bounding box center [409, 26] width 176 height 21
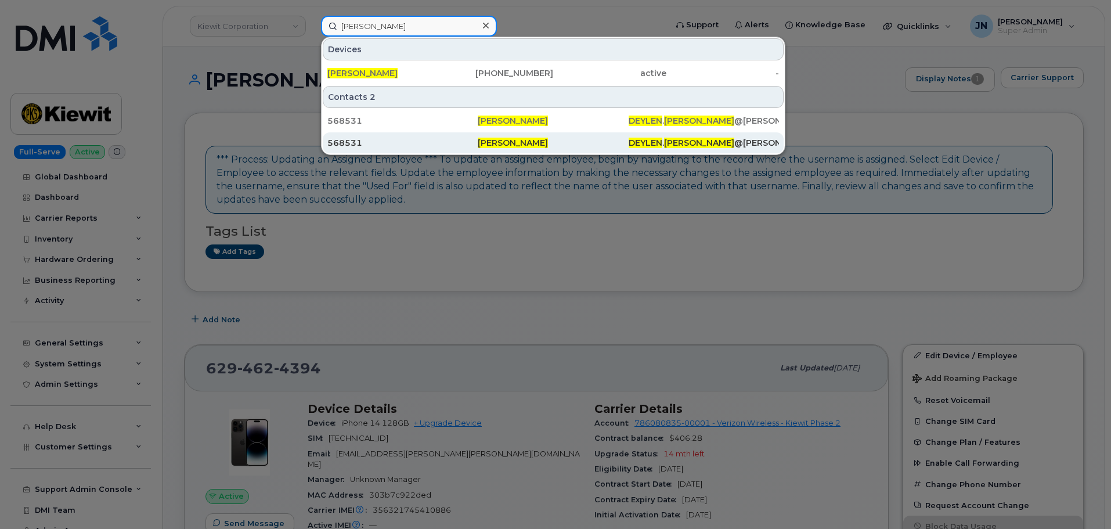
type input "DEYLEN COLLIGAN"
click at [476, 141] on div "568531" at bounding box center [402, 143] width 150 height 12
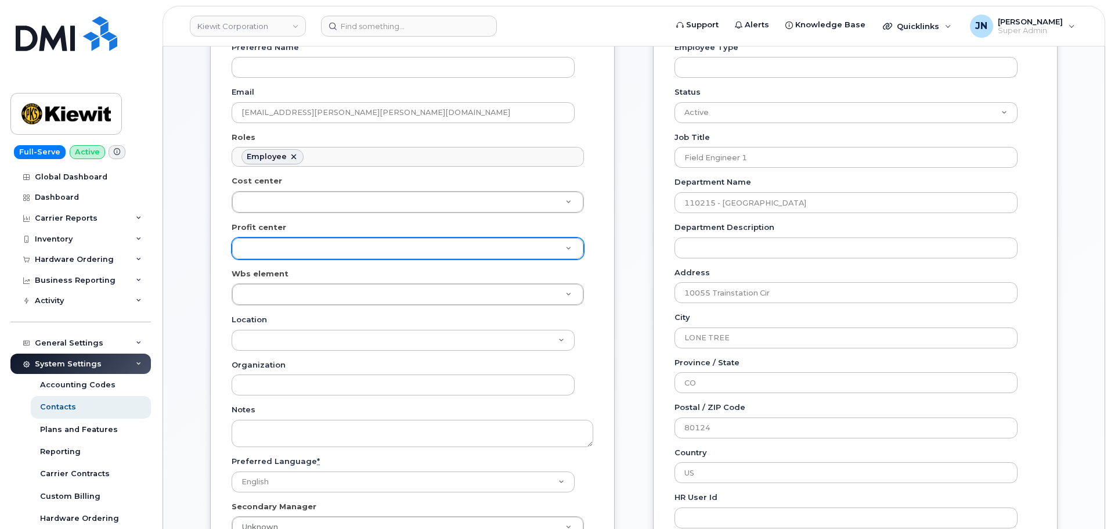
scroll to position [232, 0]
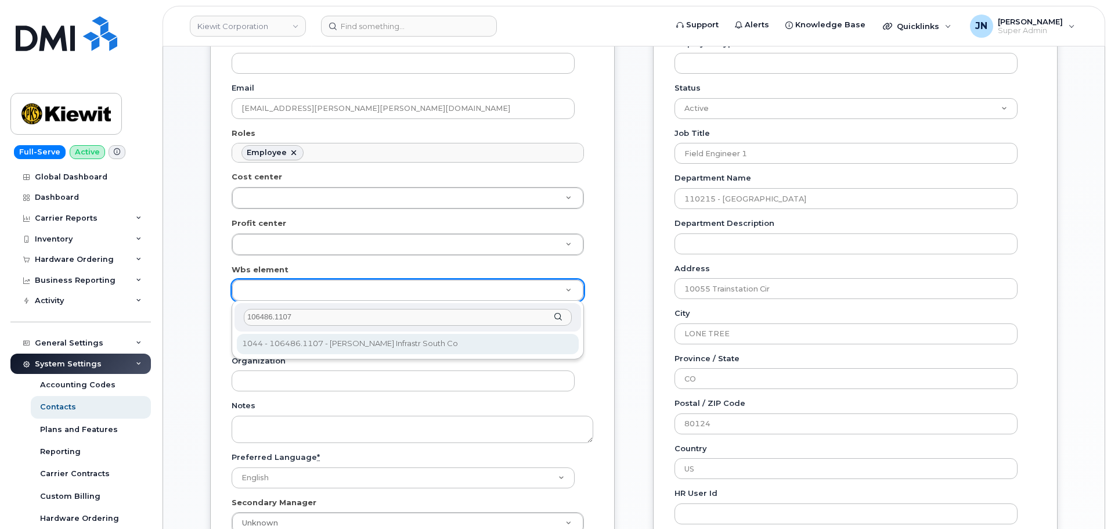
type input "106486.1107"
type input "35742708"
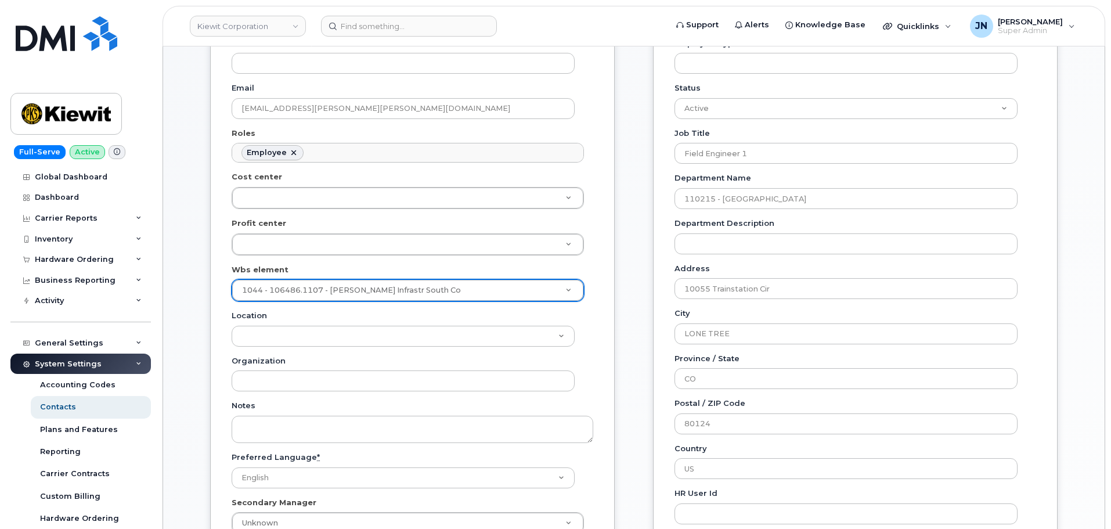
scroll to position [620, 0]
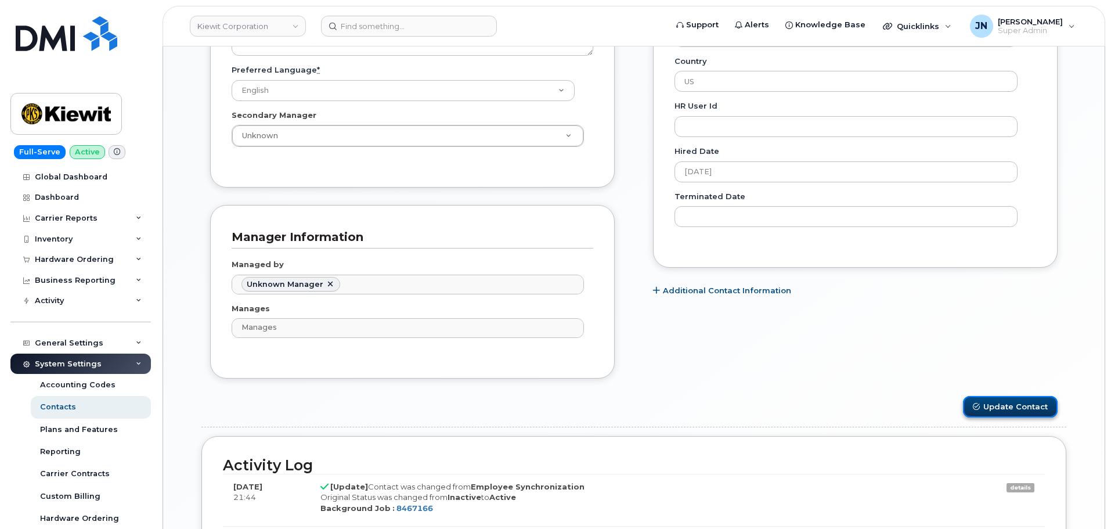
click at [1007, 408] on button "Update Contact" at bounding box center [1010, 406] width 95 height 21
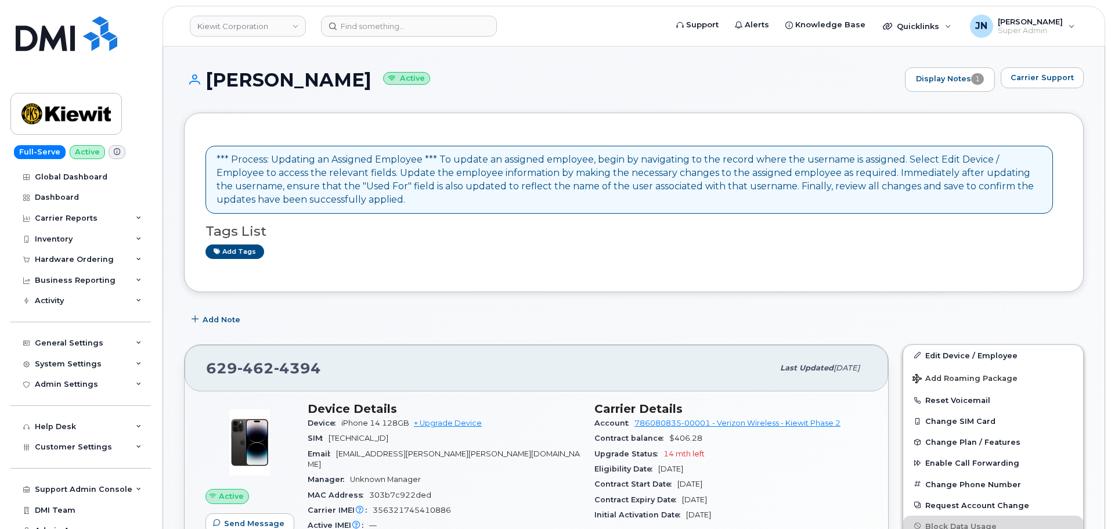
drag, startPoint x: 211, startPoint y: 76, endPoint x: 387, endPoint y: 75, distance: 175.4
click at [387, 75] on h1 "DEYLEN COLLIGAN Active" at bounding box center [541, 80] width 715 height 20
click at [393, 33] on input at bounding box center [409, 26] width 176 height 21
paste input "DEYLEN COLLIGAN"
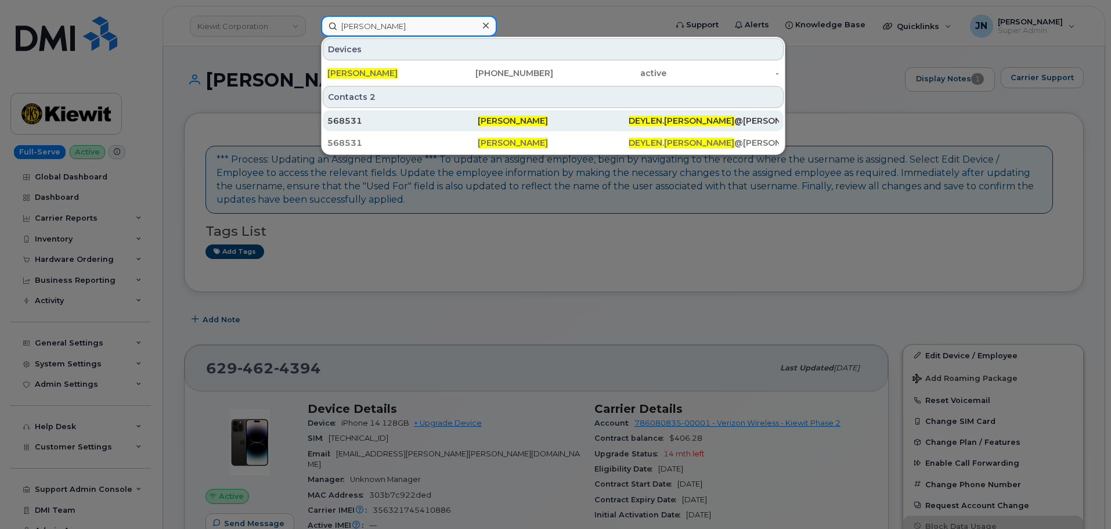
type input "DEYLEN COLLIGAN"
click at [480, 124] on span "Deylen Colligan" at bounding box center [513, 121] width 70 height 10
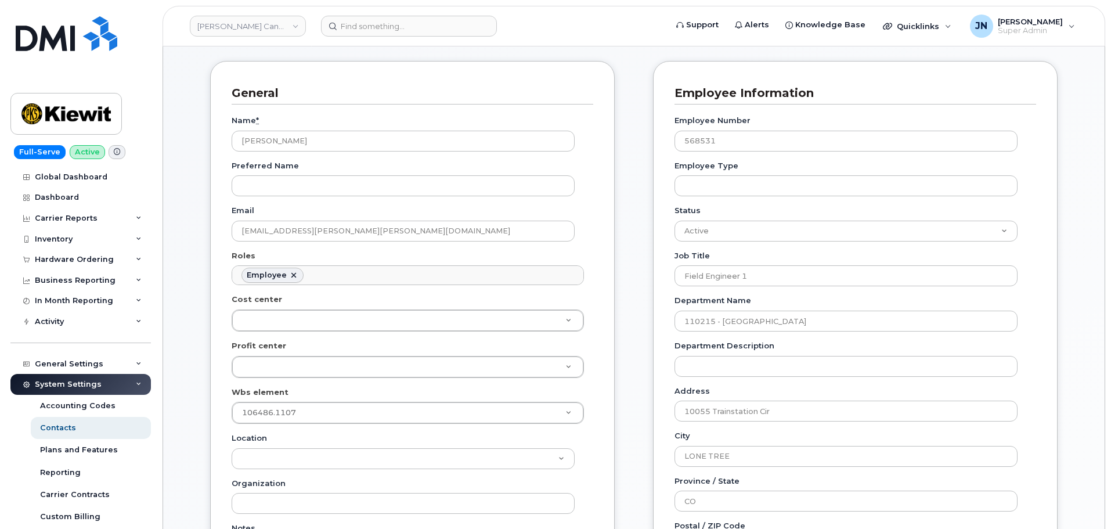
scroll to position [155, 0]
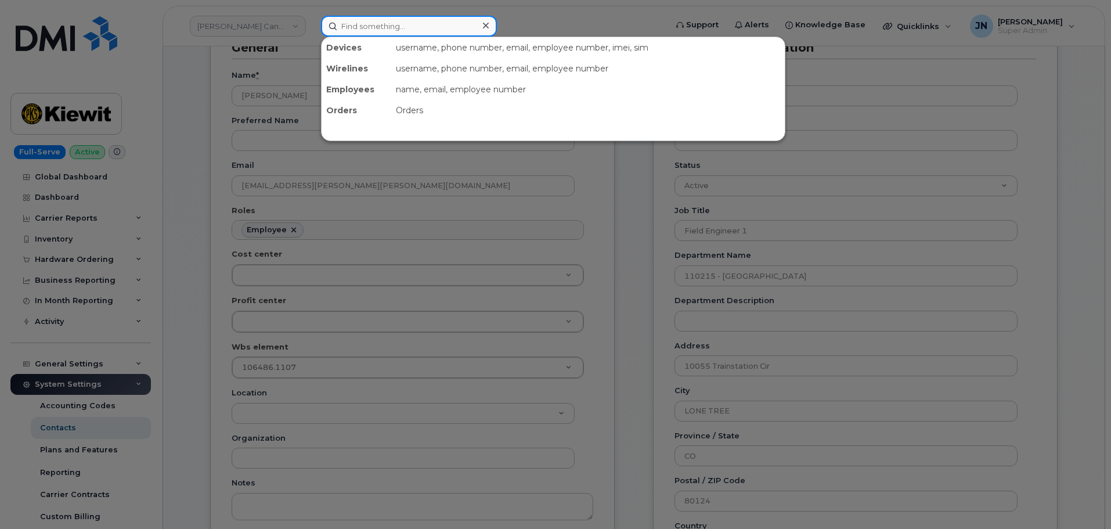
click at [411, 27] on input at bounding box center [409, 26] width 176 height 21
paste input "[PERSON_NAME]"
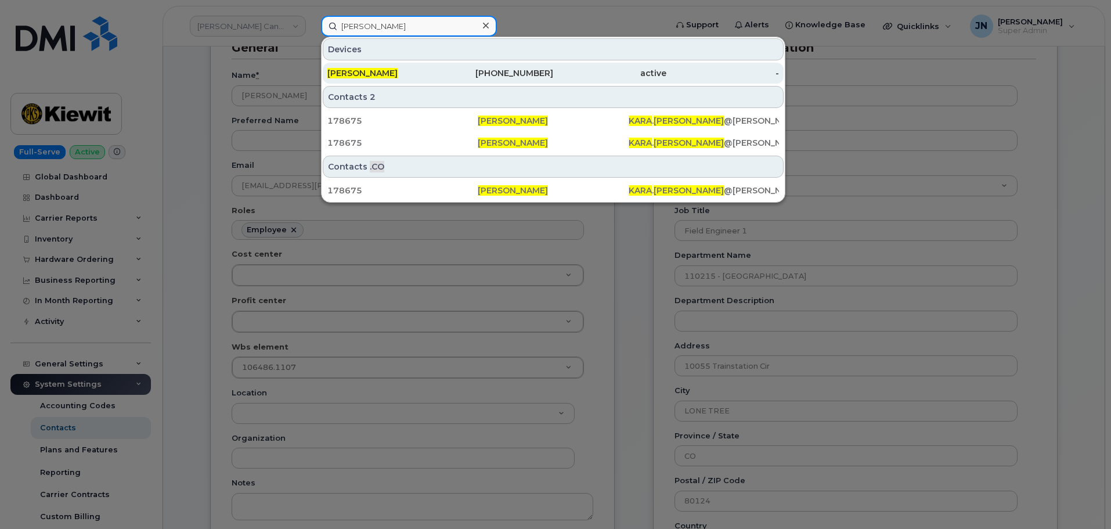
type input "[PERSON_NAME]"
click at [548, 73] on div "206-491-3451" at bounding box center [497, 73] width 113 height 12
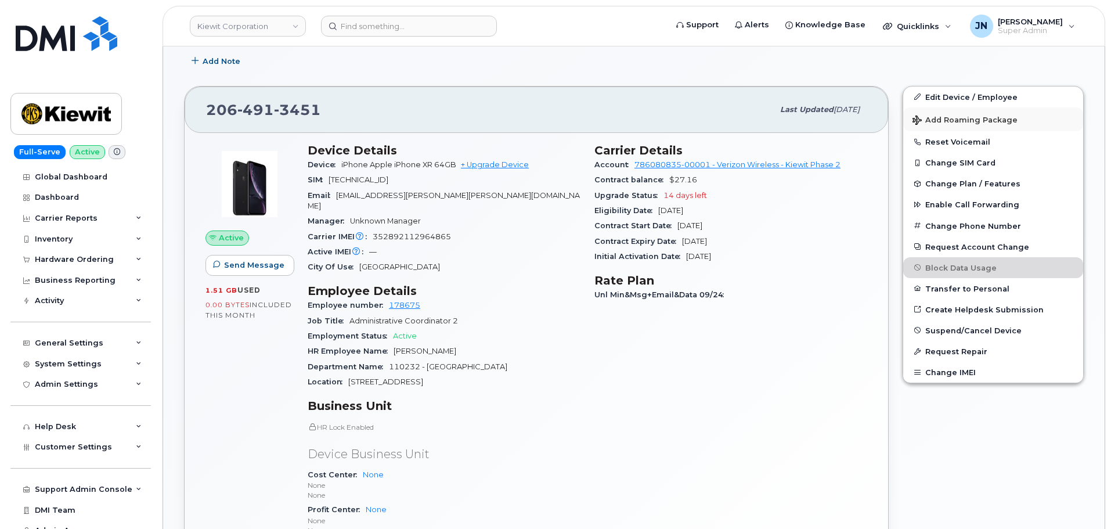
scroll to position [232, 0]
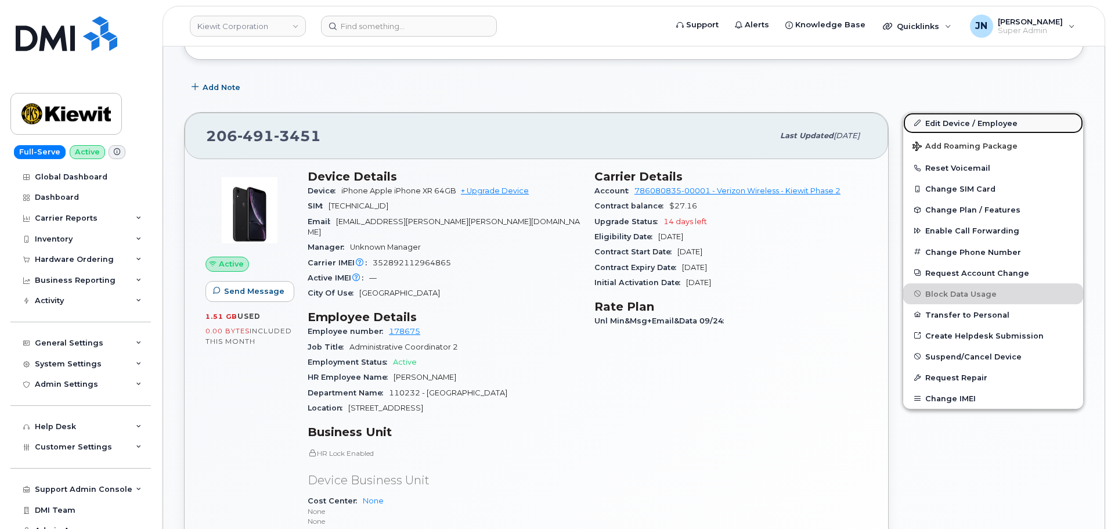
click at [964, 122] on link "Edit Device / Employee" at bounding box center [993, 123] width 180 height 21
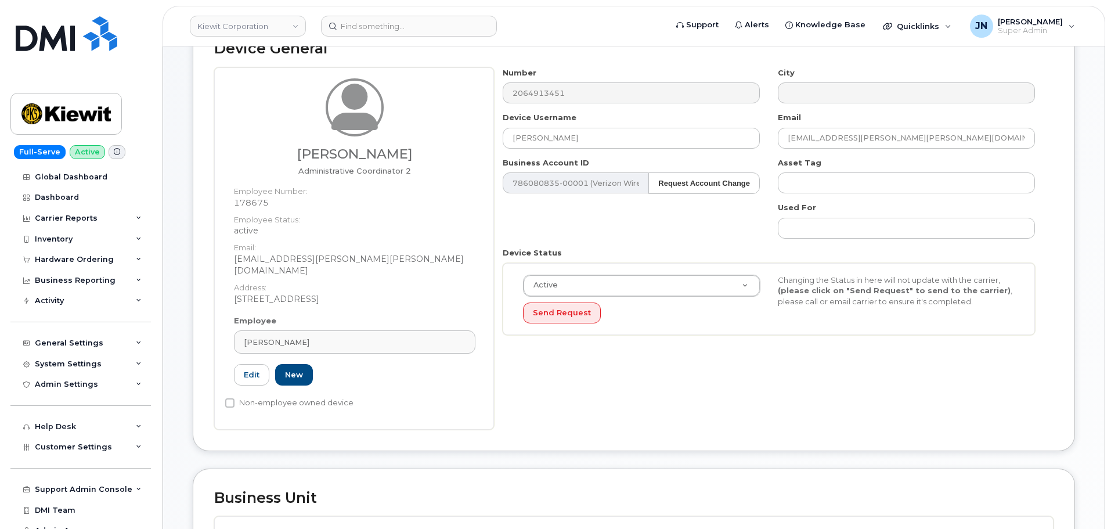
scroll to position [387, 0]
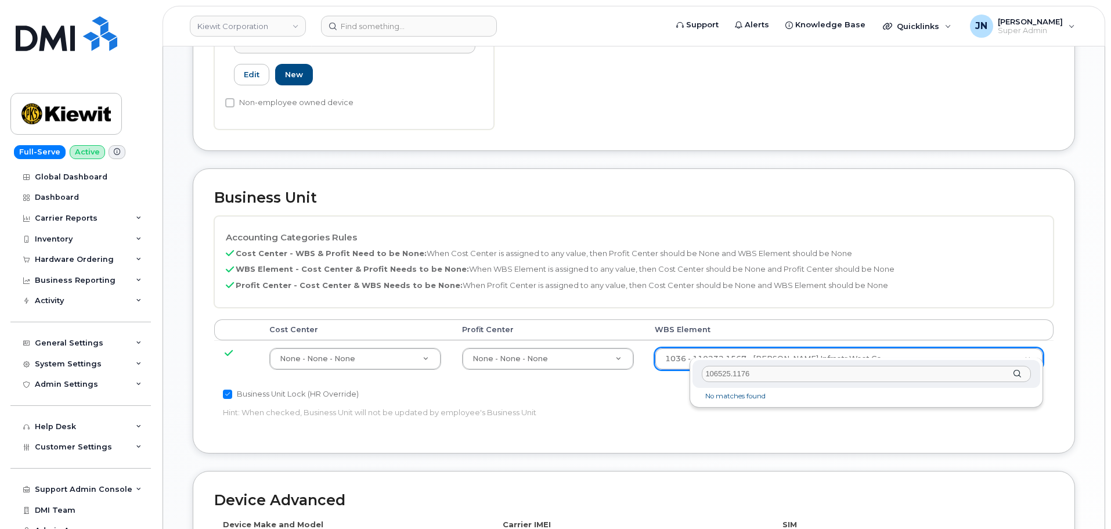
click at [710, 373] on input "106525.1176" at bounding box center [866, 374] width 329 height 17
type input "106525.1176"
type input "36071640"
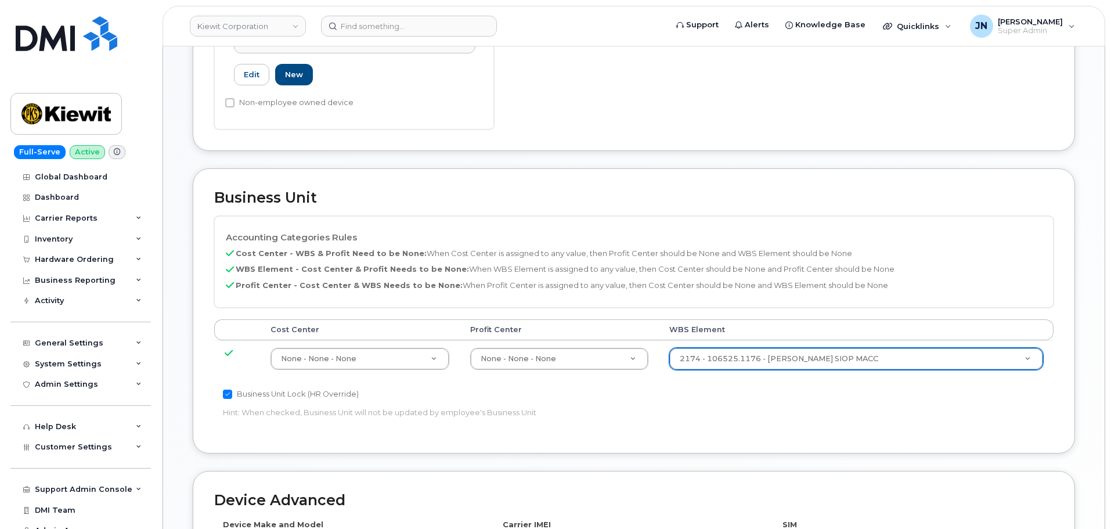
scroll to position [664, 0]
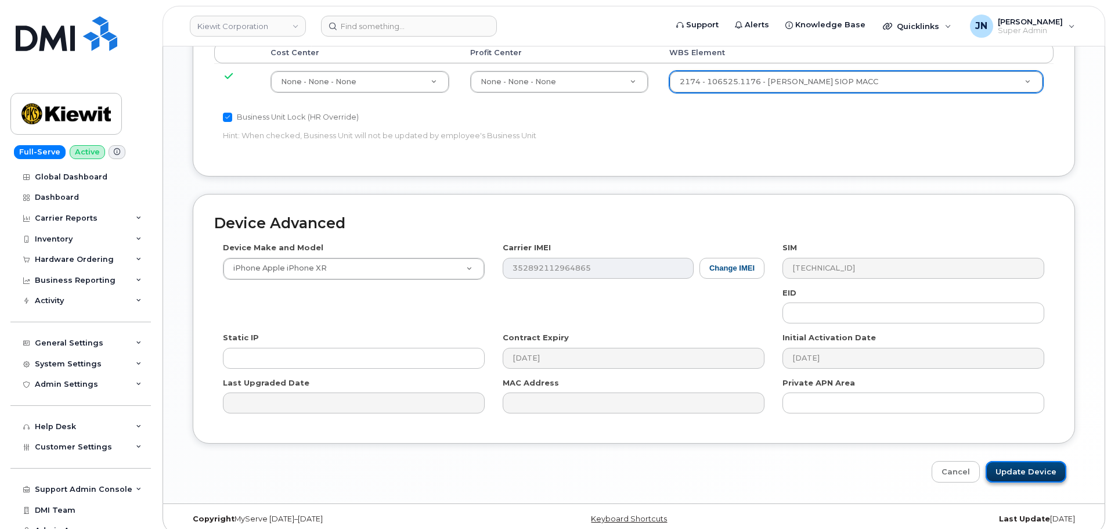
click at [1043, 461] on input "Update Device" at bounding box center [1026, 471] width 81 height 21
type input "Saving..."
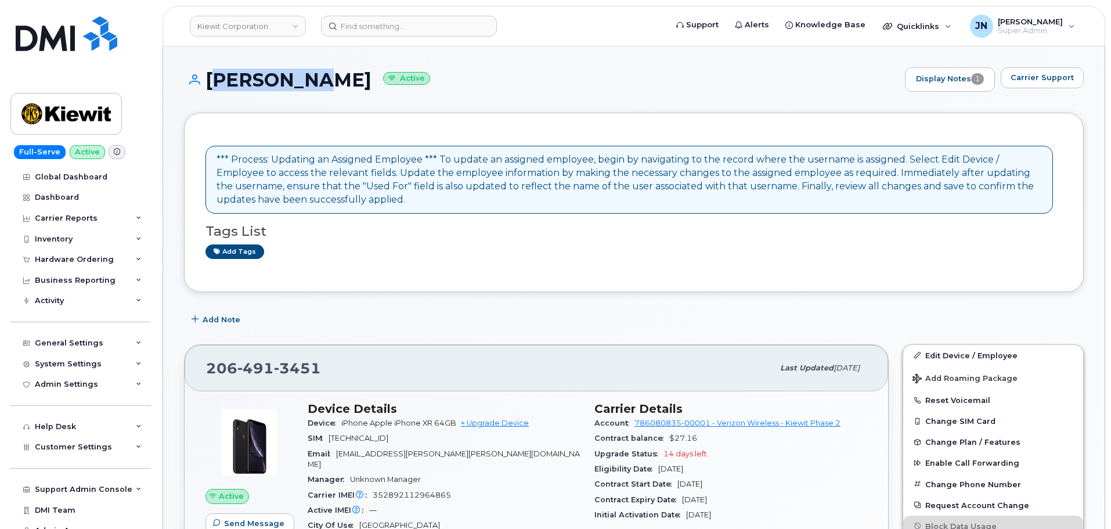
drag, startPoint x: 211, startPoint y: 79, endPoint x: 321, endPoint y: 87, distance: 110.0
click at [321, 87] on h1 "[PERSON_NAME] Active" at bounding box center [541, 80] width 715 height 20
copy h1 "[PERSON_NAME]"
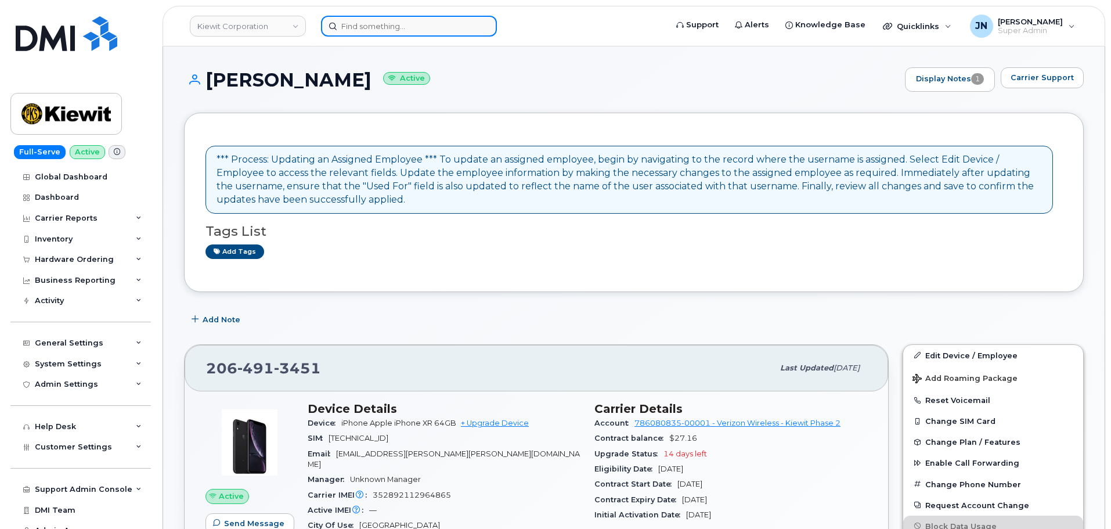
paste input "[PERSON_NAME]"
click at [363, 28] on input "[PERSON_NAME]" at bounding box center [409, 26] width 176 height 21
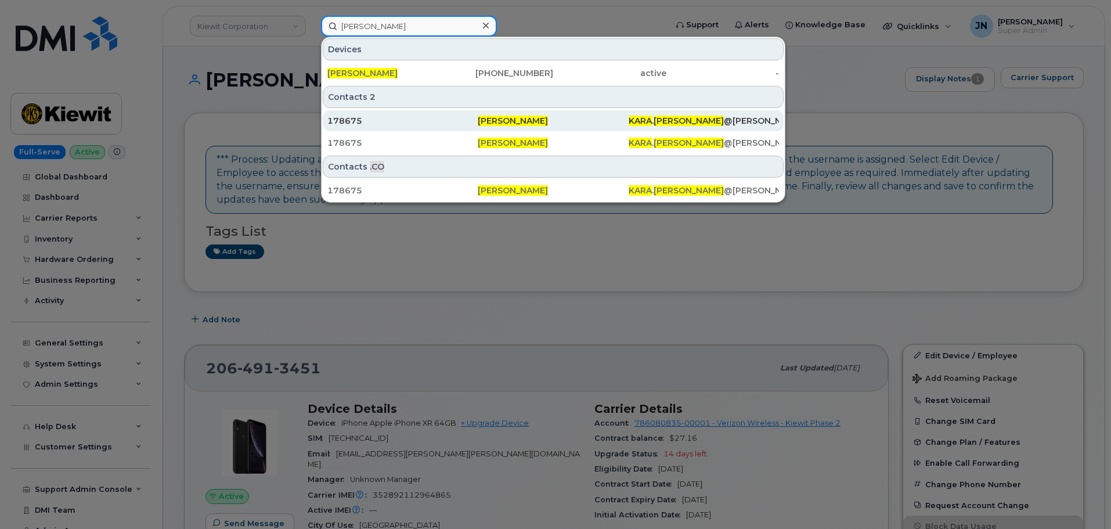
type input "[PERSON_NAME]"
click at [502, 118] on span "[PERSON_NAME]" at bounding box center [513, 121] width 70 height 10
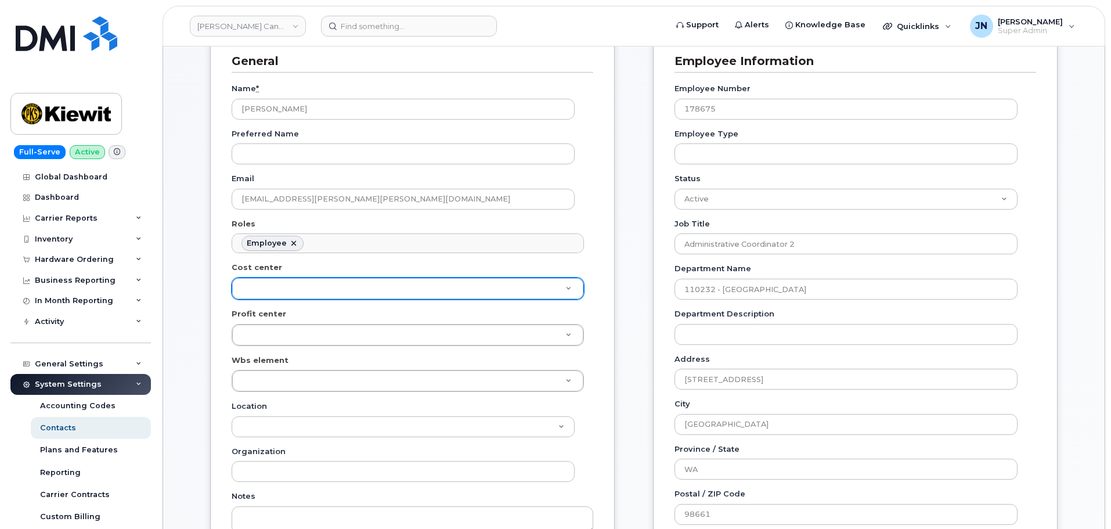
scroll to position [155, 0]
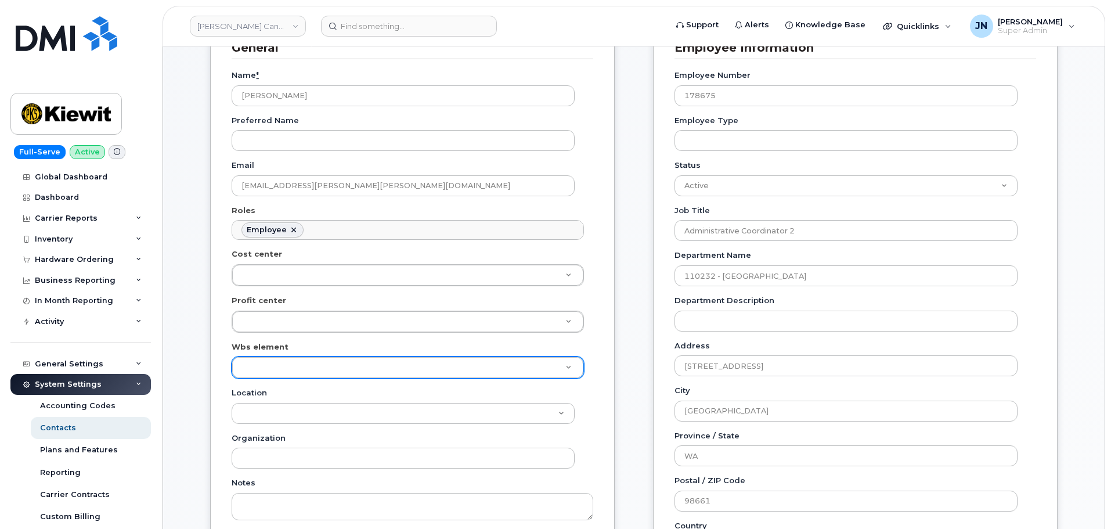
paste input "[PERSON_NAME]"
type input "[PERSON_NAME]"
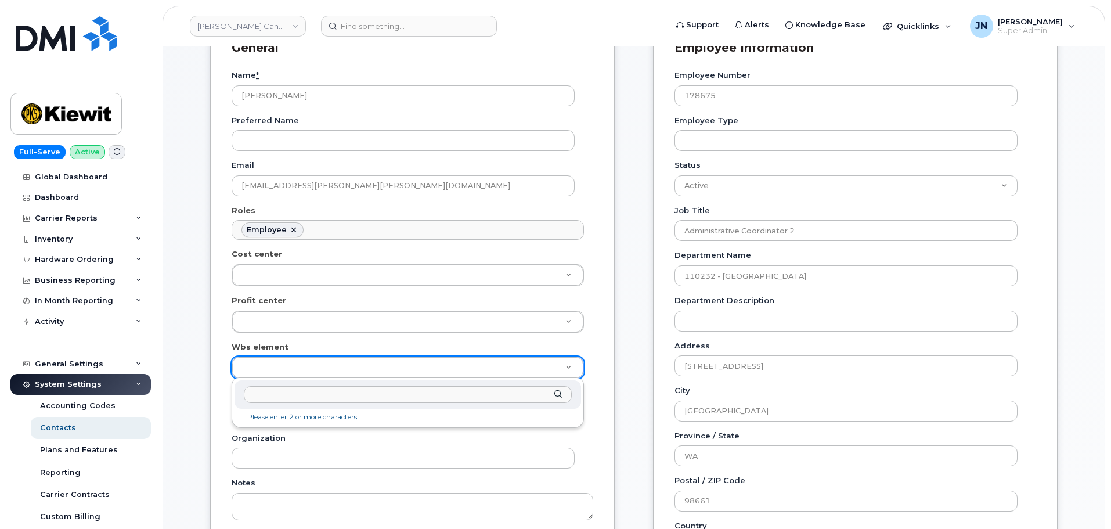
paste input "106525.1176"
type input "106525.1176"
type input "36061852"
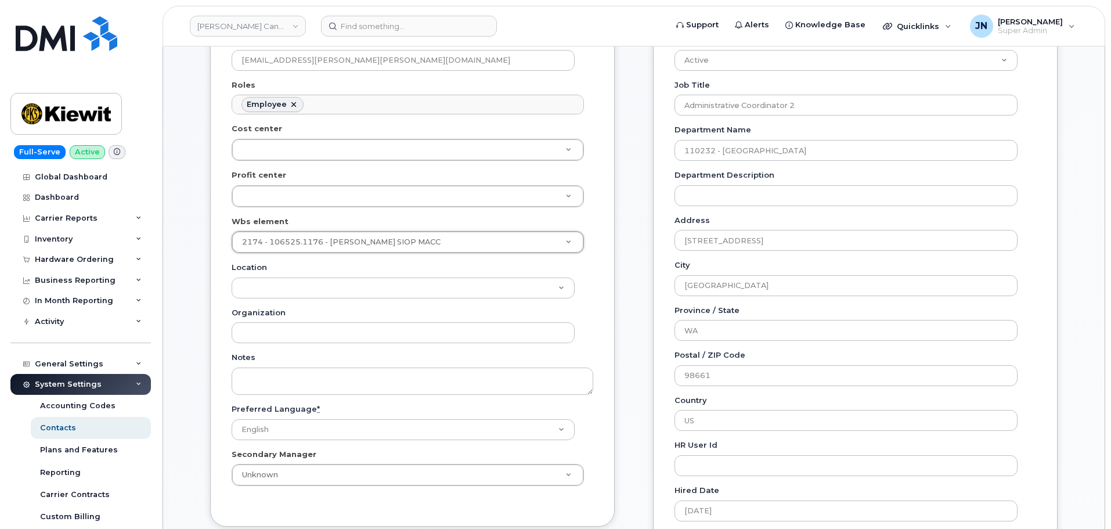
scroll to position [542, 0]
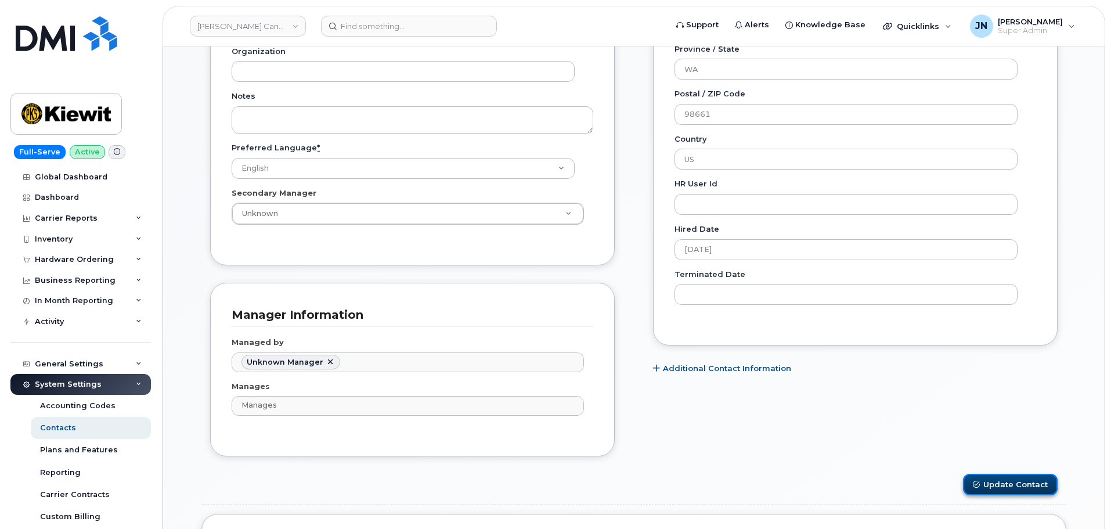
click at [1002, 481] on button "Update Contact" at bounding box center [1010, 484] width 95 height 21
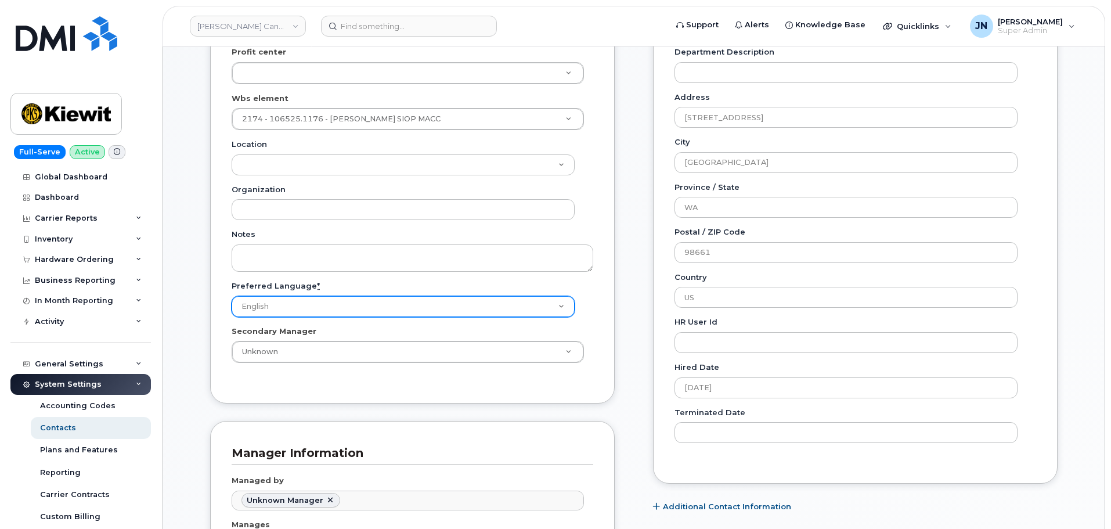
scroll to position [232, 0]
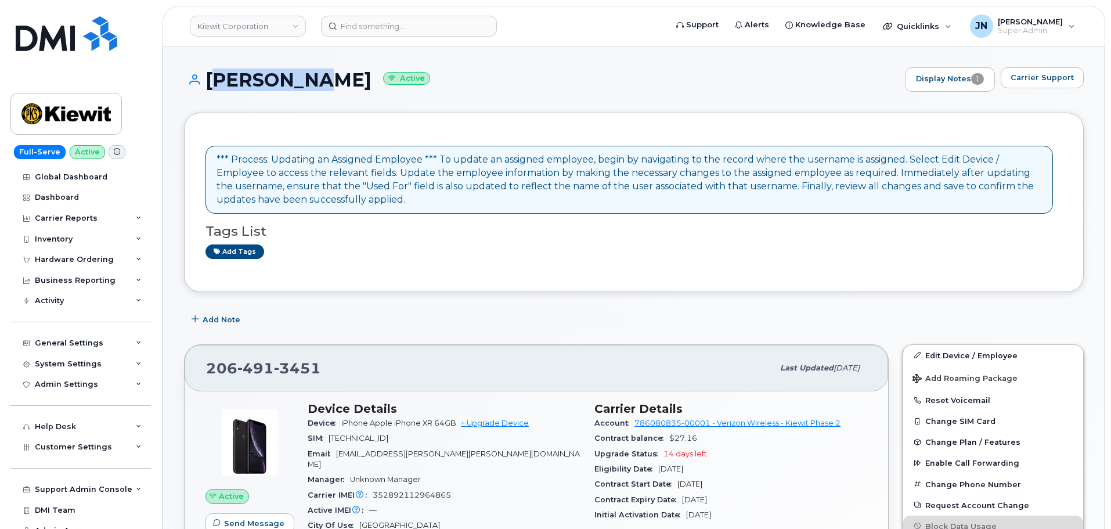
copy h1 "KARA GWIN"
drag, startPoint x: 208, startPoint y: 81, endPoint x: 323, endPoint y: 83, distance: 115.0
click at [323, 83] on h1 "KARA GWIN Active" at bounding box center [541, 80] width 715 height 20
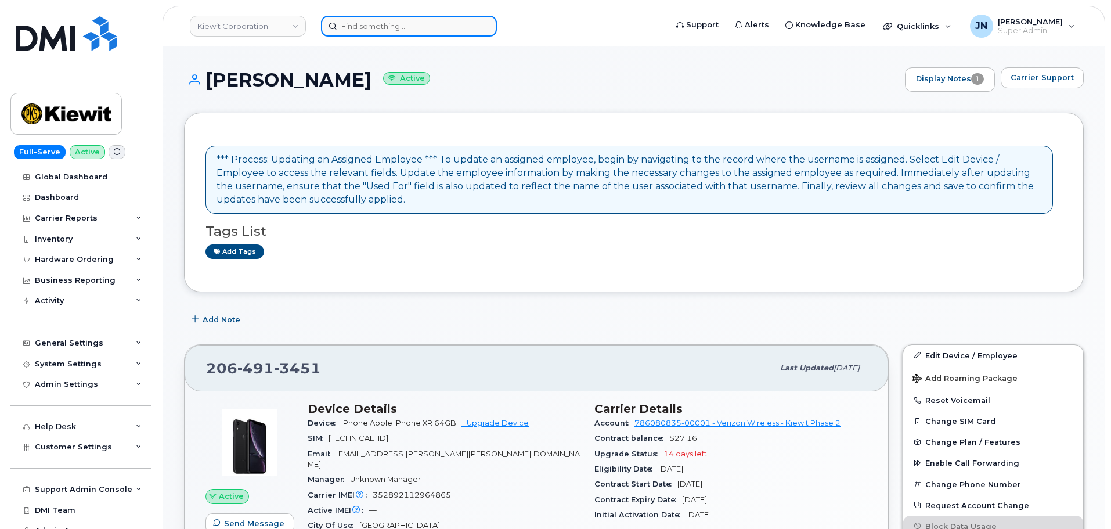
click at [370, 29] on input at bounding box center [409, 26] width 176 height 21
paste input "KARA GWIN"
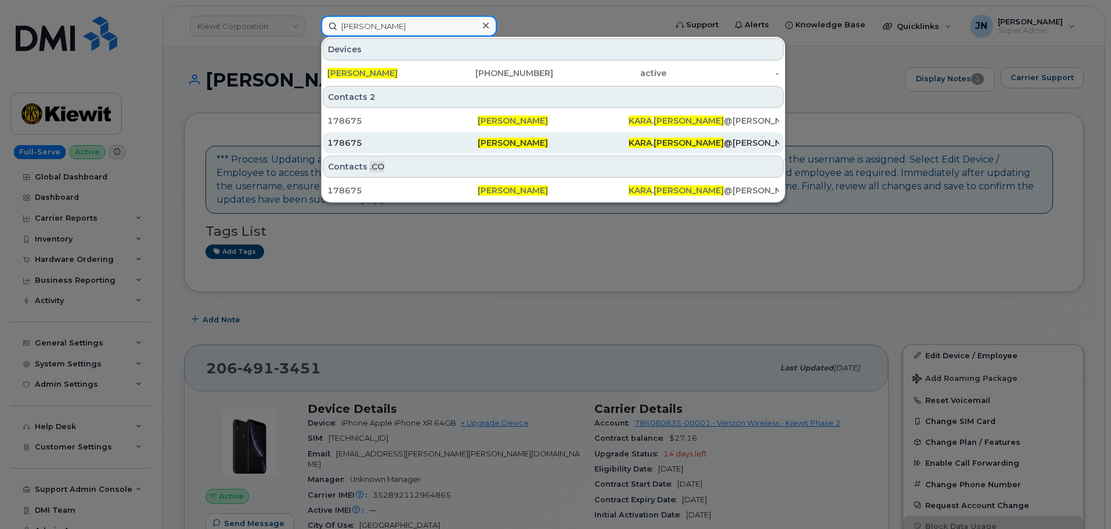
type input "KARA GWIN"
click at [554, 145] on div "Kara Gwin" at bounding box center [553, 143] width 150 height 12
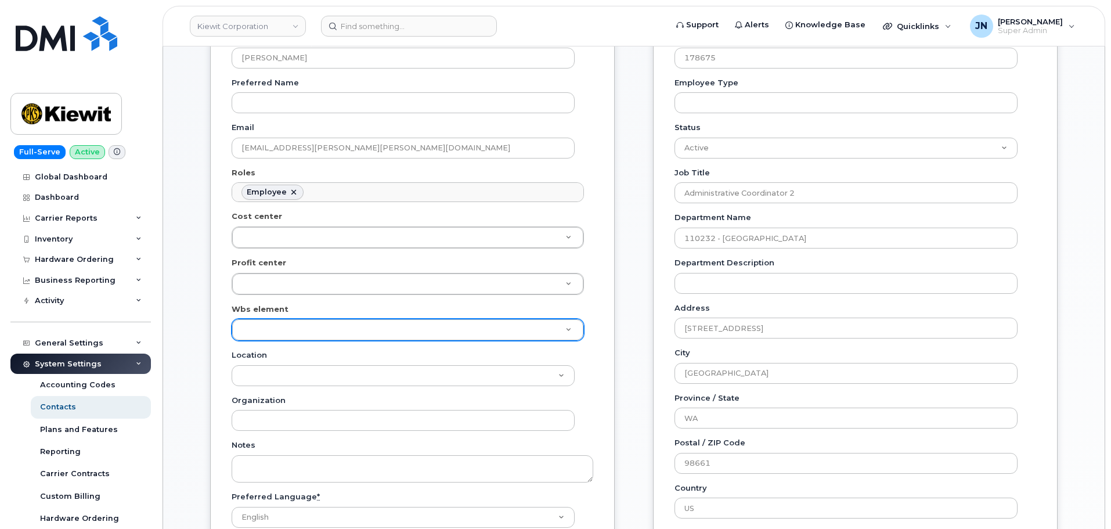
scroll to position [232, 0]
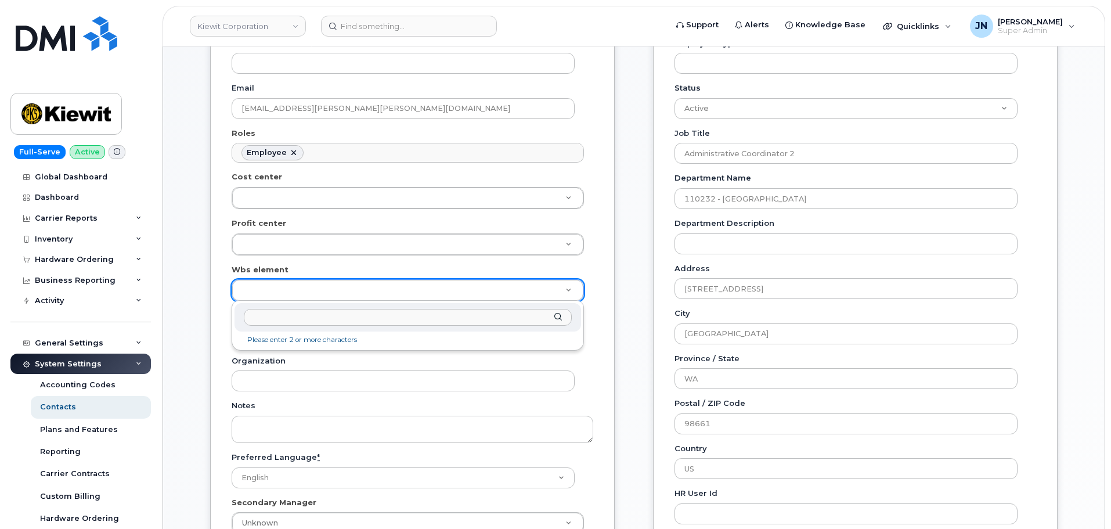
drag, startPoint x: 284, startPoint y: 293, endPoint x: 302, endPoint y: 293, distance: 18.0
type input "106525.1176"
drag, startPoint x: 395, startPoint y: 343, endPoint x: 430, endPoint y: 347, distance: 35.1
type input "36071640"
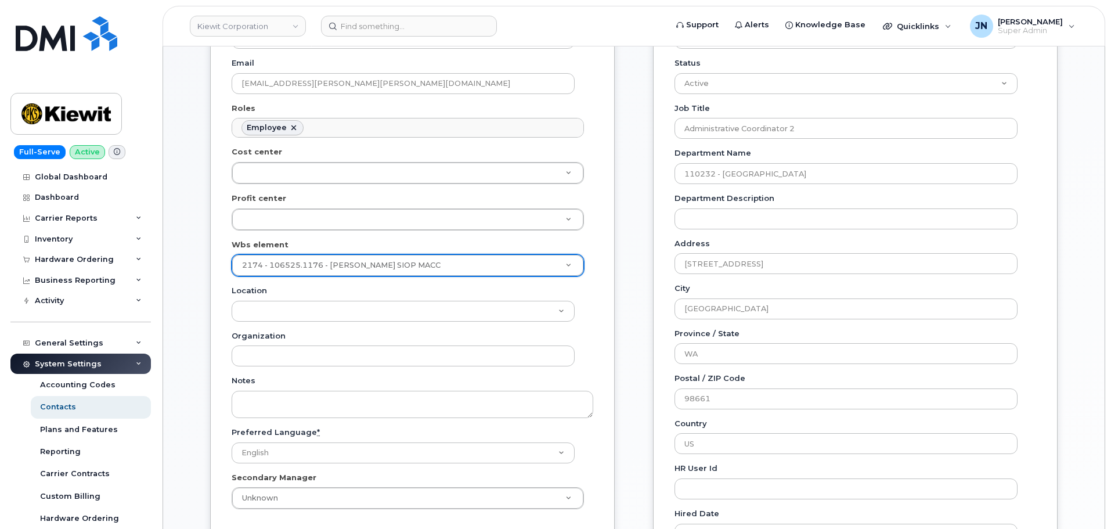
scroll to position [620, 0]
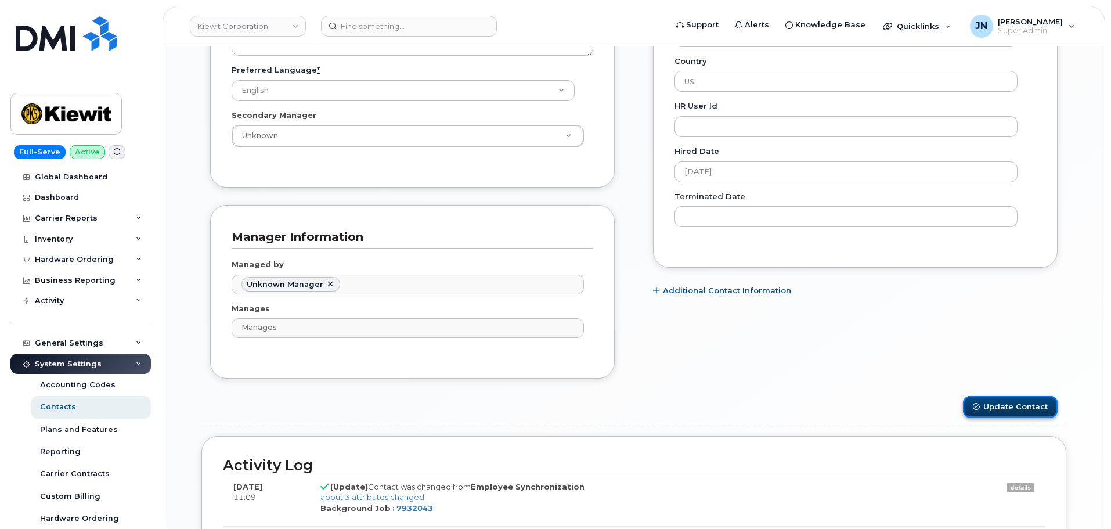
click at [1035, 408] on button "Update Contact" at bounding box center [1010, 406] width 95 height 21
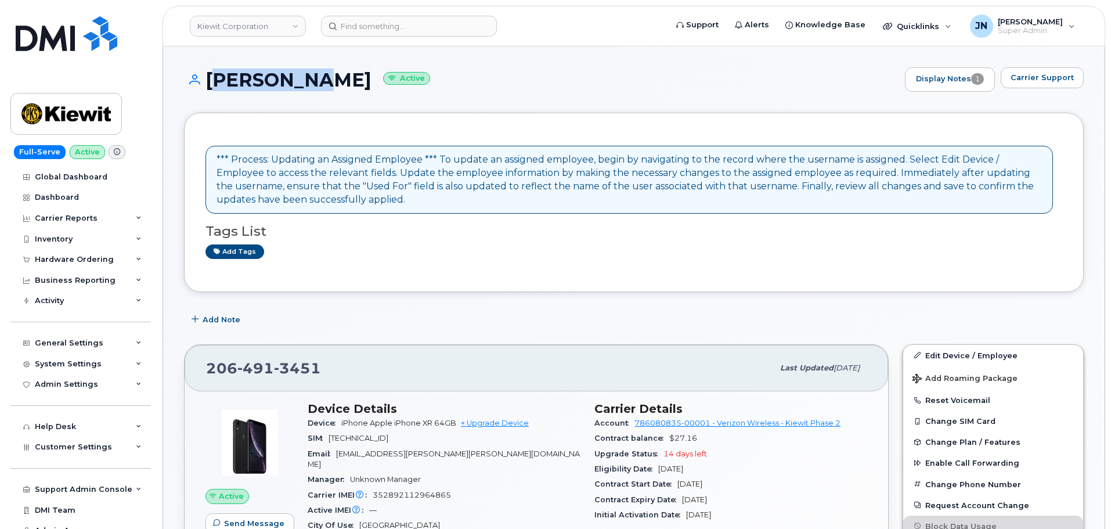
drag, startPoint x: 210, startPoint y: 77, endPoint x: 328, endPoint y: 79, distance: 118.5
click at [328, 79] on h1 "KARA GWIN Active" at bounding box center [541, 80] width 715 height 20
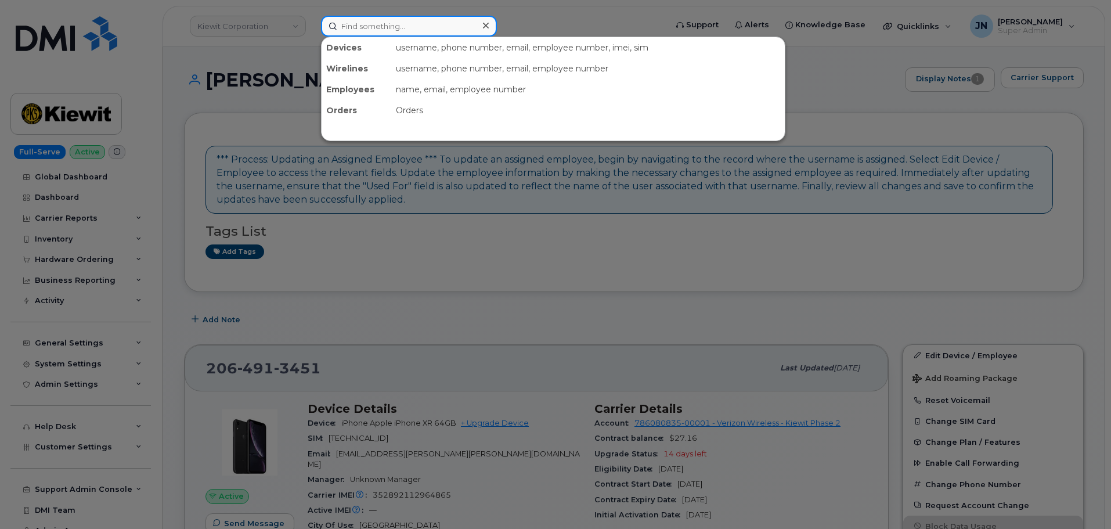
paste input "KARA GWIN"
click at [384, 29] on input at bounding box center [409, 26] width 176 height 21
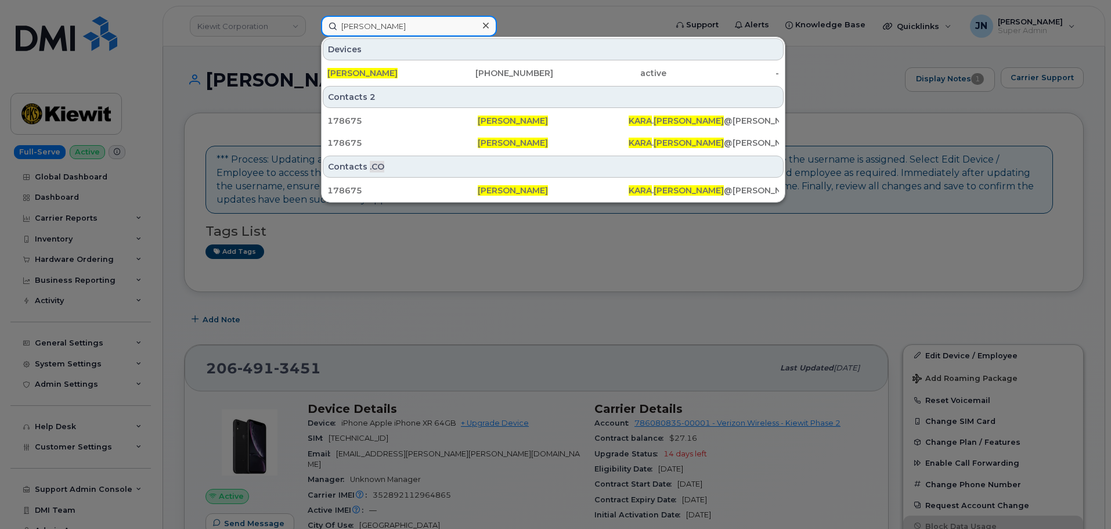
click at [385, 19] on input "KARA GWIN" at bounding box center [409, 26] width 176 height 21
click at [383, 21] on input "KARA GWIN" at bounding box center [409, 26] width 176 height 21
paste input "[PERSON_NAME]"
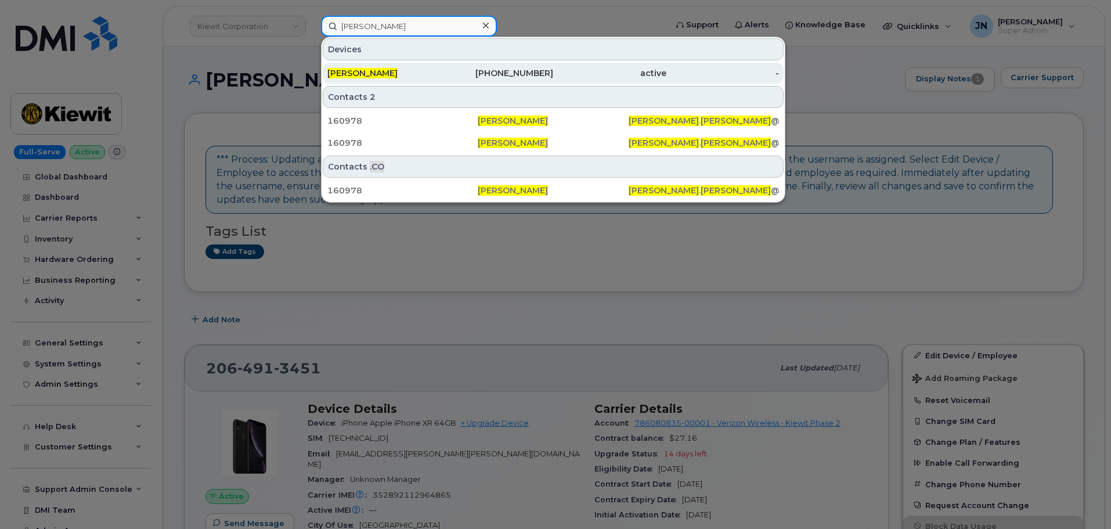
type input "[PERSON_NAME]"
drag, startPoint x: 441, startPoint y: 73, endPoint x: 445, endPoint y: 79, distance: 7.6
click at [441, 73] on div "[PHONE_NUMBER]" at bounding box center [497, 73] width 113 height 12
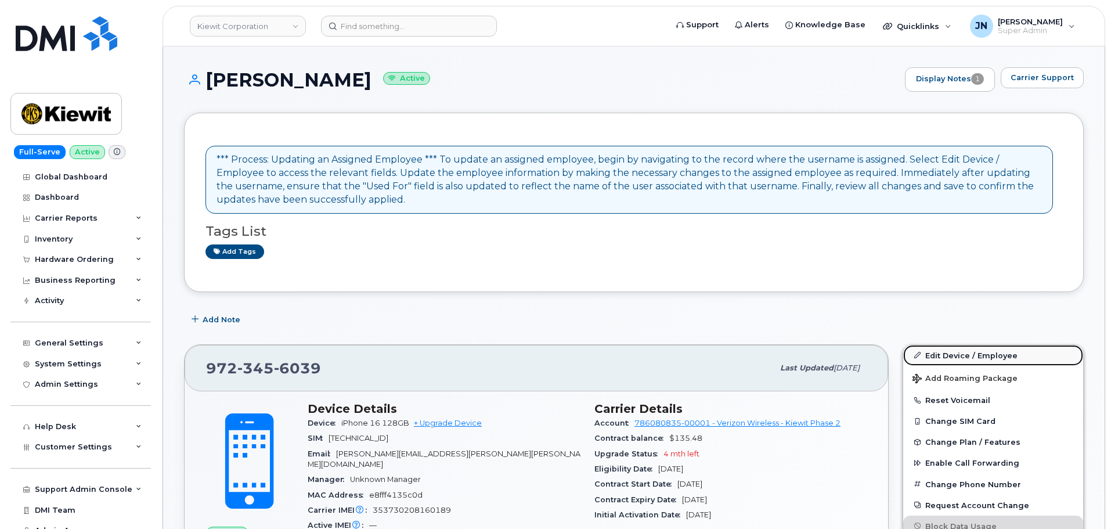
drag, startPoint x: 953, startPoint y: 356, endPoint x: 924, endPoint y: 358, distance: 29.1
click at [953, 356] on link "Edit Device / Employee" at bounding box center [993, 355] width 180 height 21
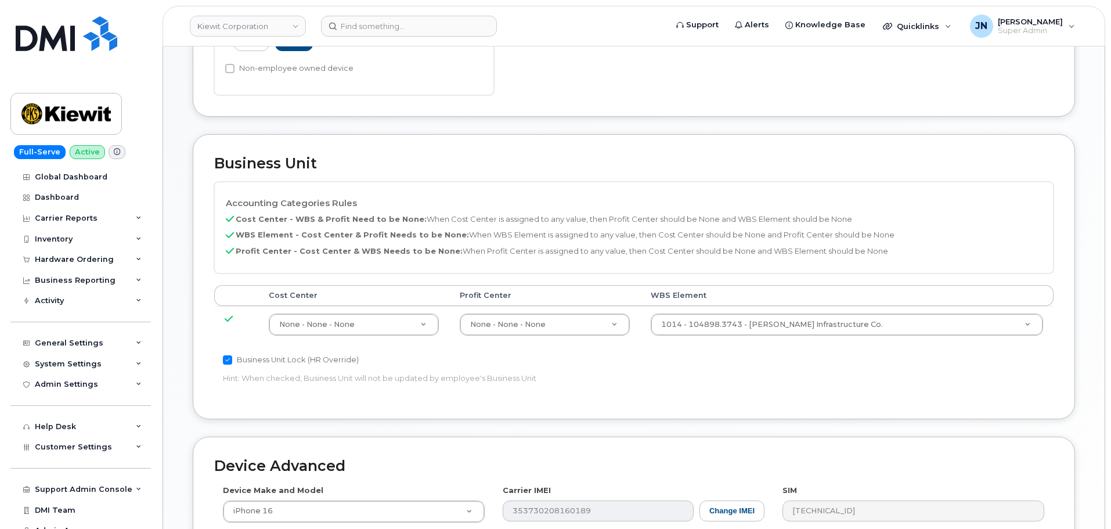
scroll to position [465, 0]
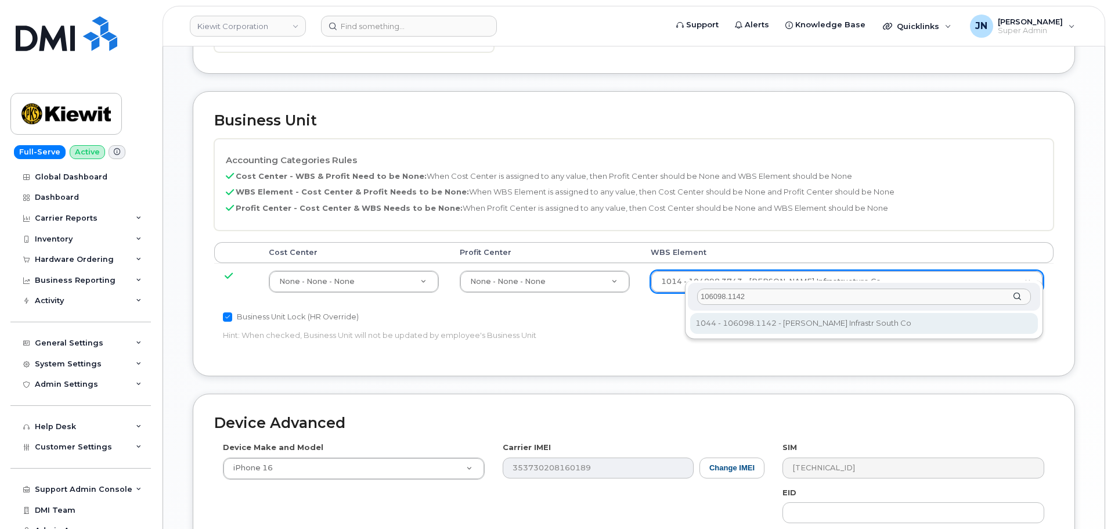
type input "106098.1142"
type input "33940834"
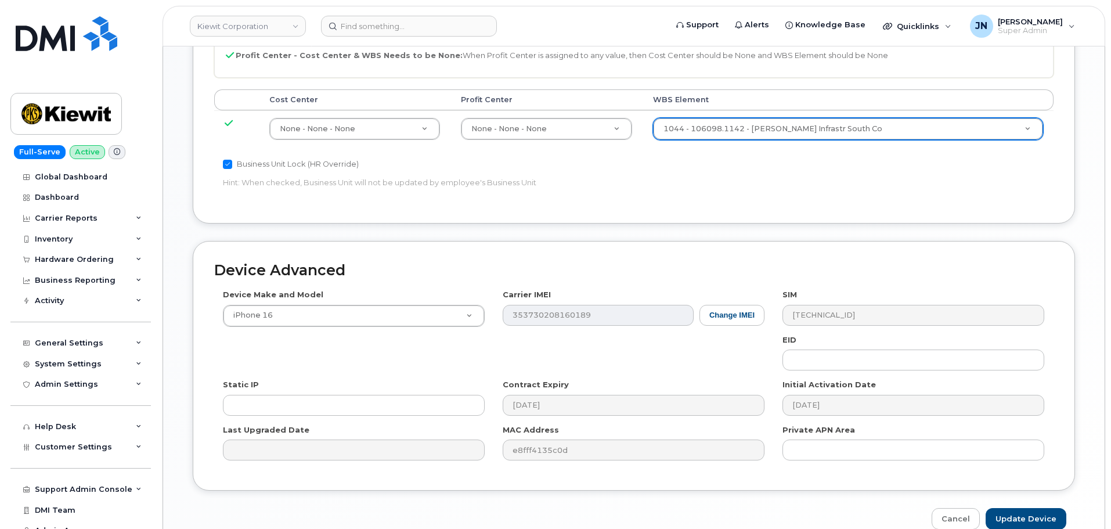
scroll to position [664, 0]
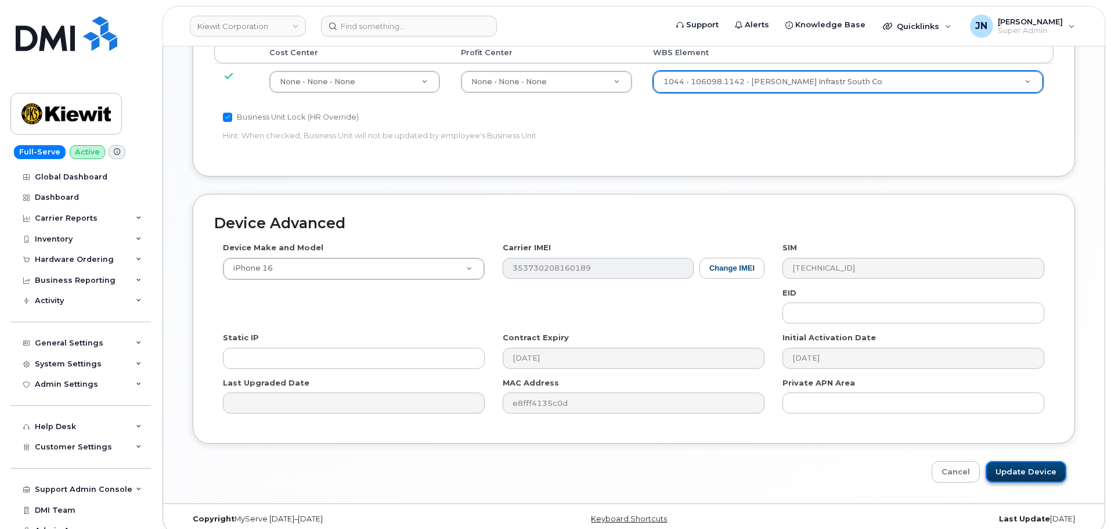
click at [1022, 463] on input "Update Device" at bounding box center [1026, 471] width 81 height 21
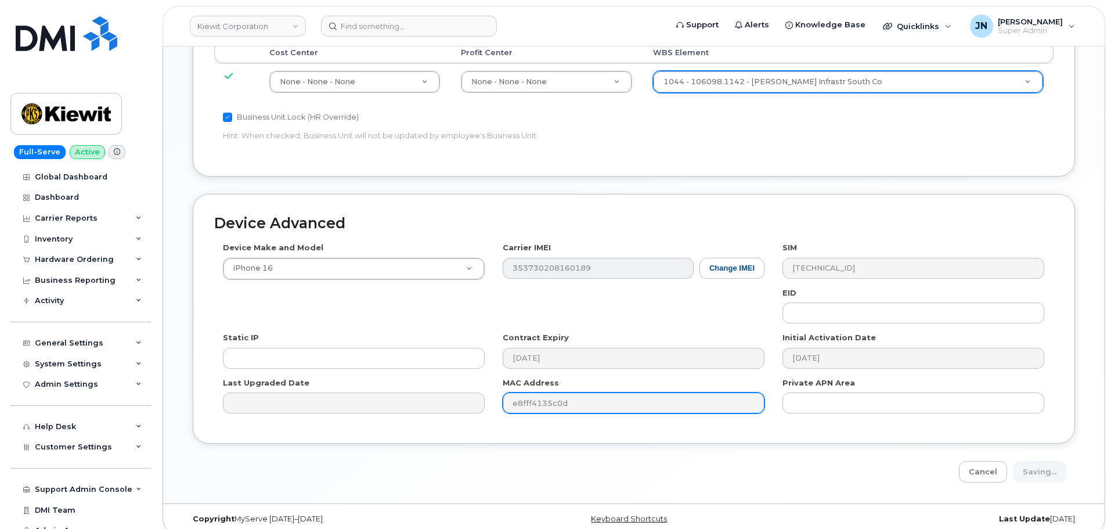
type input "Saving..."
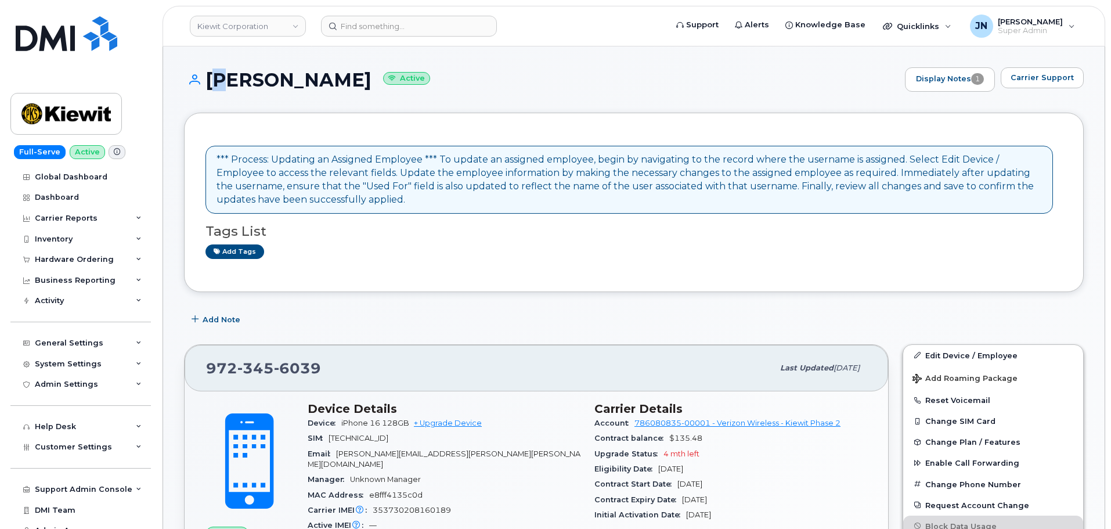
drag, startPoint x: 205, startPoint y: 73, endPoint x: 212, endPoint y: 75, distance: 7.3
click at [214, 73] on h1 "[PERSON_NAME] Active" at bounding box center [541, 80] width 715 height 20
click at [207, 78] on h1 "[PERSON_NAME] Active" at bounding box center [541, 80] width 715 height 20
drag, startPoint x: 204, startPoint y: 80, endPoint x: 361, endPoint y: 80, distance: 156.8
click at [361, 80] on h1 "[PERSON_NAME] Active" at bounding box center [541, 80] width 715 height 20
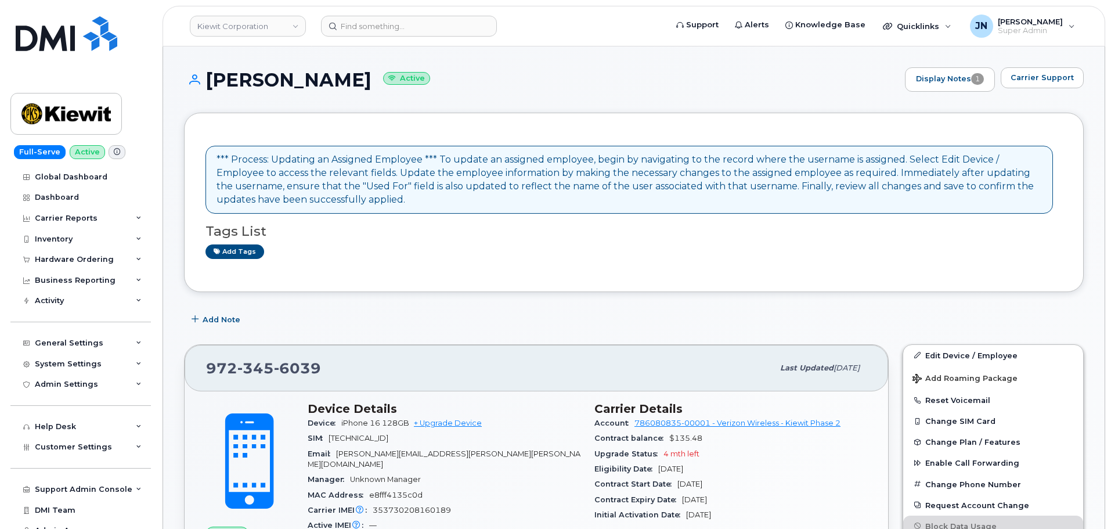
copy h1 "[PERSON_NAME]"
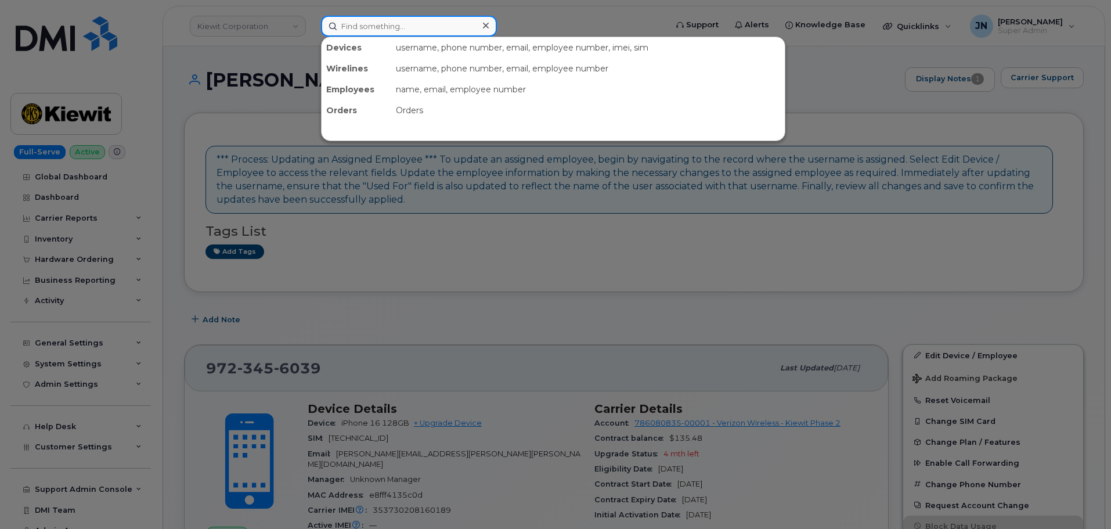
paste input "[PERSON_NAME]"
click at [371, 27] on input "[PERSON_NAME]" at bounding box center [409, 26] width 176 height 21
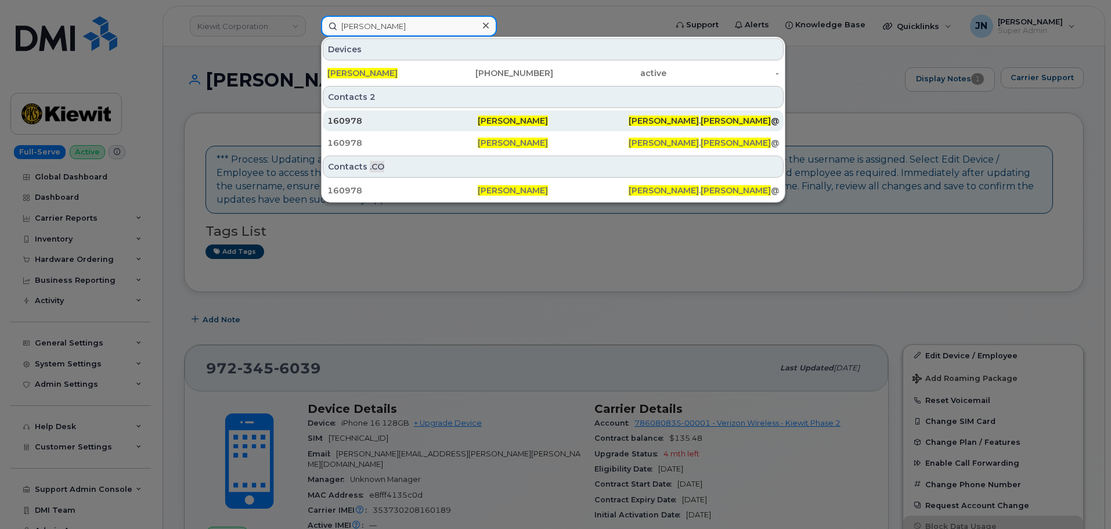
type input "[PERSON_NAME]"
click at [476, 120] on div "160978" at bounding box center [402, 121] width 150 height 12
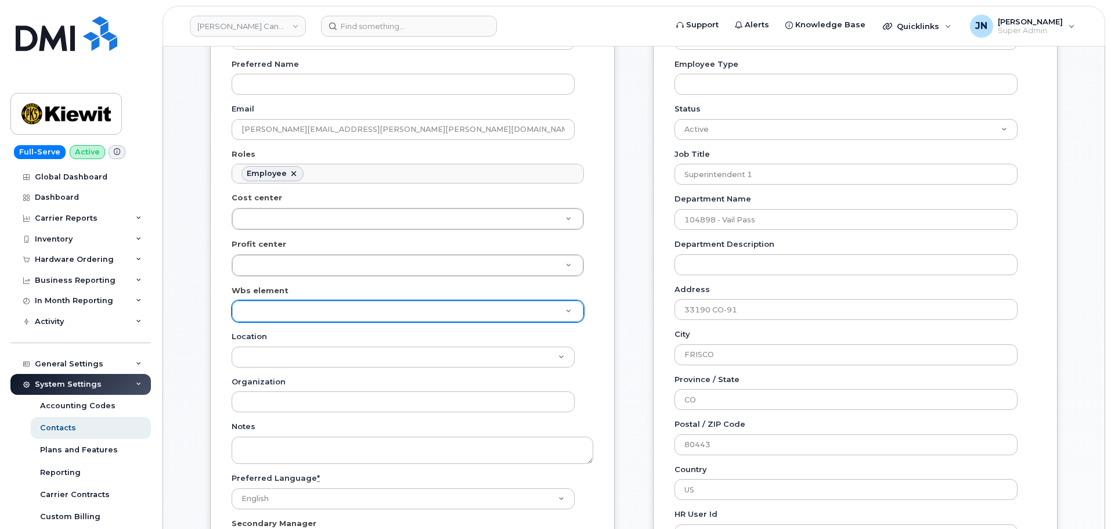
scroll to position [232, 0]
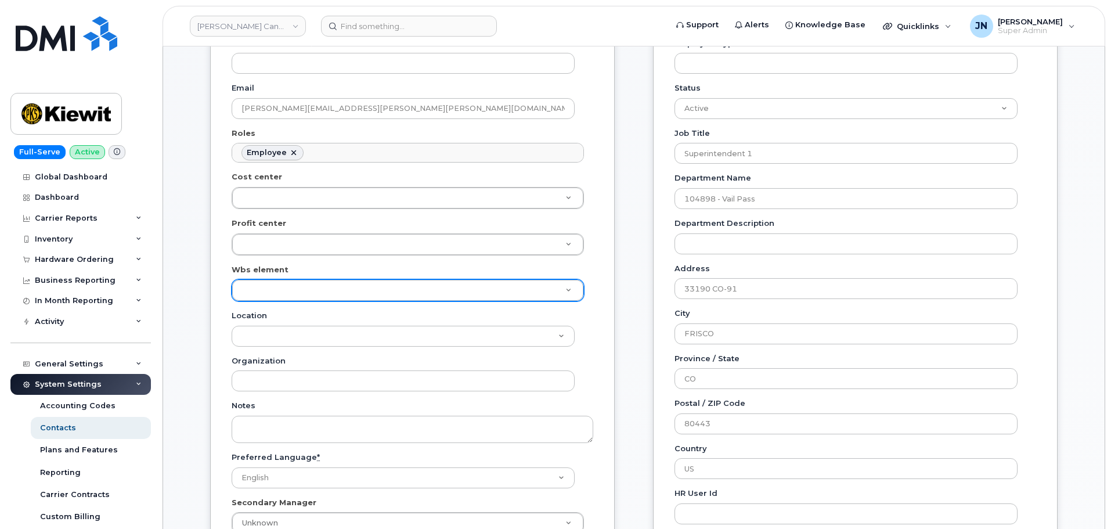
paste input "106098.1142"
type input "106098.1142"
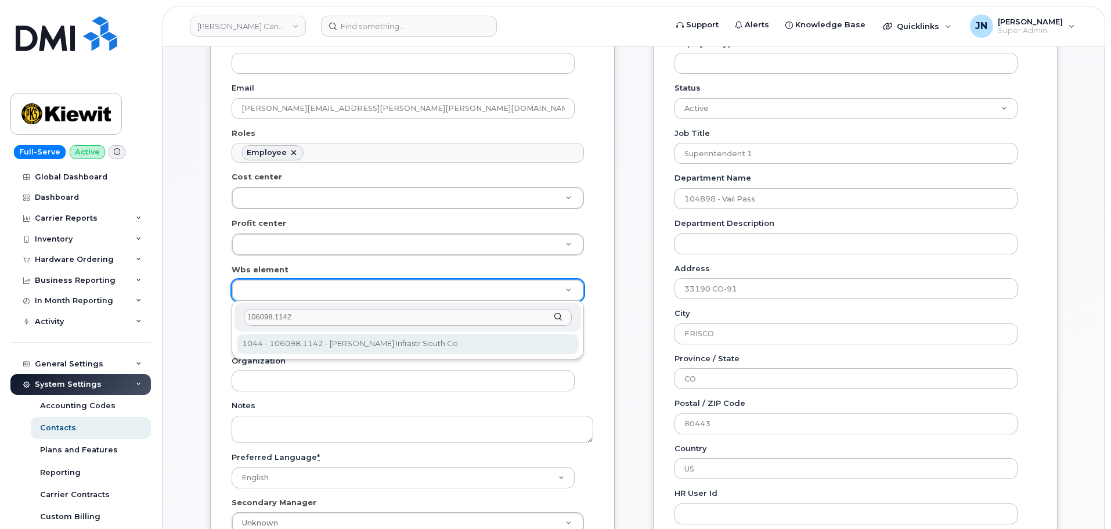
type input "106098.1142"
type input "31931265"
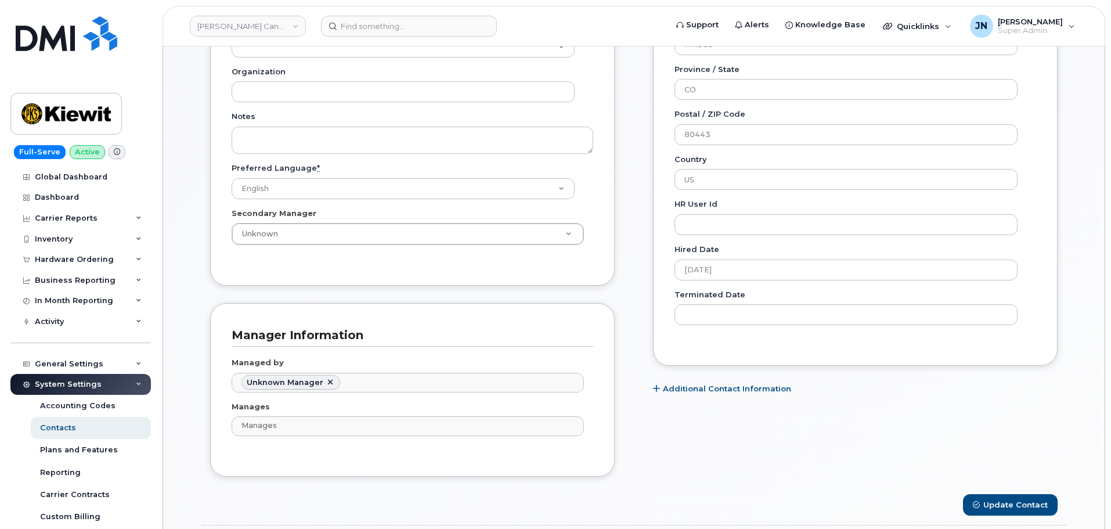
scroll to position [620, 0]
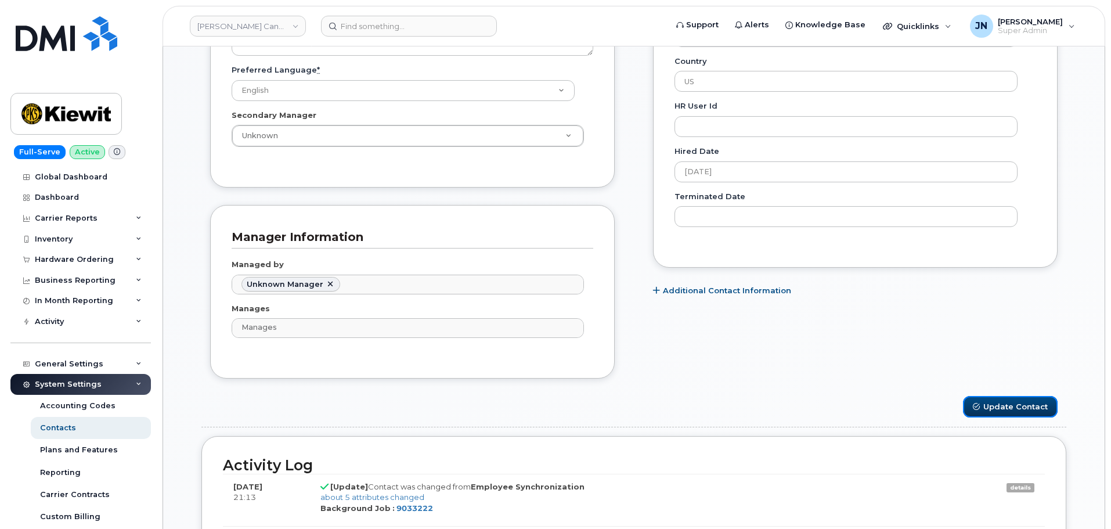
click at [1010, 406] on button "Update Contact" at bounding box center [1010, 406] width 95 height 21
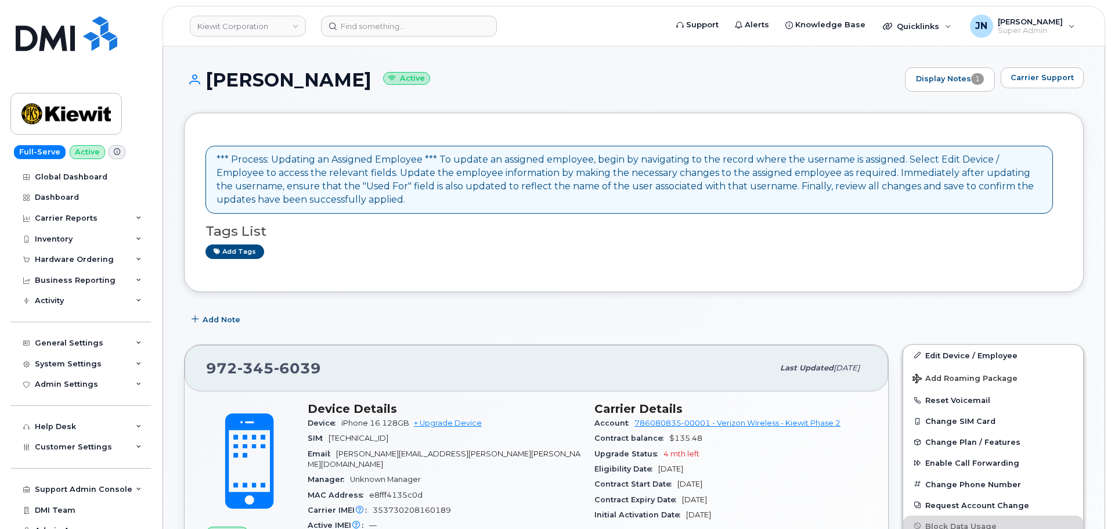
drag, startPoint x: 209, startPoint y: 80, endPoint x: 357, endPoint y: 80, distance: 147.5
click at [357, 80] on h1 "[PERSON_NAME] Active" at bounding box center [541, 80] width 715 height 20
copy h1 "[PERSON_NAME]"
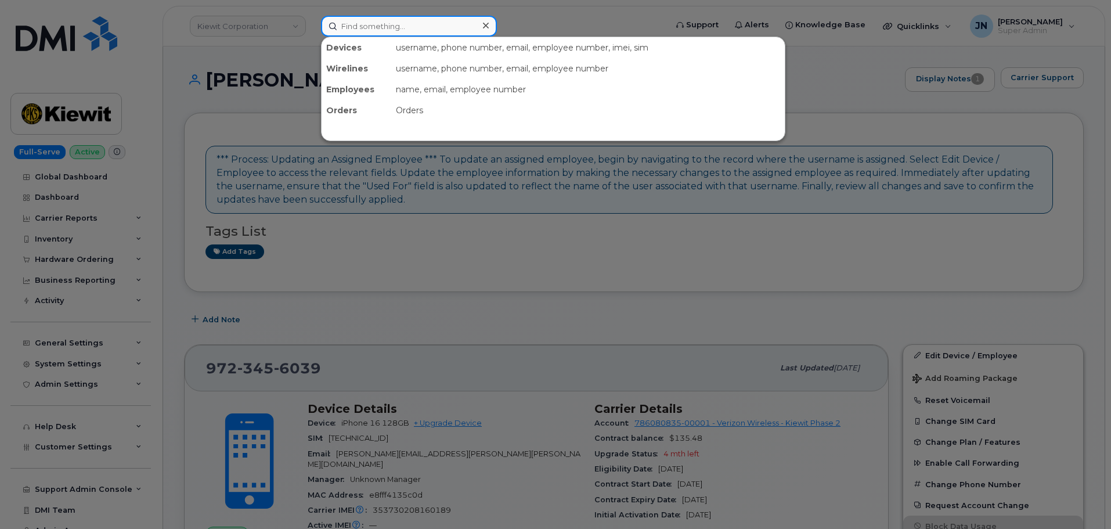
click at [381, 32] on input at bounding box center [409, 26] width 176 height 21
paste input "[PERSON_NAME]"
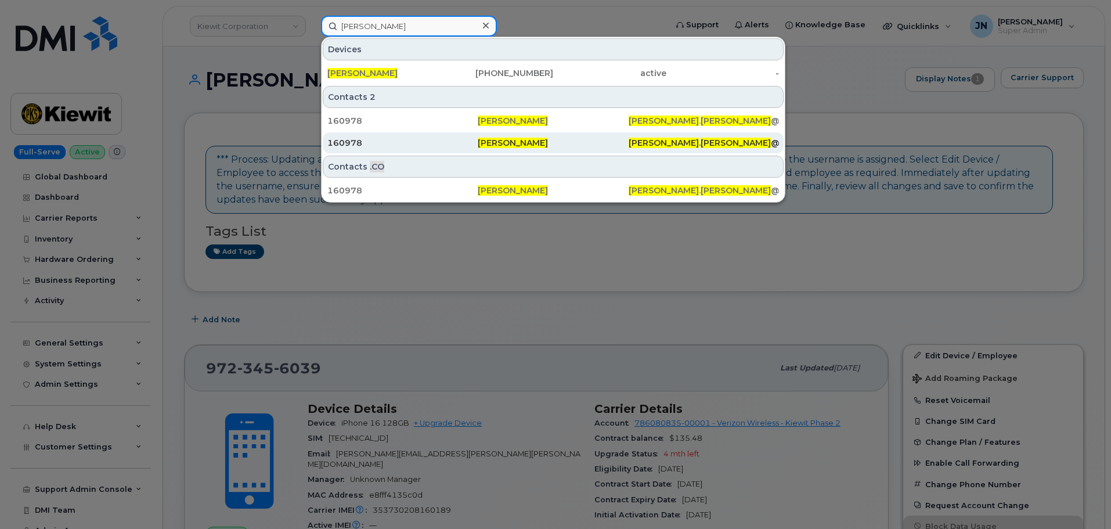
type input "[PERSON_NAME]"
click at [507, 145] on span "[PERSON_NAME]" at bounding box center [513, 143] width 70 height 10
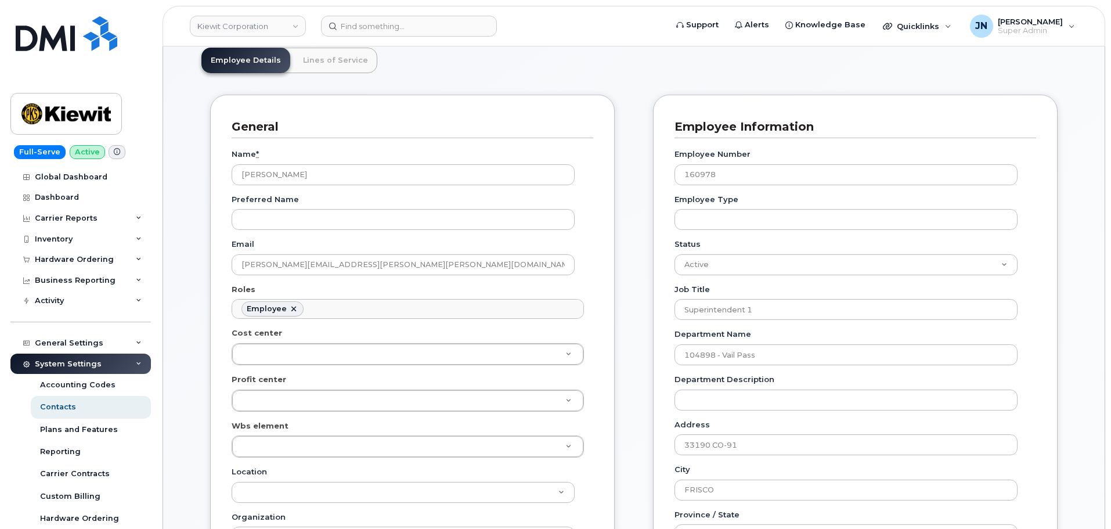
scroll to position [77, 0]
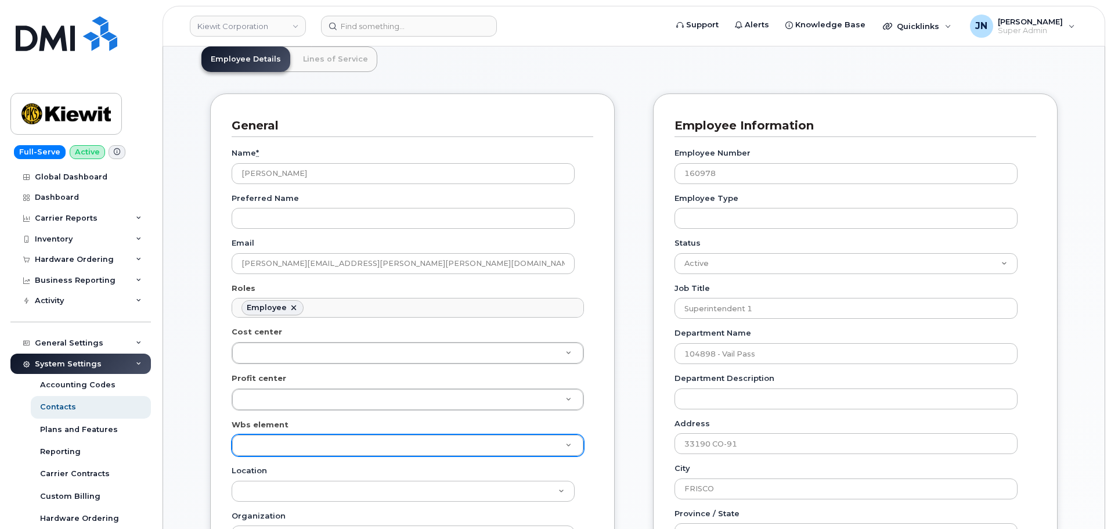
paste input "106098.1142"
type input "106098.1142"
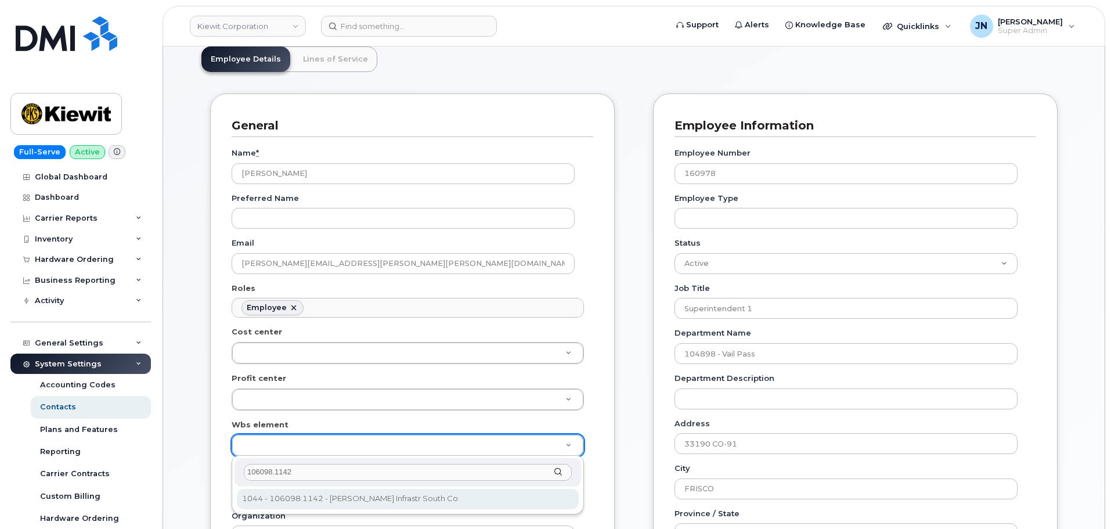
type input "106098.1142"
type input "33940834"
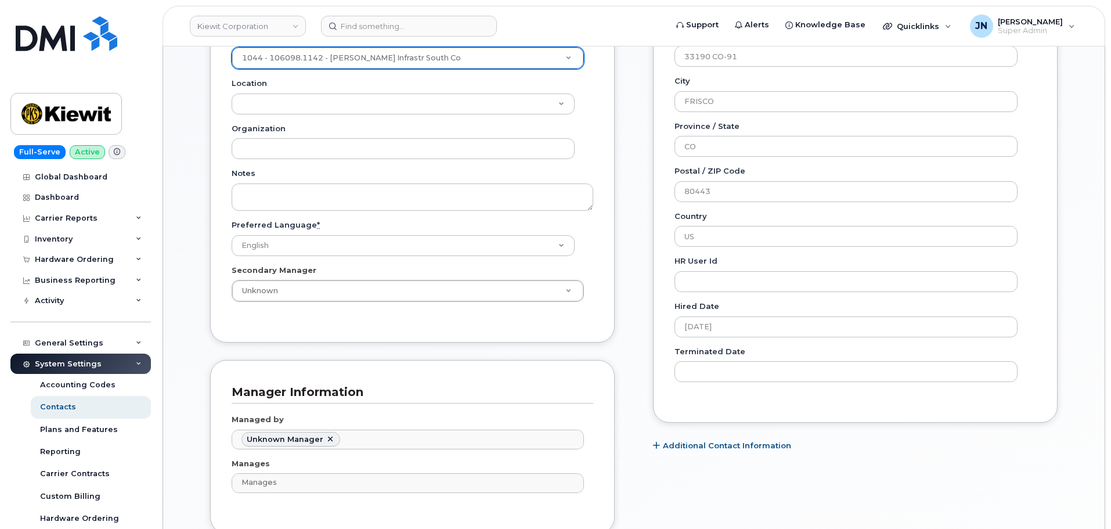
scroll to position [774, 0]
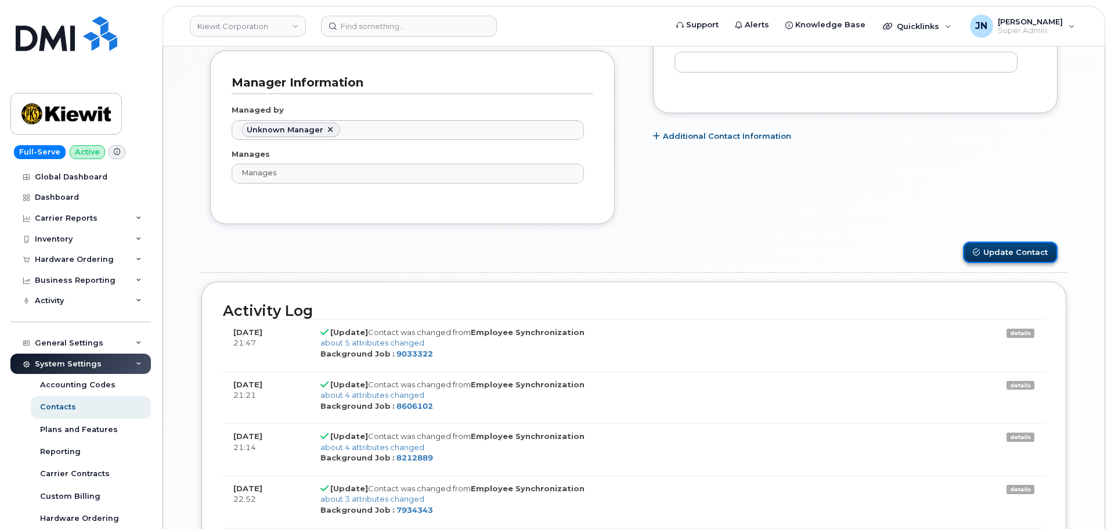
click at [1017, 246] on button "Update Contact" at bounding box center [1010, 252] width 95 height 21
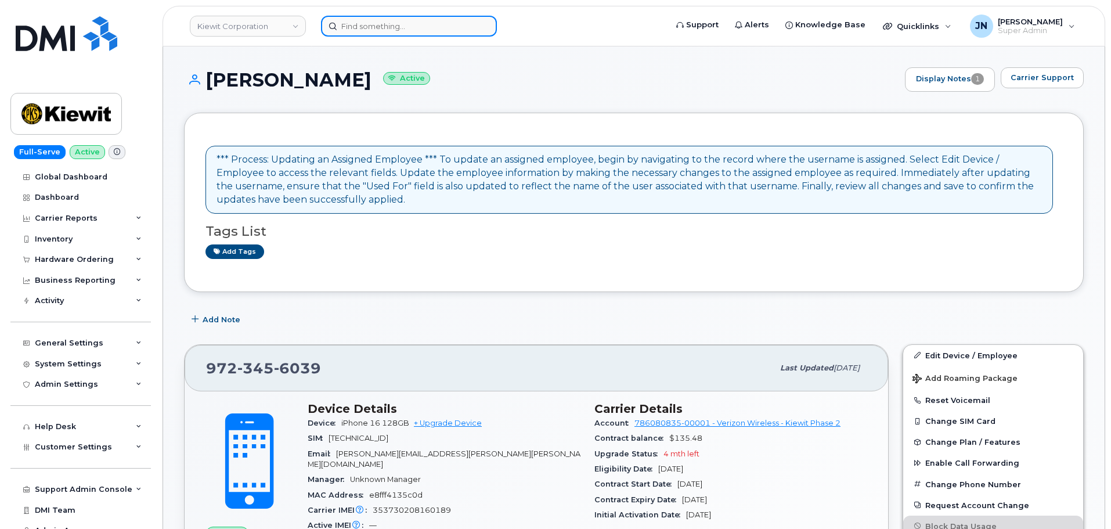
click at [351, 23] on input at bounding box center [409, 26] width 176 height 21
paste input "[PERSON_NAME]"
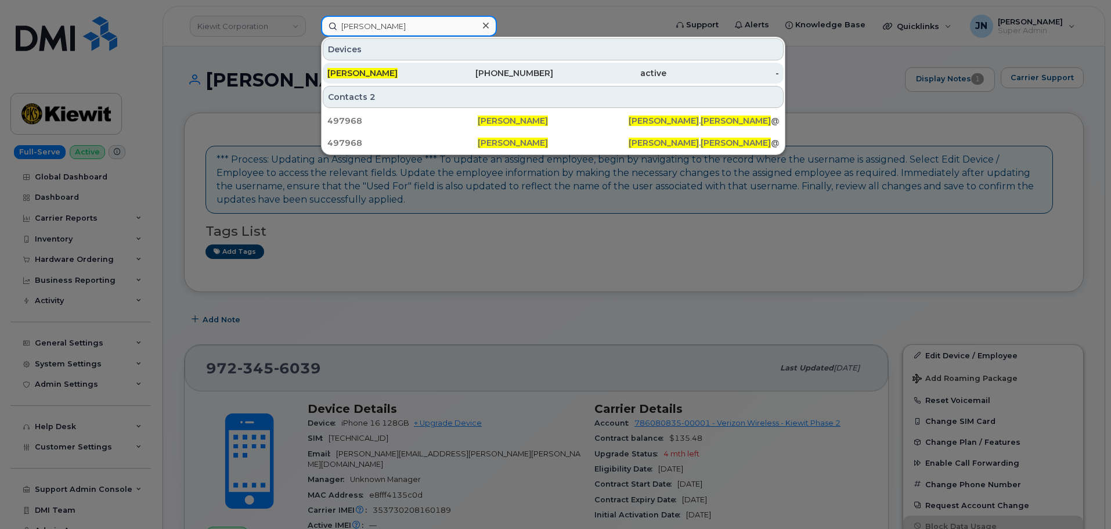
type input "[PERSON_NAME]"
click at [521, 70] on div "307-534-6771" at bounding box center [497, 73] width 113 height 12
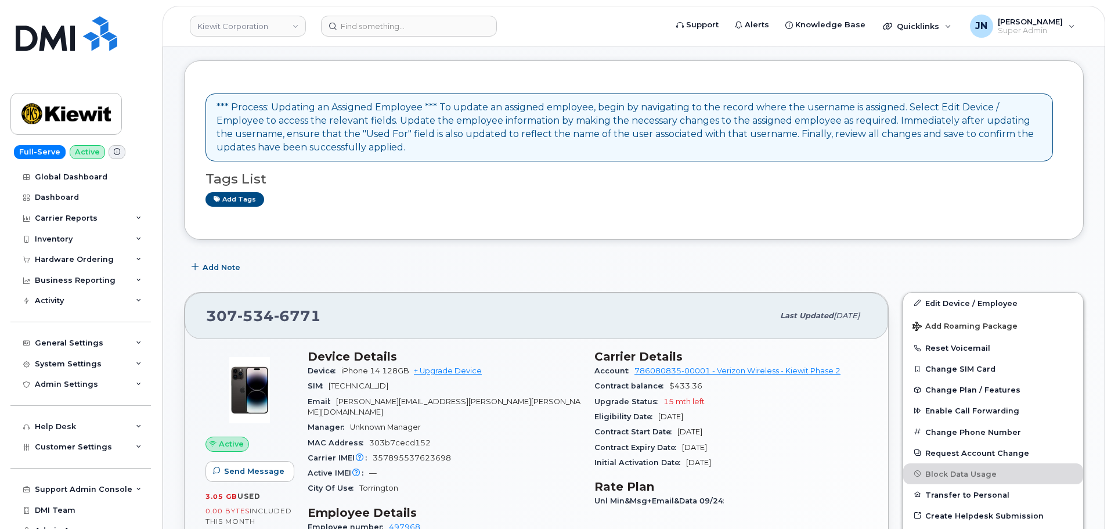
scroll to position [309, 0]
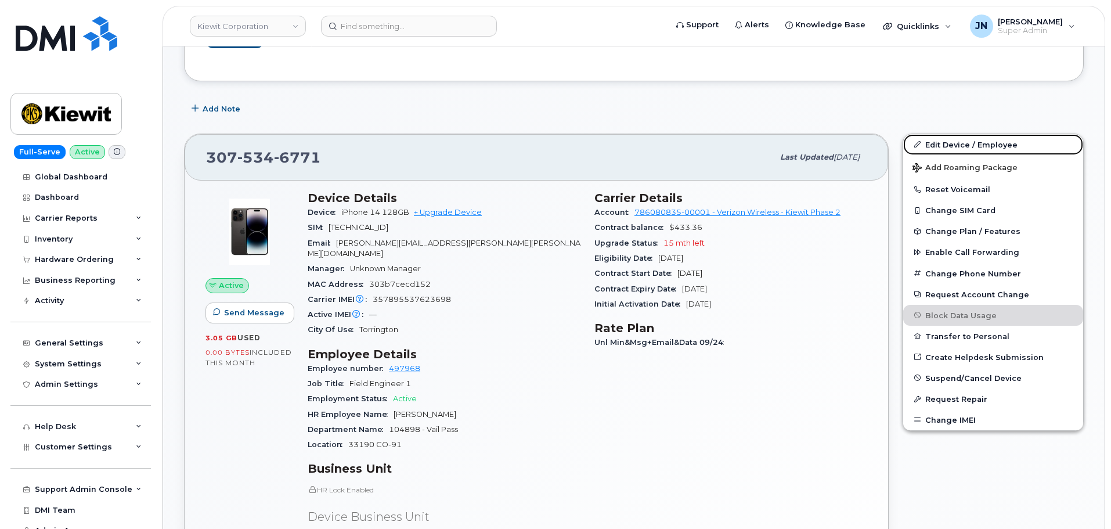
click at [991, 144] on link "Edit Device / Employee" at bounding box center [993, 144] width 180 height 21
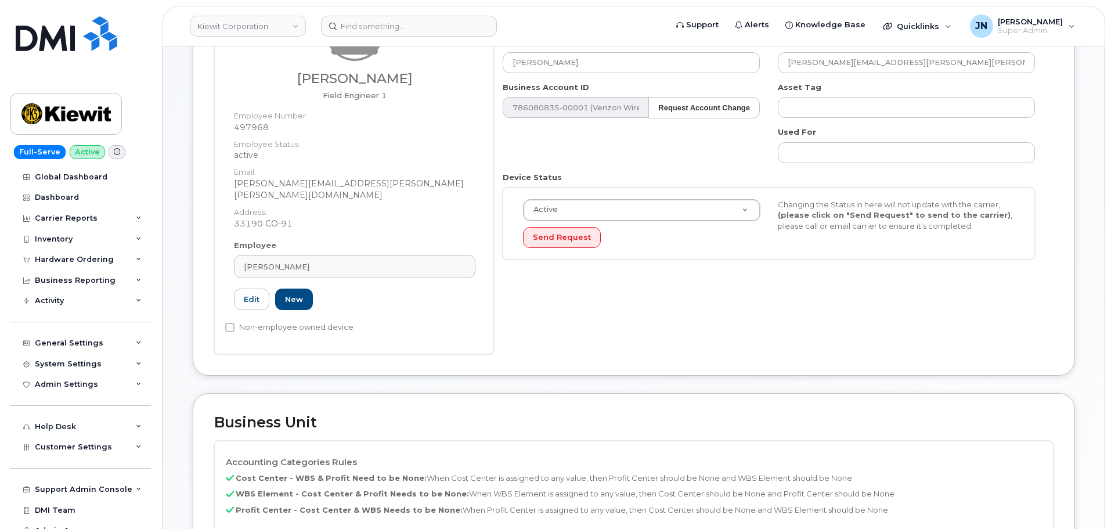
scroll to position [387, 0]
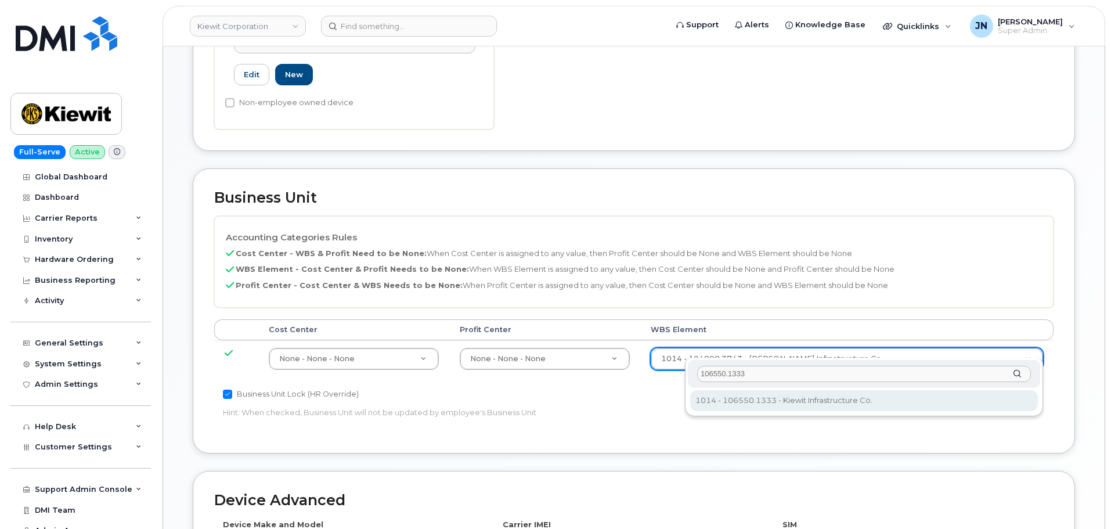
type input "106550.1333"
type input "36144121"
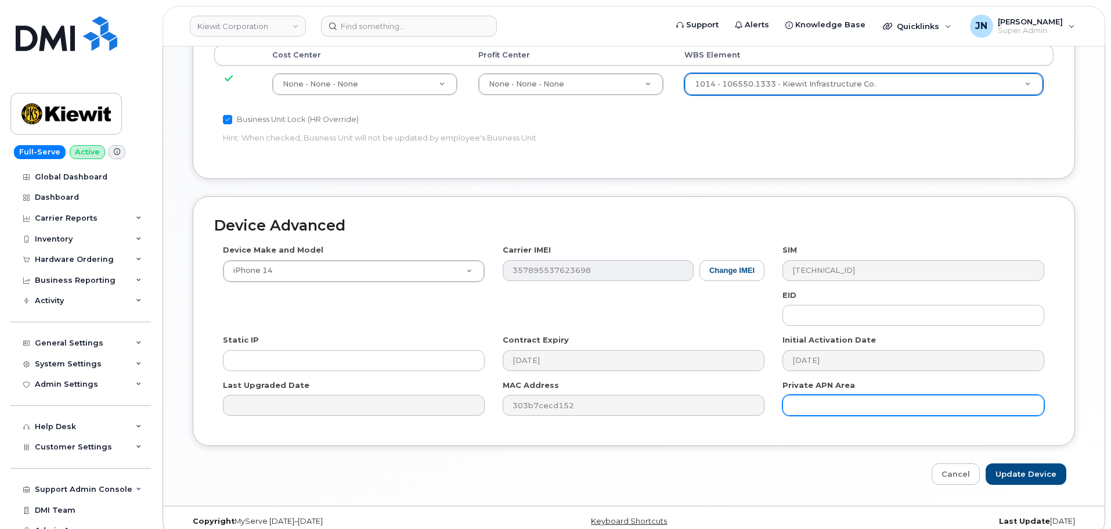
scroll to position [664, 0]
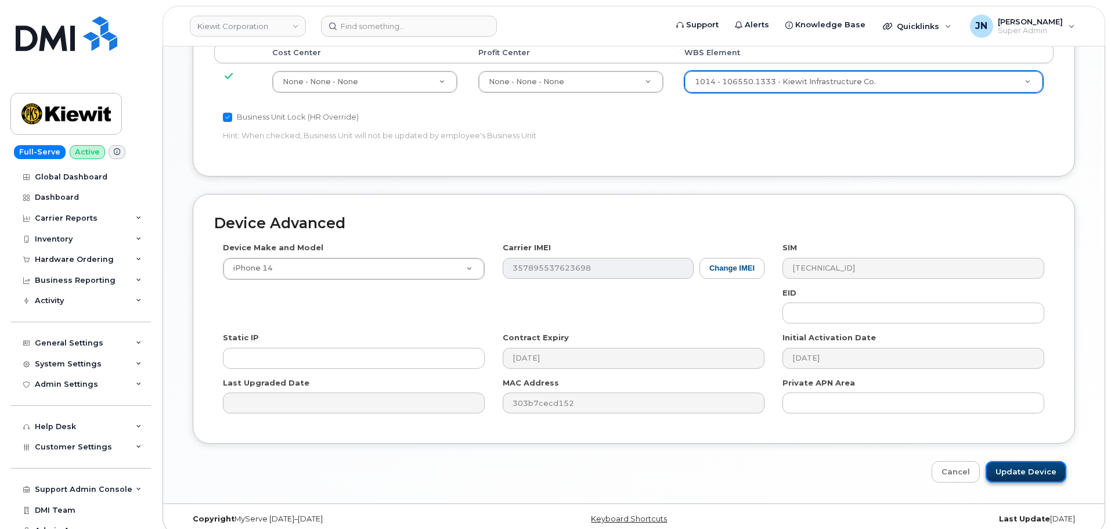
click at [1035, 461] on input "Update Device" at bounding box center [1026, 471] width 81 height 21
type input "Saving..."
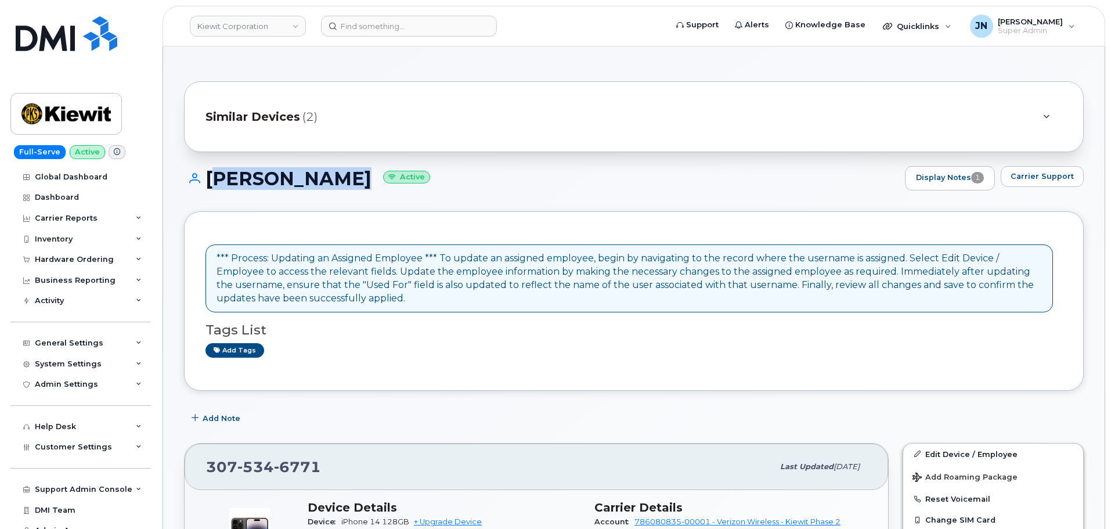
copy h1 "[PERSON_NAME]"
drag, startPoint x: 207, startPoint y: 171, endPoint x: 343, endPoint y: 175, distance: 135.3
click at [343, 175] on h1 "[PERSON_NAME] Active" at bounding box center [541, 178] width 715 height 20
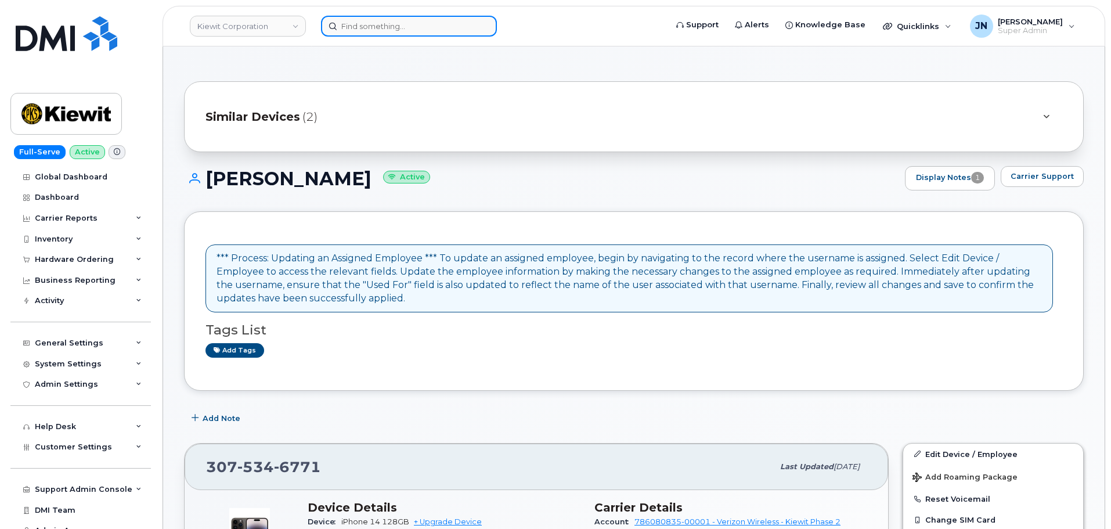
paste input "COLTER HISER"
click at [374, 25] on input "COLTER HISER" at bounding box center [409, 26] width 176 height 21
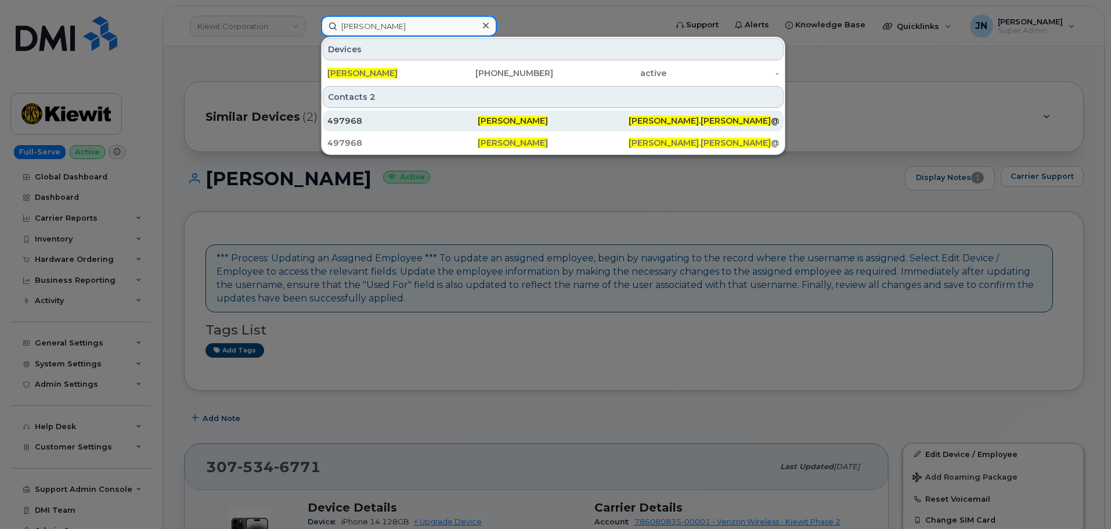
type input "COLTER HISER"
click at [512, 121] on span "[PERSON_NAME]" at bounding box center [513, 121] width 70 height 10
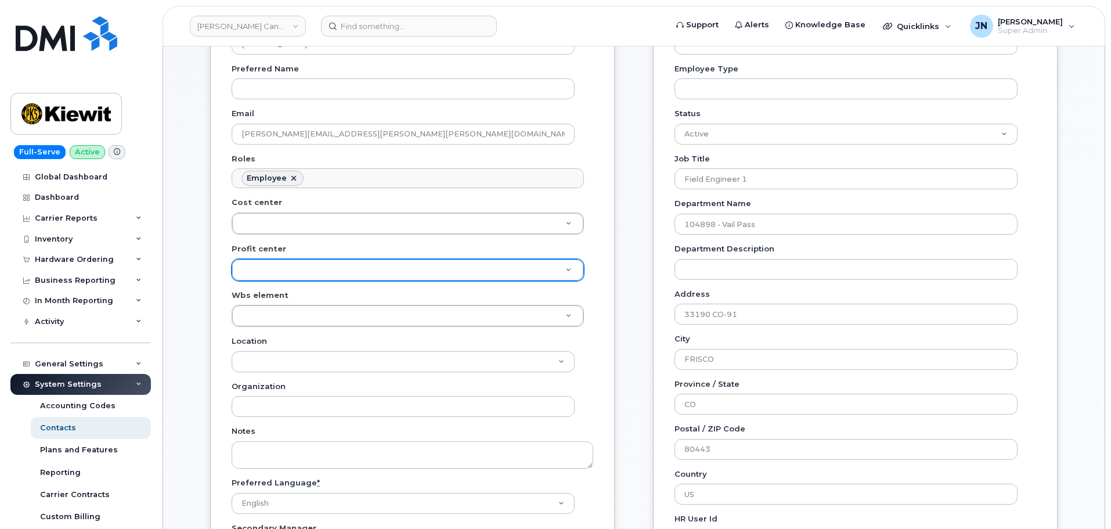
scroll to position [232, 0]
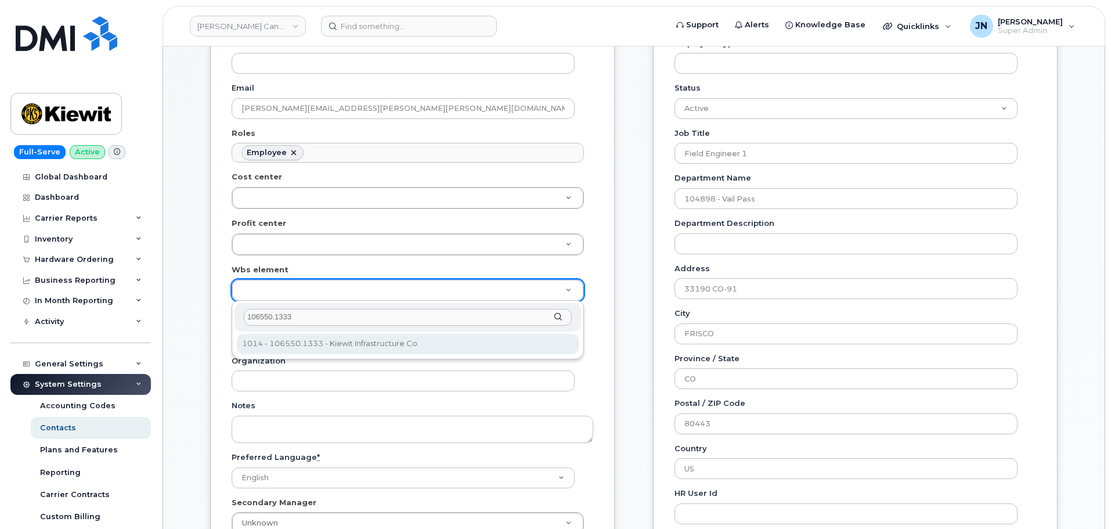
type input "106550.1333"
type input "36140245"
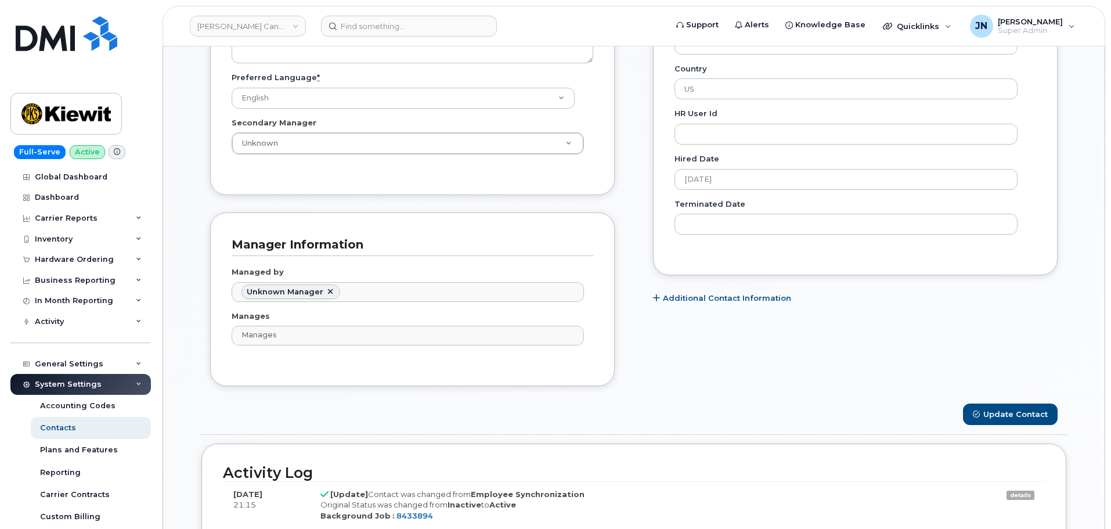
scroll to position [620, 0]
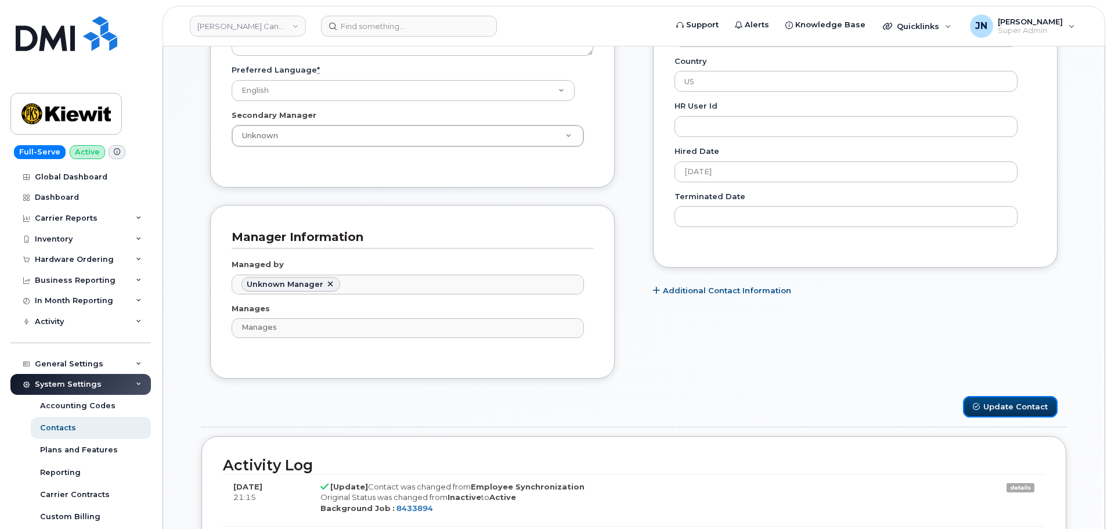
click at [1034, 408] on button "Update Contact" at bounding box center [1010, 406] width 95 height 21
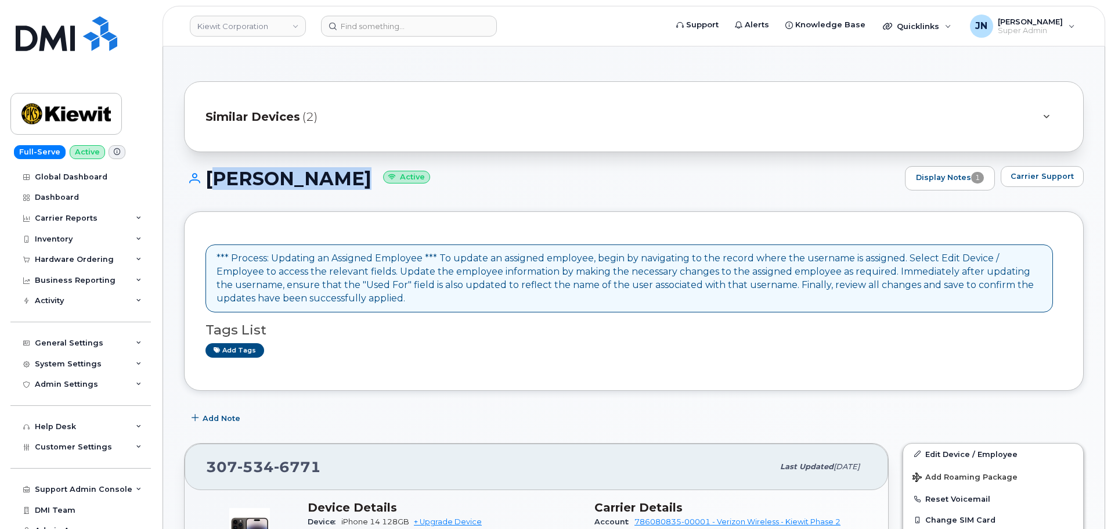
copy h1 "[PERSON_NAME]"
drag, startPoint x: 208, startPoint y: 171, endPoint x: 341, endPoint y: 178, distance: 133.1
click at [341, 178] on h1 "COLTER HISER Active" at bounding box center [541, 178] width 715 height 20
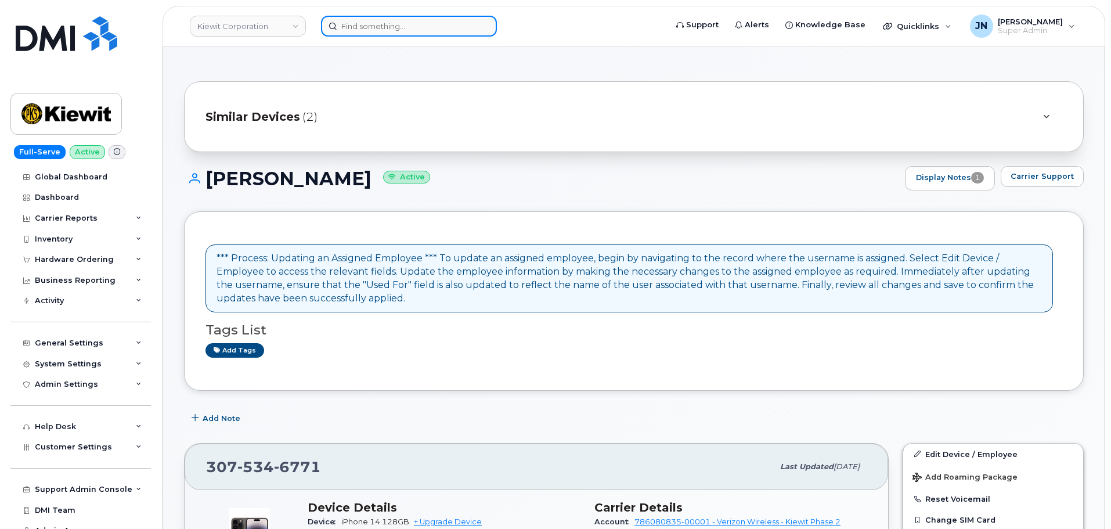
click at [363, 34] on input at bounding box center [409, 26] width 176 height 21
paste input "[PERSON_NAME]"
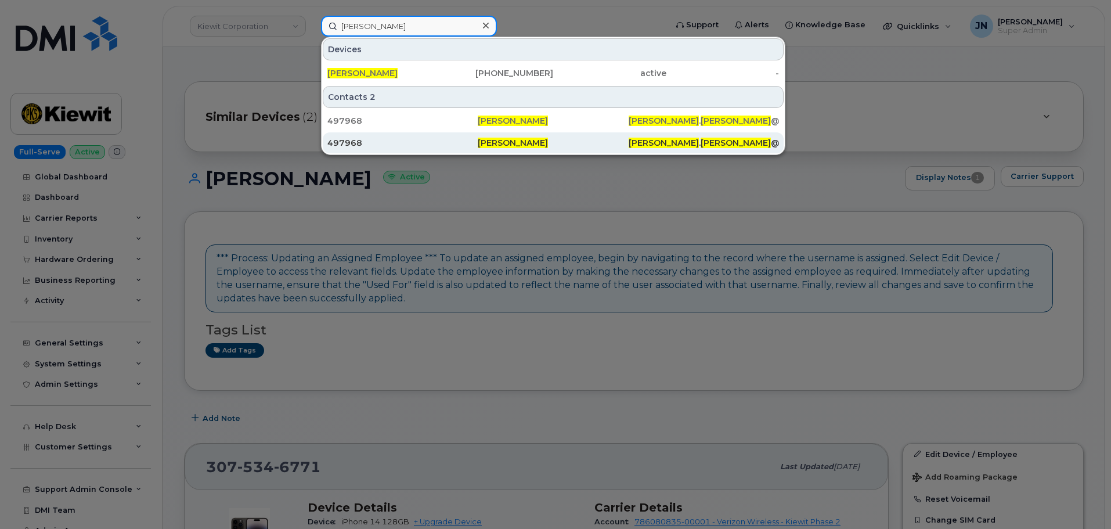
type input "[PERSON_NAME]"
drag, startPoint x: 561, startPoint y: 143, endPoint x: 558, endPoint y: 152, distance: 9.7
click at [561, 143] on div "[PERSON_NAME]" at bounding box center [553, 143] width 150 height 12
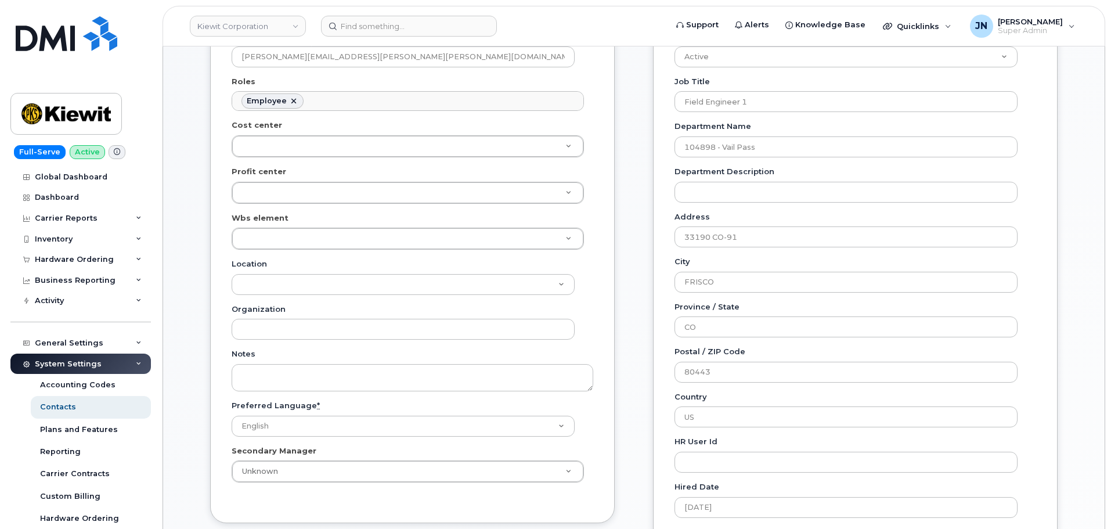
scroll to position [309, 0]
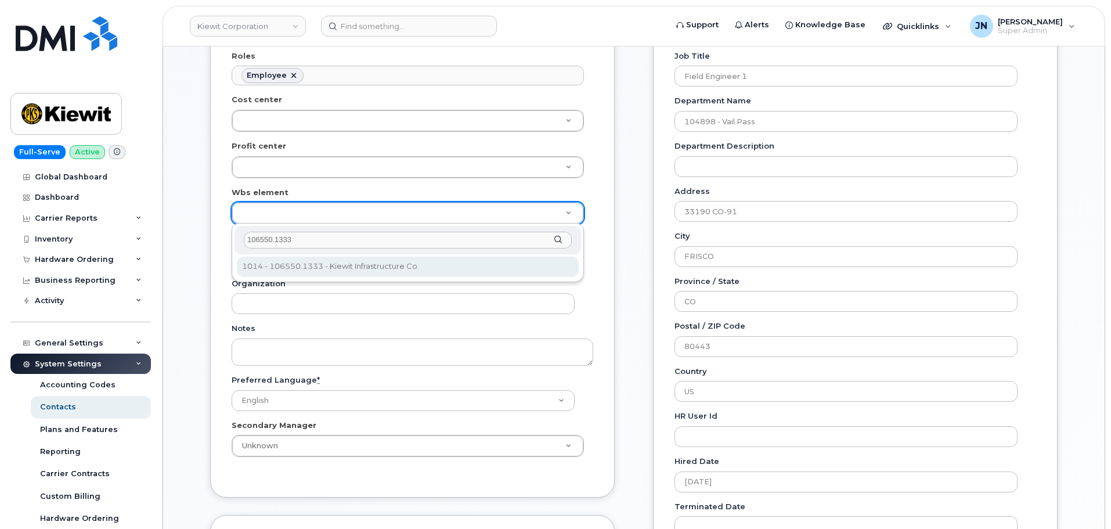
type input "106550.1333"
type input "36144121"
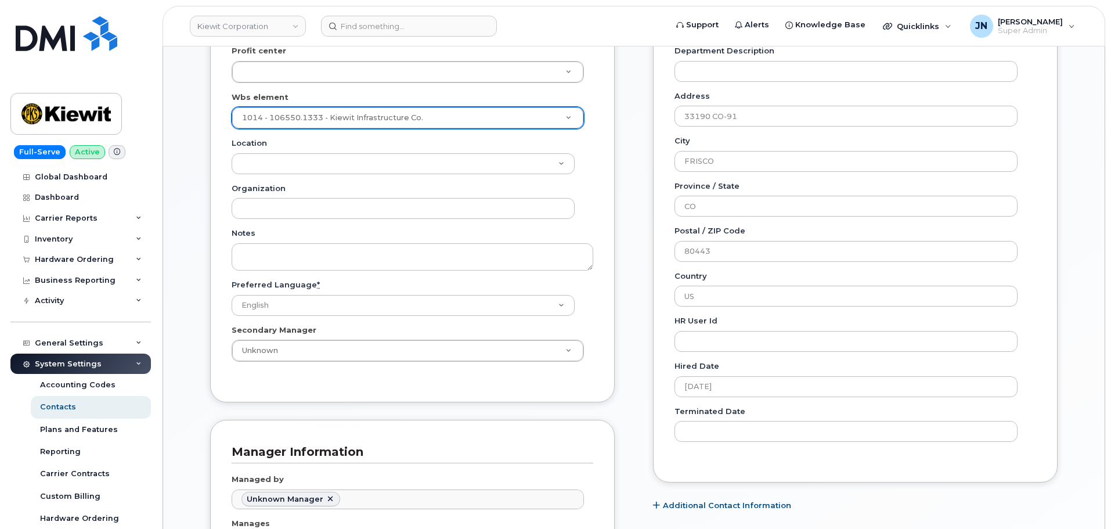
scroll to position [542, 0]
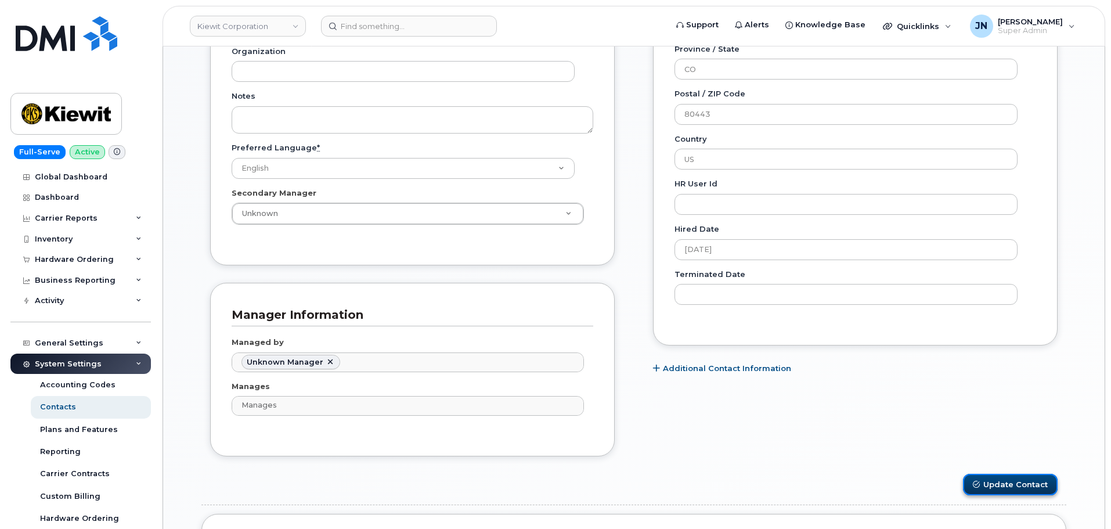
click at [1020, 478] on button "Update Contact" at bounding box center [1010, 484] width 95 height 21
